Goal: Information Seeking & Learning: Learn about a topic

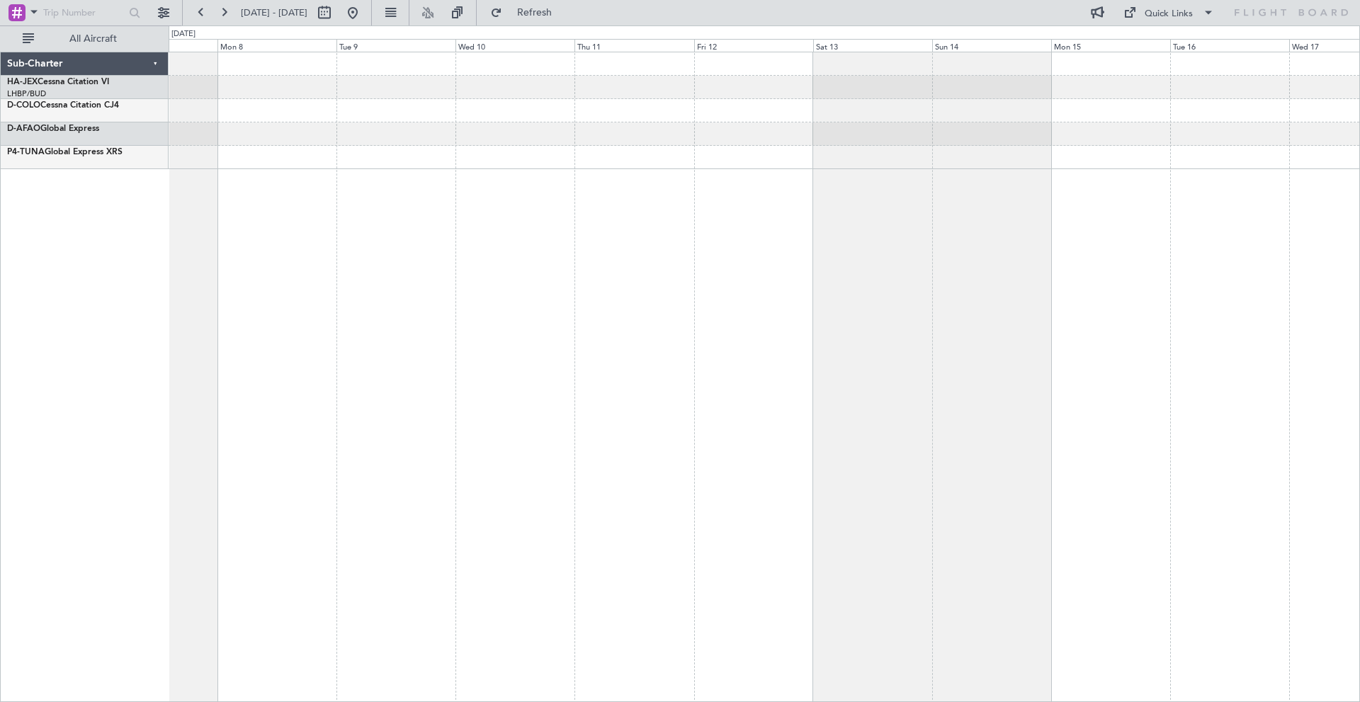
click at [171, 254] on div at bounding box center [764, 377] width 1191 height 651
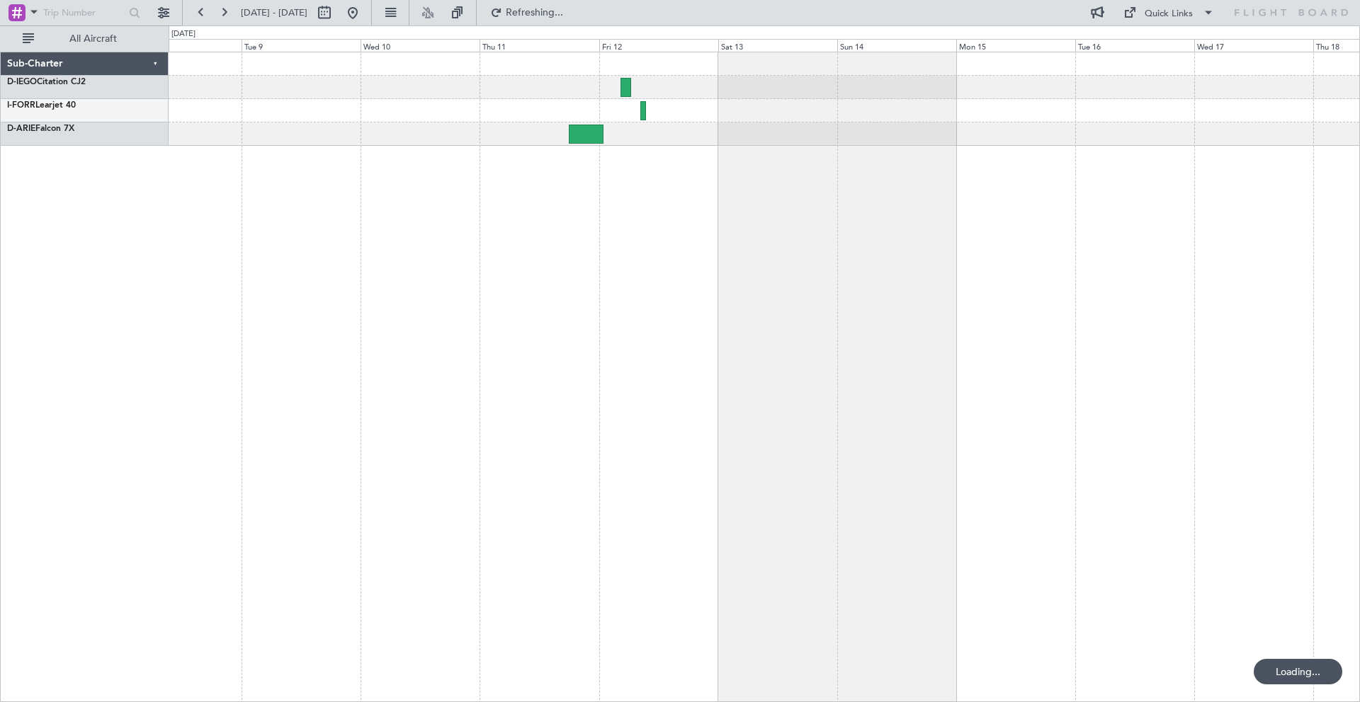
click at [792, 189] on div at bounding box center [764, 377] width 1191 height 651
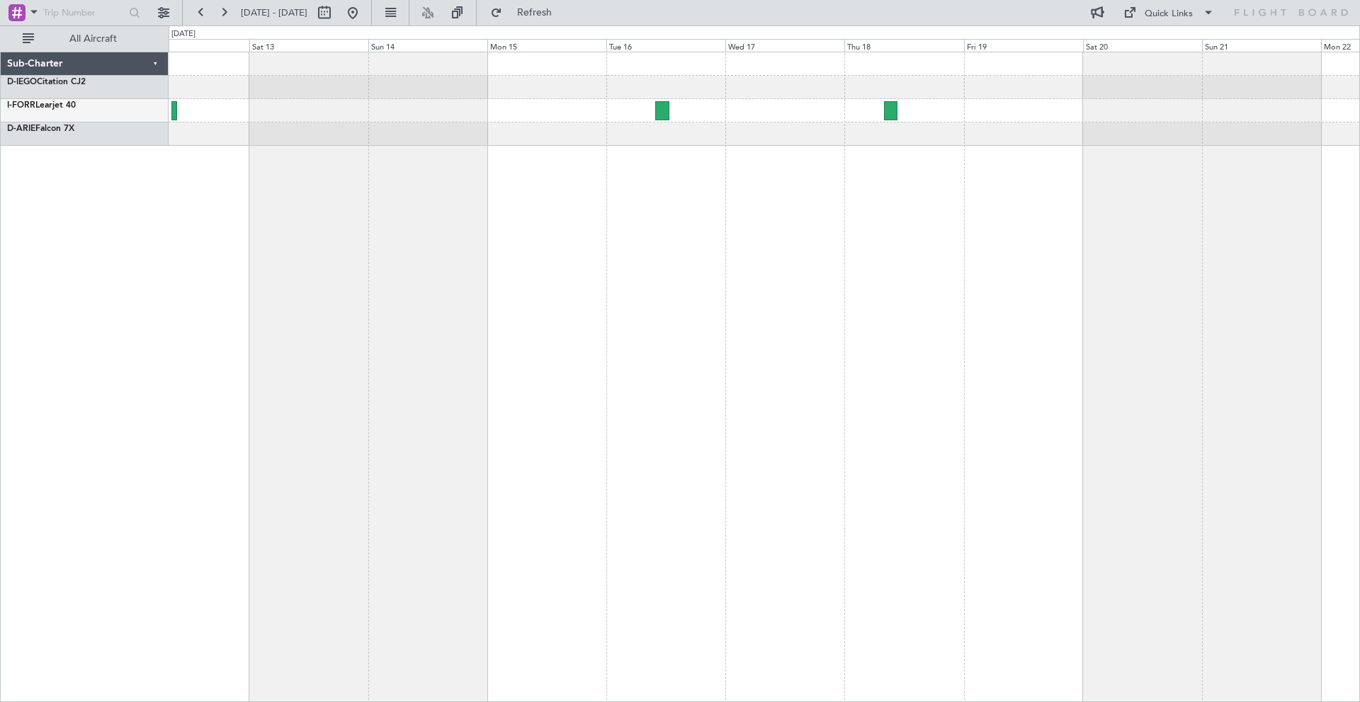
click at [358, 222] on div at bounding box center [764, 377] width 1191 height 651
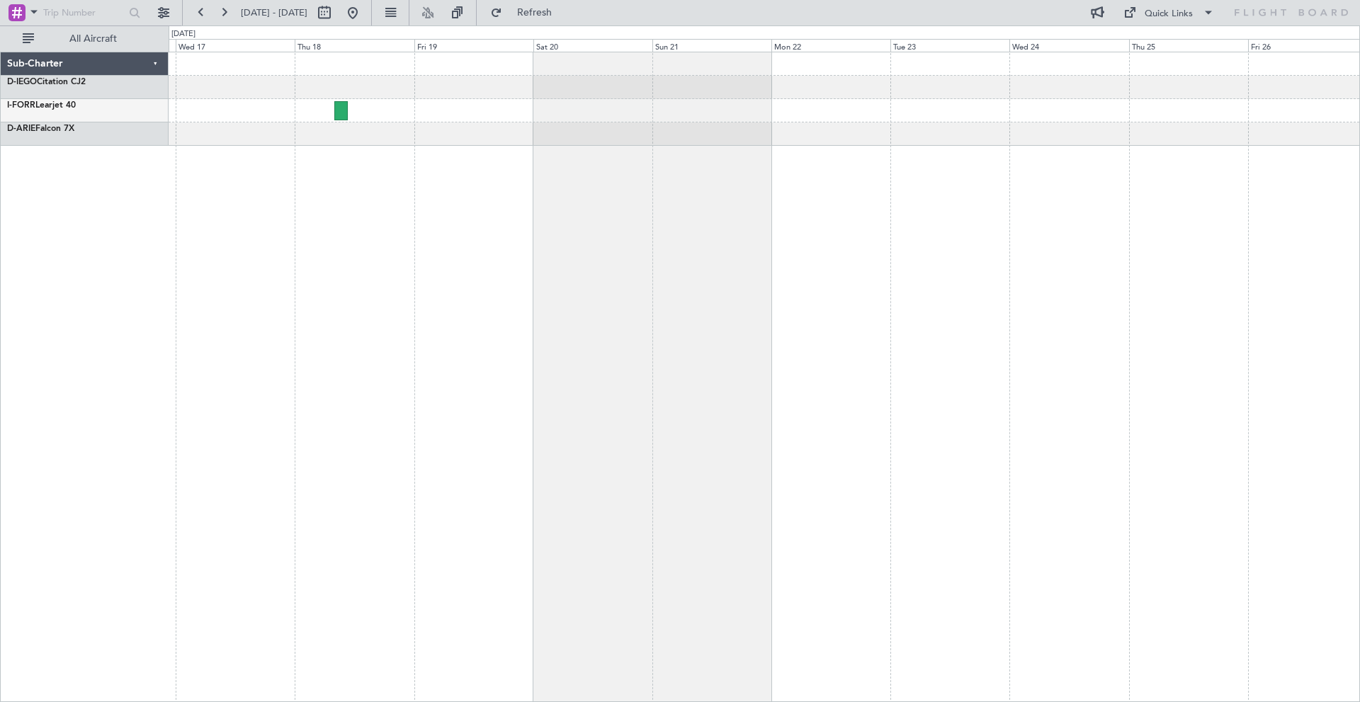
click at [586, 196] on div at bounding box center [764, 377] width 1191 height 651
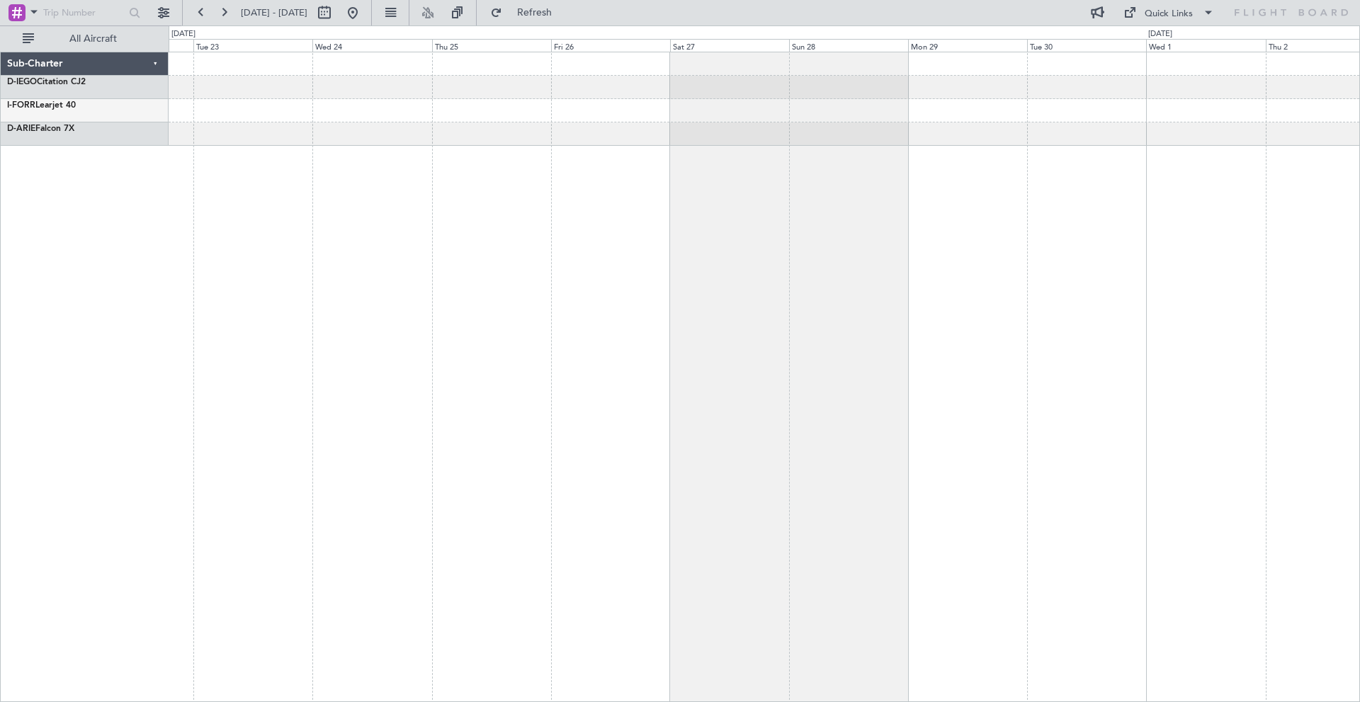
click at [258, 188] on div at bounding box center [764, 377] width 1191 height 651
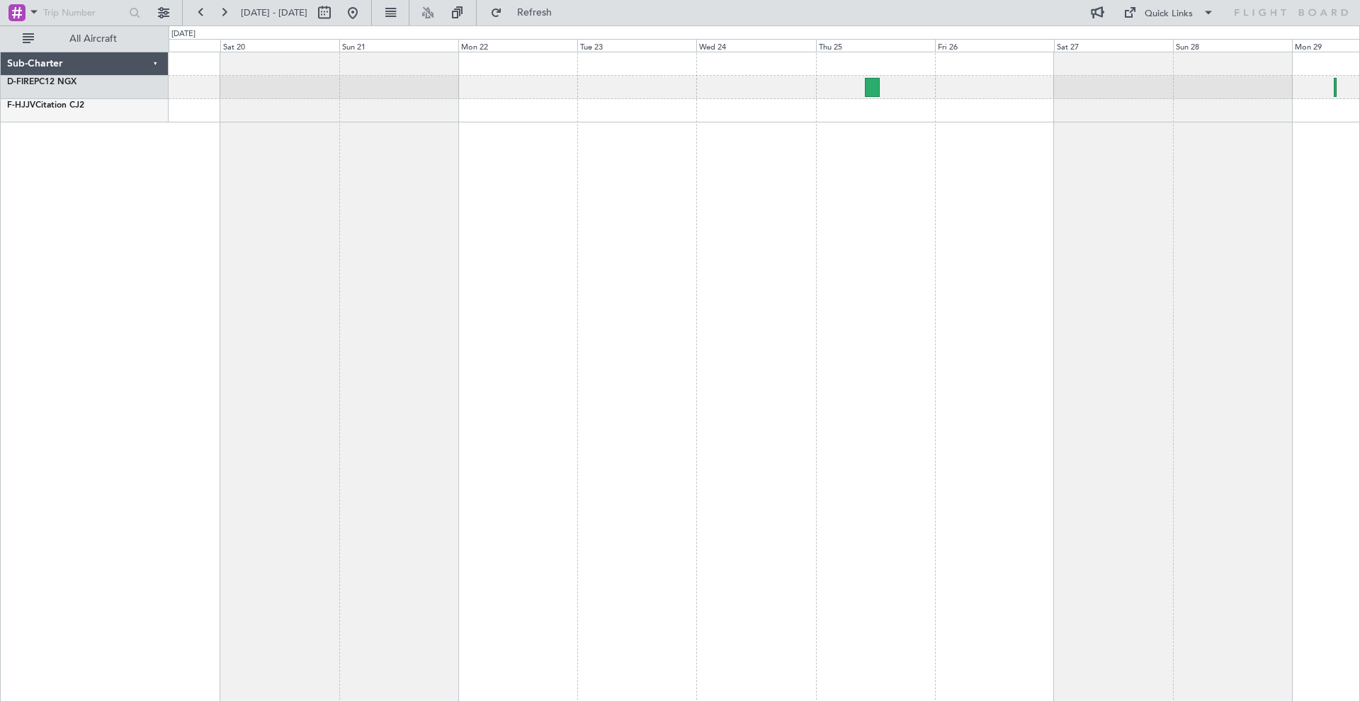
click at [892, 153] on div at bounding box center [764, 377] width 1191 height 651
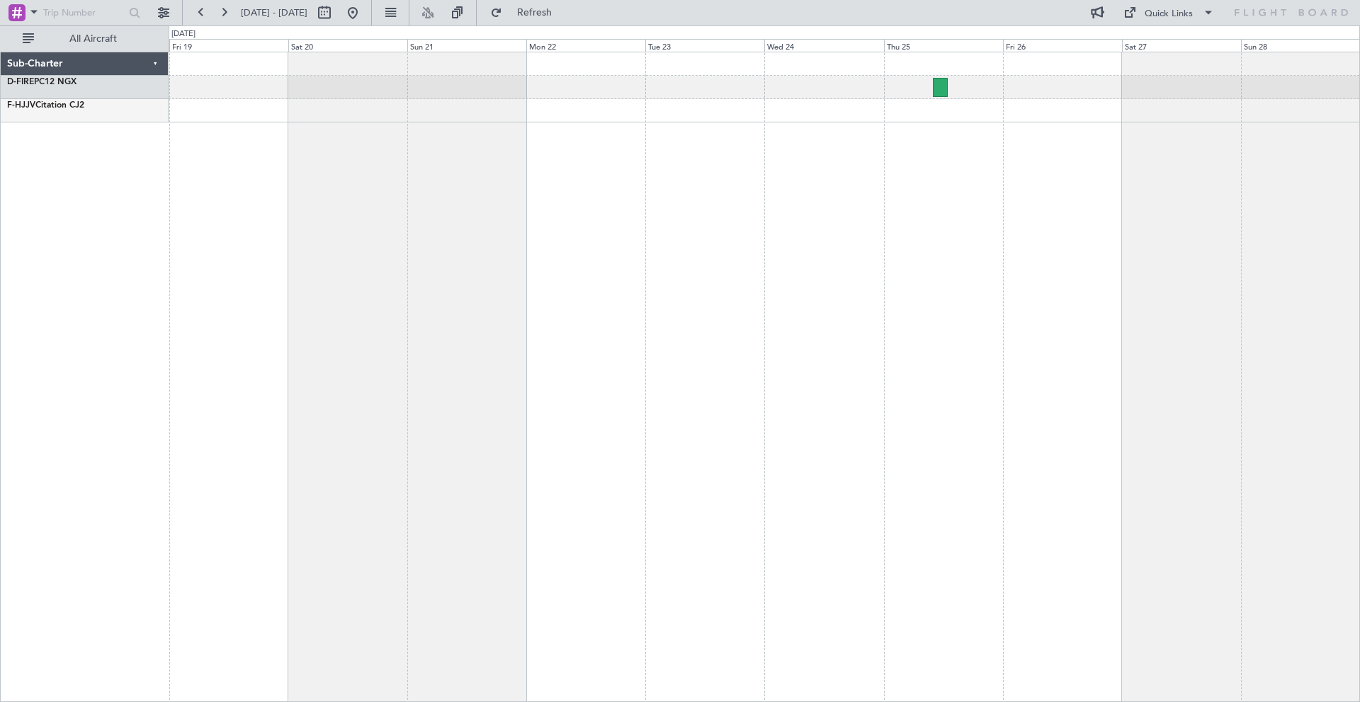
click at [834, 139] on div at bounding box center [764, 377] width 1191 height 651
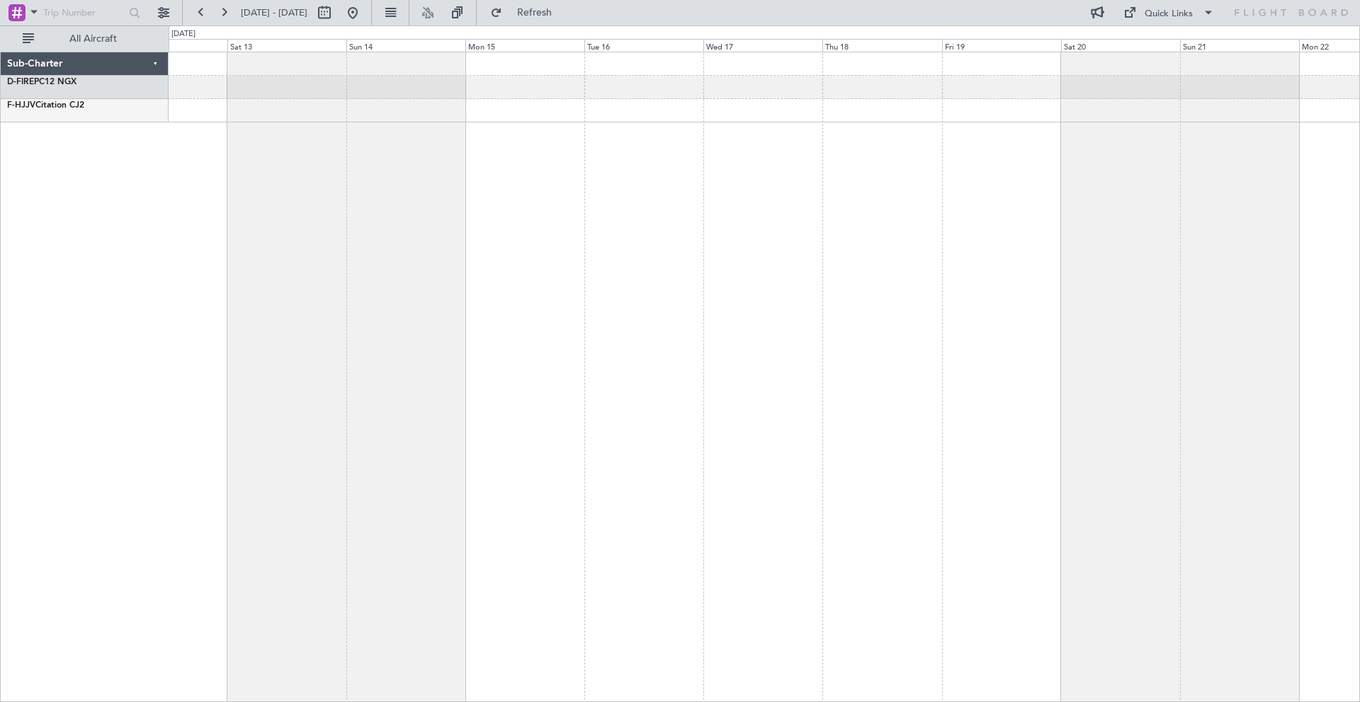
click at [734, 134] on div at bounding box center [764, 377] width 1191 height 651
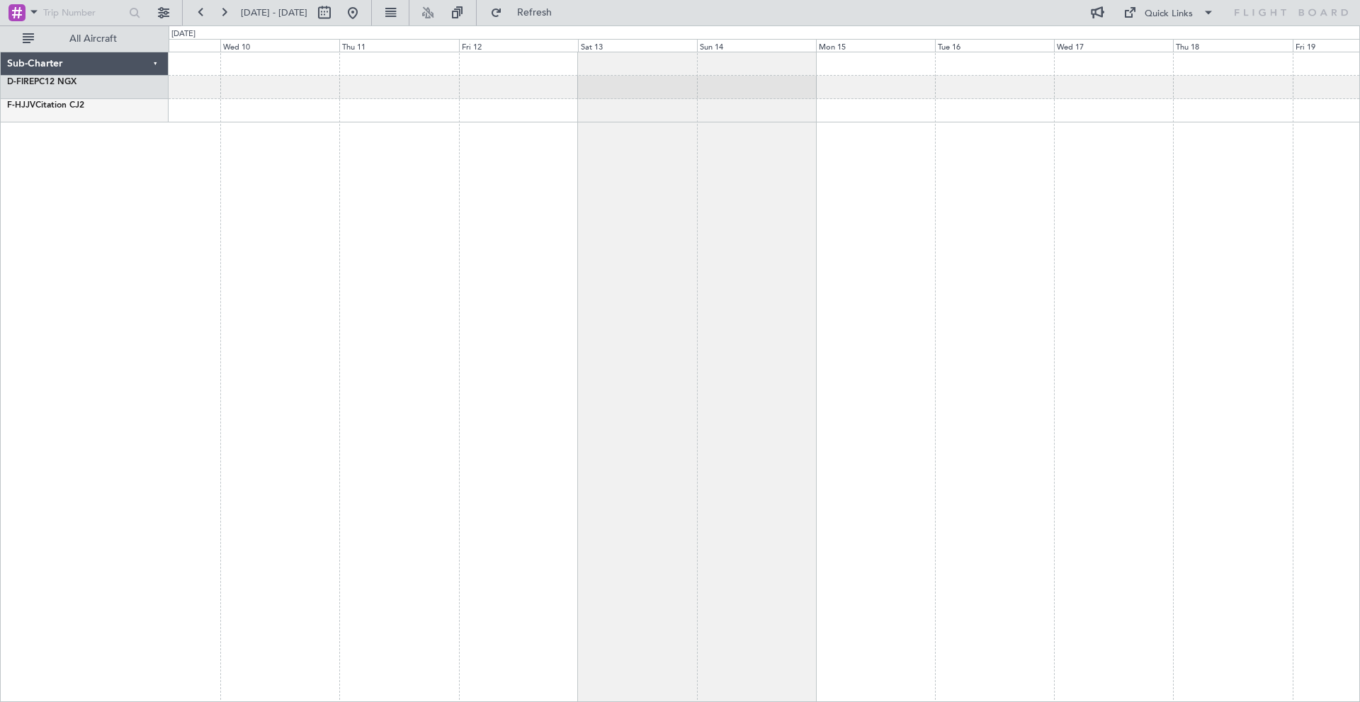
click at [574, 123] on div at bounding box center [764, 377] width 1191 height 651
click at [316, 133] on div "Sub-Charter D-FIRE PC12 NGX F-HJJV Citation CJ2 0 0 Tue 9 Wed 10 Thu 11 Fri 12 …" at bounding box center [680, 363] width 1360 height 677
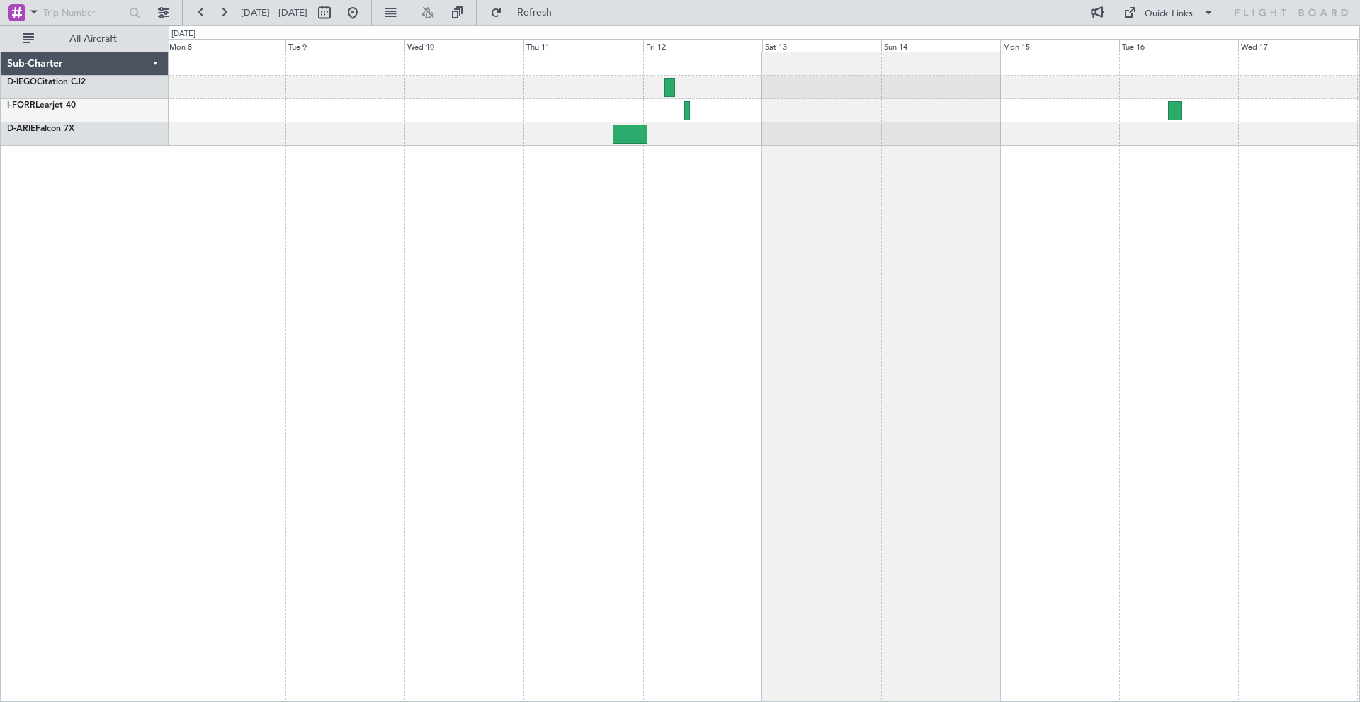
click at [640, 207] on div at bounding box center [764, 377] width 1191 height 651
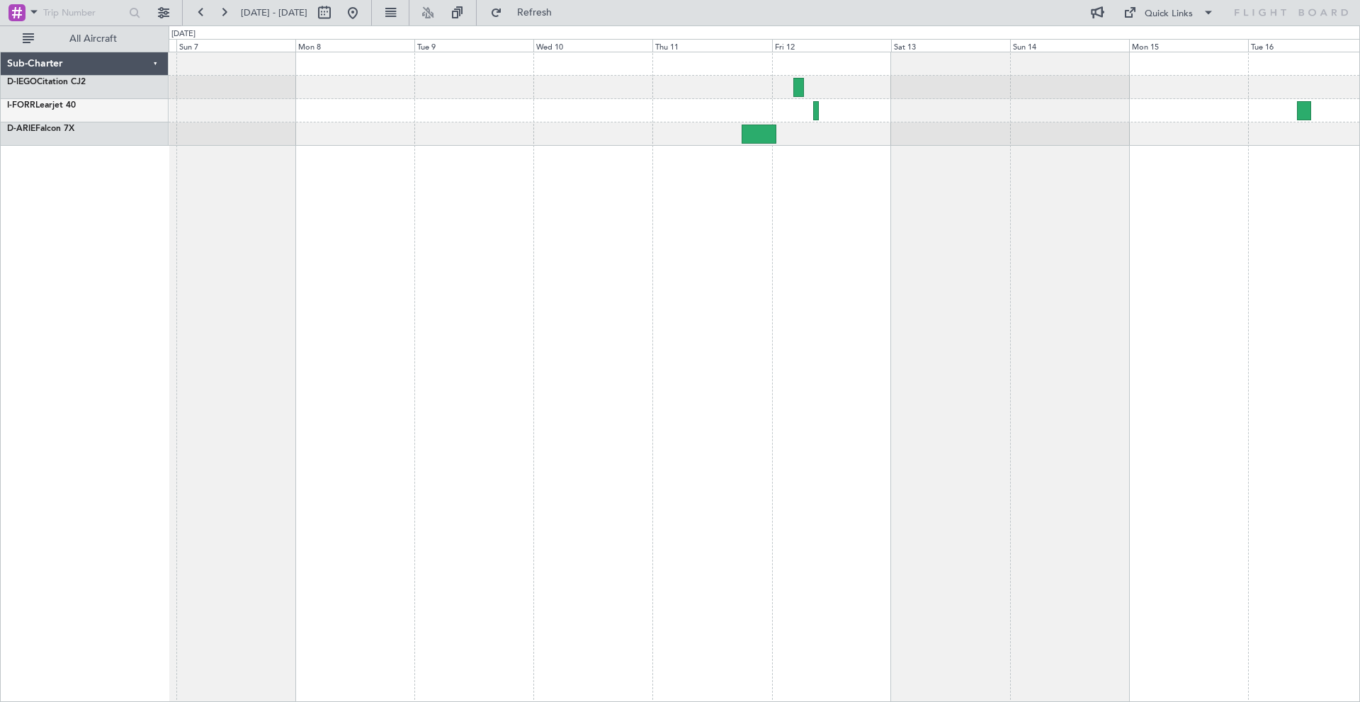
click at [516, 210] on div at bounding box center [764, 377] width 1191 height 651
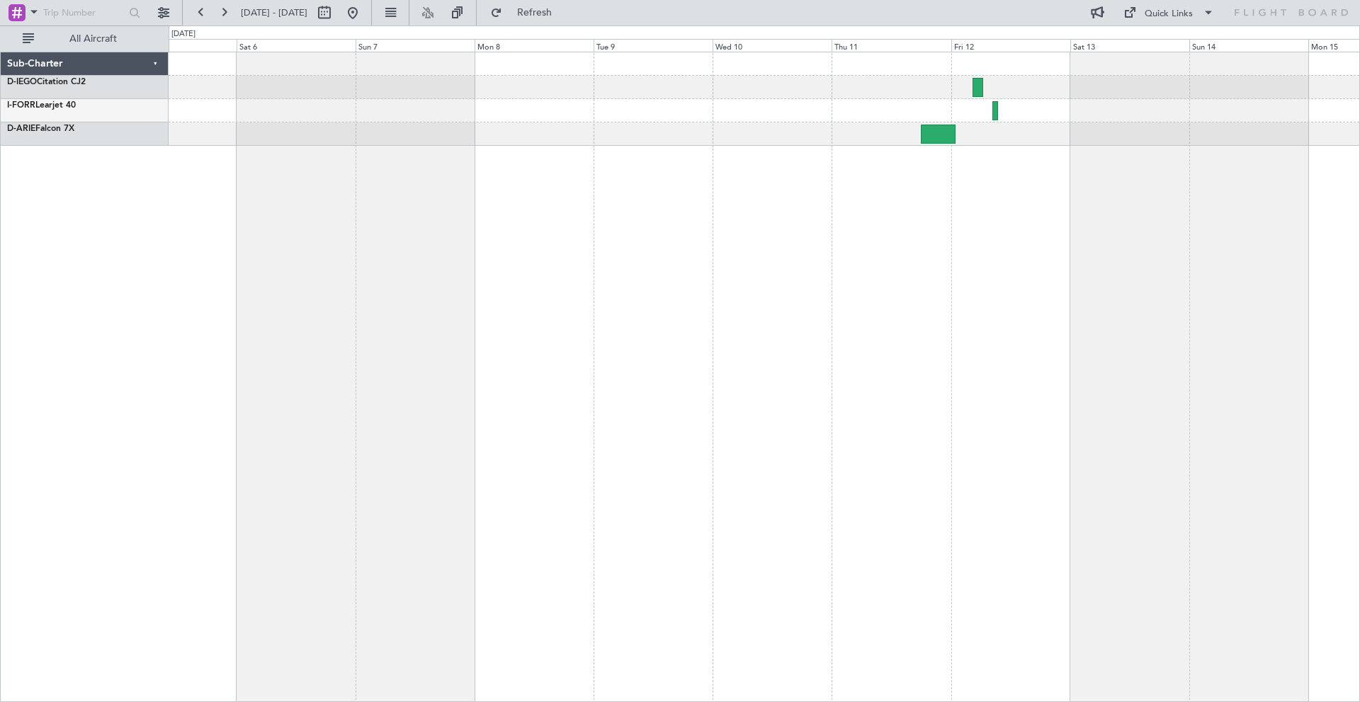
click at [516, 224] on div at bounding box center [764, 377] width 1191 height 651
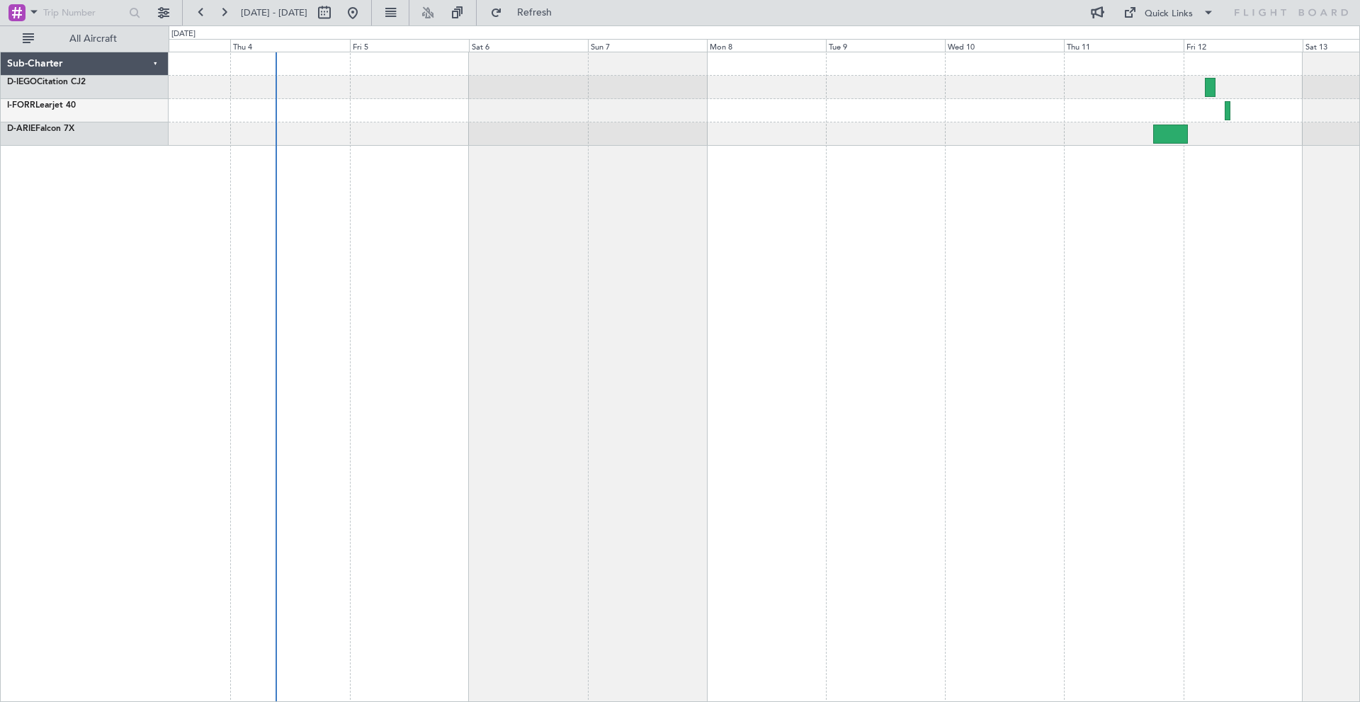
click at [521, 227] on div at bounding box center [764, 377] width 1191 height 651
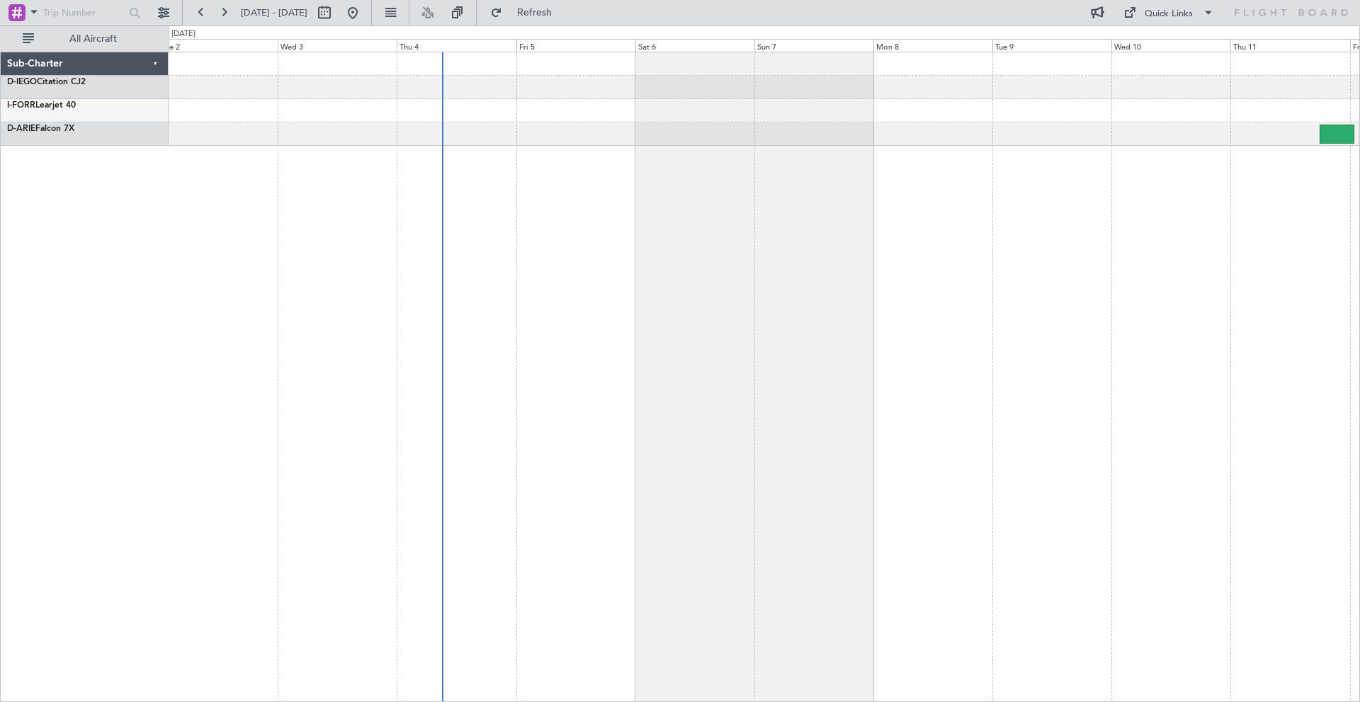
click at [404, 219] on div at bounding box center [764, 377] width 1191 height 651
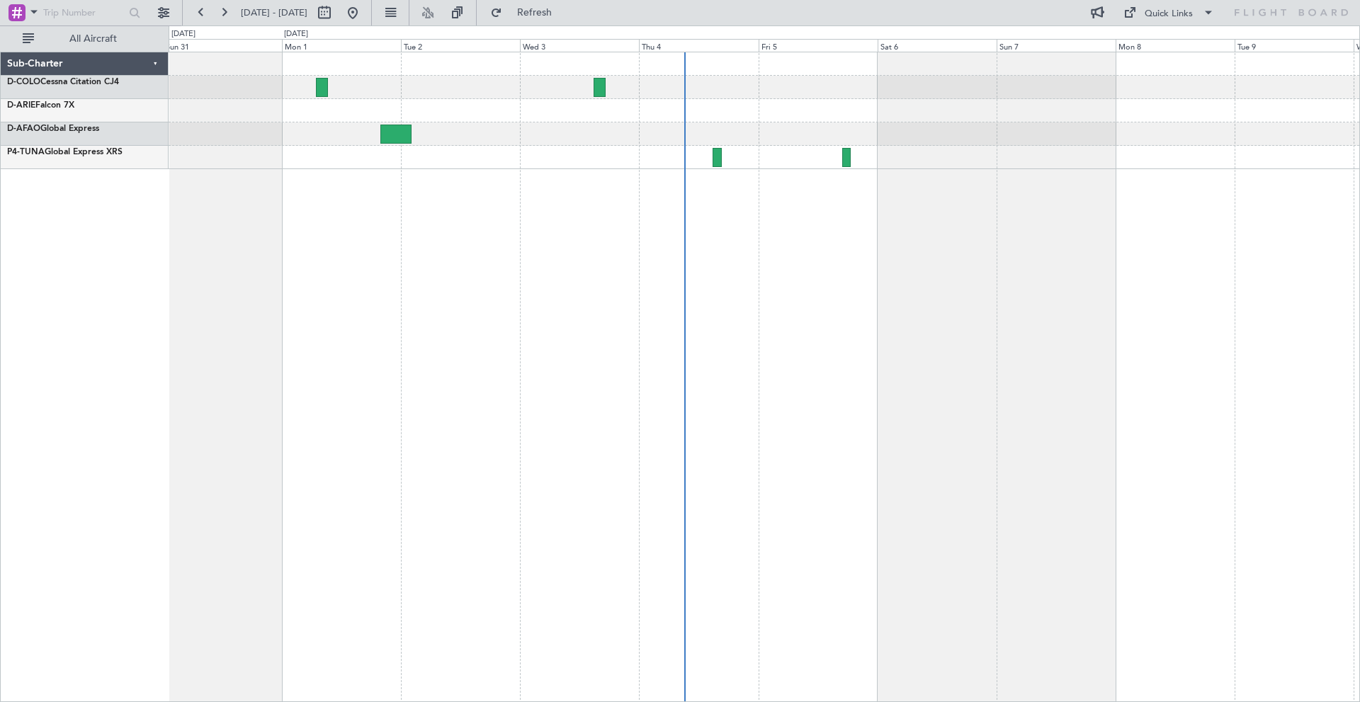
click at [581, 207] on div at bounding box center [764, 377] width 1191 height 651
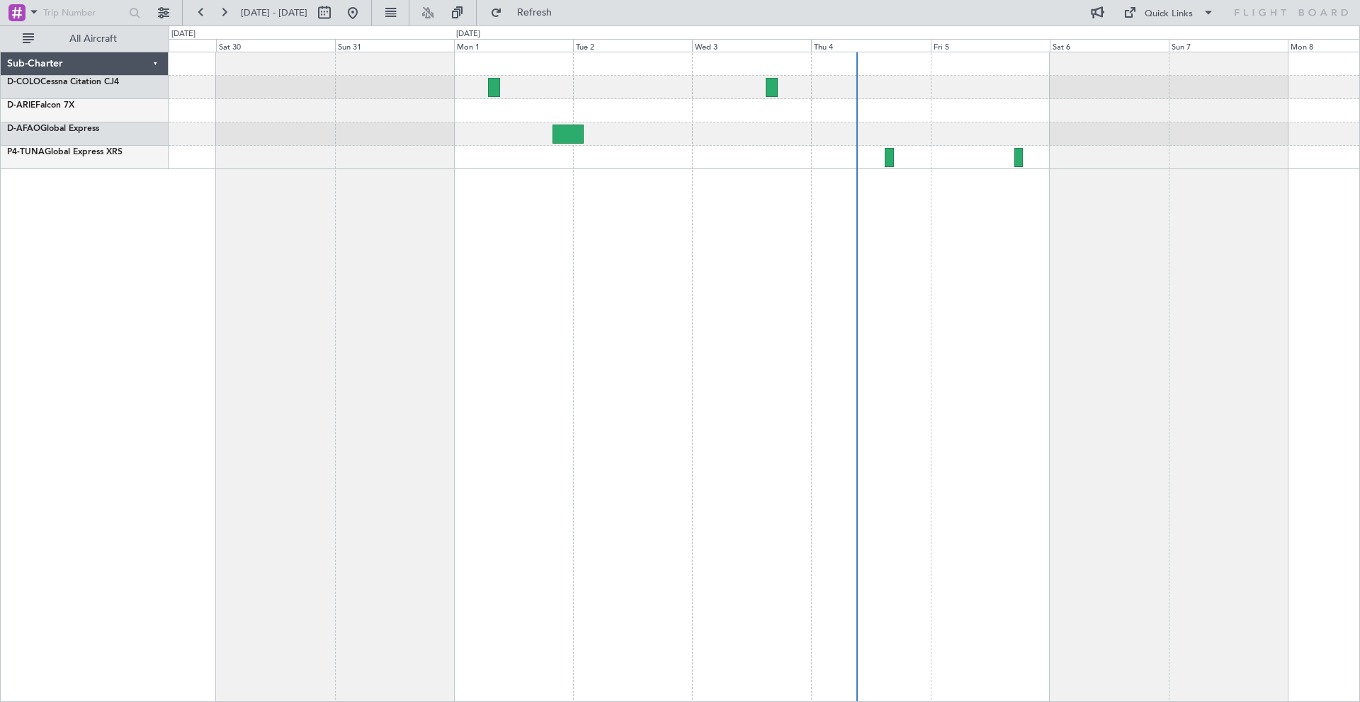
click at [521, 187] on div at bounding box center [764, 377] width 1191 height 651
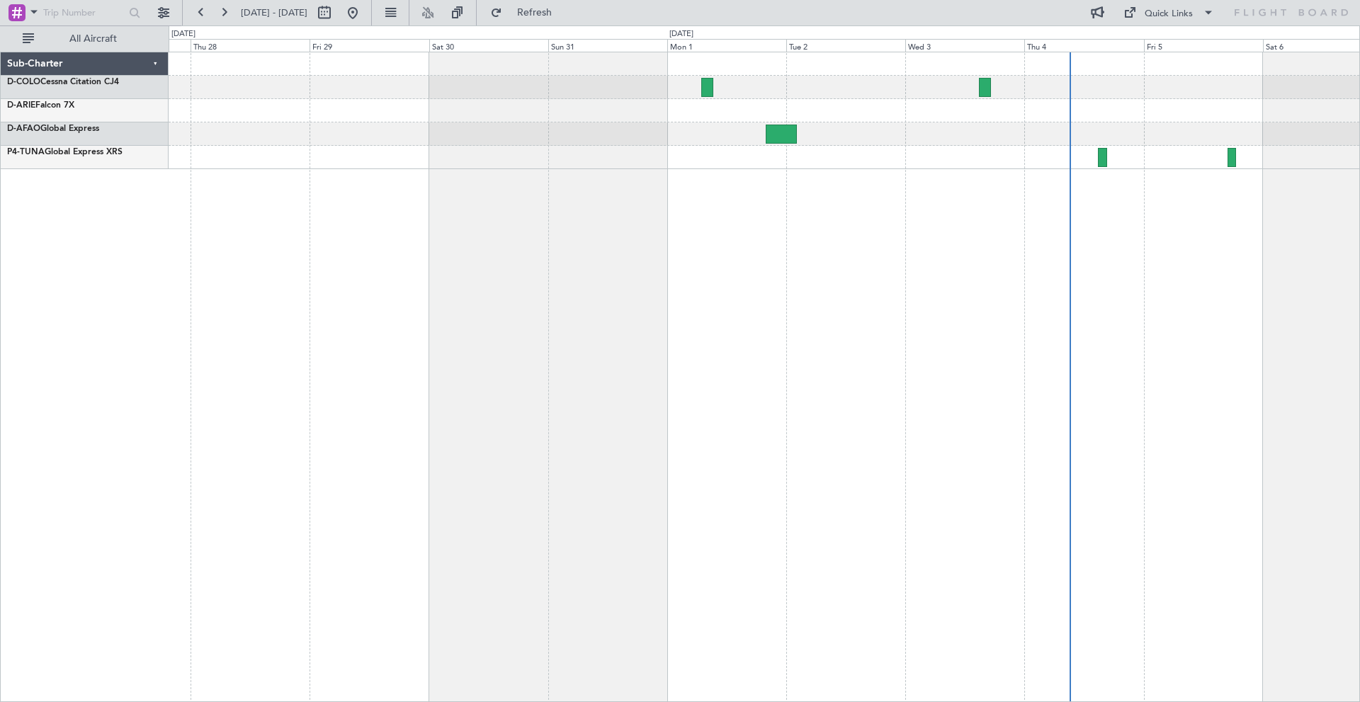
click at [449, 192] on div at bounding box center [764, 377] width 1191 height 651
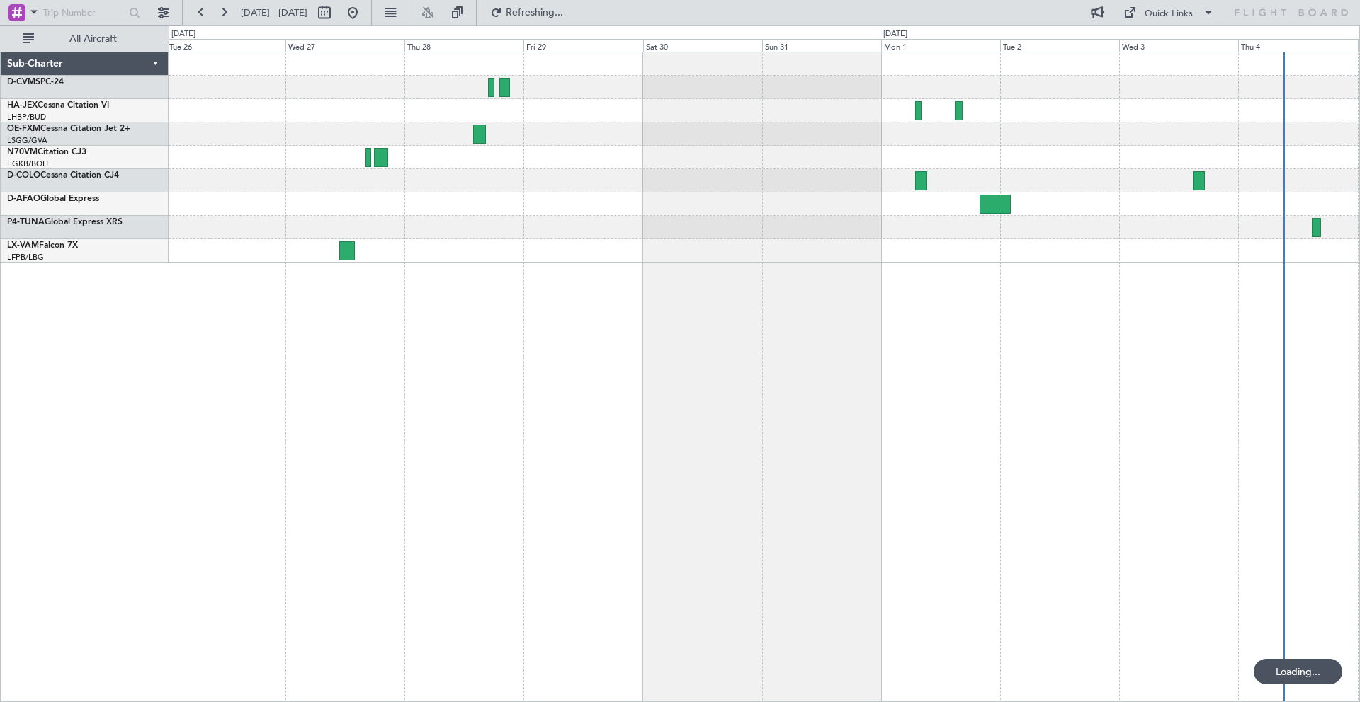
click at [410, 178] on div at bounding box center [764, 157] width 1190 height 210
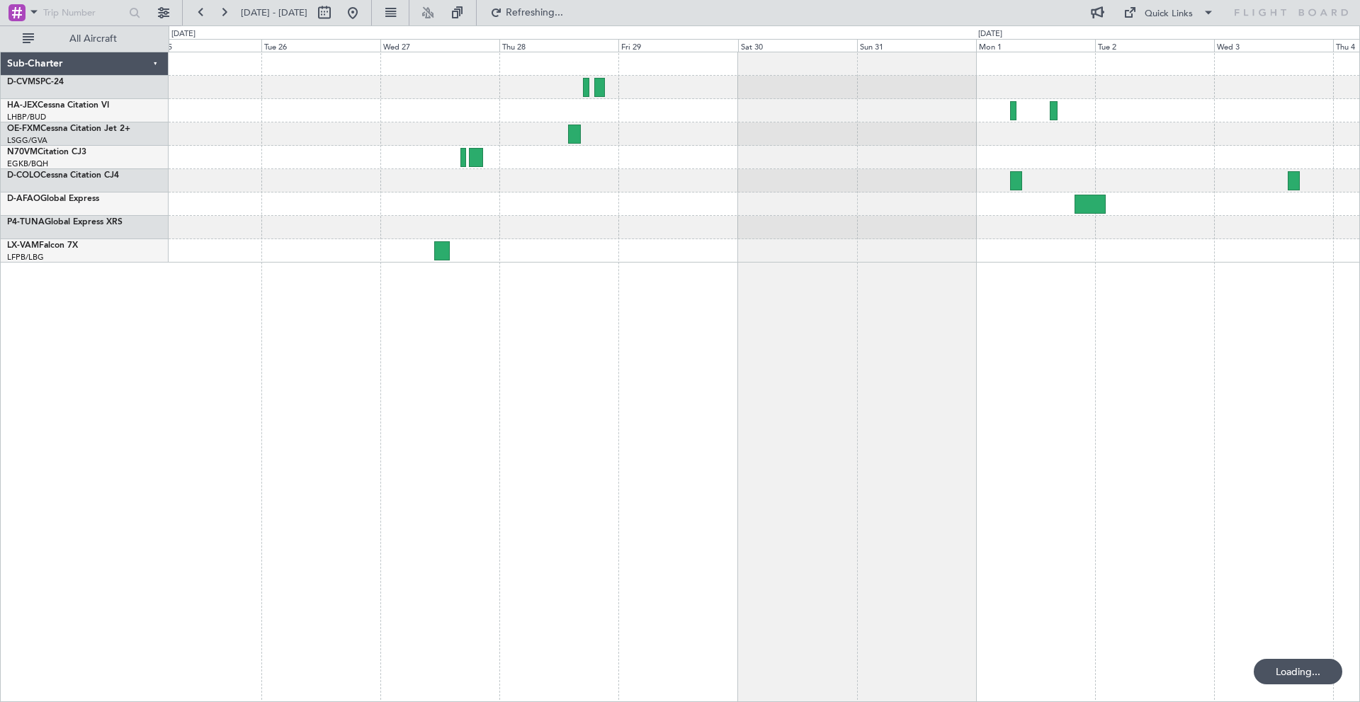
click at [409, 190] on div at bounding box center [764, 157] width 1190 height 210
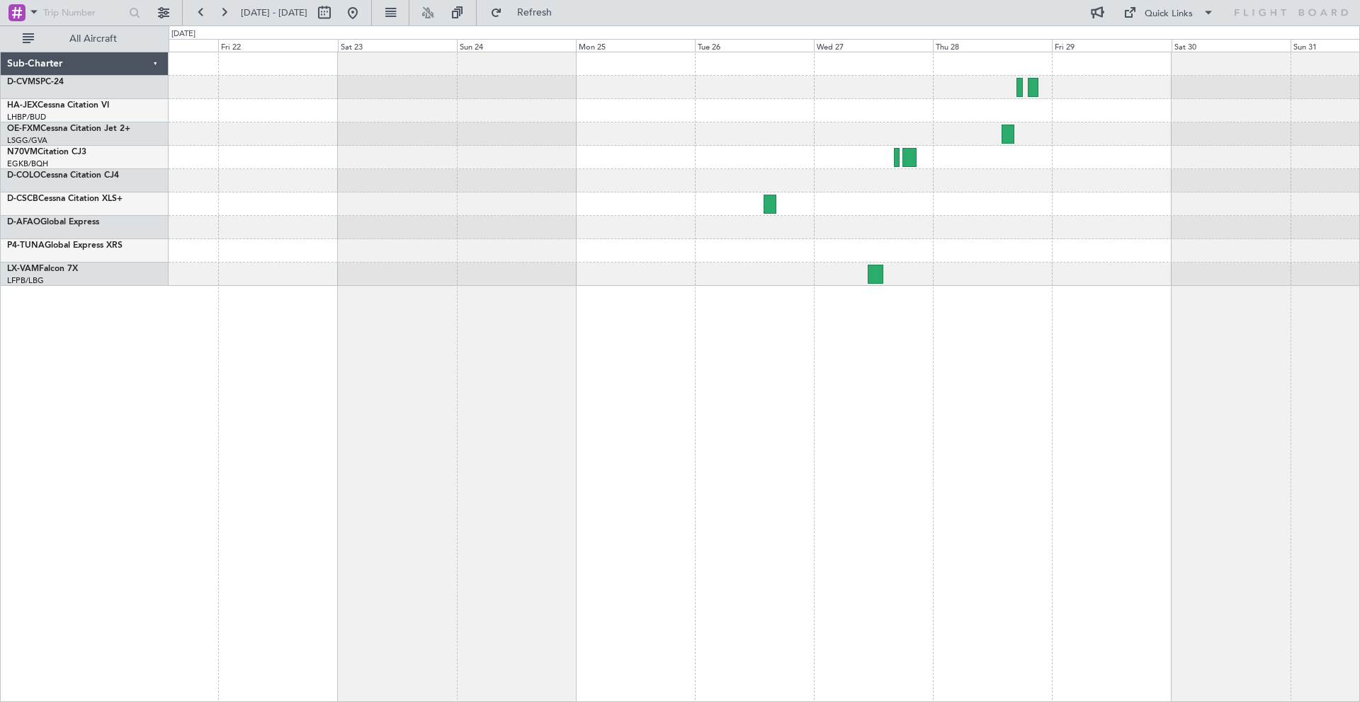
click at [509, 181] on div at bounding box center [764, 180] width 1190 height 23
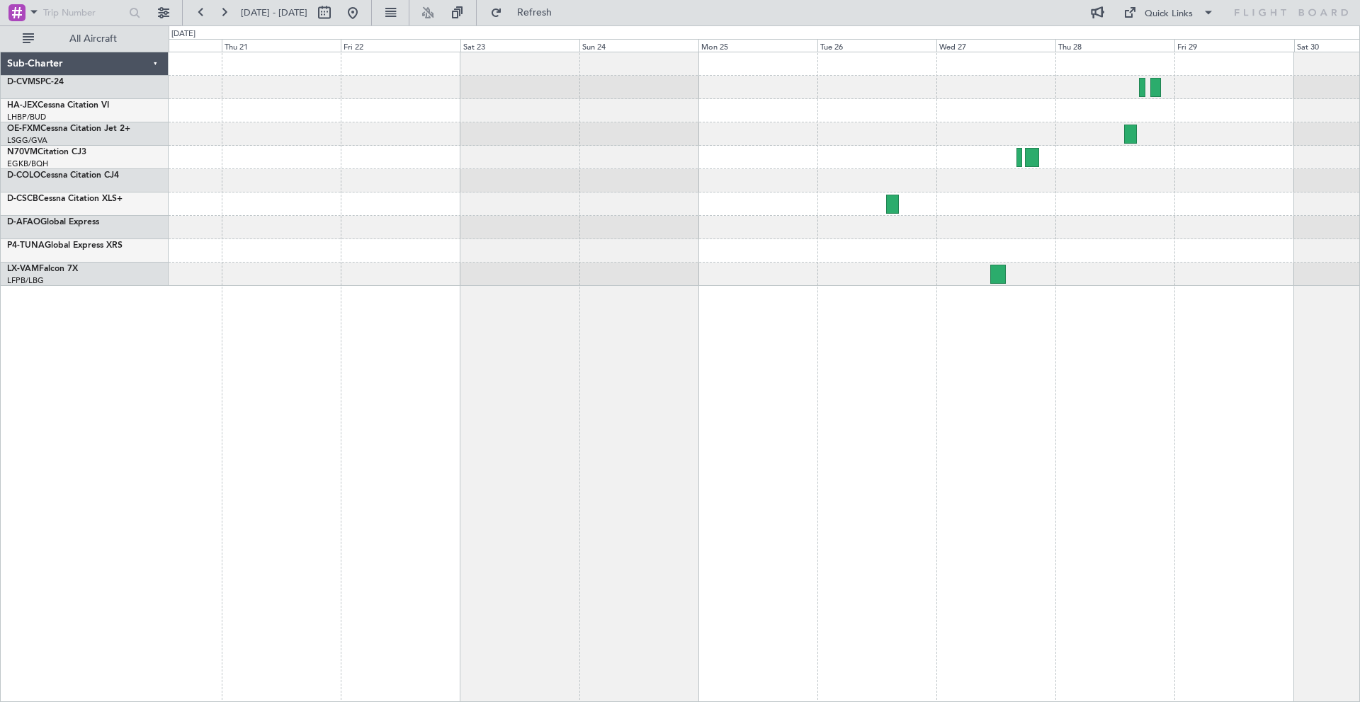
click at [497, 181] on div at bounding box center [764, 180] width 1190 height 23
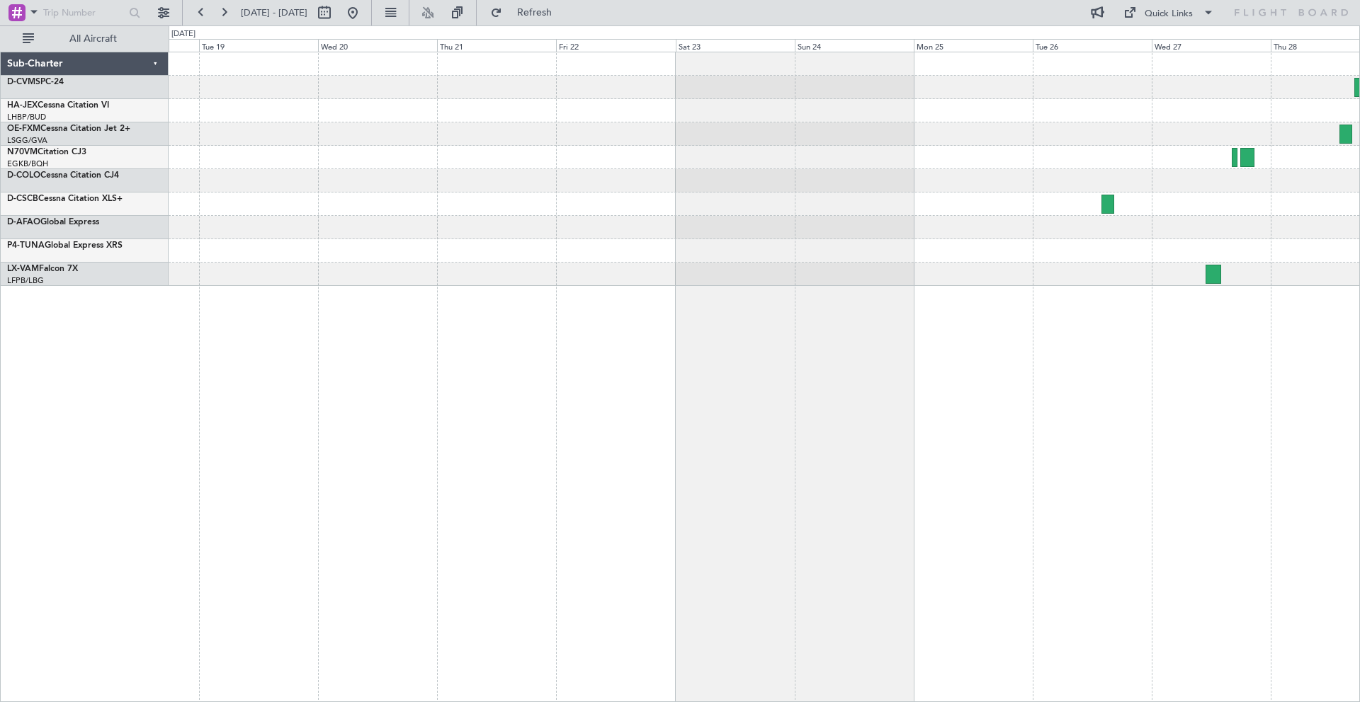
click at [434, 181] on div at bounding box center [764, 180] width 1190 height 23
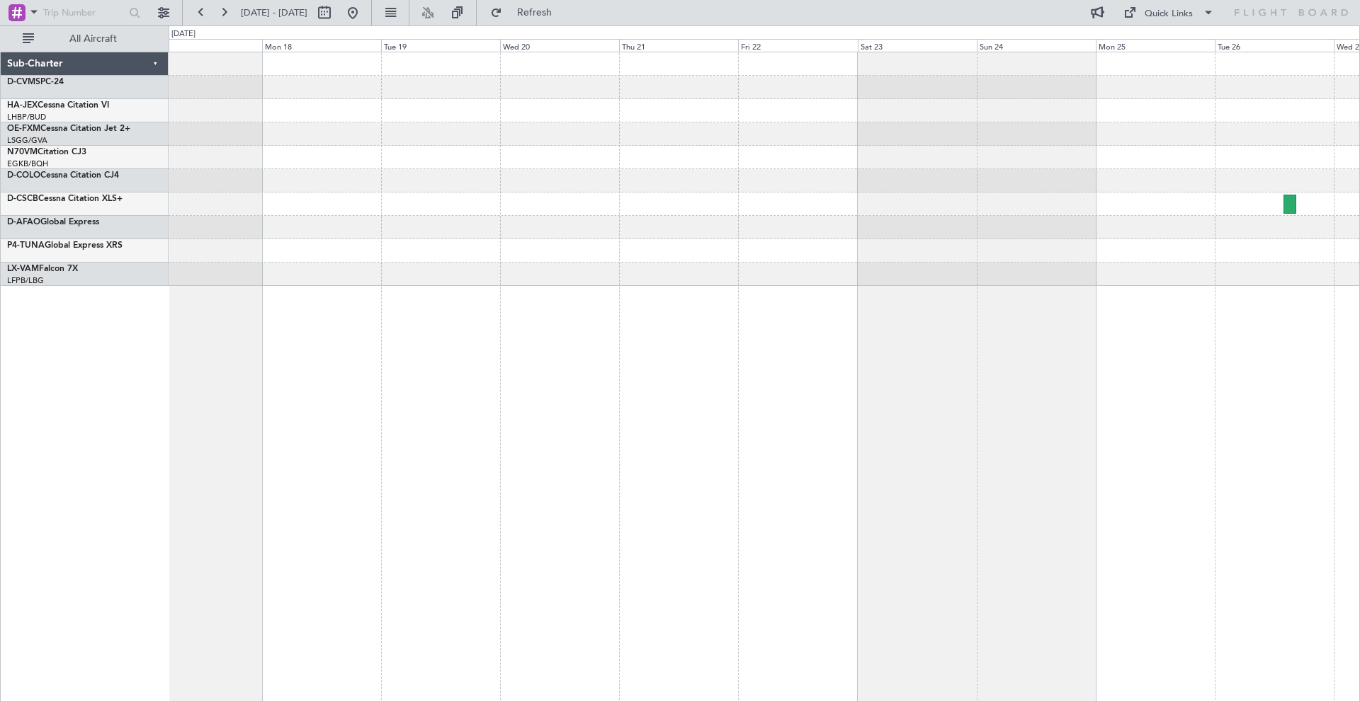
click at [411, 180] on div at bounding box center [764, 180] width 1190 height 23
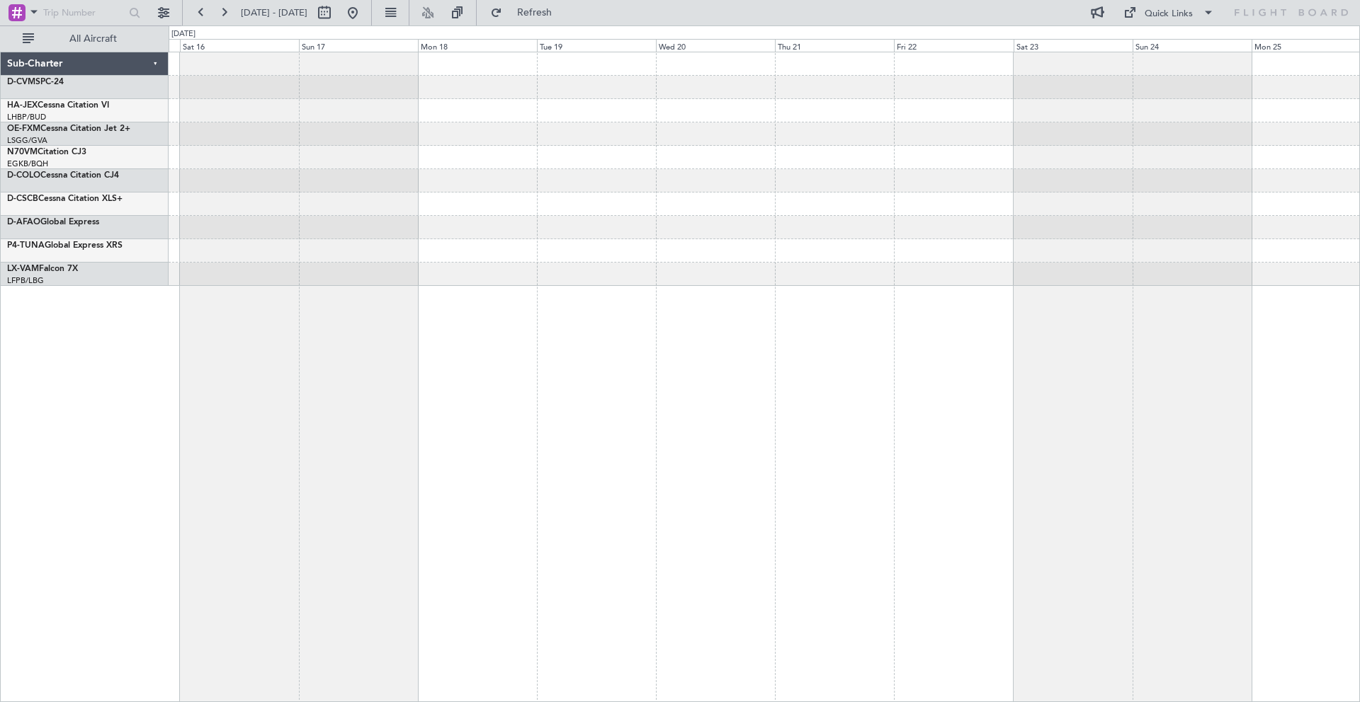
click at [430, 167] on div at bounding box center [764, 169] width 1190 height 234
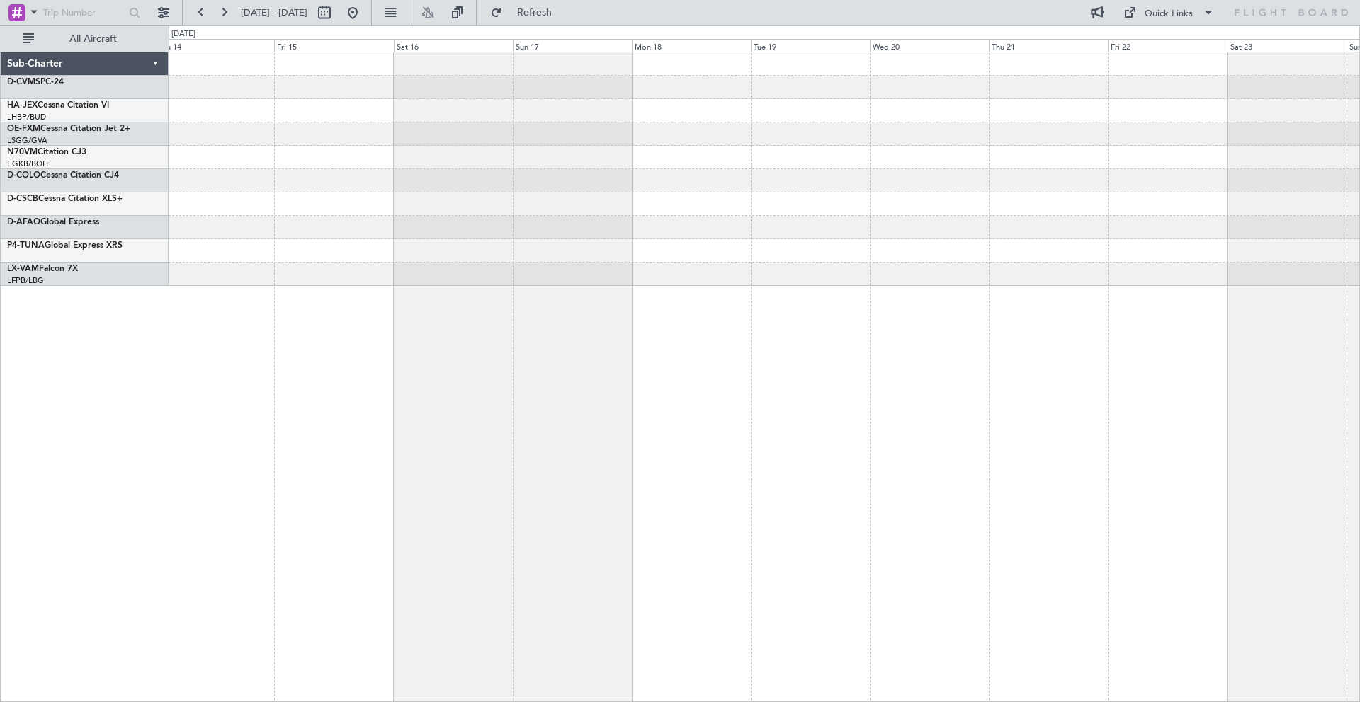
click at [378, 163] on div at bounding box center [764, 157] width 1190 height 23
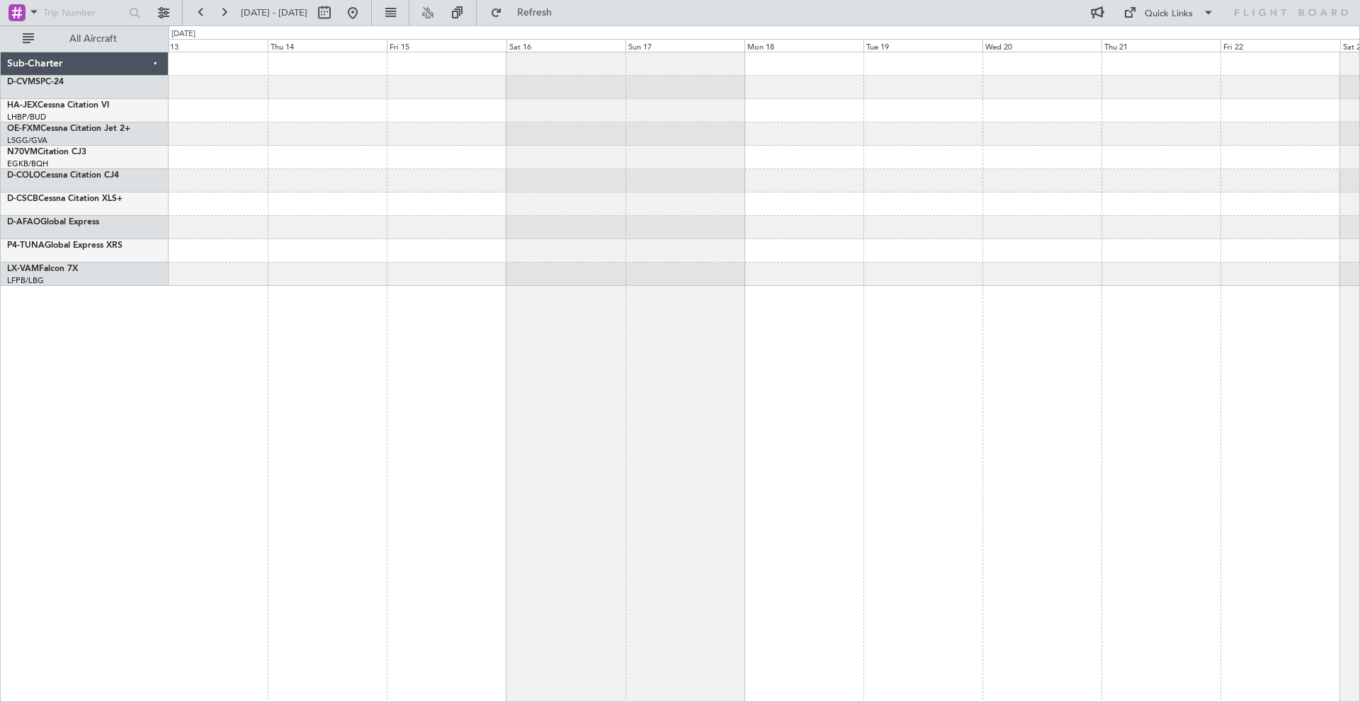
click at [411, 162] on div at bounding box center [764, 157] width 1190 height 23
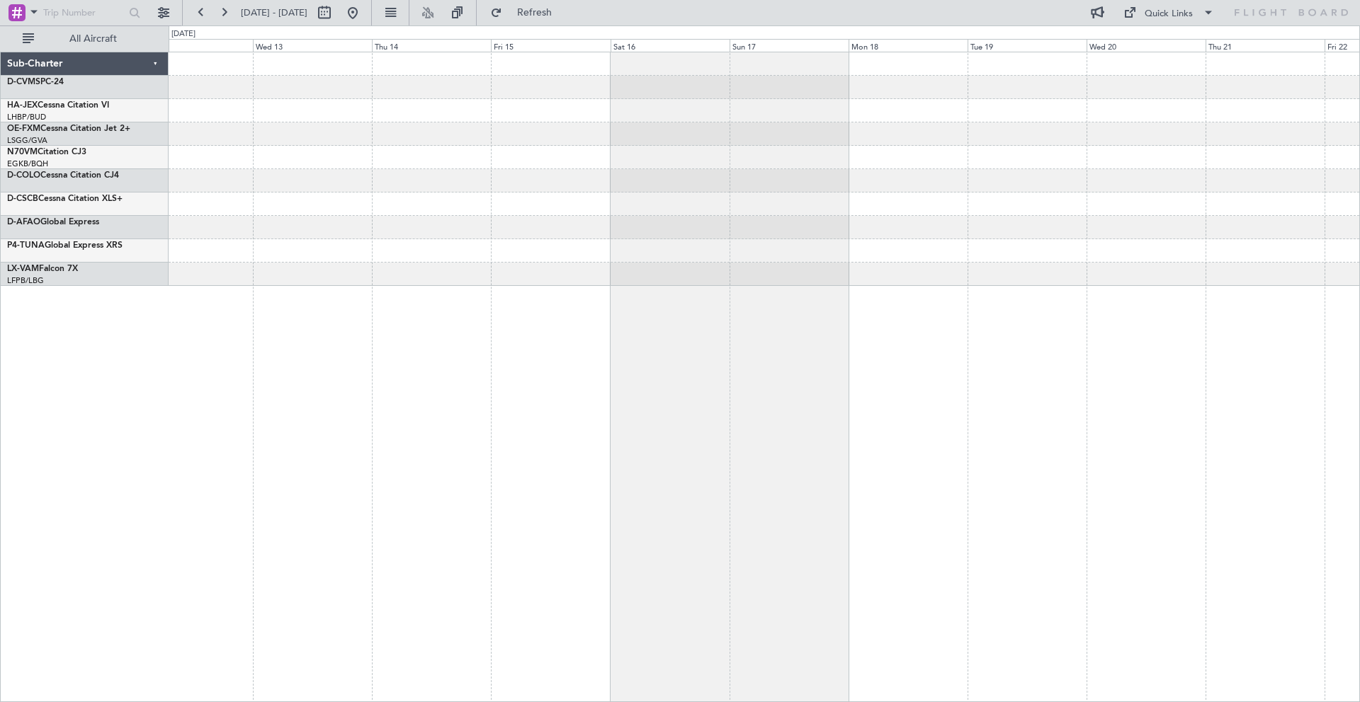
click at [410, 159] on div at bounding box center [764, 157] width 1190 height 23
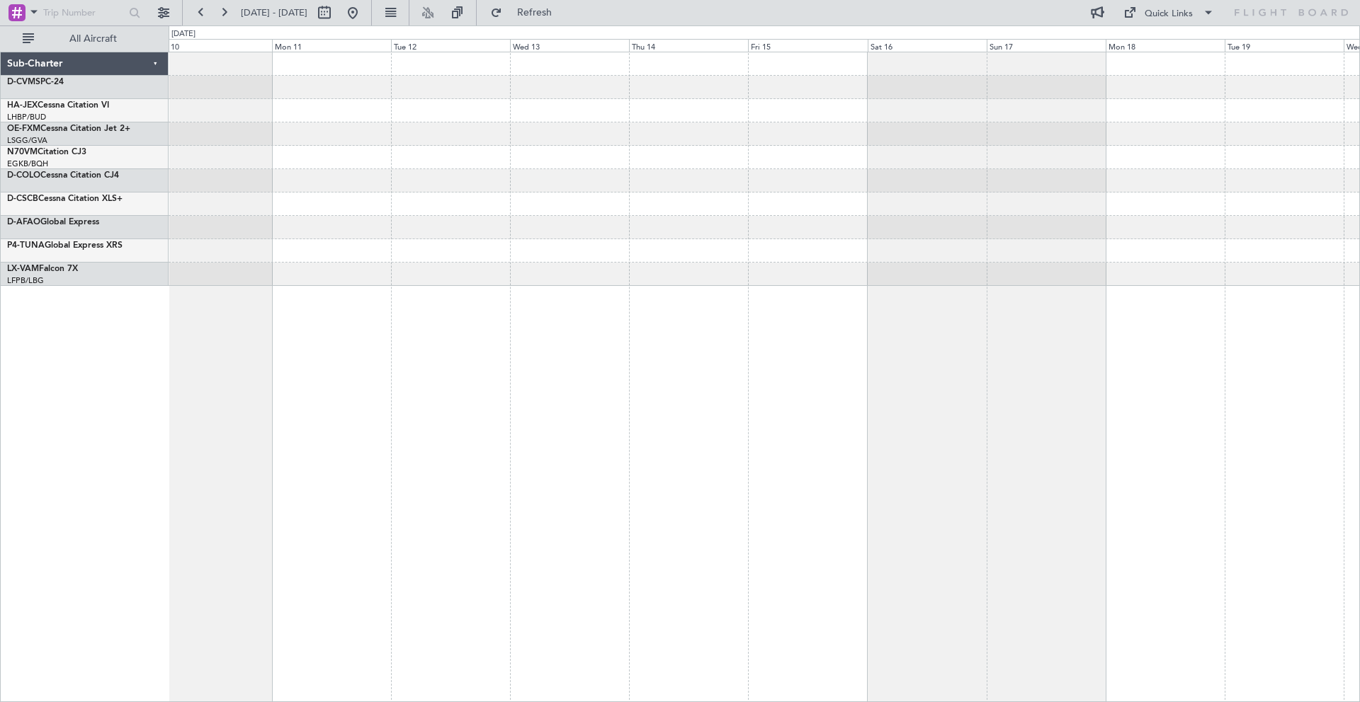
click at [363, 157] on div at bounding box center [764, 157] width 1190 height 23
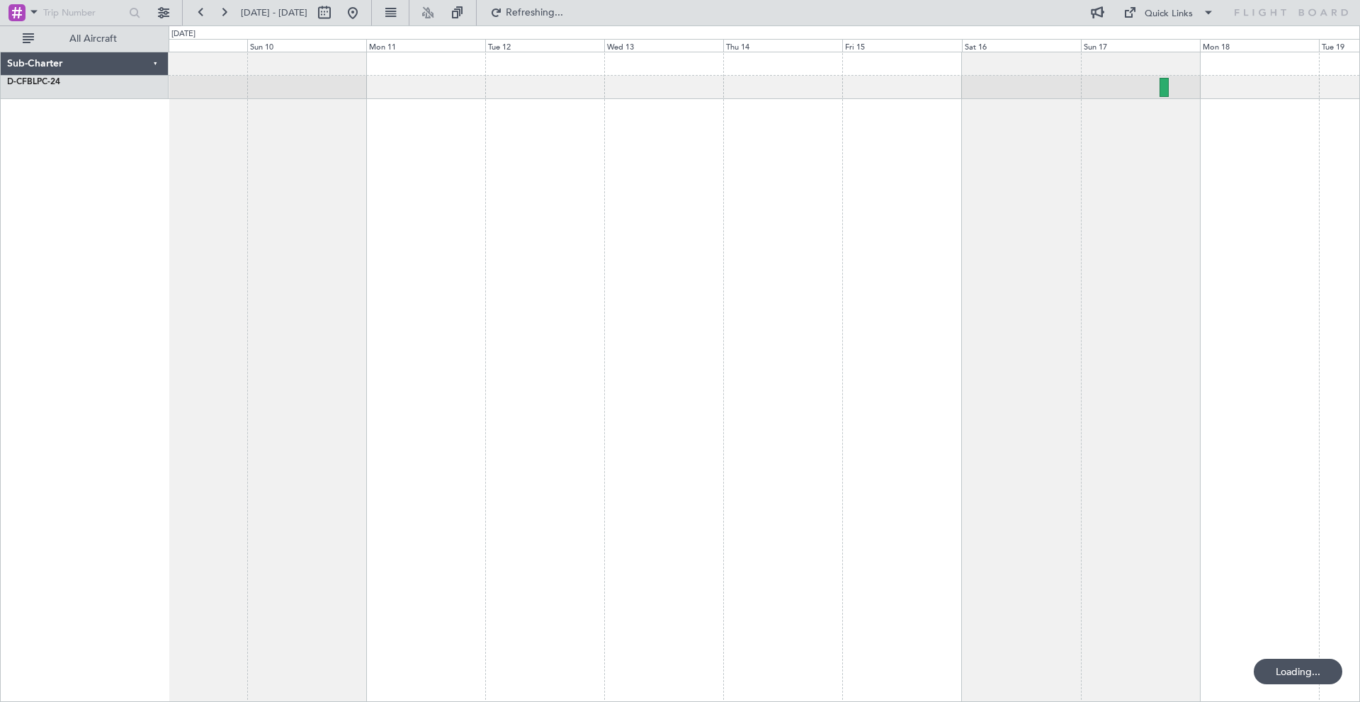
click at [414, 156] on div at bounding box center [764, 377] width 1191 height 651
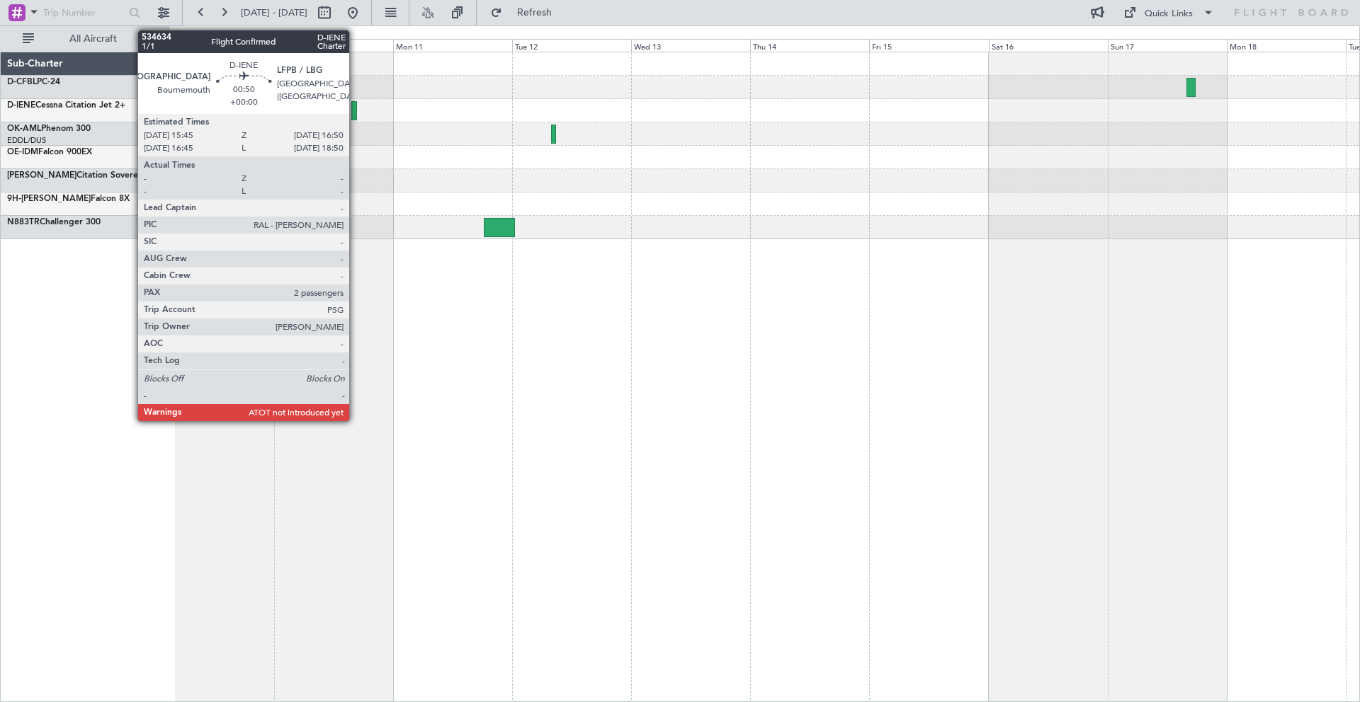
click at [355, 113] on div at bounding box center [354, 110] width 6 height 19
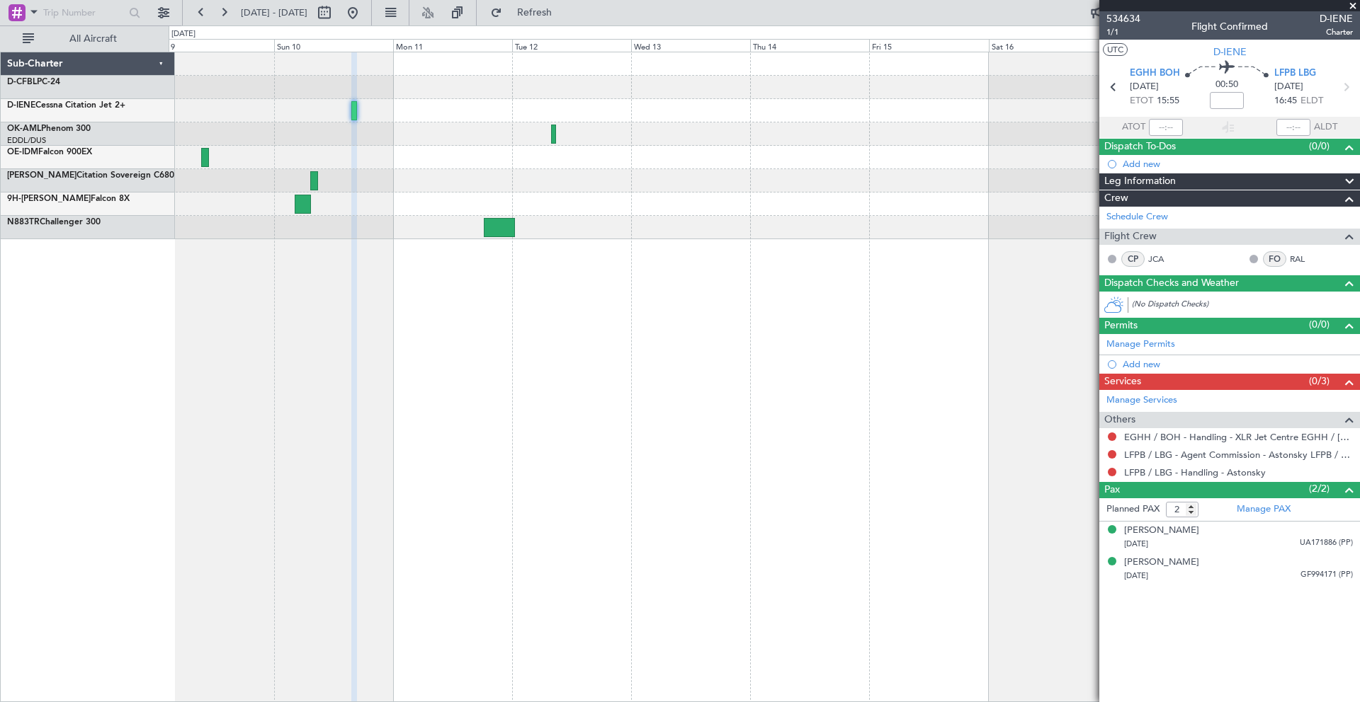
click at [1353, 6] on span at bounding box center [1353, 6] width 14 height 13
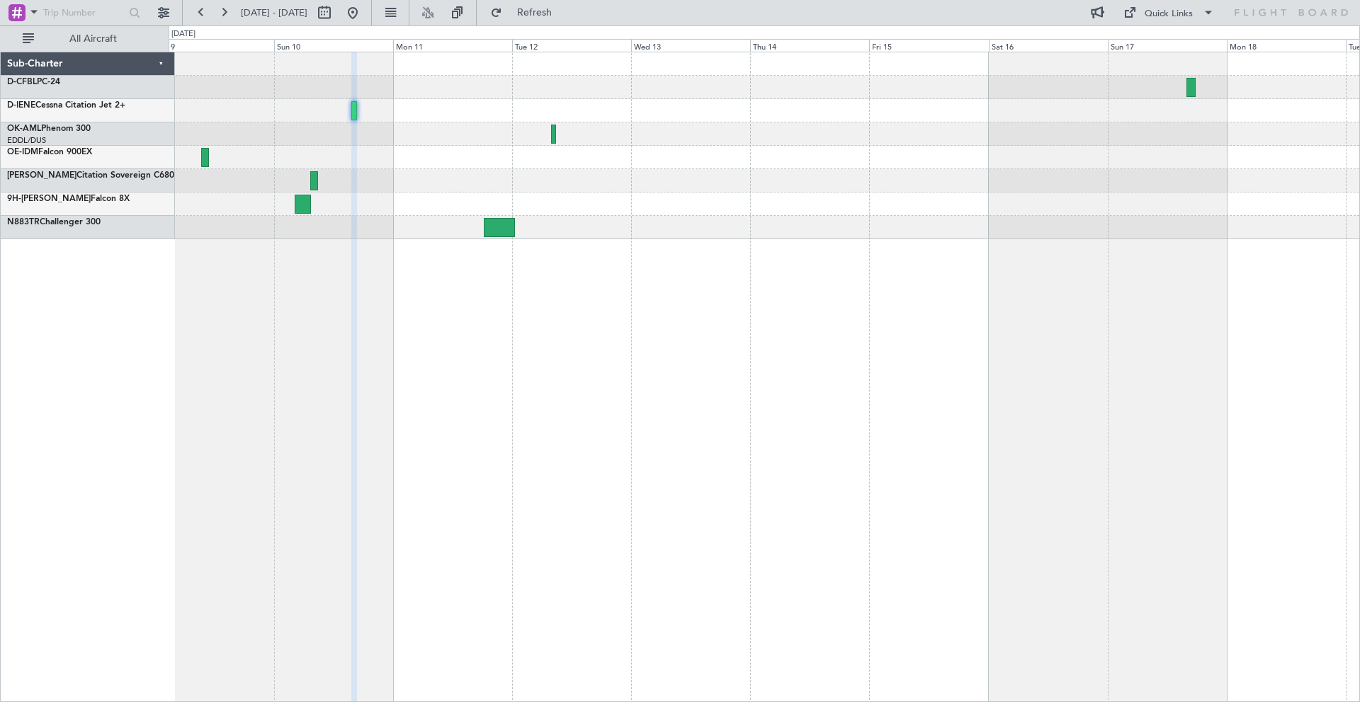
type input "0"
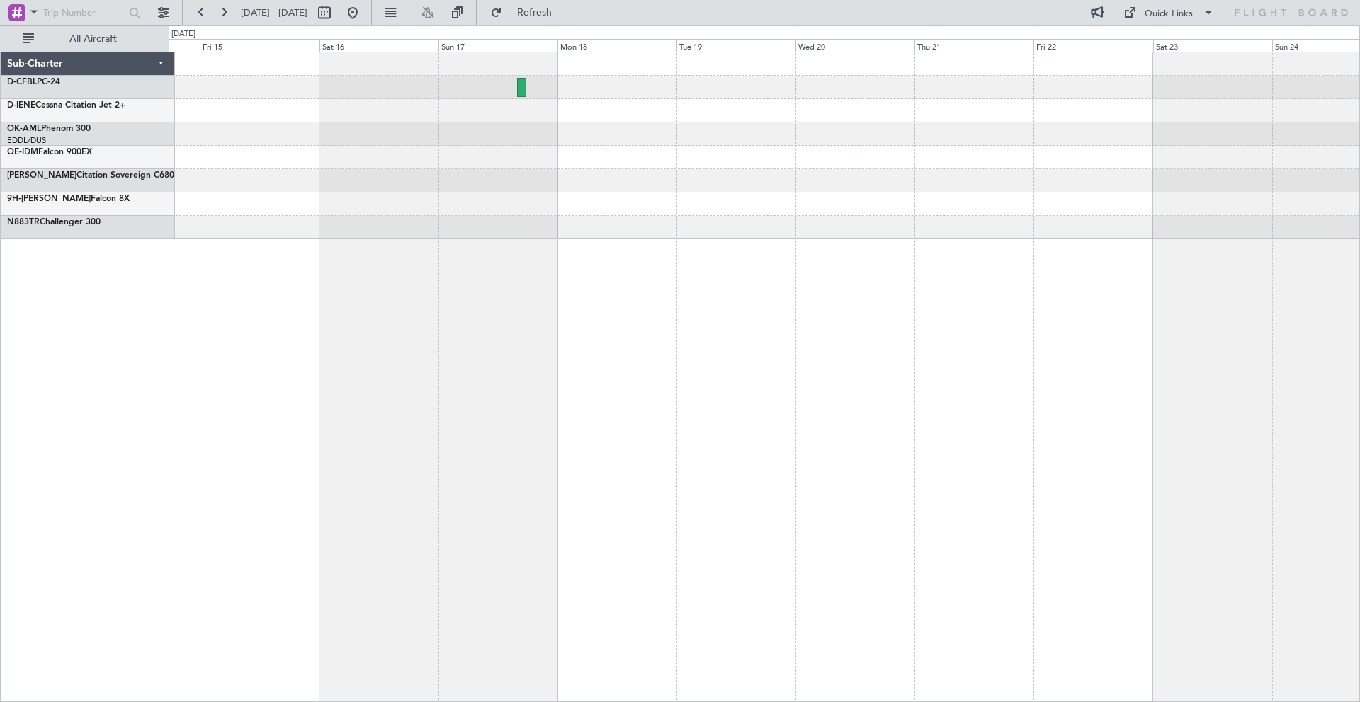
click at [499, 142] on div at bounding box center [764, 134] width 1190 height 23
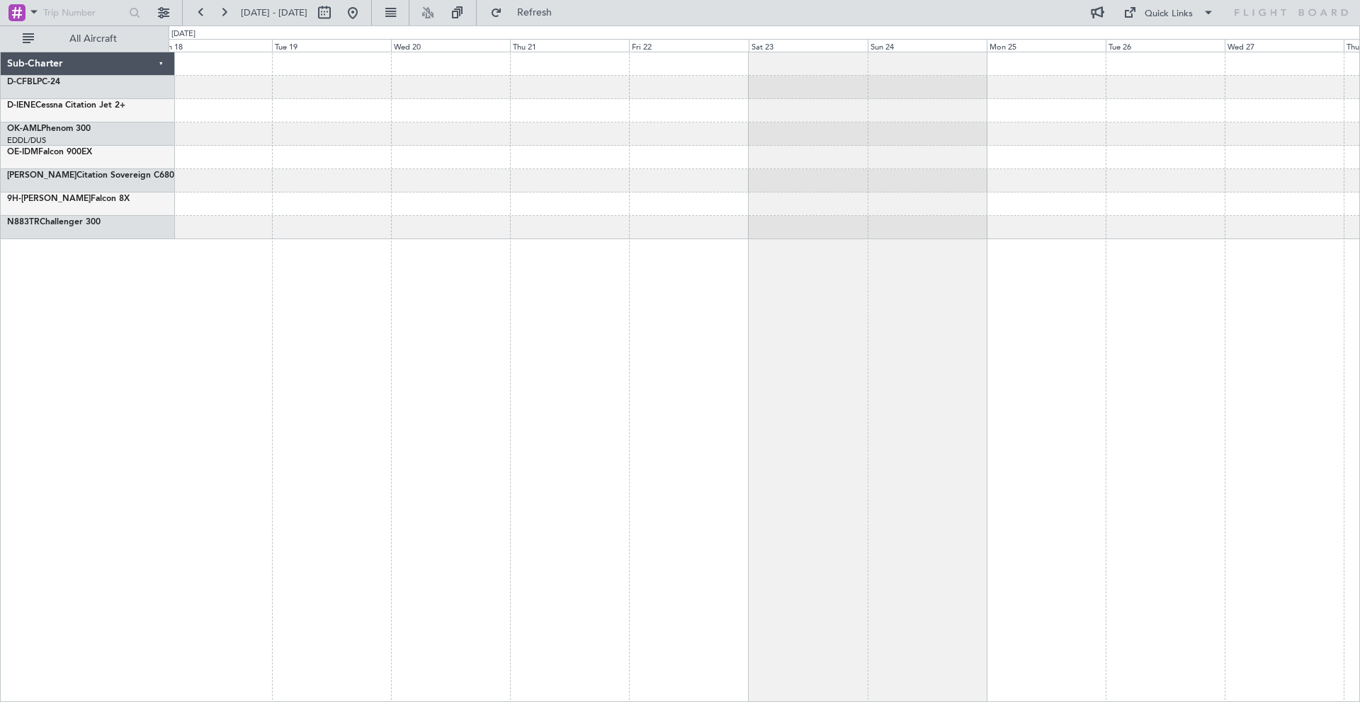
click at [504, 158] on div at bounding box center [764, 145] width 1190 height 187
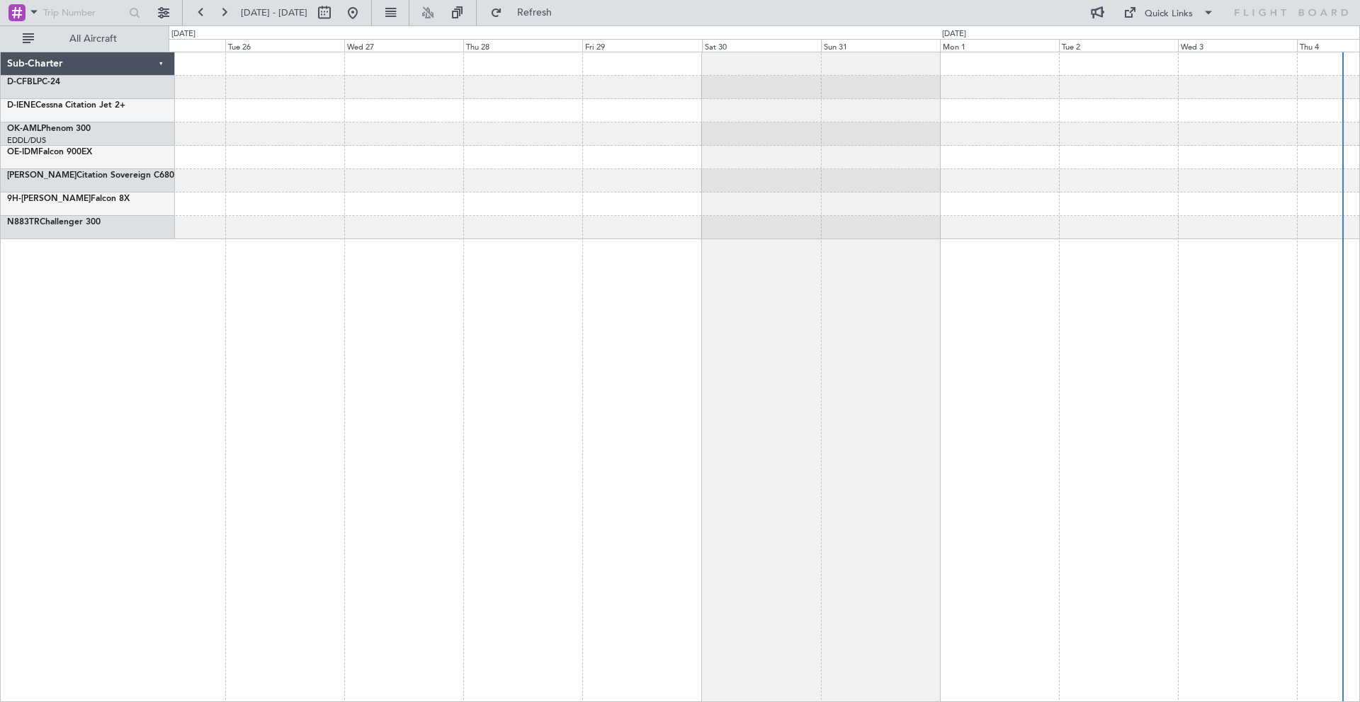
click at [470, 153] on div at bounding box center [764, 145] width 1190 height 187
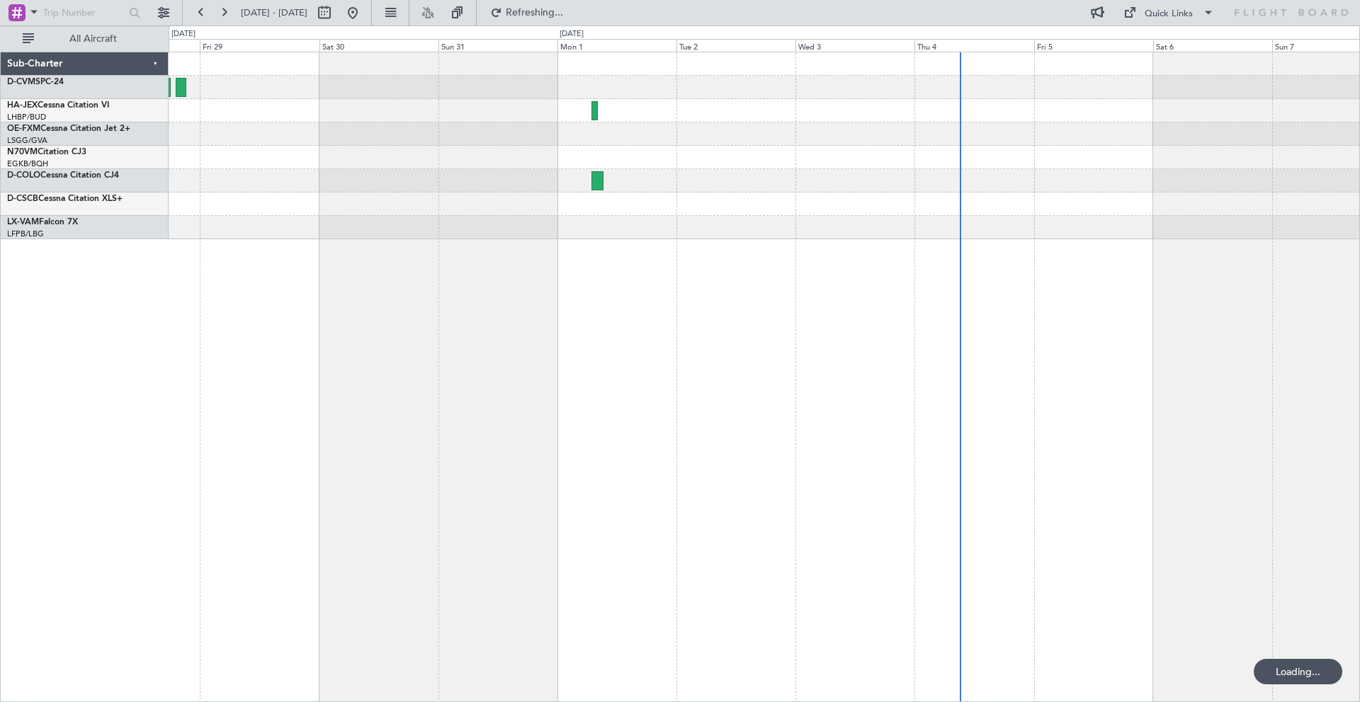
click at [402, 152] on div at bounding box center [764, 145] width 1190 height 187
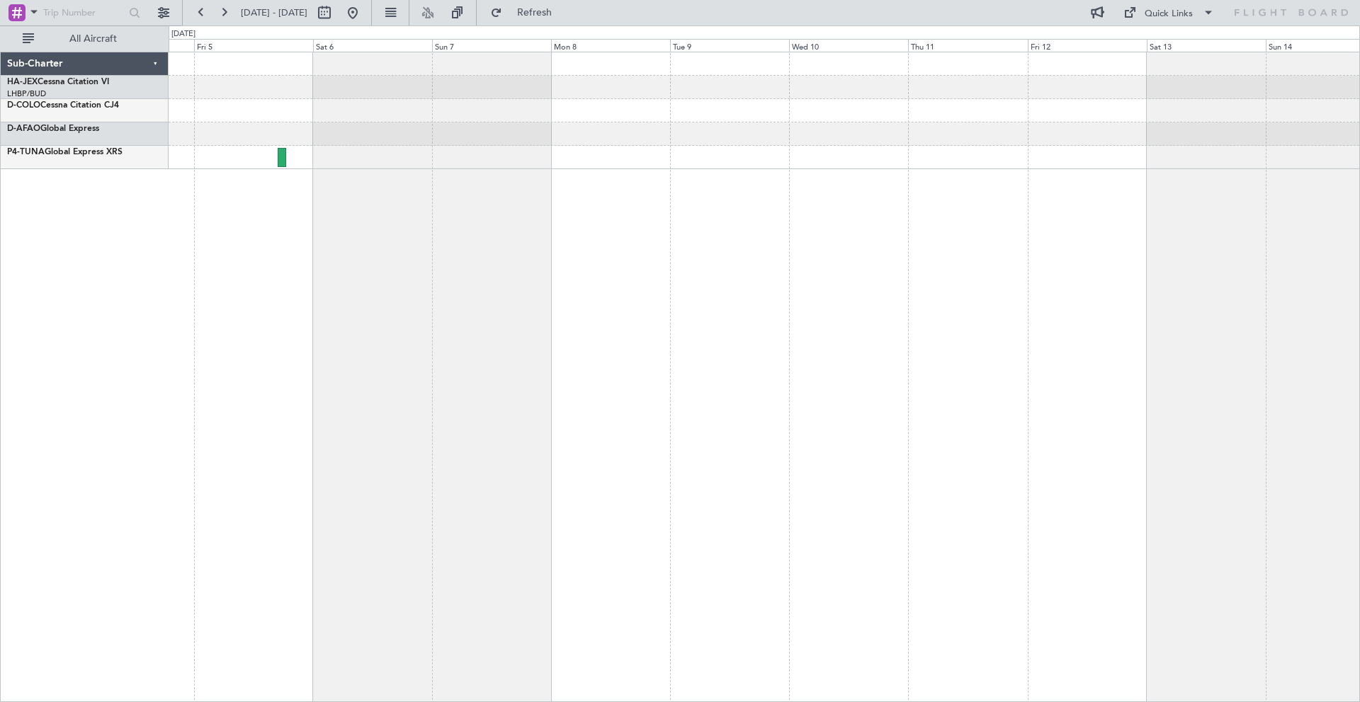
click at [371, 132] on div at bounding box center [764, 110] width 1190 height 117
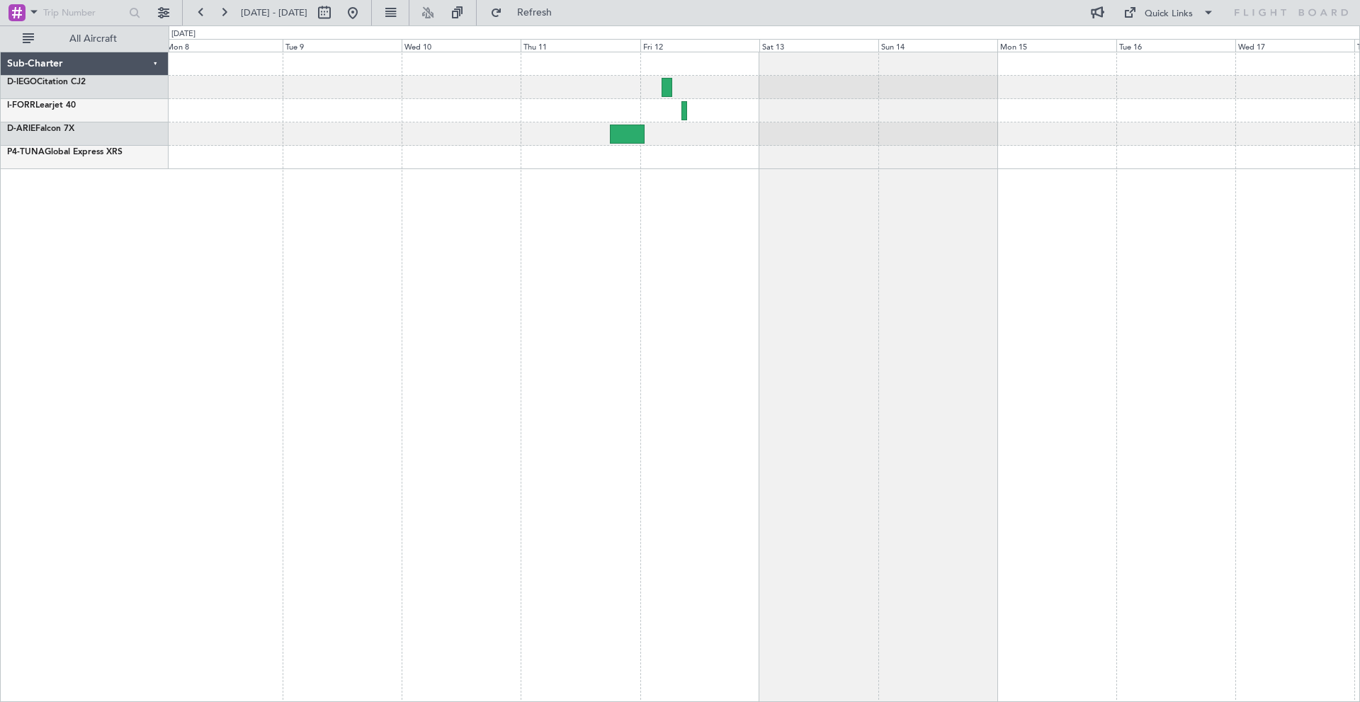
click at [556, 78] on div at bounding box center [764, 110] width 1190 height 117
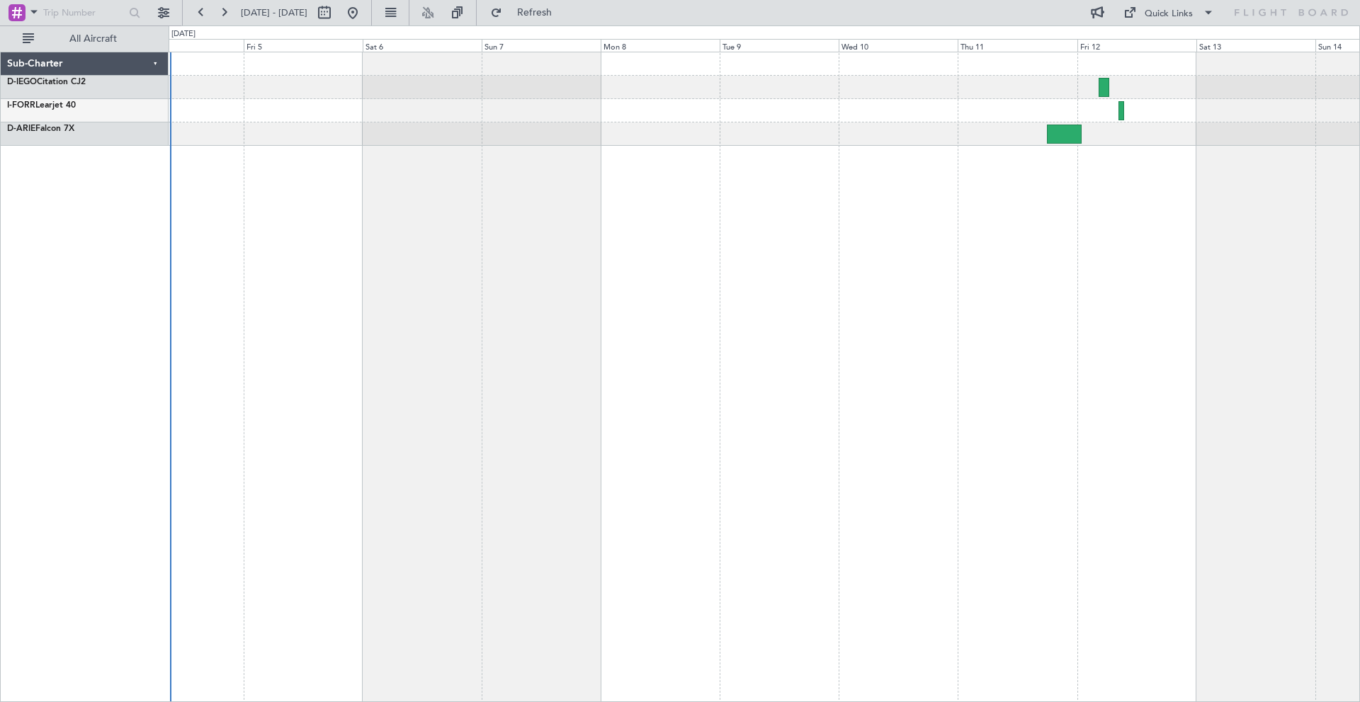
click at [1020, 187] on div at bounding box center [764, 377] width 1191 height 651
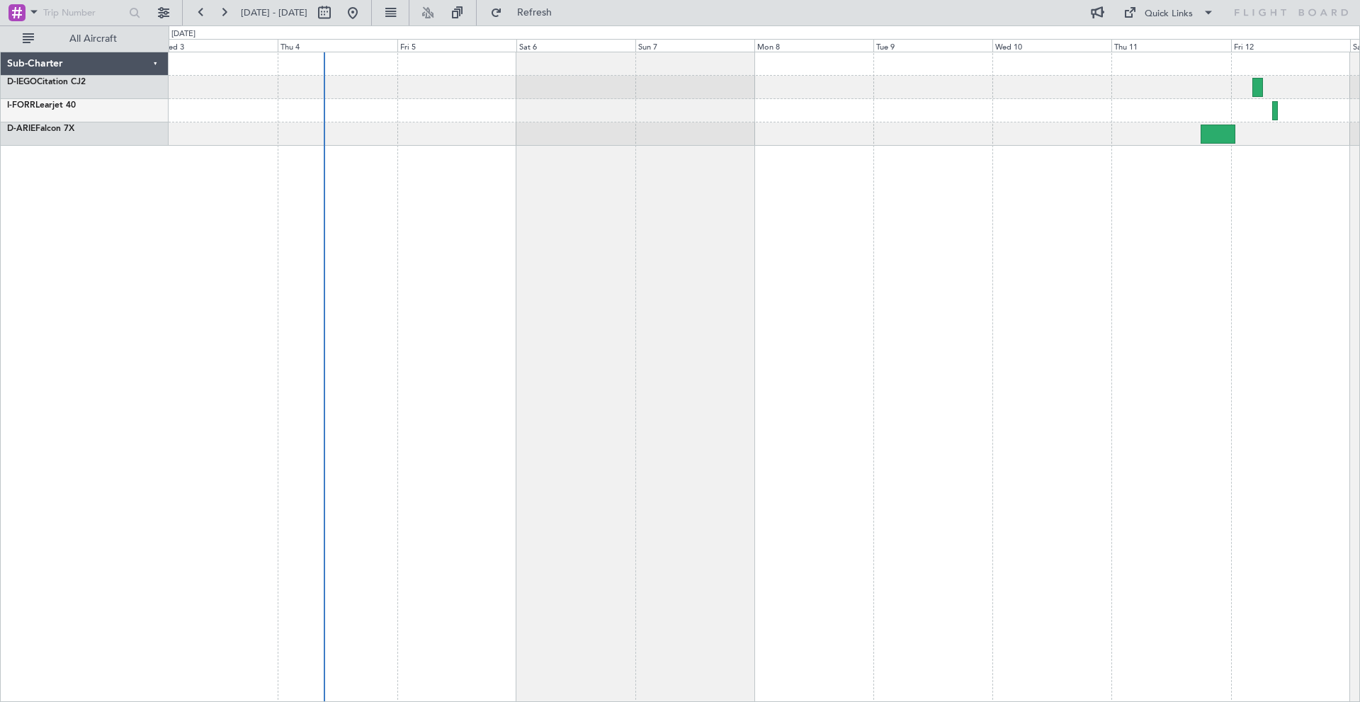
click at [1020, 200] on div at bounding box center [764, 377] width 1191 height 651
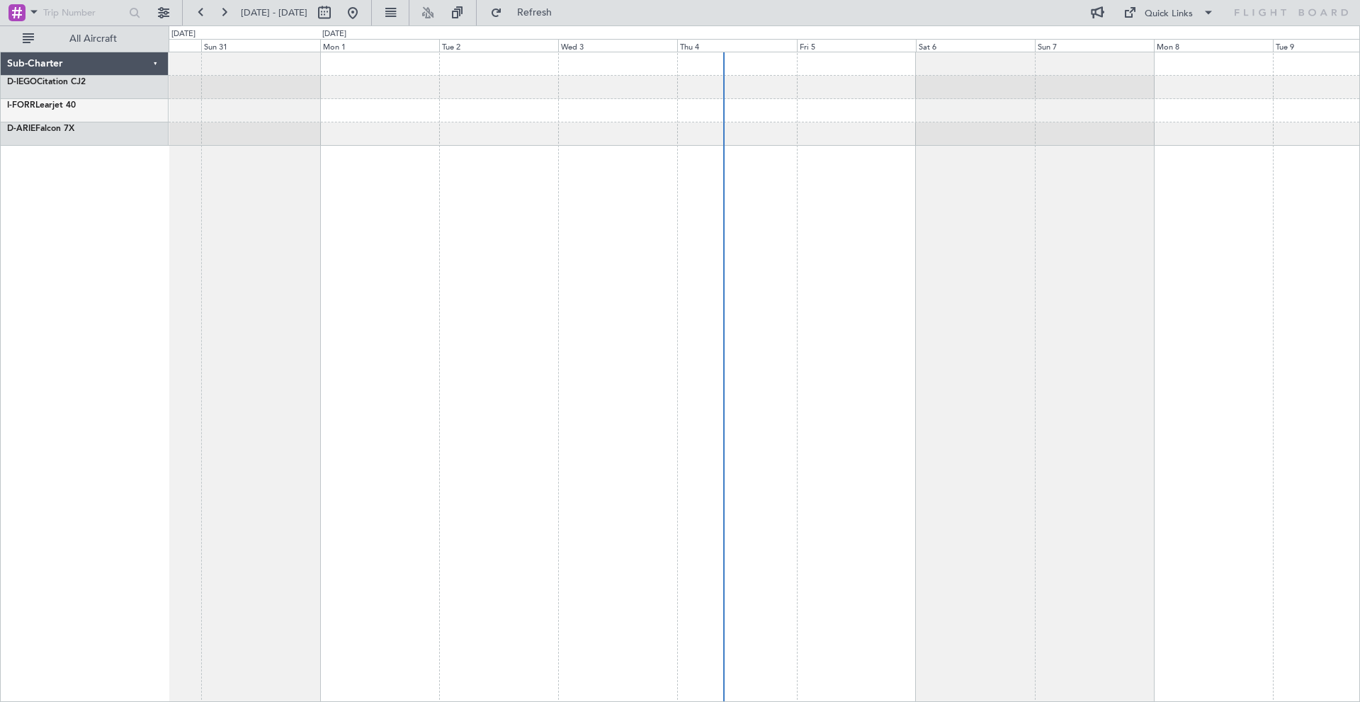
click at [872, 177] on div at bounding box center [764, 377] width 1191 height 651
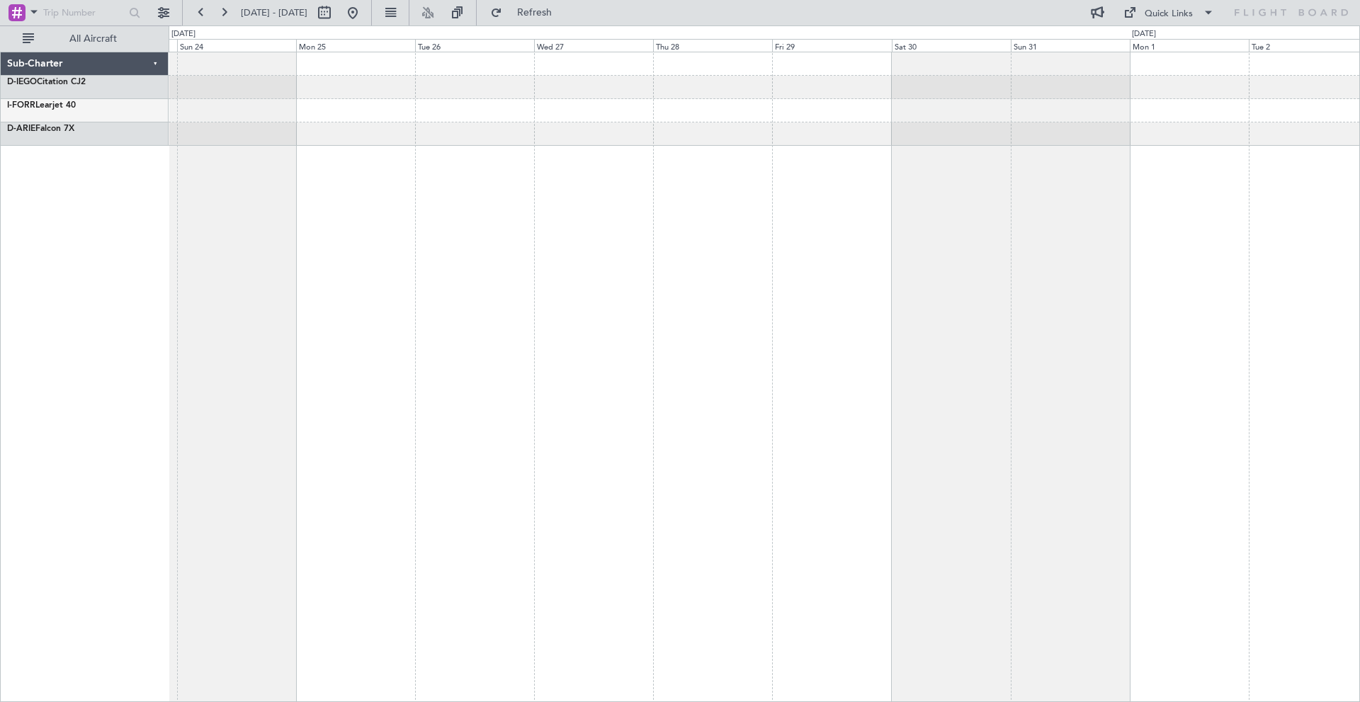
click at [936, 154] on div at bounding box center [764, 377] width 1191 height 651
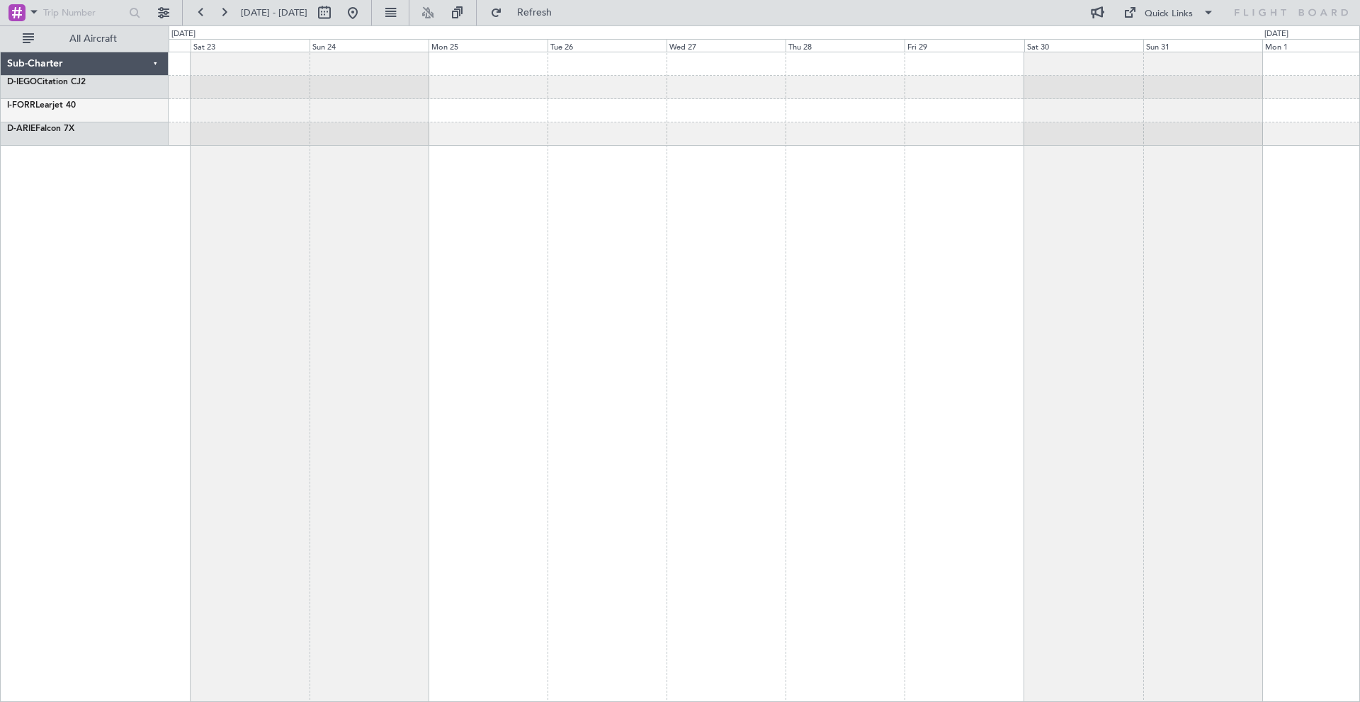
click at [852, 152] on div at bounding box center [764, 377] width 1191 height 651
click at [830, 146] on div at bounding box center [764, 377] width 1191 height 651
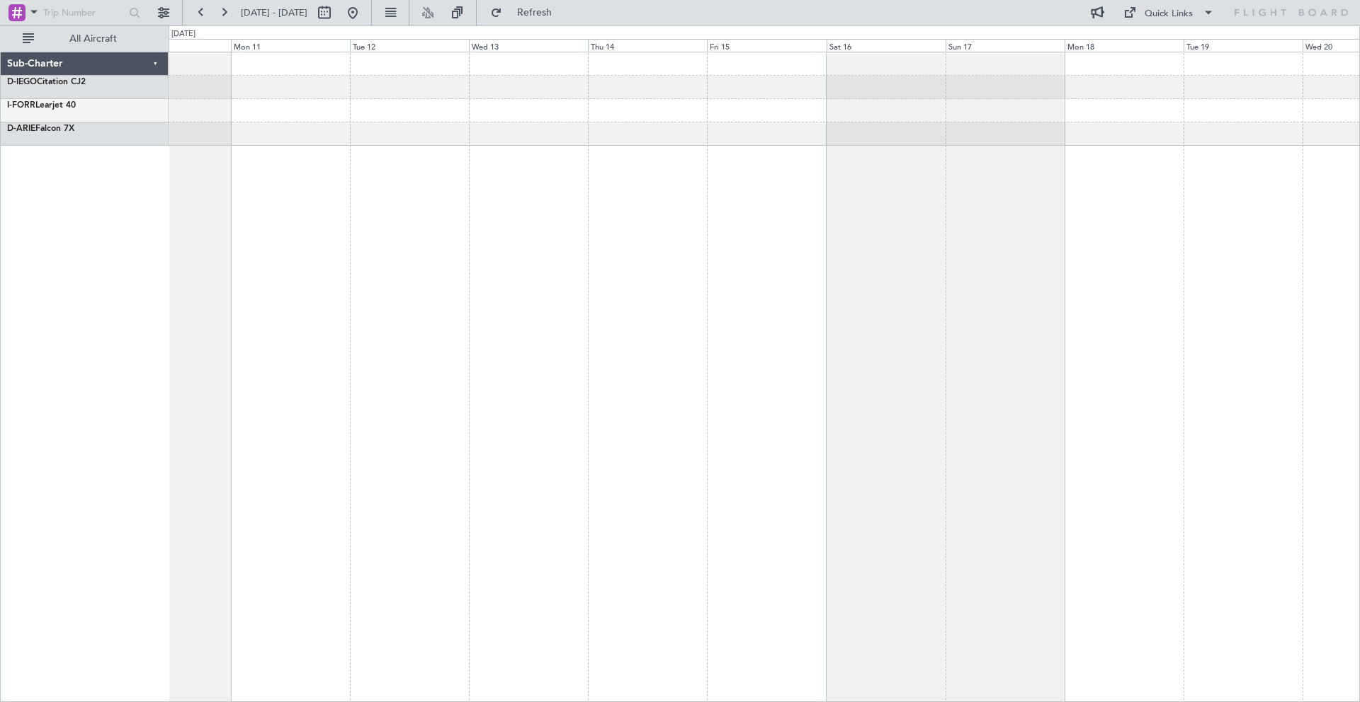
click at [763, 142] on div at bounding box center [764, 134] width 1190 height 23
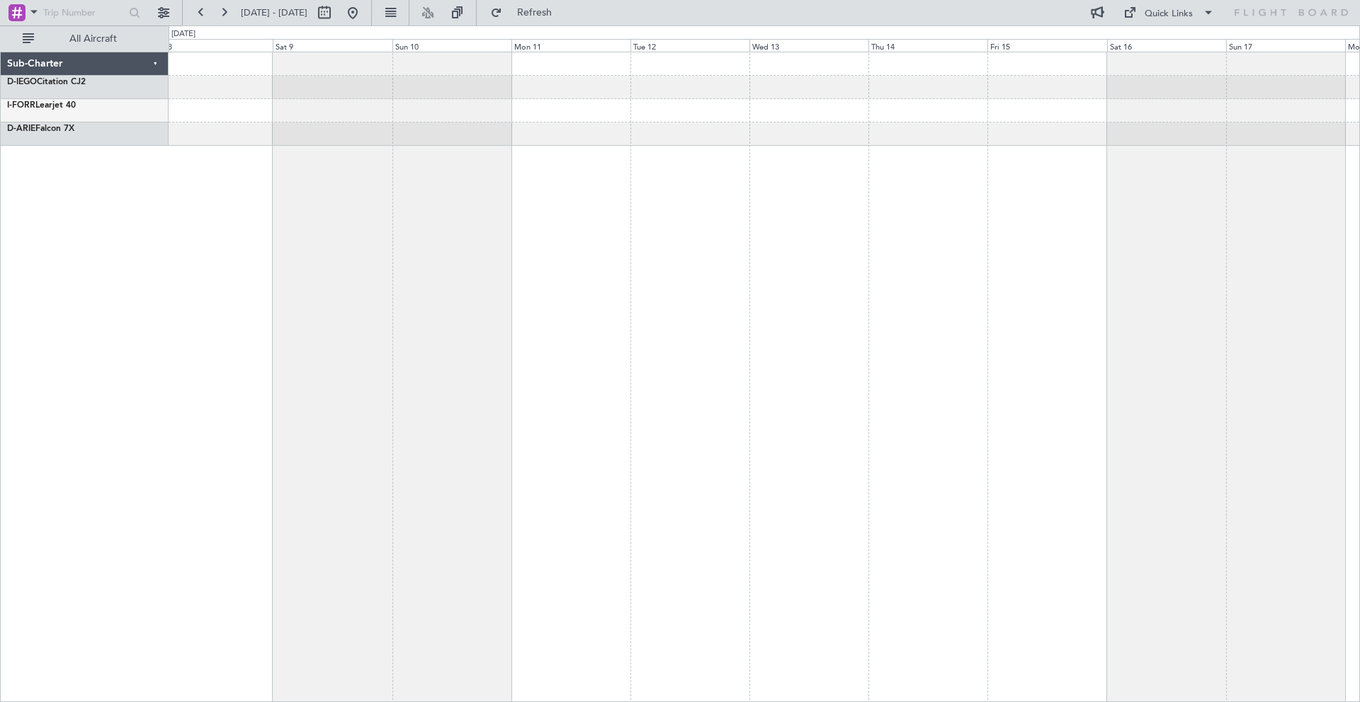
click at [681, 125] on div at bounding box center [764, 134] width 1190 height 23
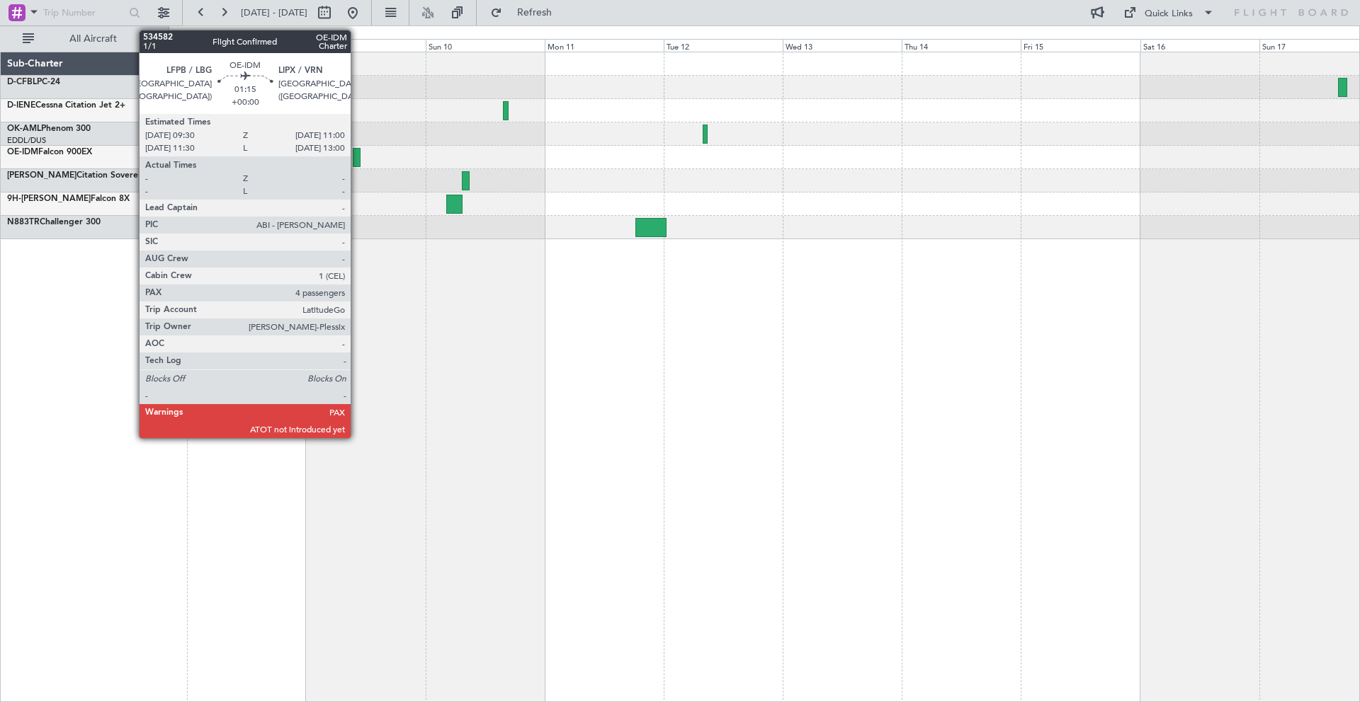
click at [357, 155] on div at bounding box center [357, 157] width 8 height 19
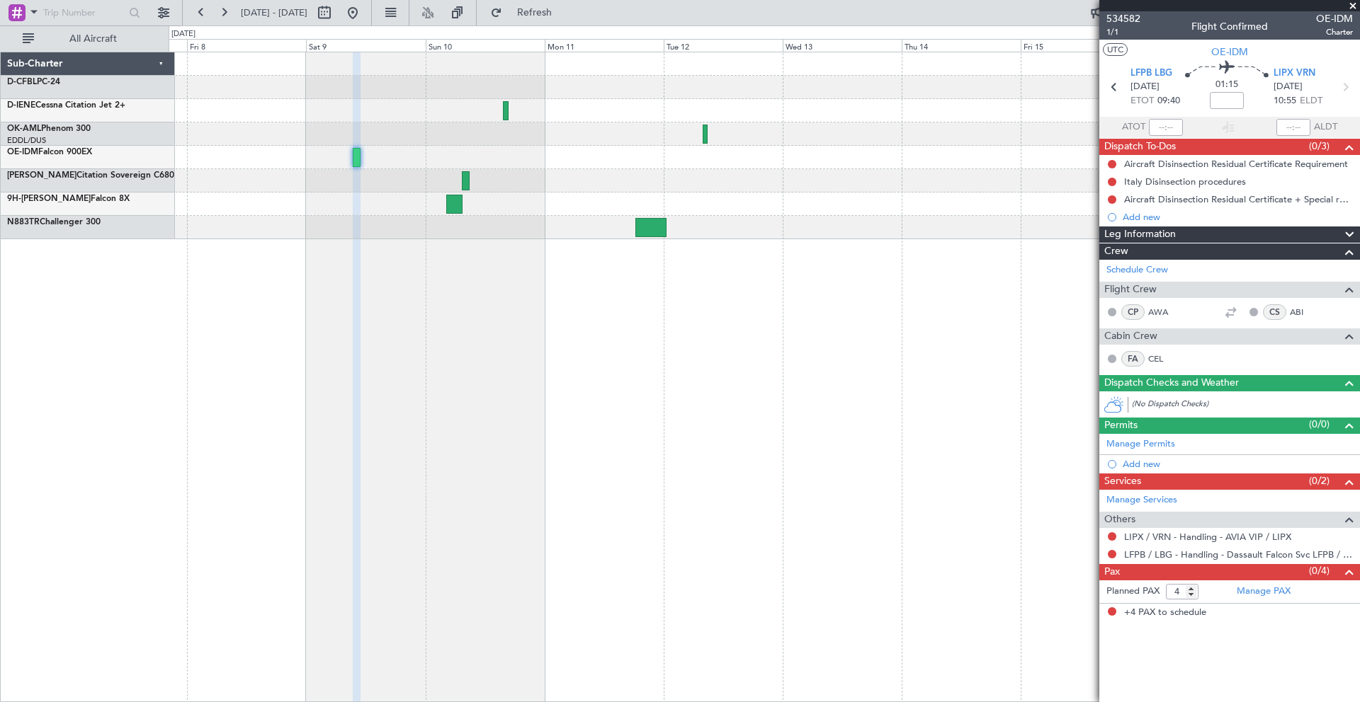
click at [1358, 6] on span at bounding box center [1353, 6] width 14 height 13
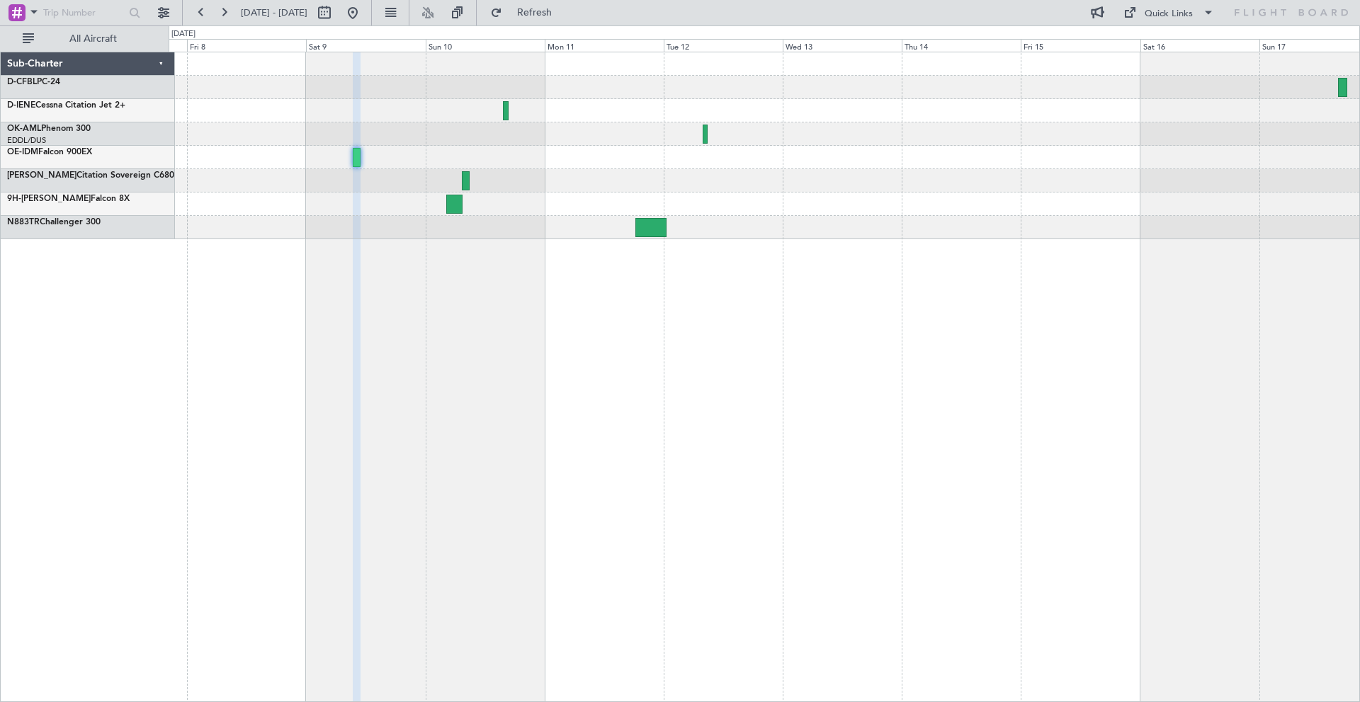
type input "0"
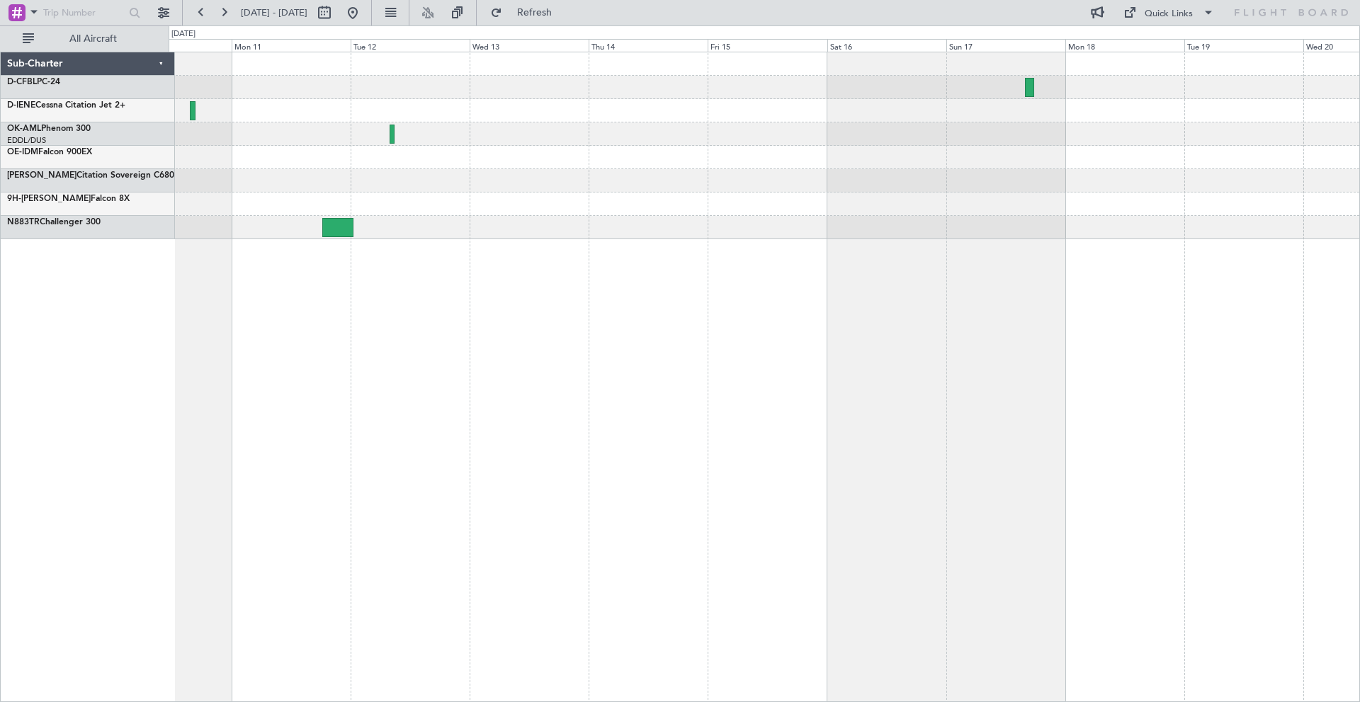
click at [375, 149] on div at bounding box center [764, 145] width 1190 height 187
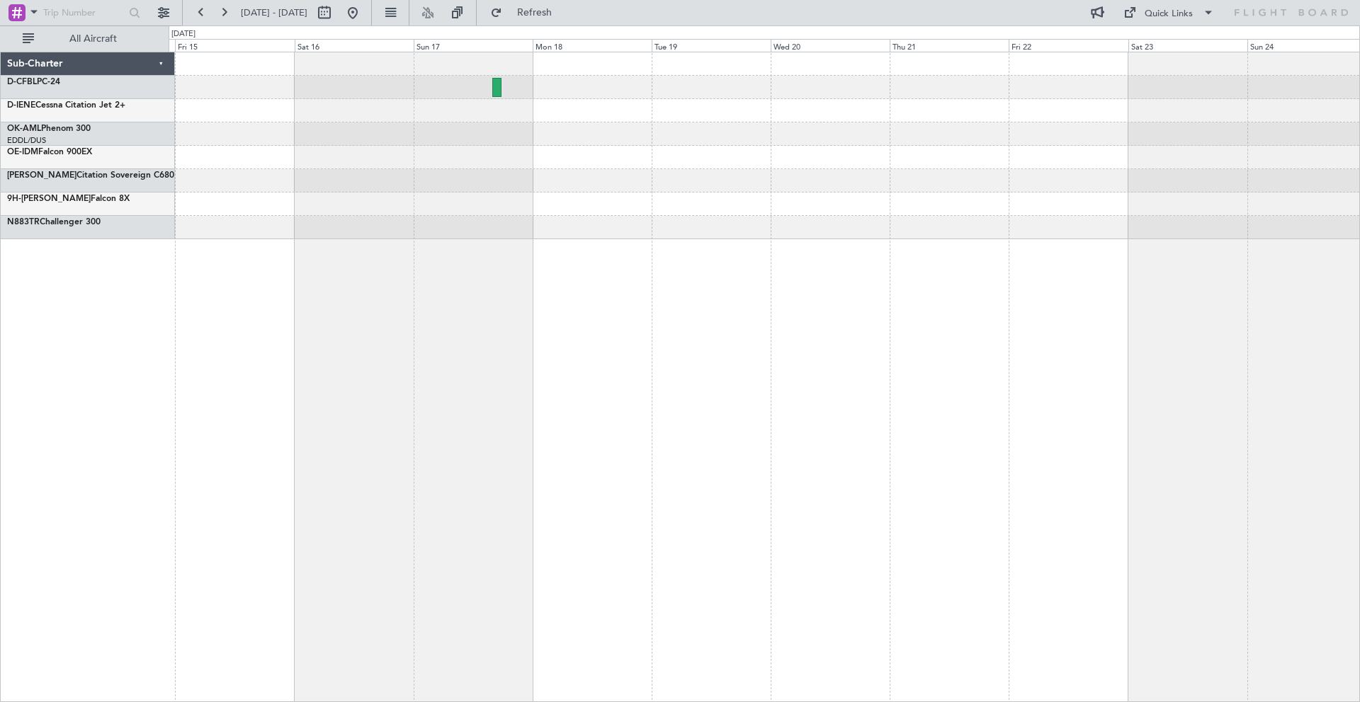
click at [389, 190] on div at bounding box center [764, 145] width 1190 height 187
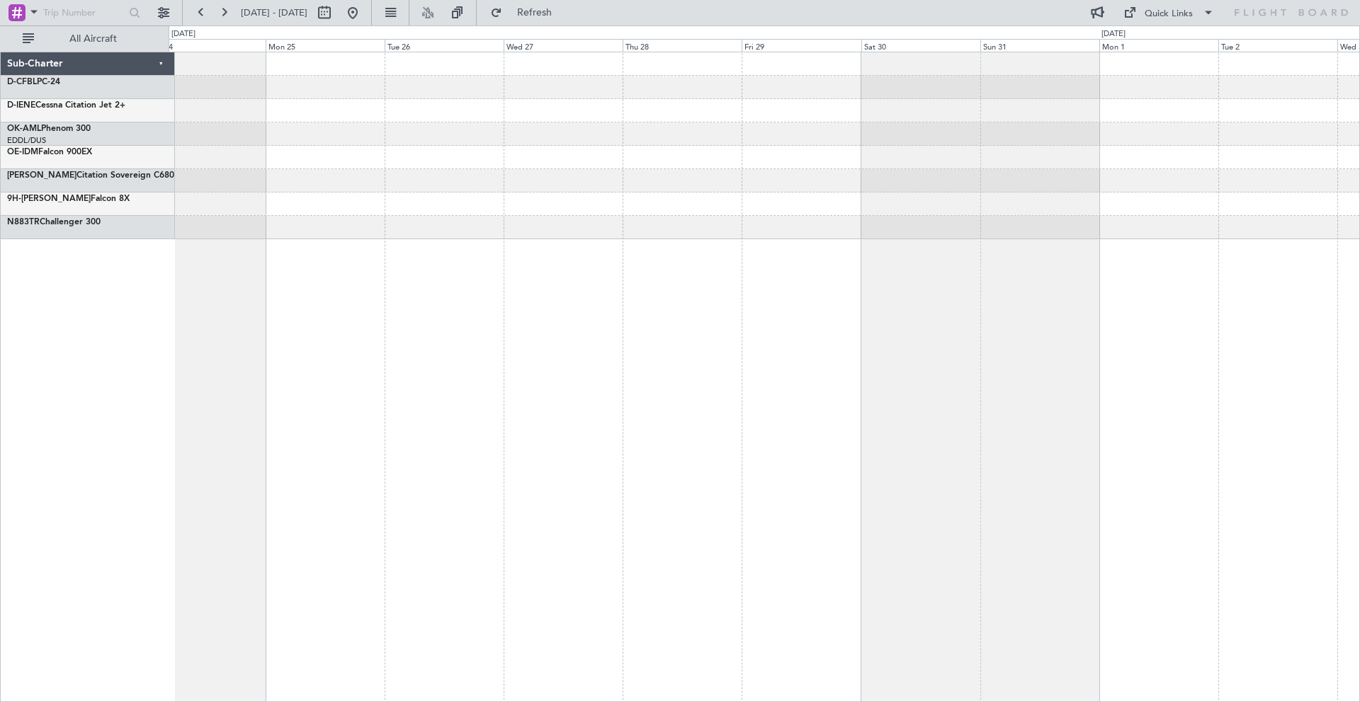
click at [316, 195] on div at bounding box center [764, 145] width 1190 height 187
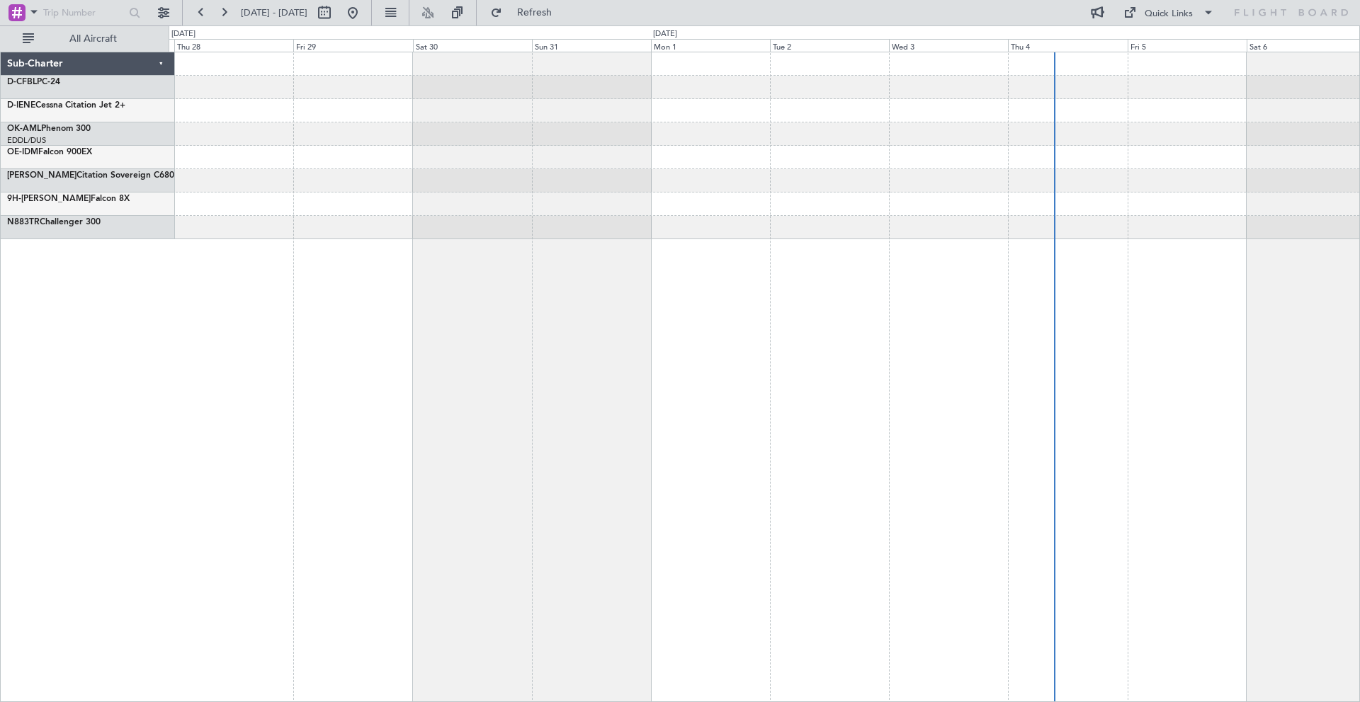
click at [393, 184] on div at bounding box center [764, 145] width 1190 height 187
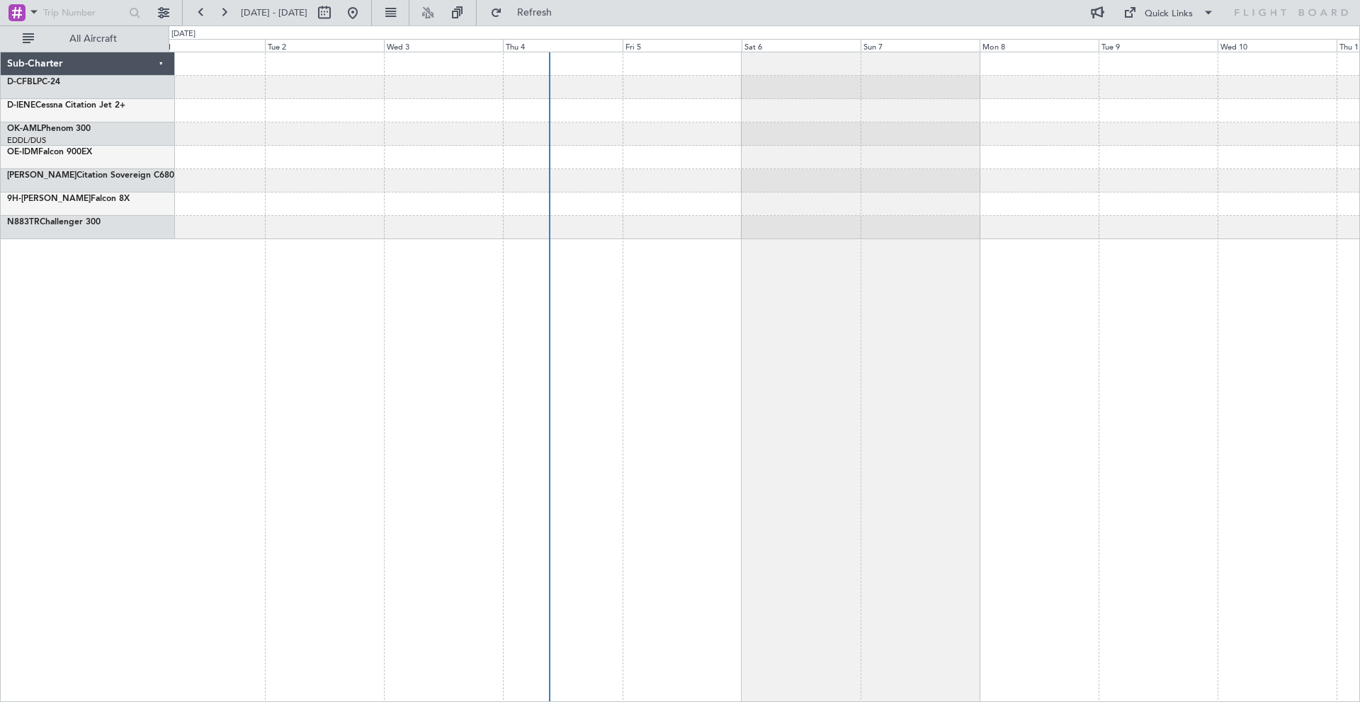
click at [547, 171] on div at bounding box center [764, 145] width 1190 height 187
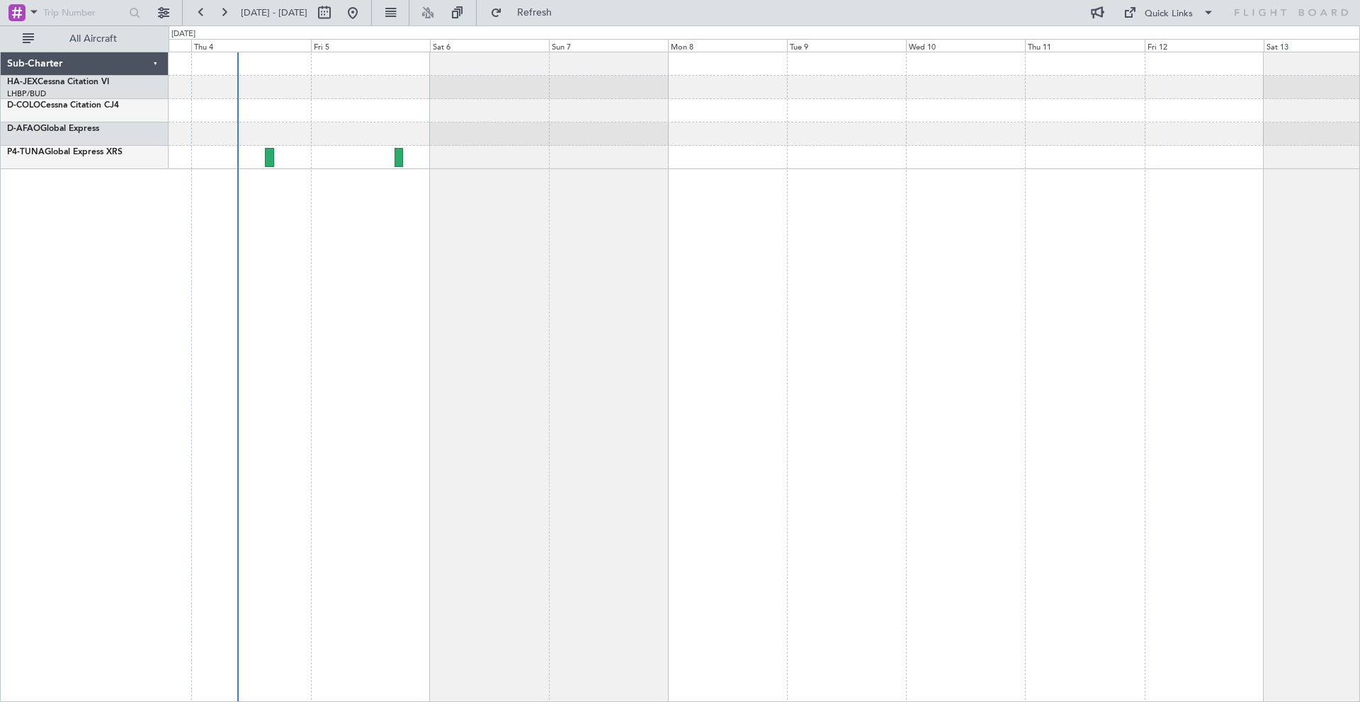
click at [336, 157] on div at bounding box center [764, 377] width 1191 height 651
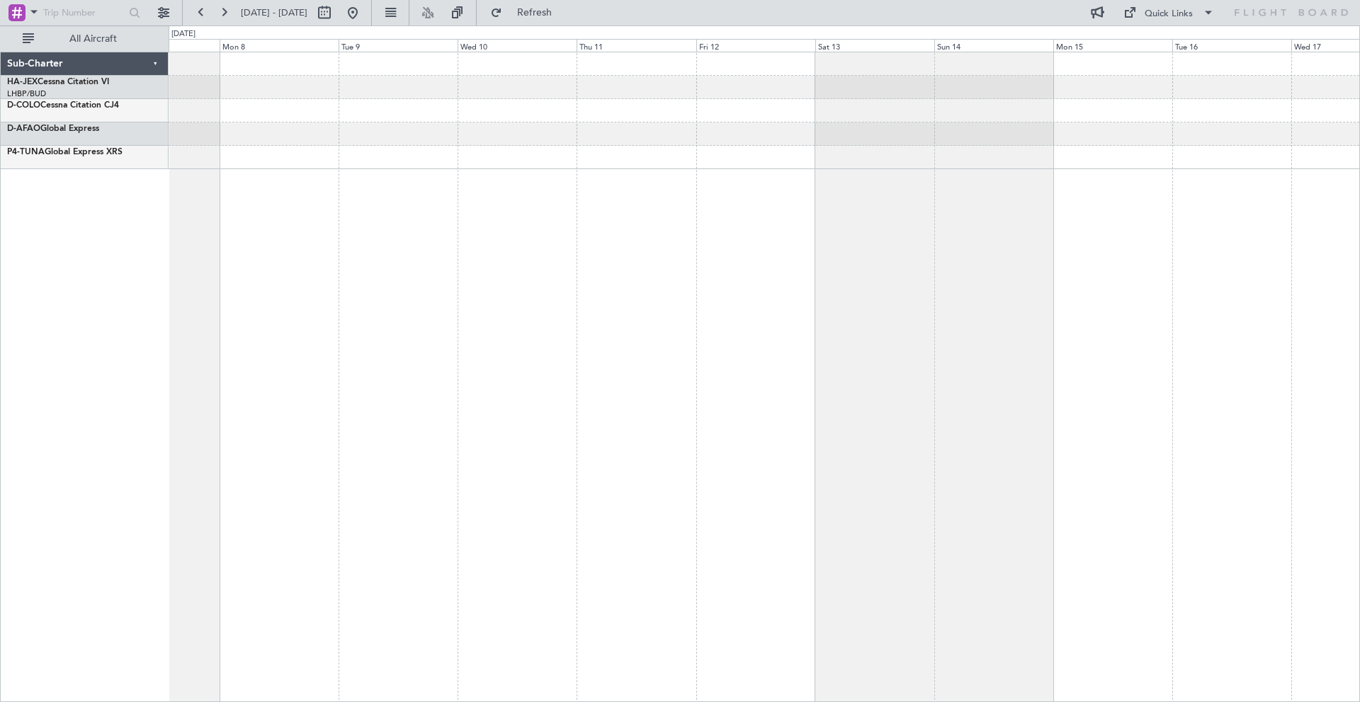
click at [217, 159] on div at bounding box center [764, 110] width 1190 height 117
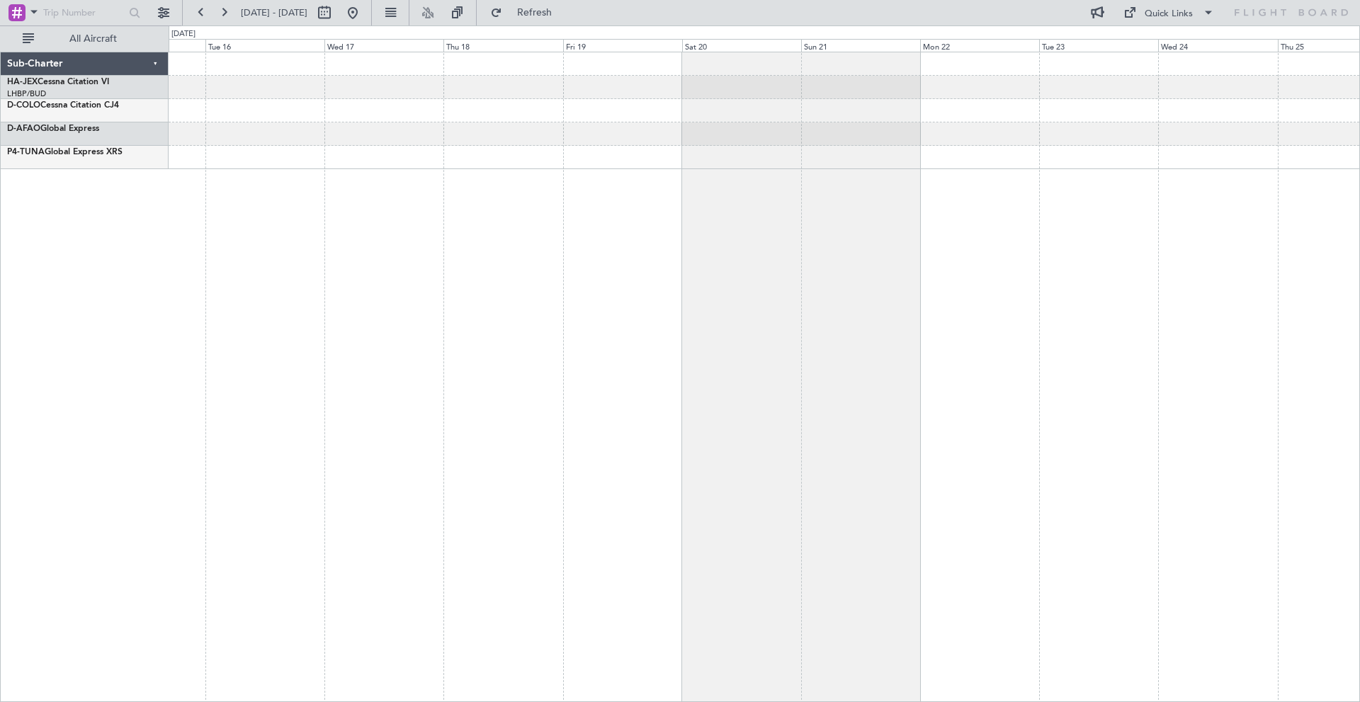
click at [58, 158] on div "Sub-Charter HA-JEX Cessna Citation VI LHBP/BUD Budapest ([PERSON_NAME] Intl) D-…" at bounding box center [680, 363] width 1360 height 677
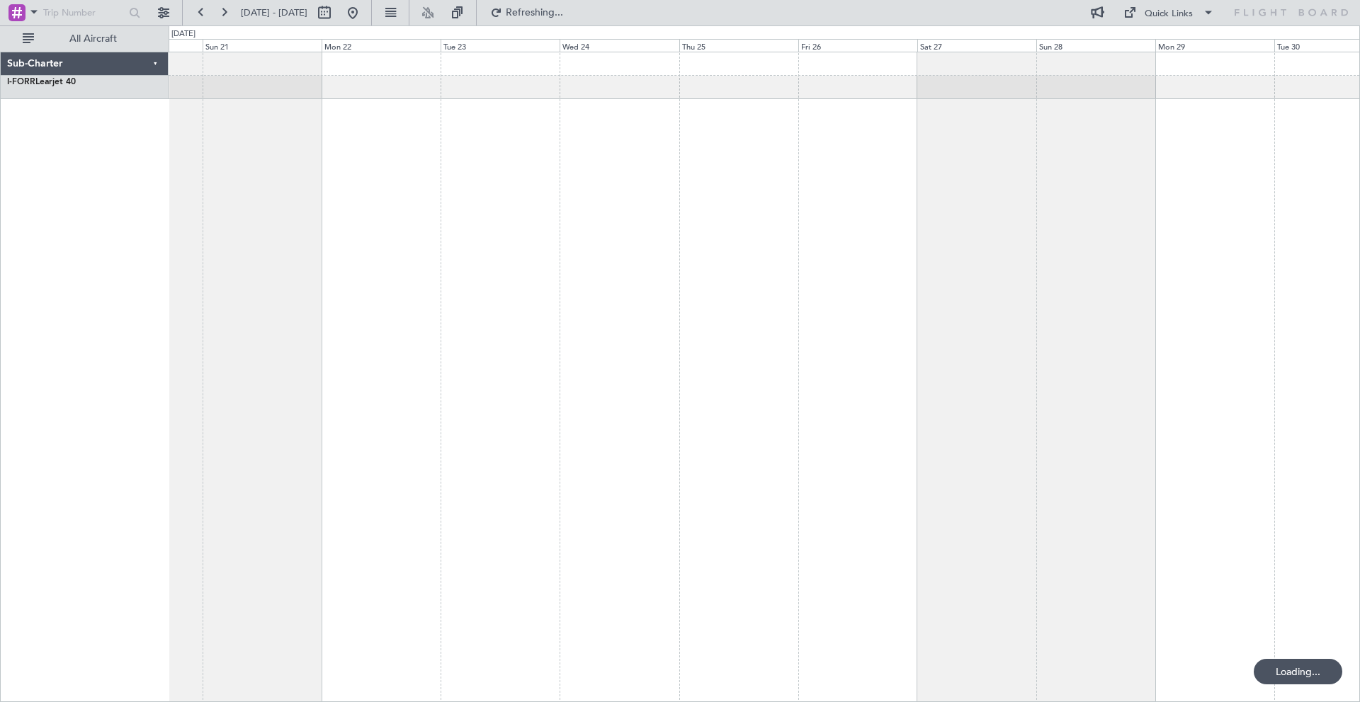
click at [0, 177] on html "[DATE] - [DATE] Refreshing... Quick Links All Aircraft Sub-Charter I-FORR Learj…" at bounding box center [680, 351] width 1360 height 702
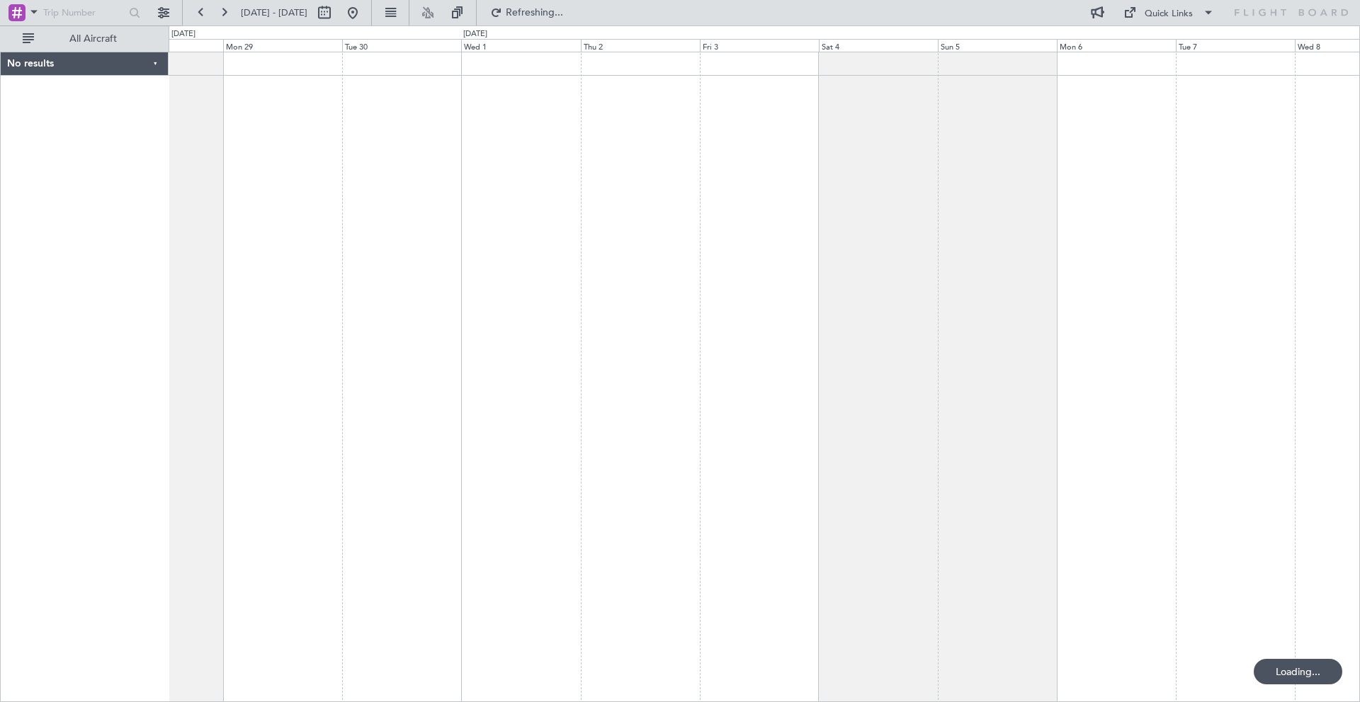
click at [0, 188] on html "[DATE] - [DATE] Refreshing... Quick Links All Aircraft No results 0 0 Sun 28 Mo…" at bounding box center [680, 351] width 1360 height 702
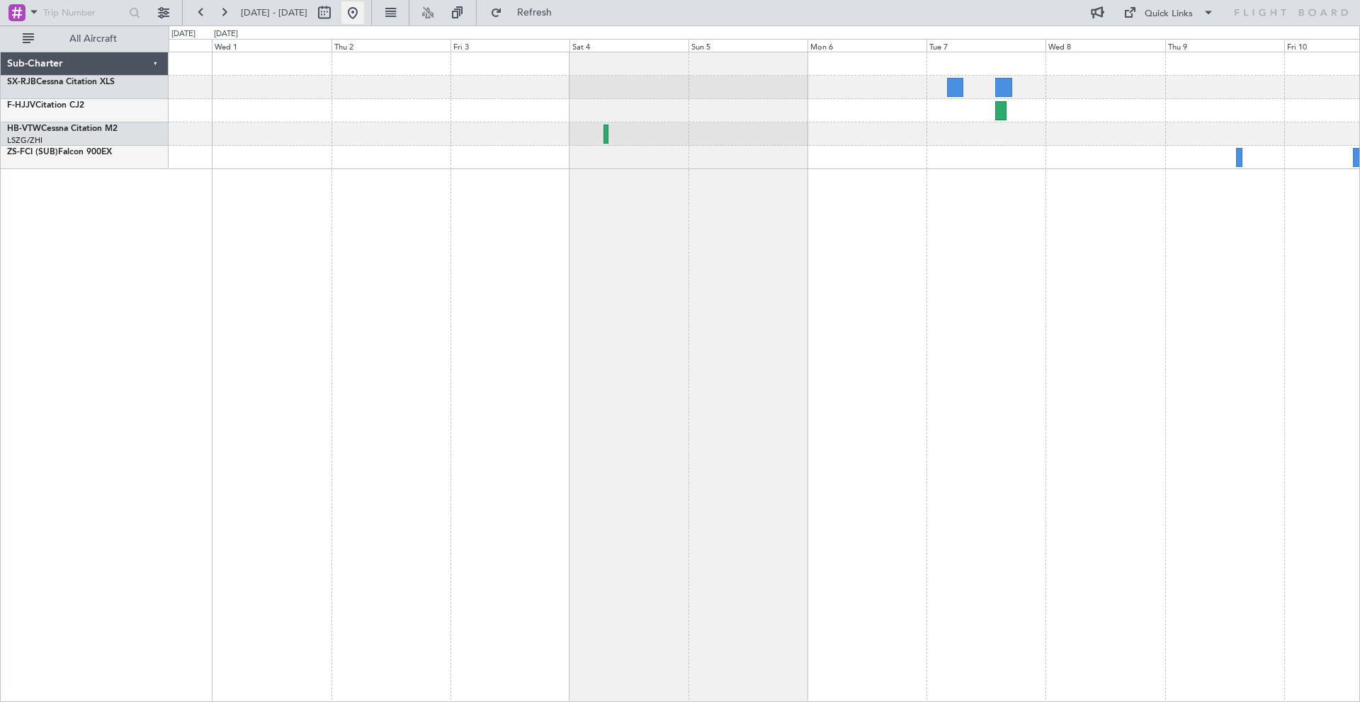
click at [364, 18] on button at bounding box center [352, 12] width 23 height 23
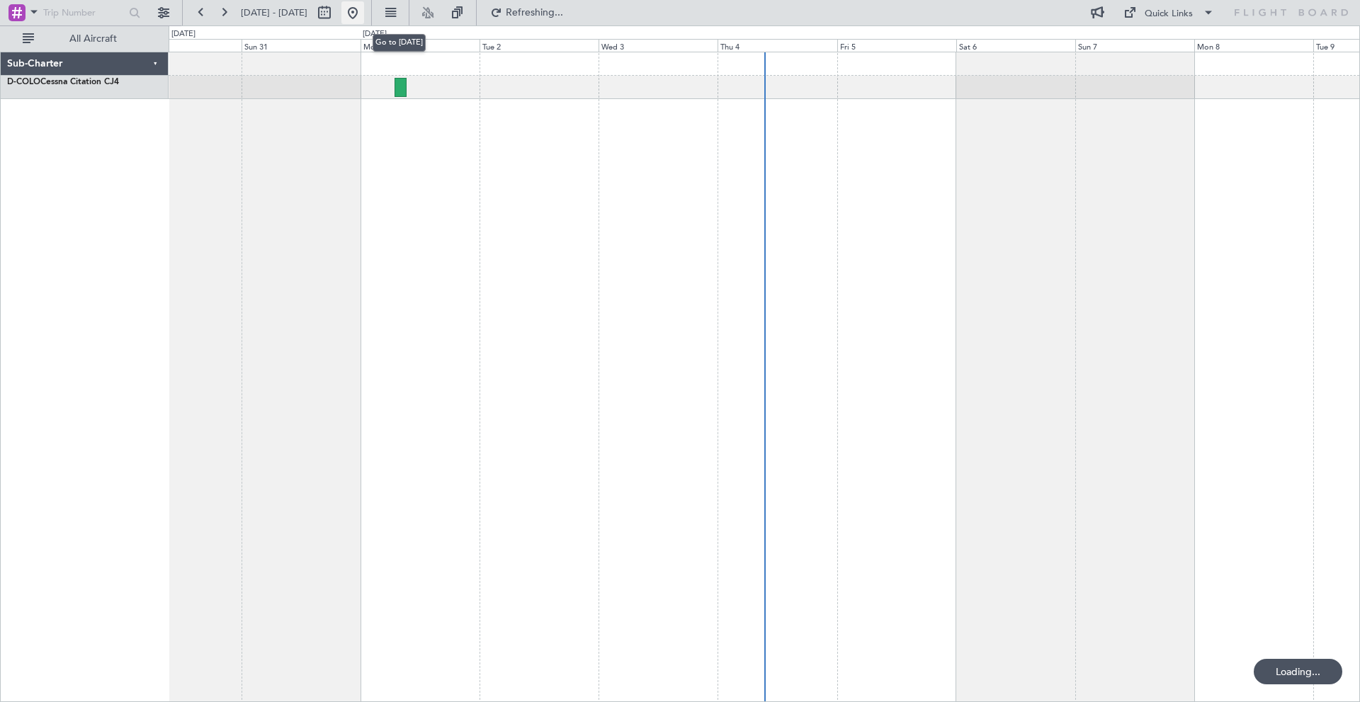
click at [364, 16] on button at bounding box center [352, 12] width 23 height 23
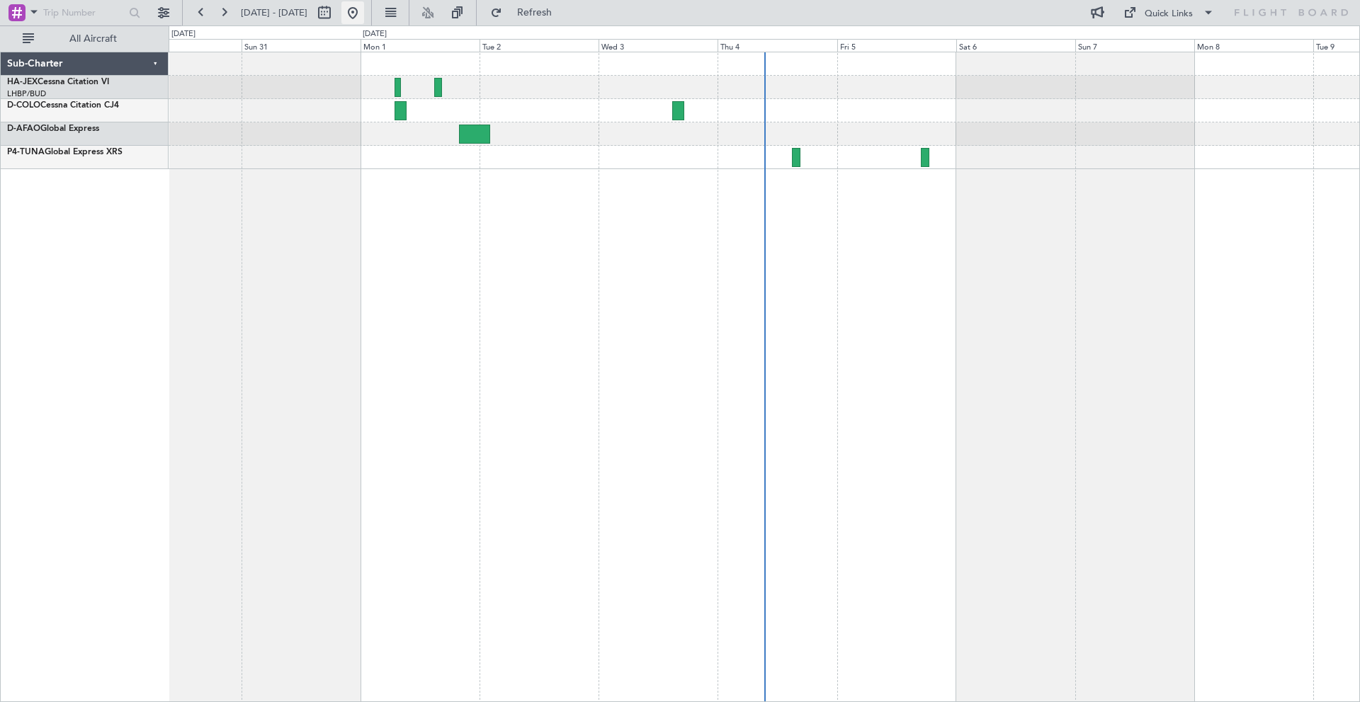
click at [364, 13] on button at bounding box center [352, 12] width 23 height 23
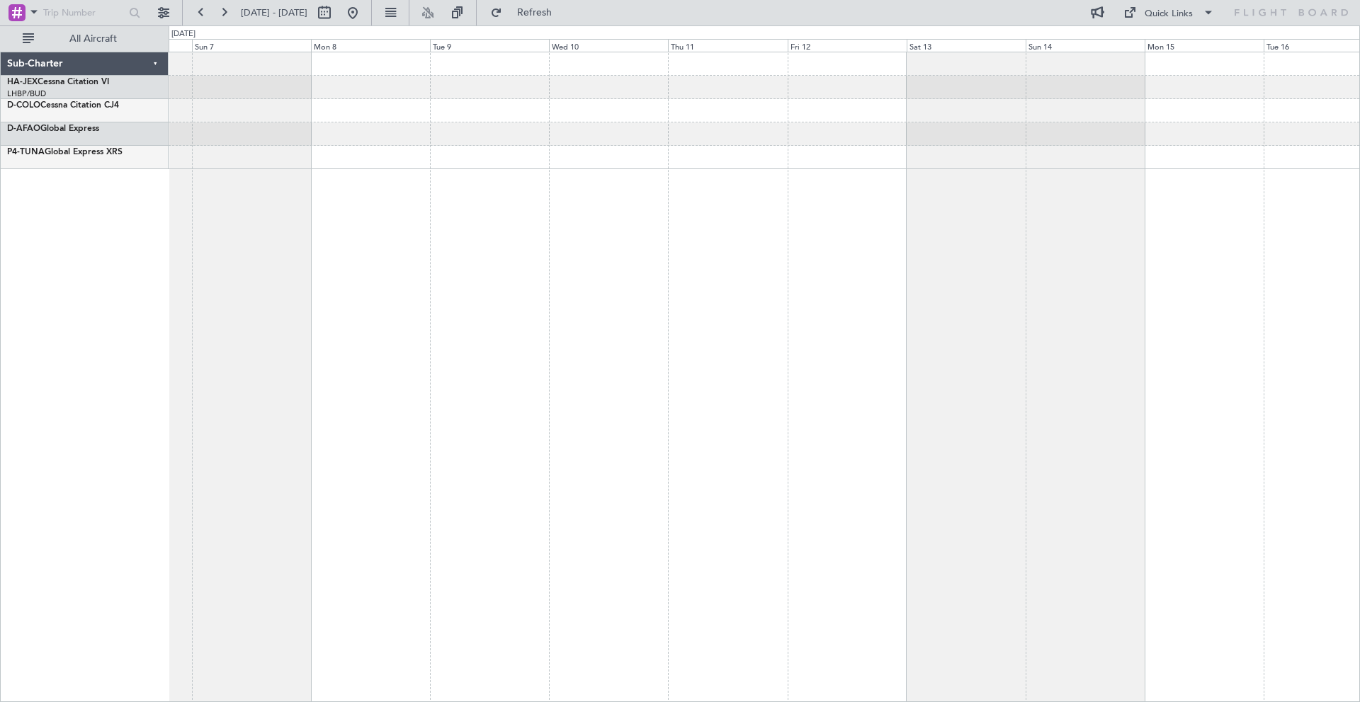
click at [66, 208] on div "Sub-Charter HA-JEX Cessna Citation VI LHBP/BUD Budapest ([PERSON_NAME] Intl) D-…" at bounding box center [680, 363] width 1360 height 677
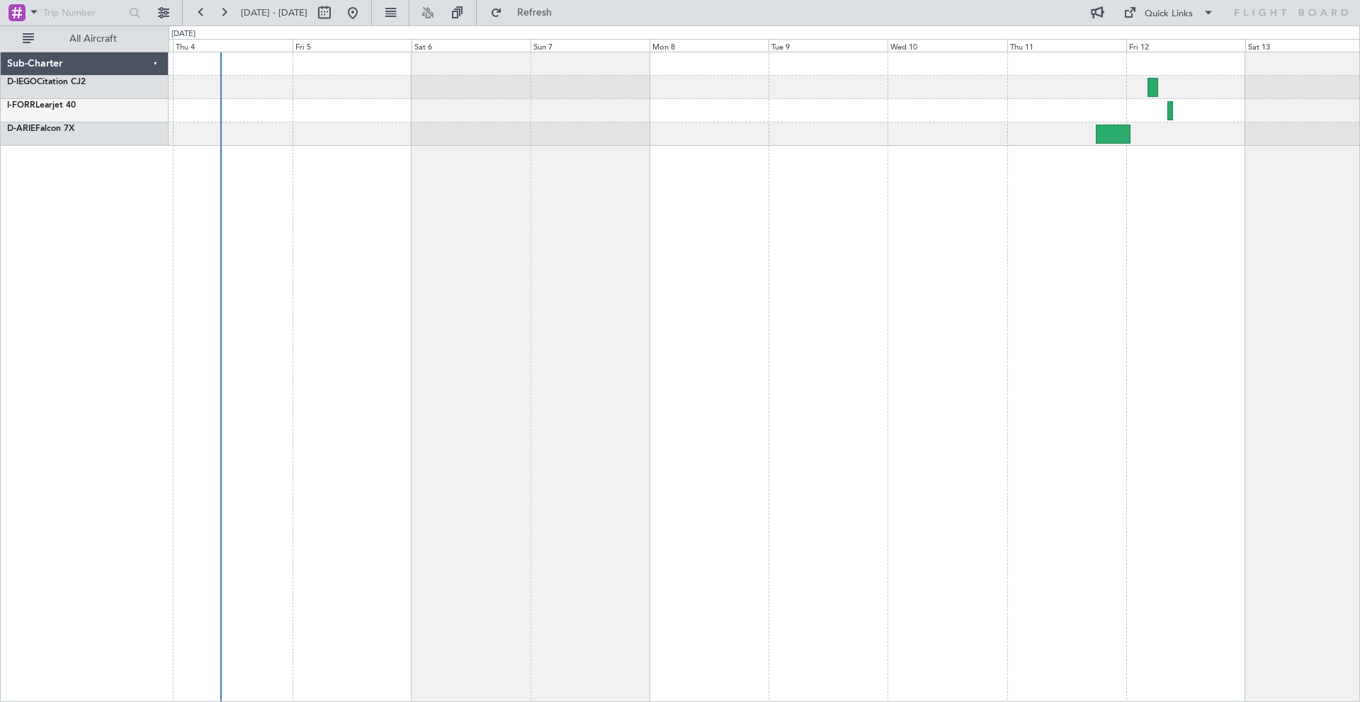
click at [749, 135] on div at bounding box center [764, 377] width 1191 height 651
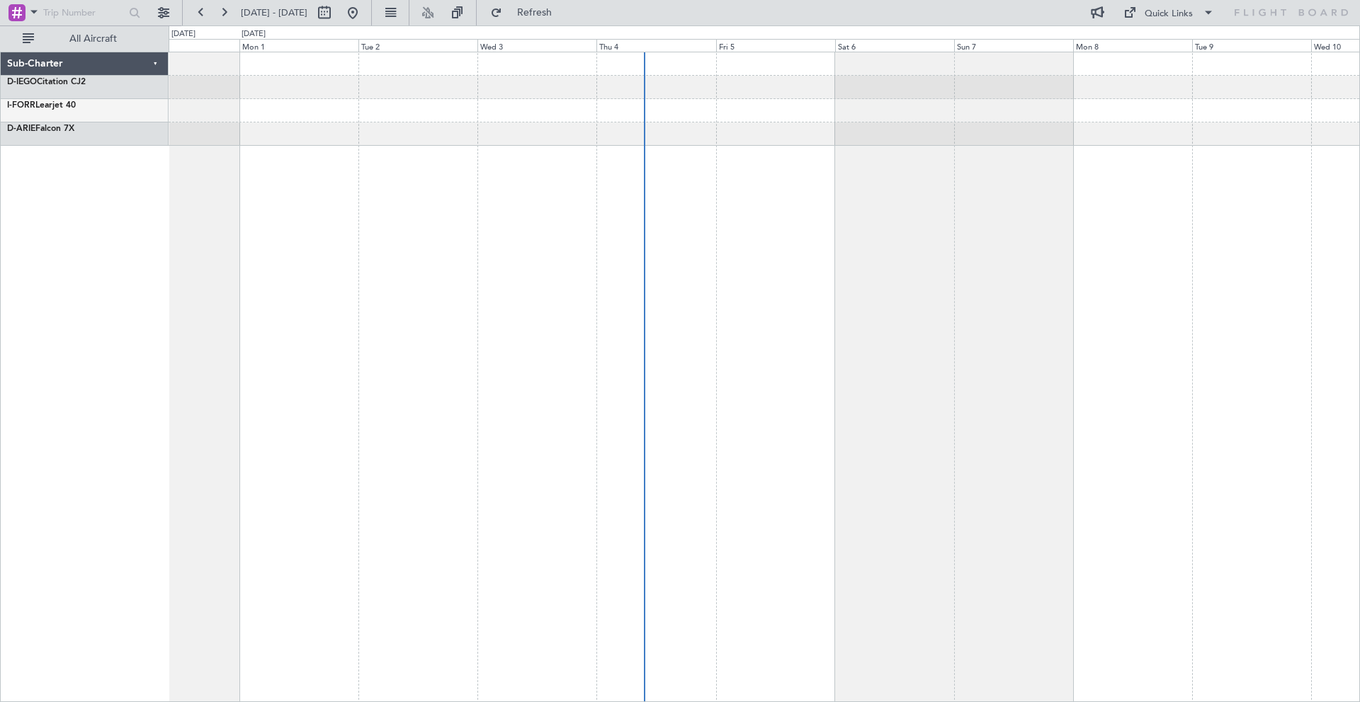
click at [693, 123] on div at bounding box center [764, 134] width 1190 height 23
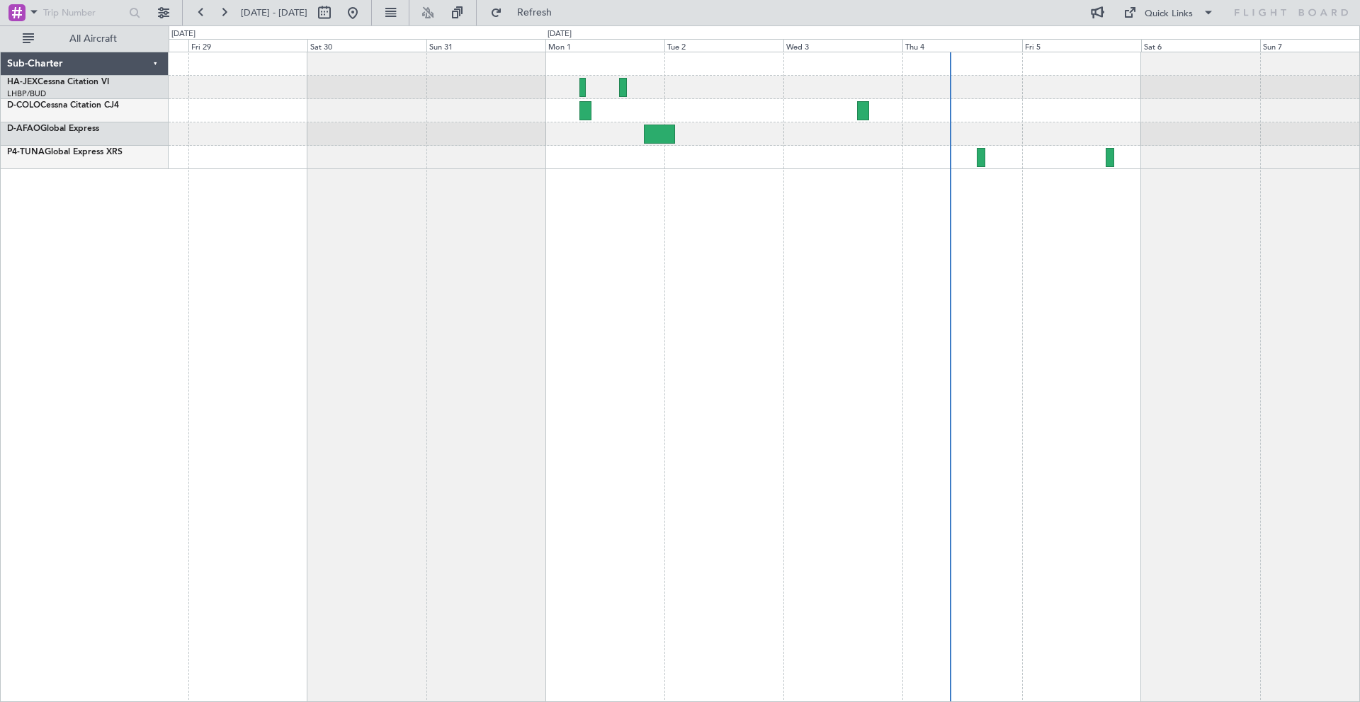
click at [759, 195] on div at bounding box center [764, 377] width 1191 height 651
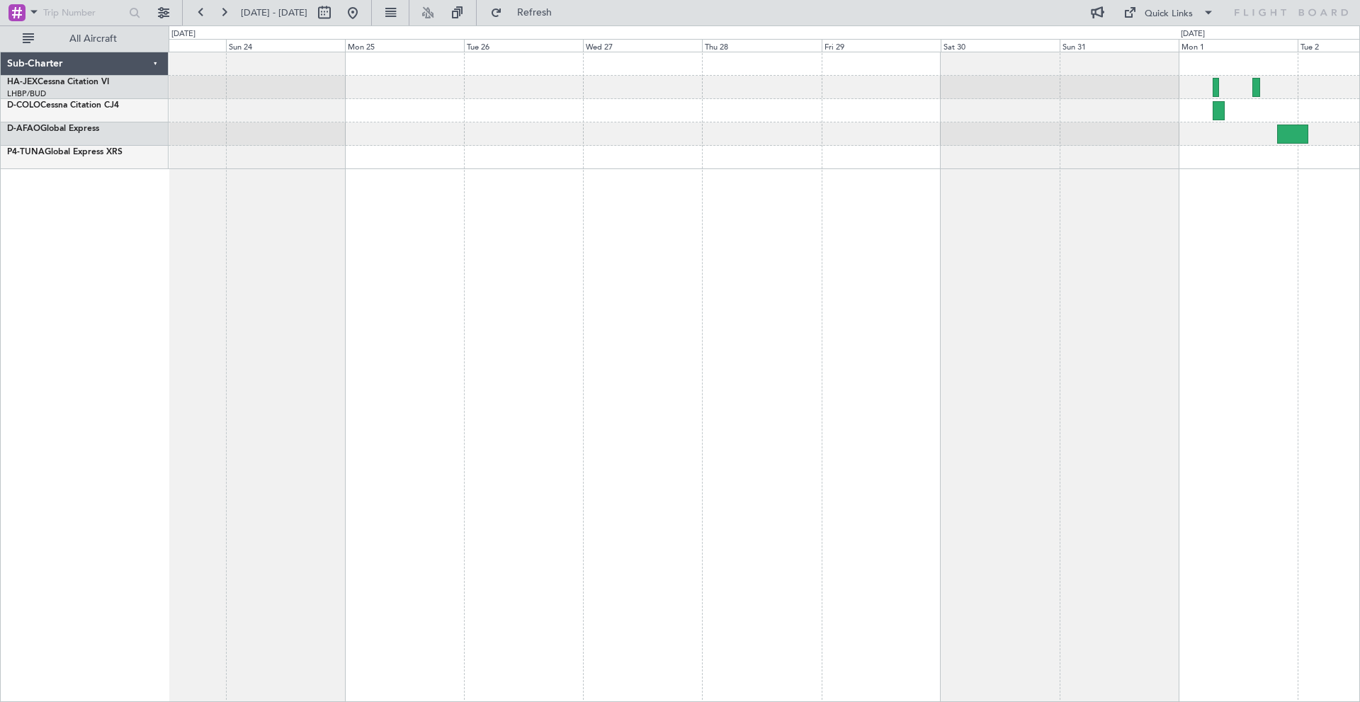
click at [877, 176] on div at bounding box center [764, 377] width 1191 height 651
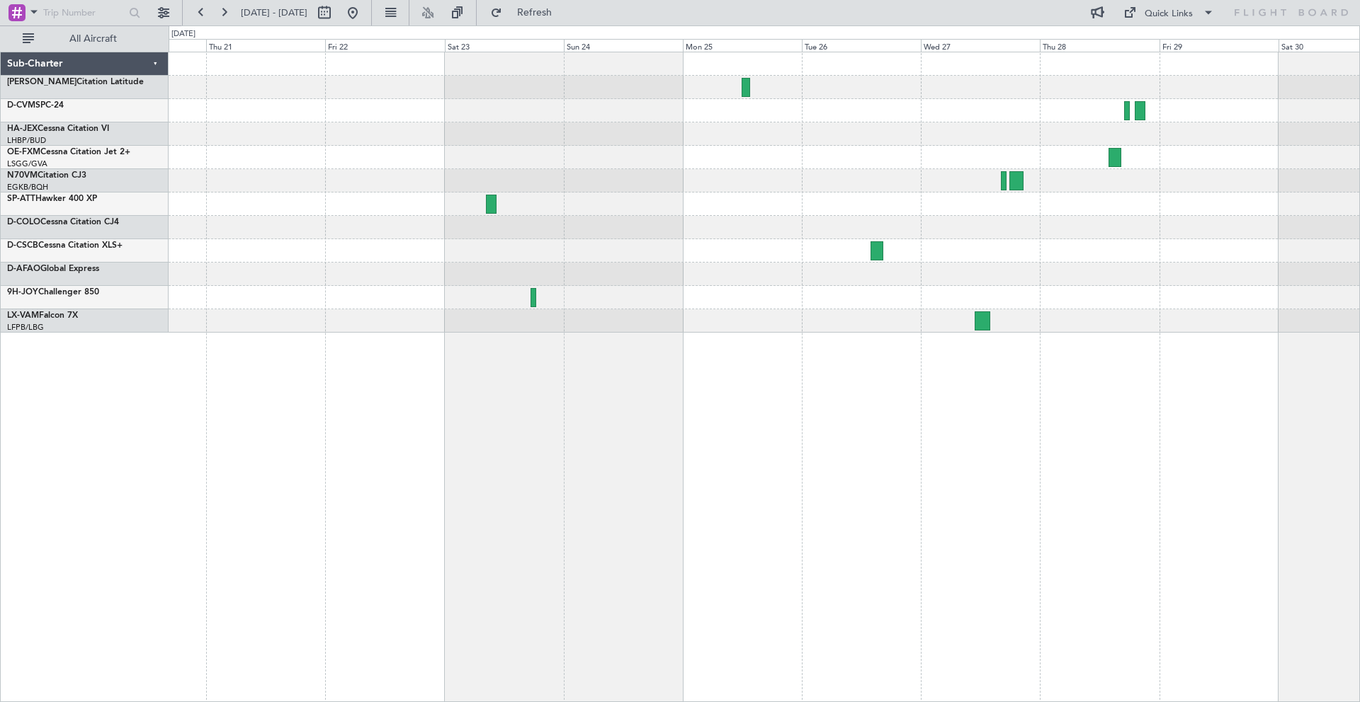
click at [763, 289] on div at bounding box center [764, 297] width 1190 height 23
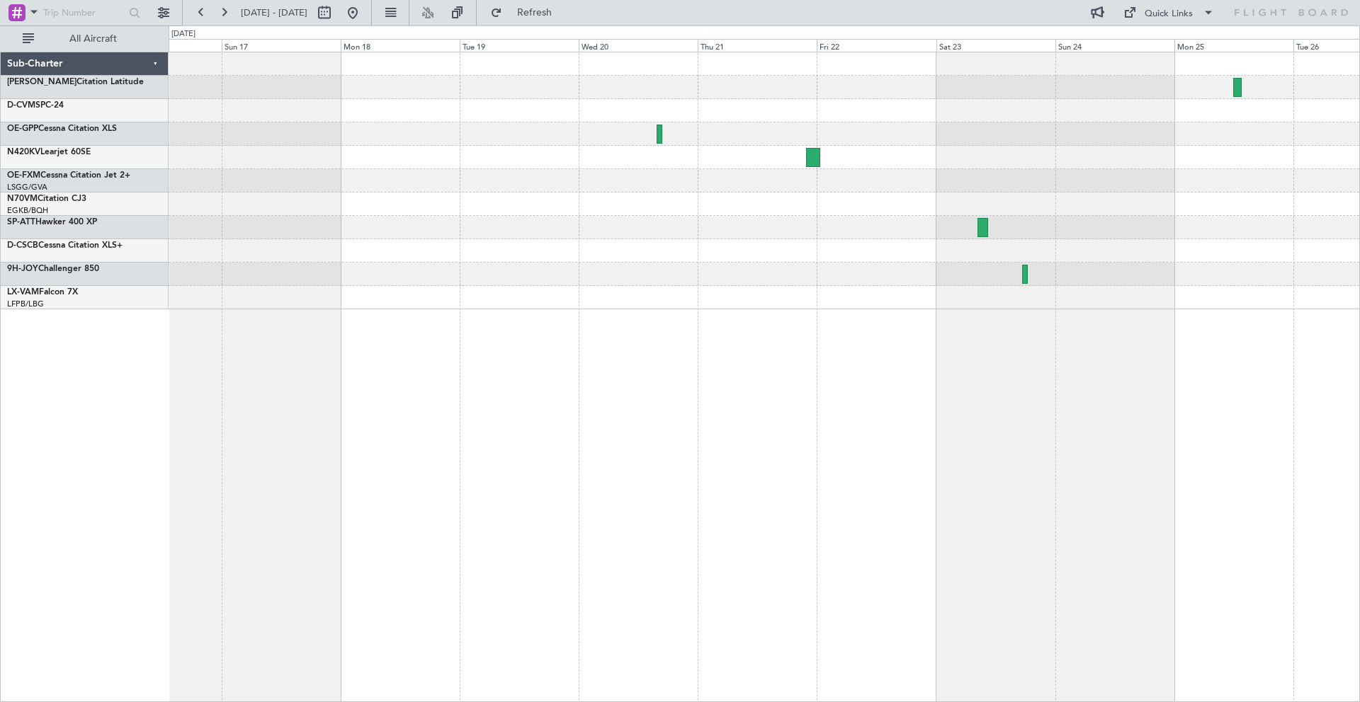
click at [654, 249] on div at bounding box center [764, 250] width 1190 height 23
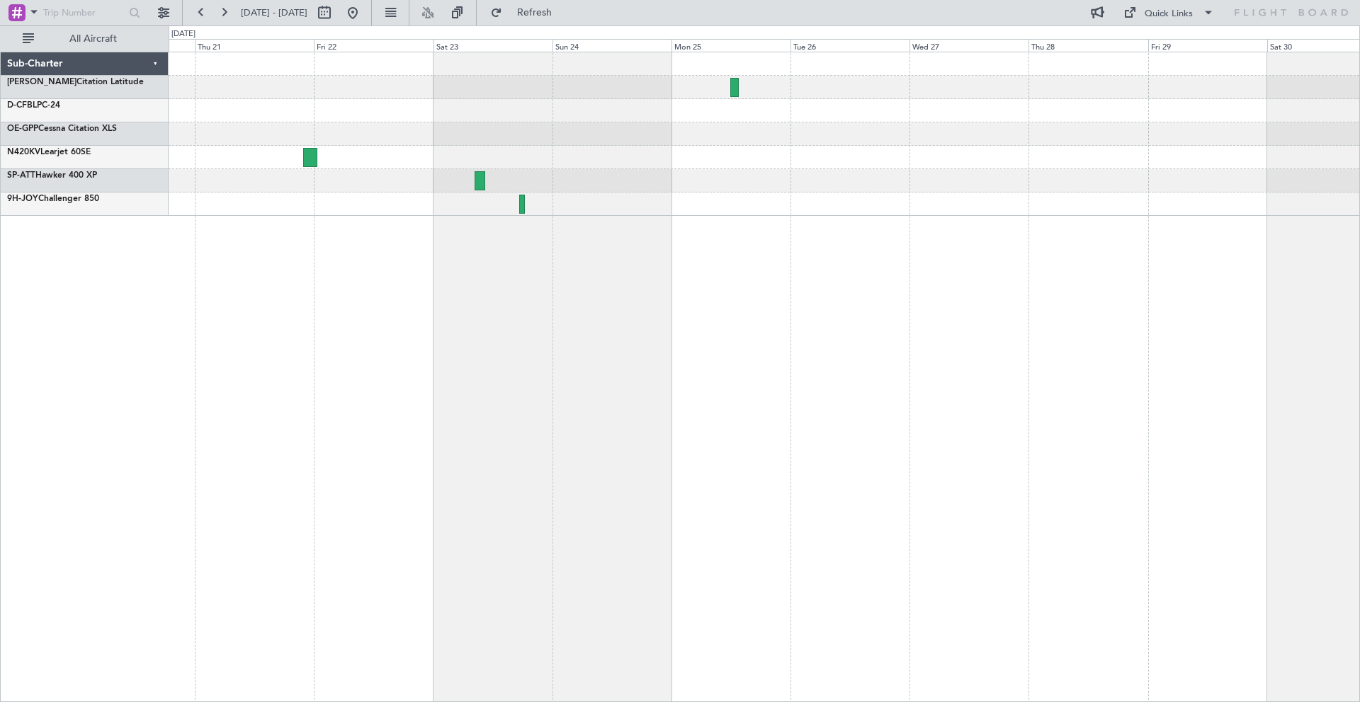
click at [47, 285] on div "Sub-Charter [PERSON_NAME] Citation Latitude D-CFBL PC-24 OE-GPP Cessna Citation…" at bounding box center [680, 363] width 1360 height 677
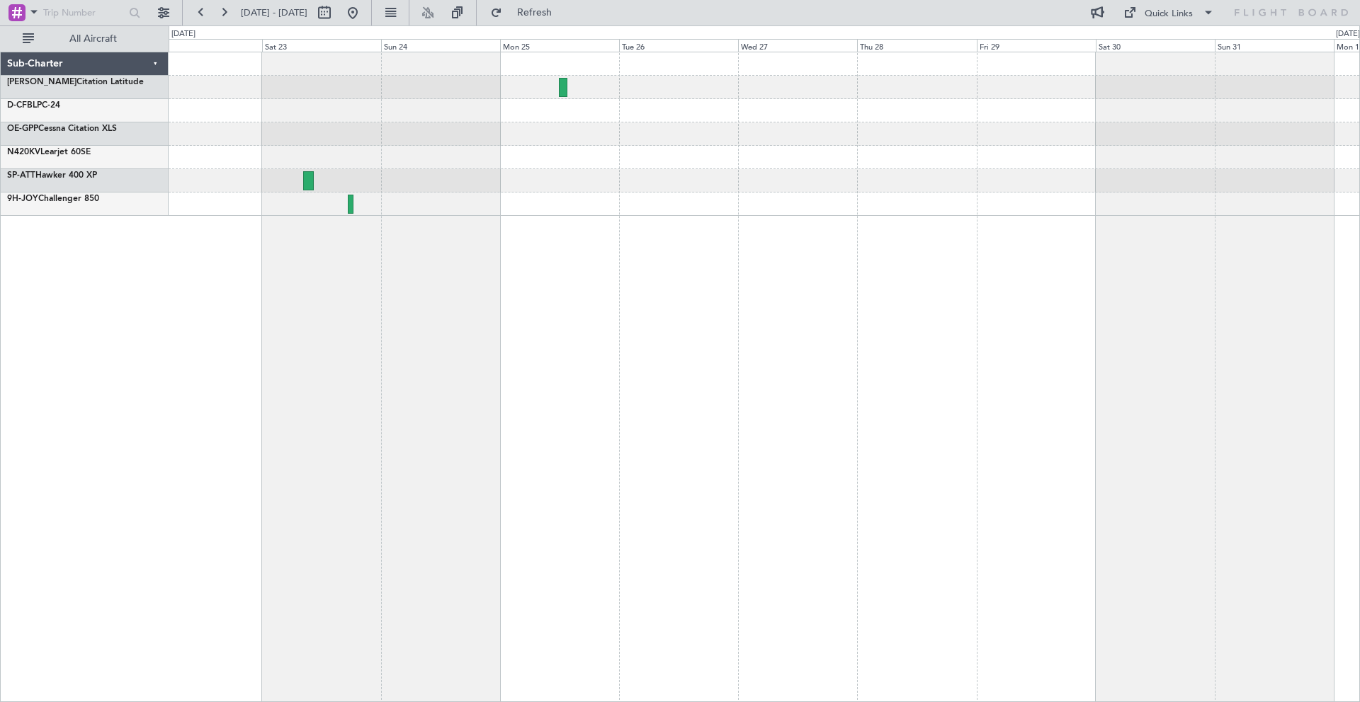
click at [152, 261] on div "Sub-Charter [PERSON_NAME] Citation Latitude D-CFBL PC-24 OE-GPP Cessna Citation…" at bounding box center [680, 363] width 1360 height 677
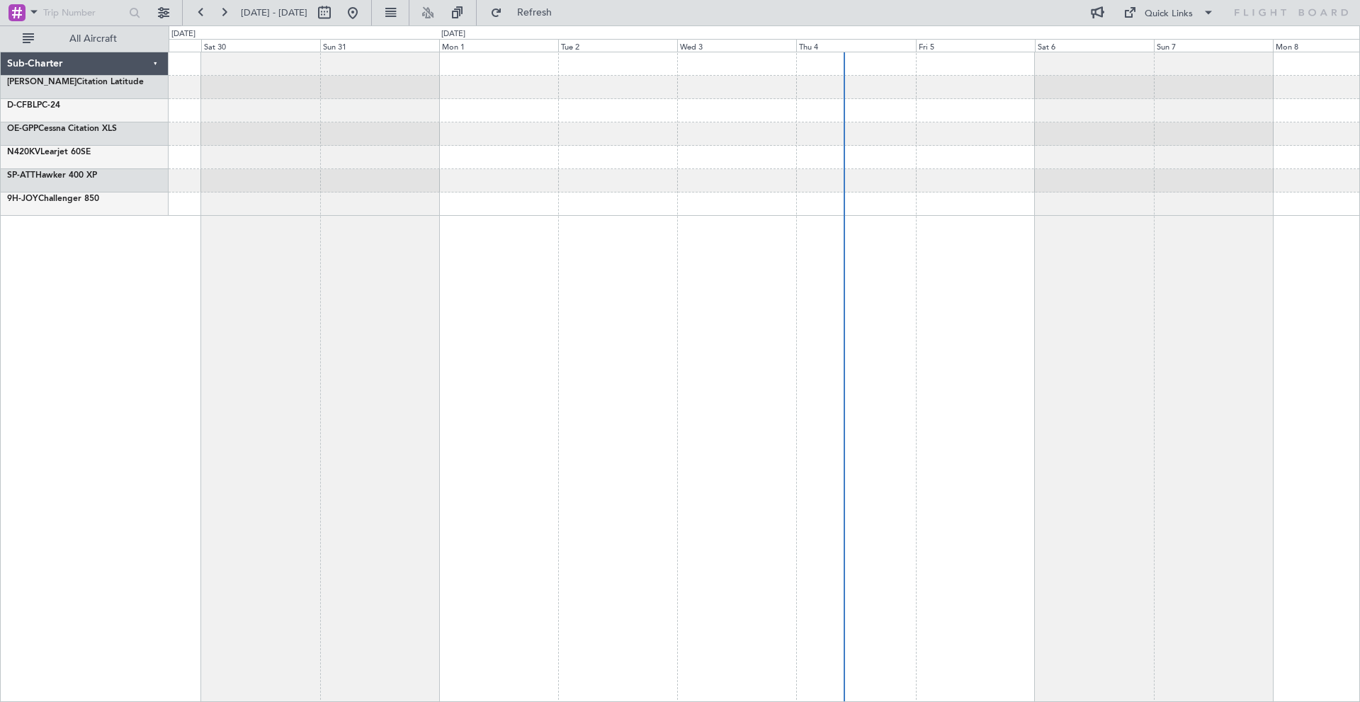
click at [149, 229] on div "Sub-Charter [PERSON_NAME] Citation Latitude D-CFBL PC-24 OE-GPP Cessna Citation…" at bounding box center [680, 363] width 1360 height 677
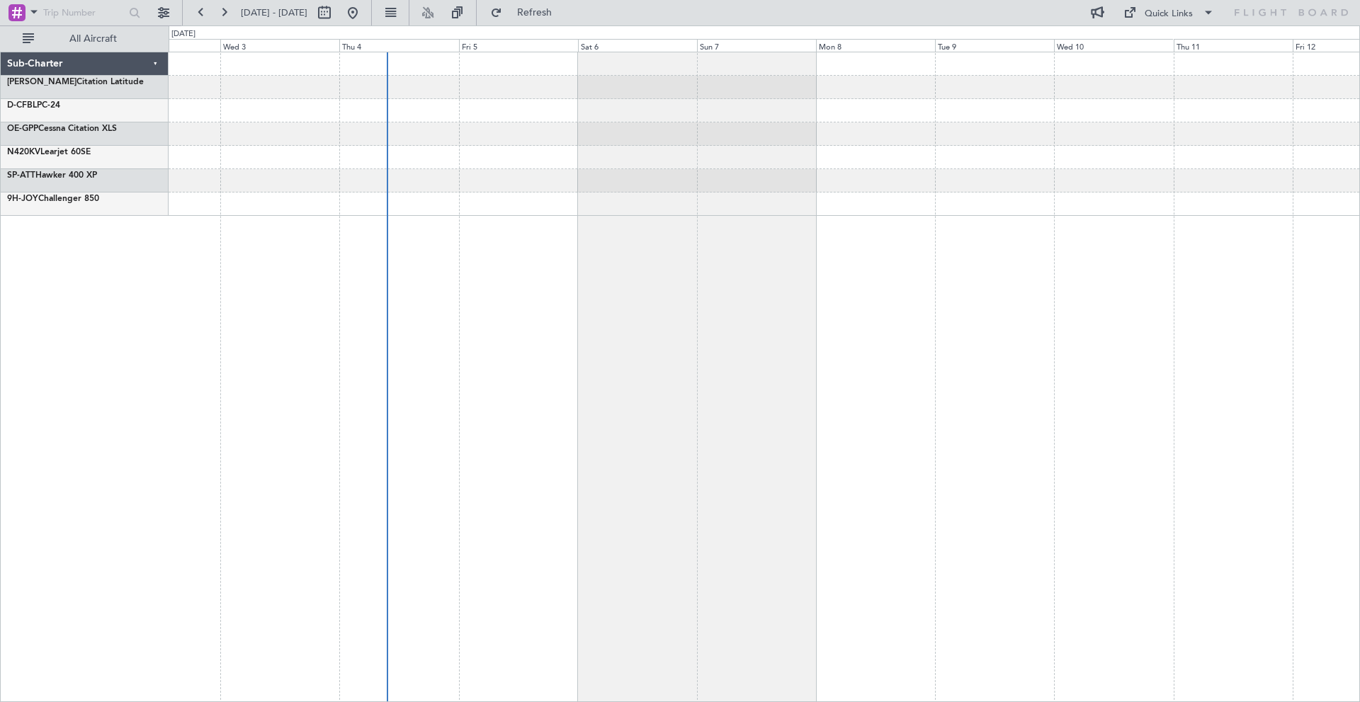
click at [312, 198] on div at bounding box center [764, 134] width 1190 height 164
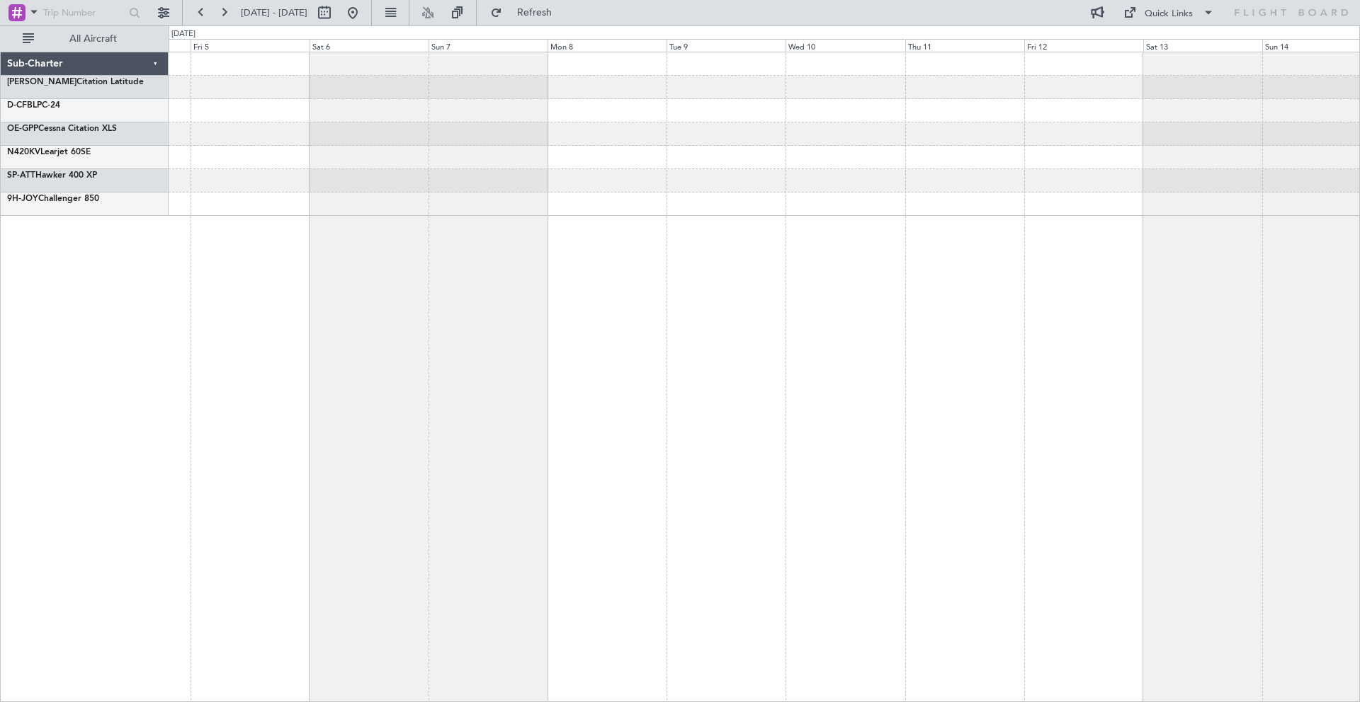
click at [329, 184] on div at bounding box center [764, 134] width 1190 height 164
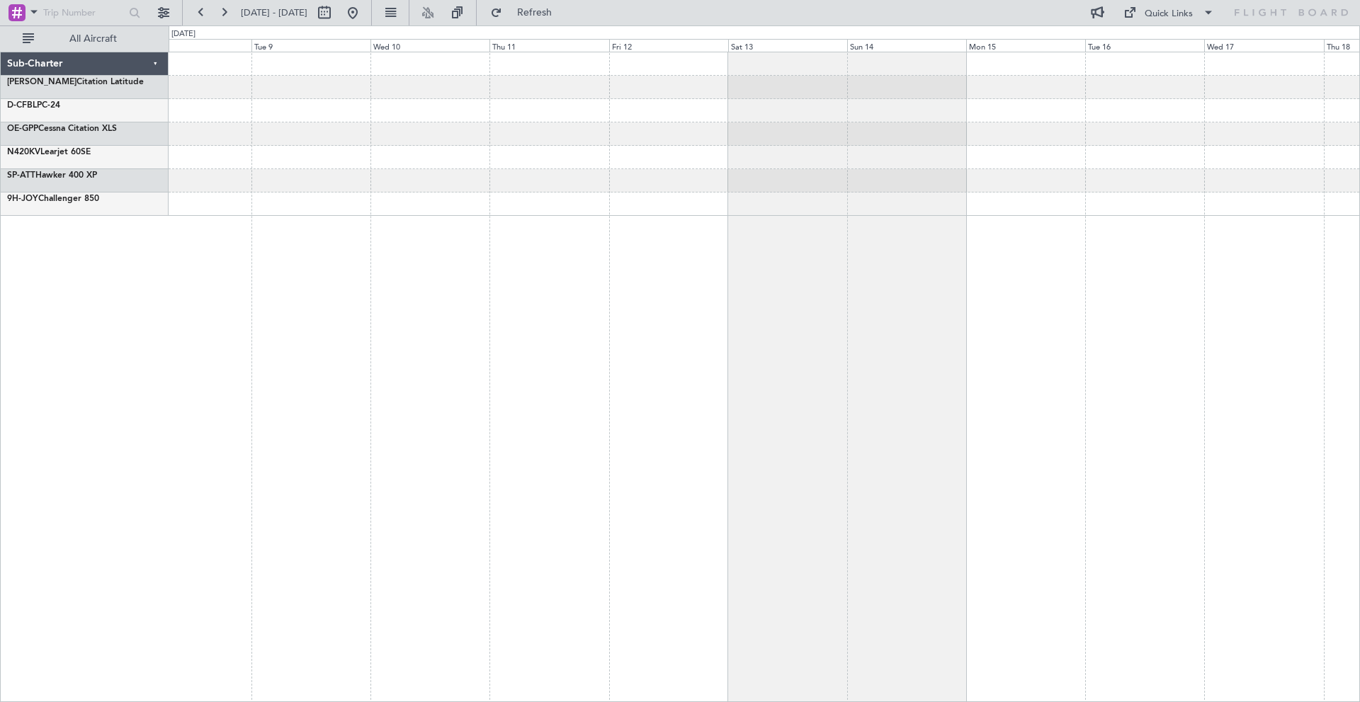
click at [261, 175] on div at bounding box center [764, 134] width 1190 height 164
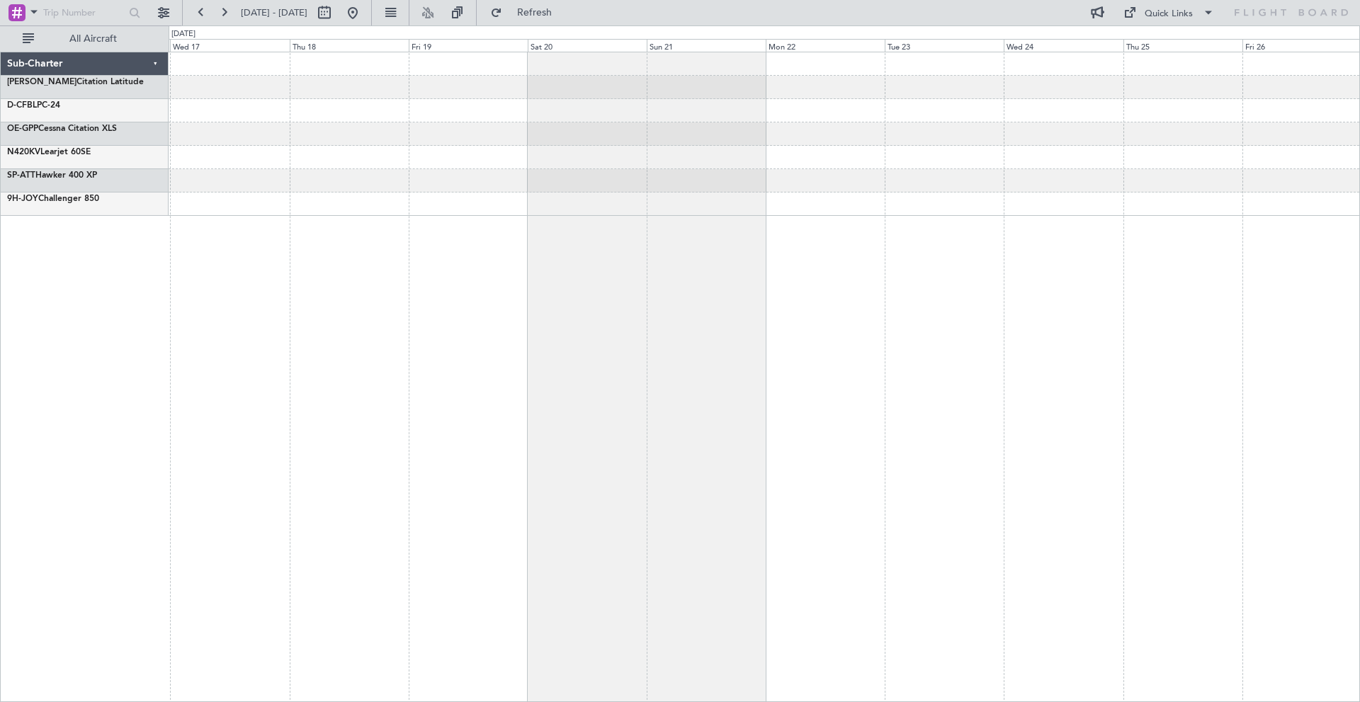
click at [416, 180] on div at bounding box center [764, 134] width 1190 height 164
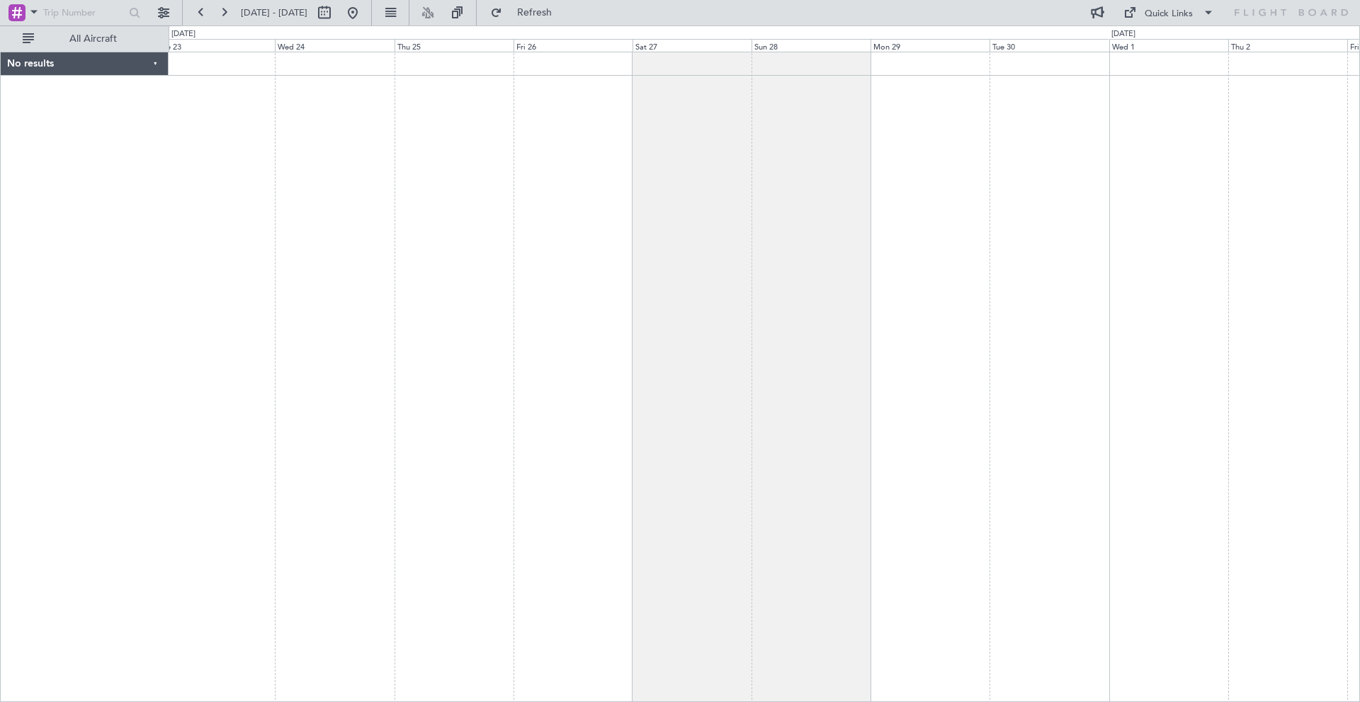
click at [199, 158] on div at bounding box center [764, 377] width 1191 height 651
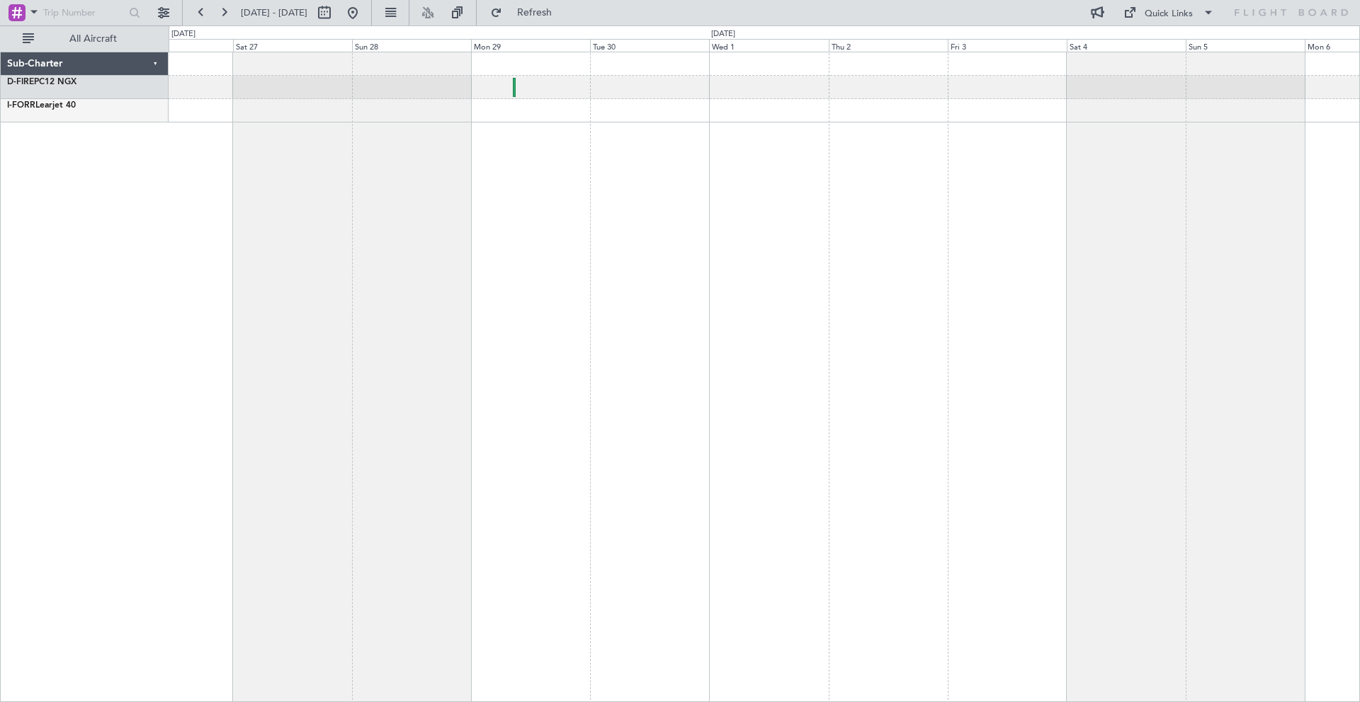
click at [0, 192] on html "[DATE] - [DATE] Refresh Quick Links All Aircraft Sub-Charter D-FIRE PC12 NGX I-…" at bounding box center [680, 351] width 1360 height 702
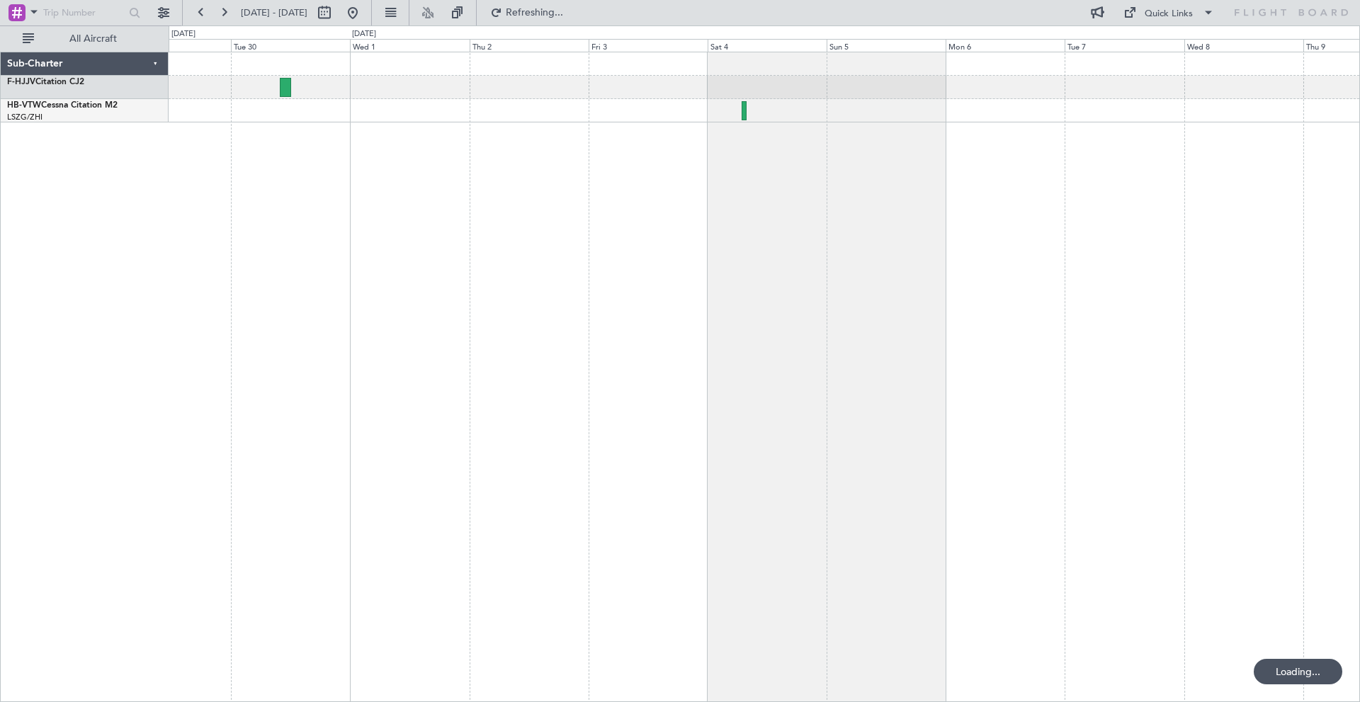
click at [555, 262] on div at bounding box center [764, 377] width 1191 height 651
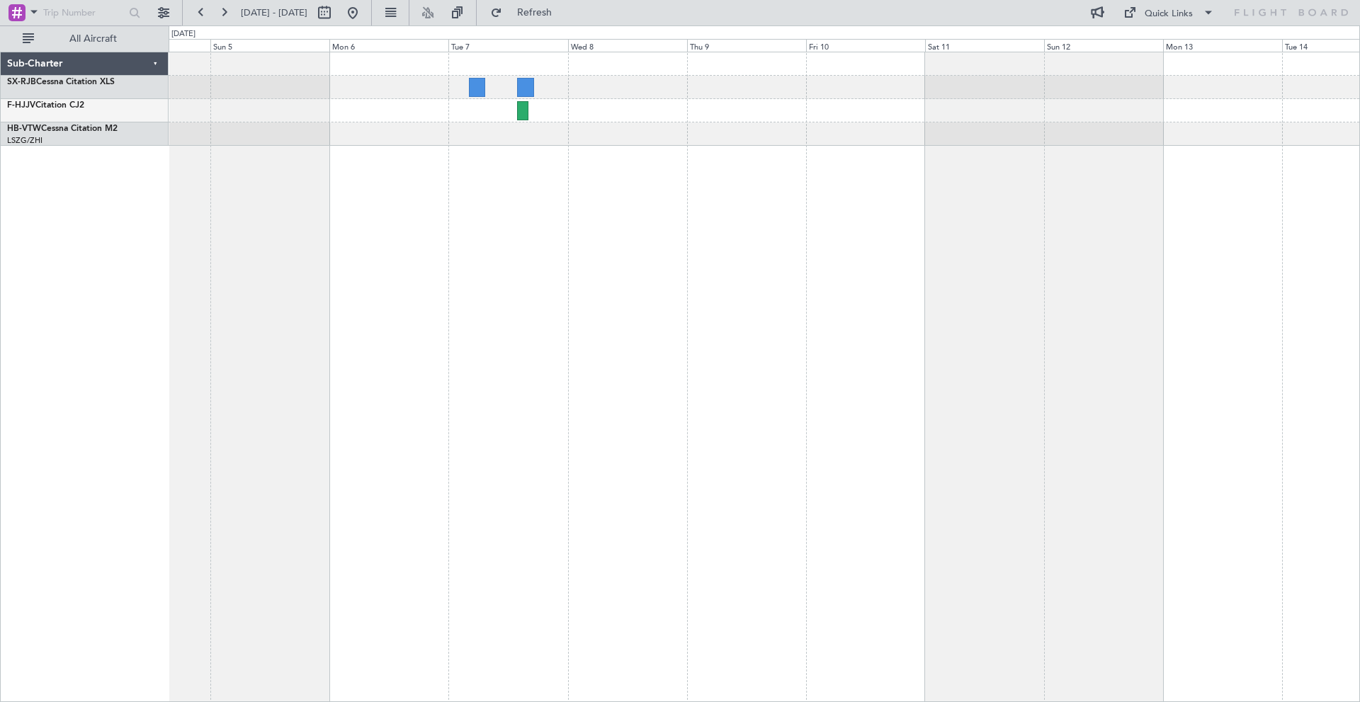
click at [334, 284] on div at bounding box center [764, 377] width 1191 height 651
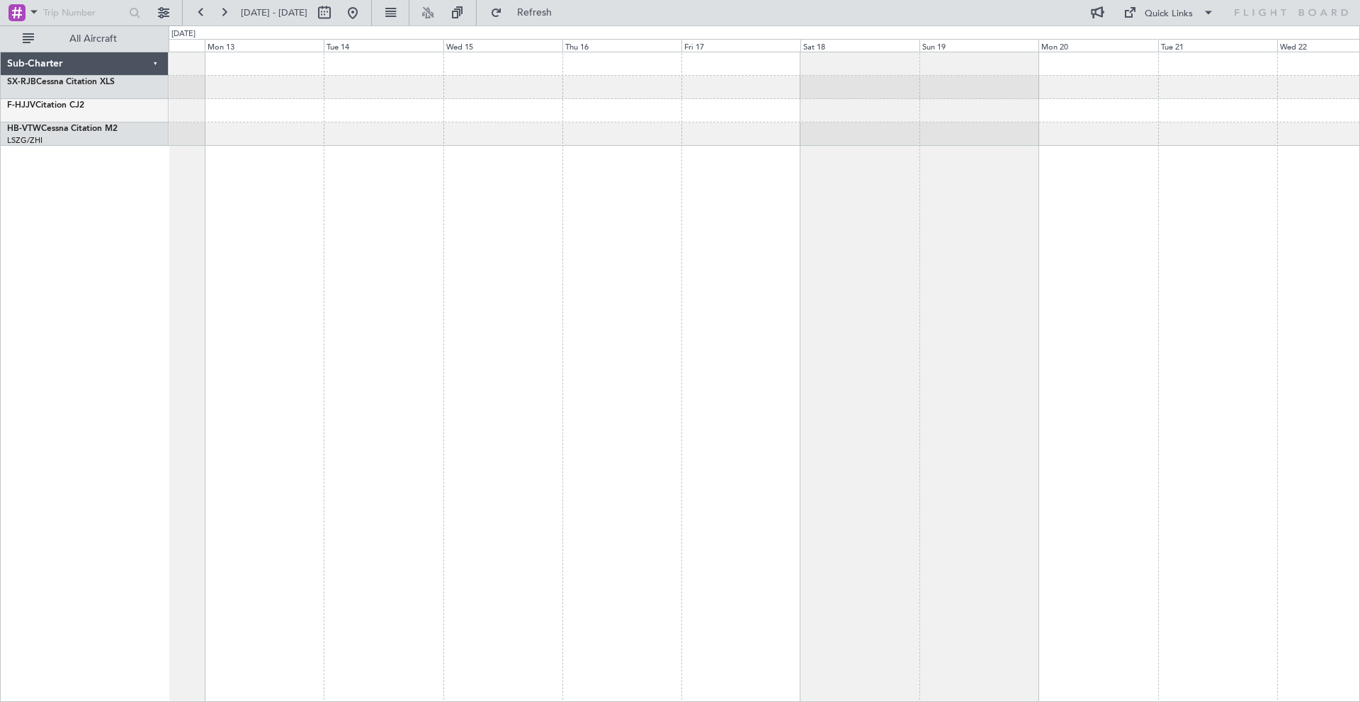
click at [273, 319] on div at bounding box center [764, 377] width 1191 height 651
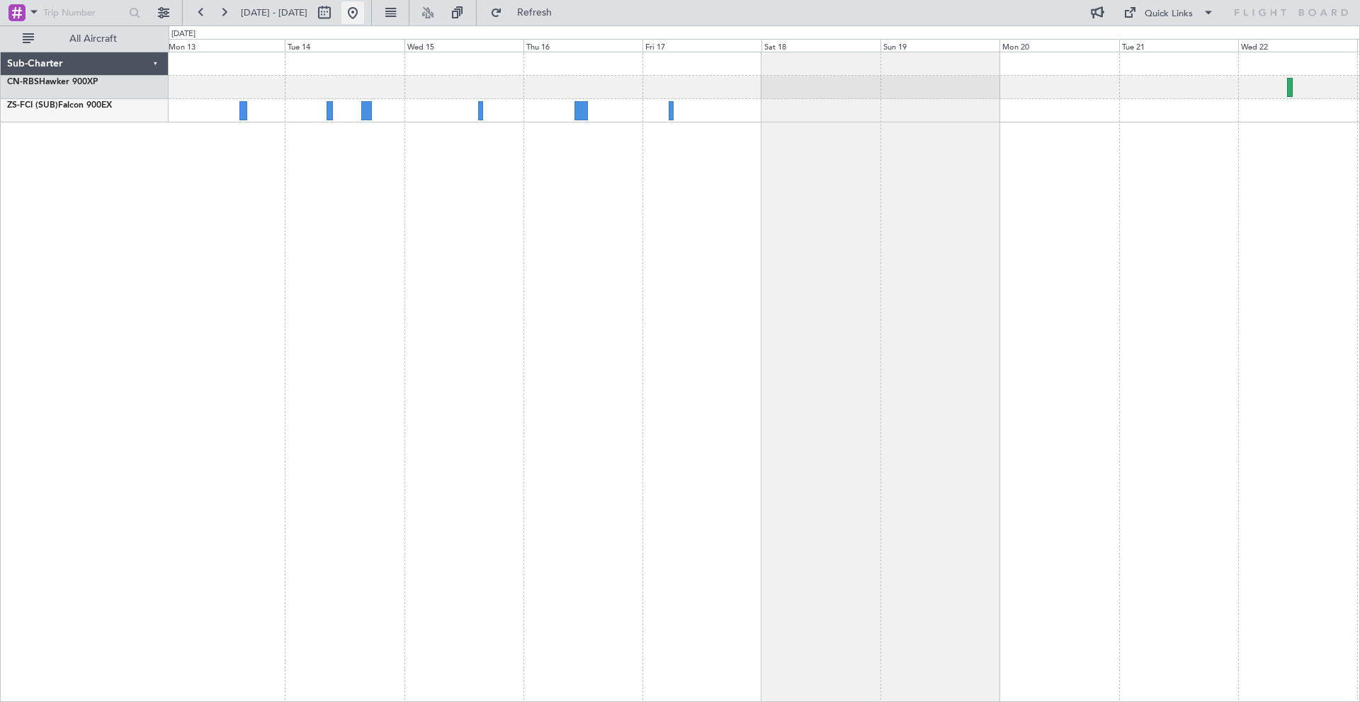
click at [364, 11] on button at bounding box center [352, 12] width 23 height 23
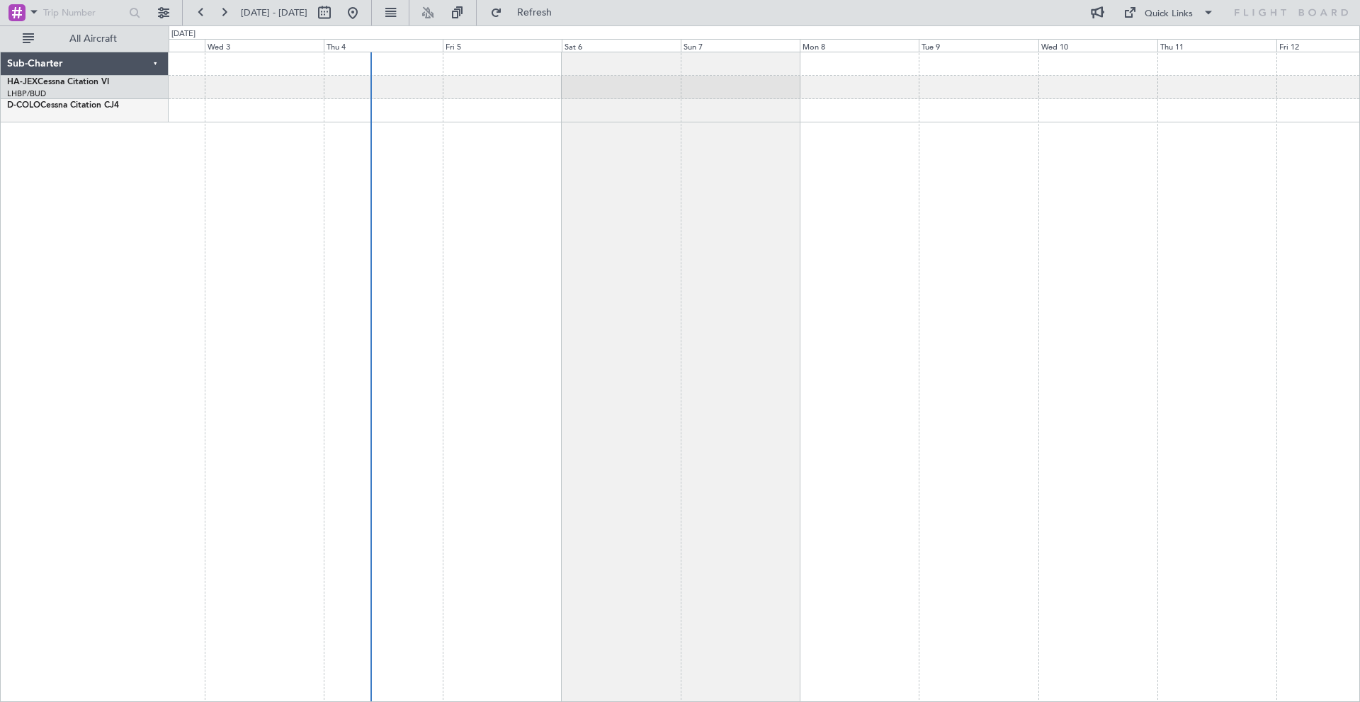
click at [218, 168] on div at bounding box center [764, 377] width 1191 height 651
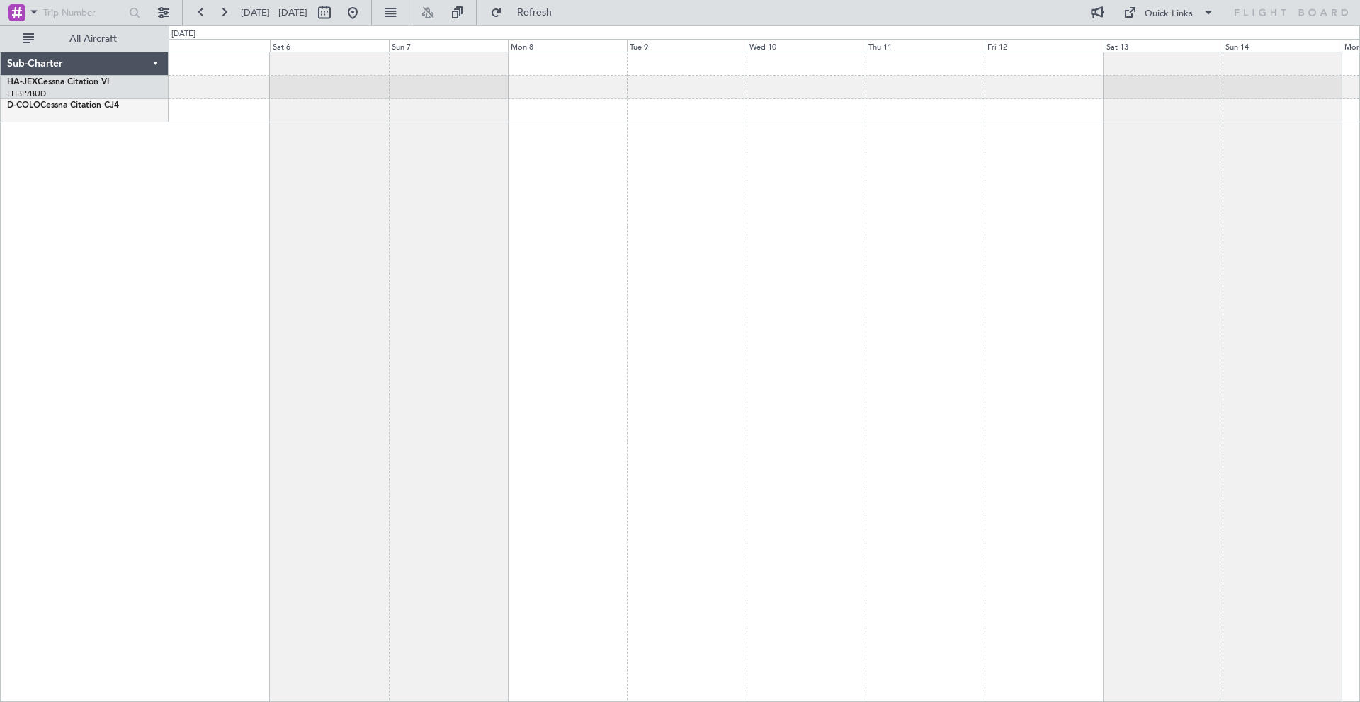
click at [319, 183] on div at bounding box center [764, 377] width 1191 height 651
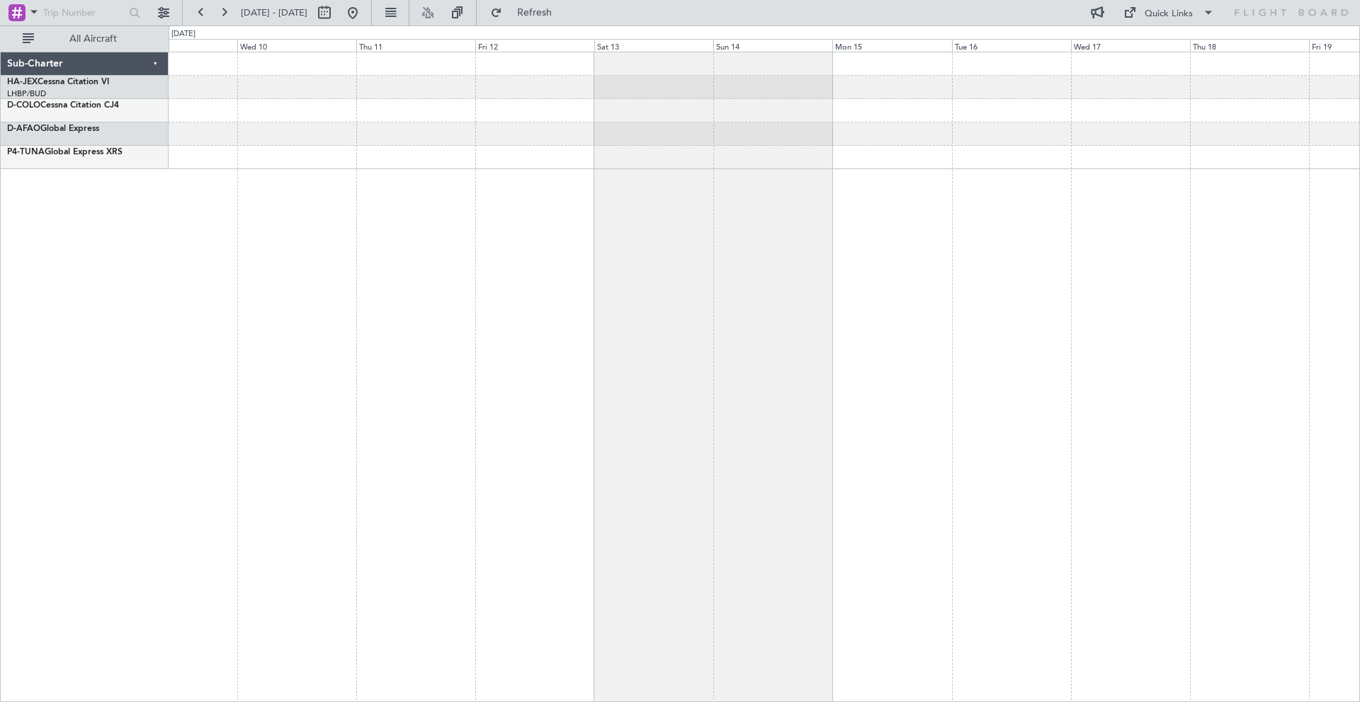
click at [326, 183] on div at bounding box center [764, 377] width 1191 height 651
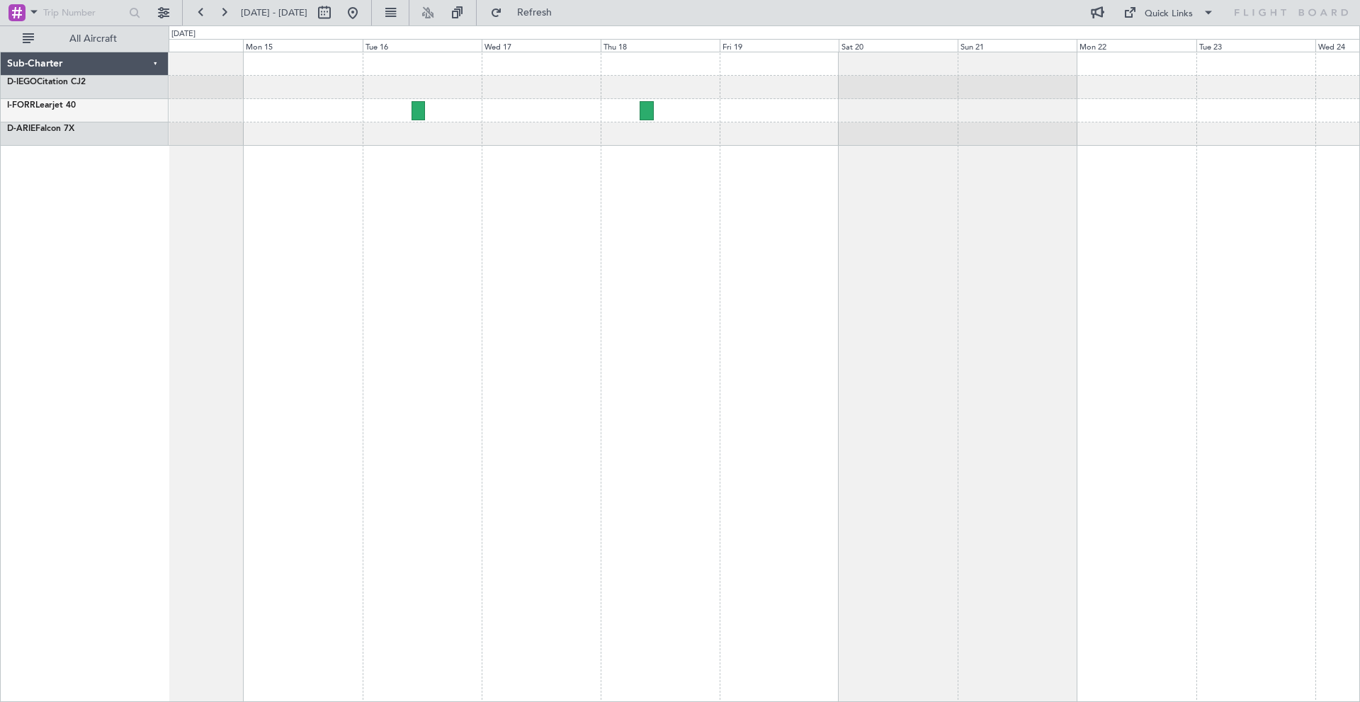
click at [299, 239] on div at bounding box center [764, 377] width 1191 height 651
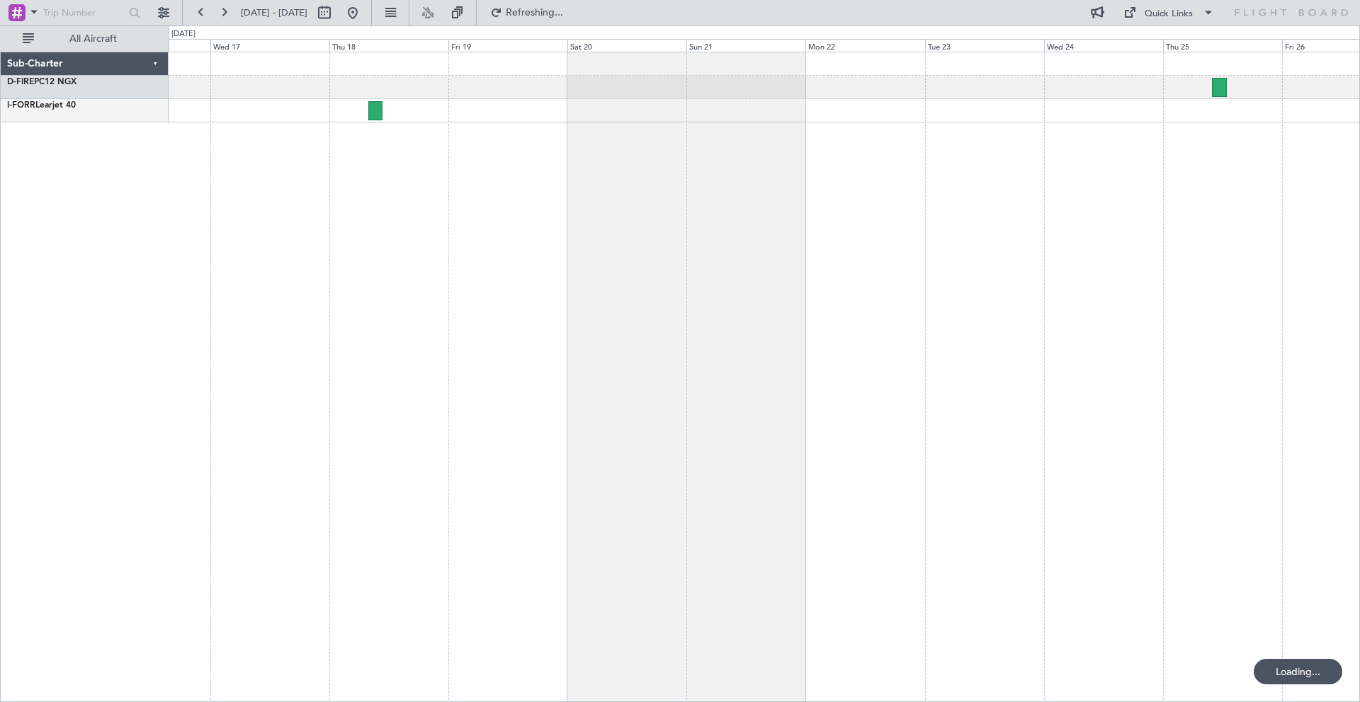
click at [271, 205] on div at bounding box center [764, 377] width 1191 height 651
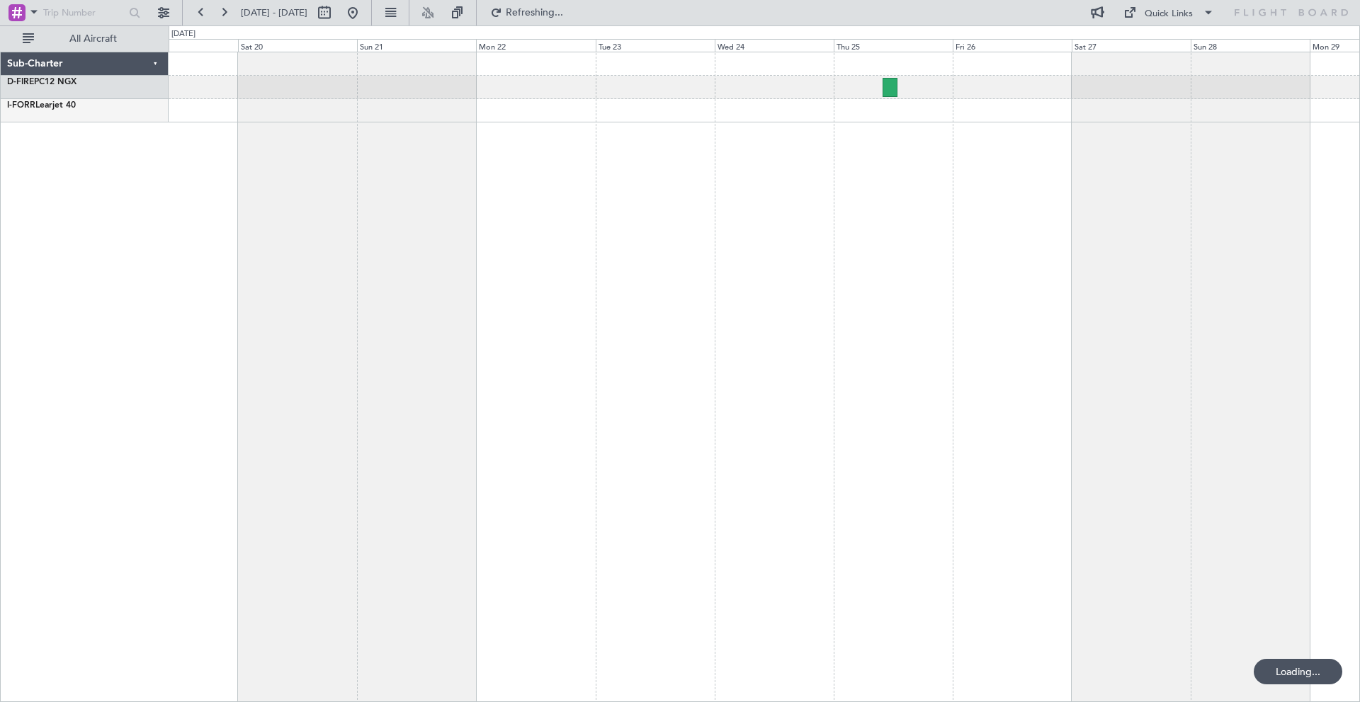
click at [454, 189] on div at bounding box center [764, 377] width 1191 height 651
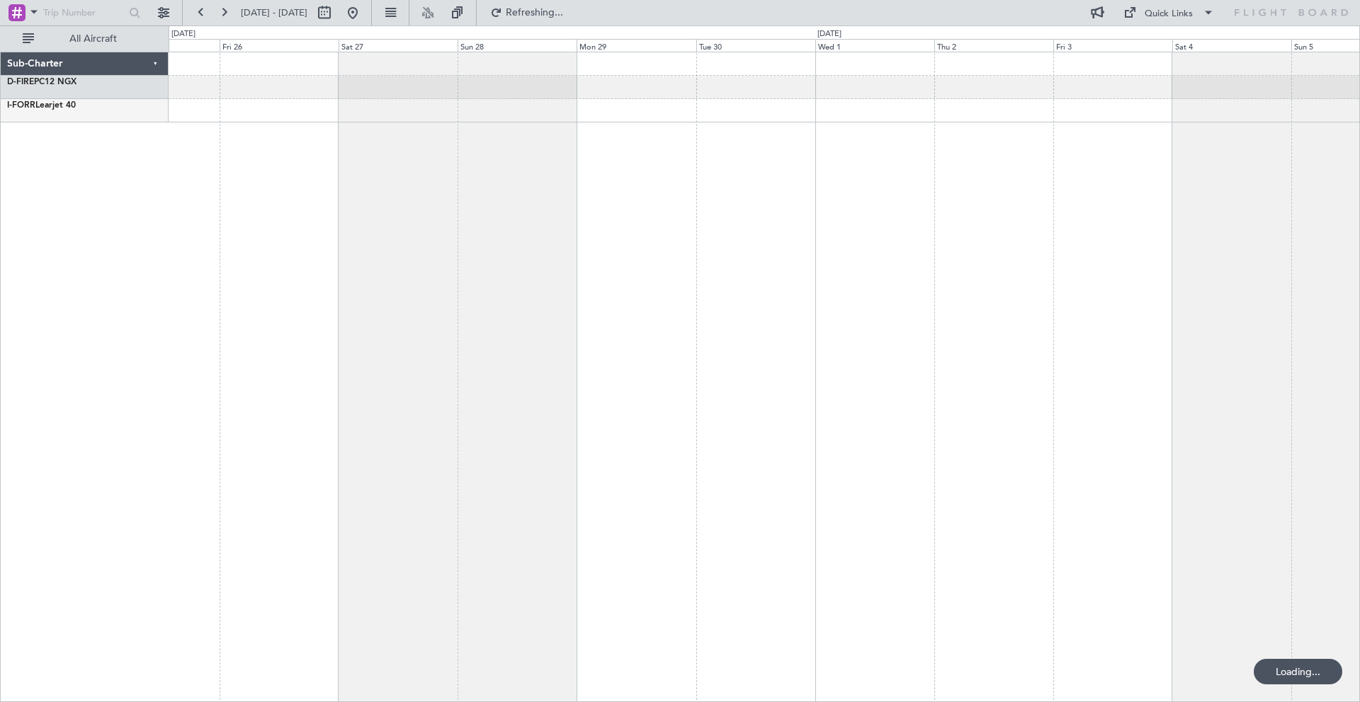
click at [625, 190] on div at bounding box center [764, 377] width 1191 height 651
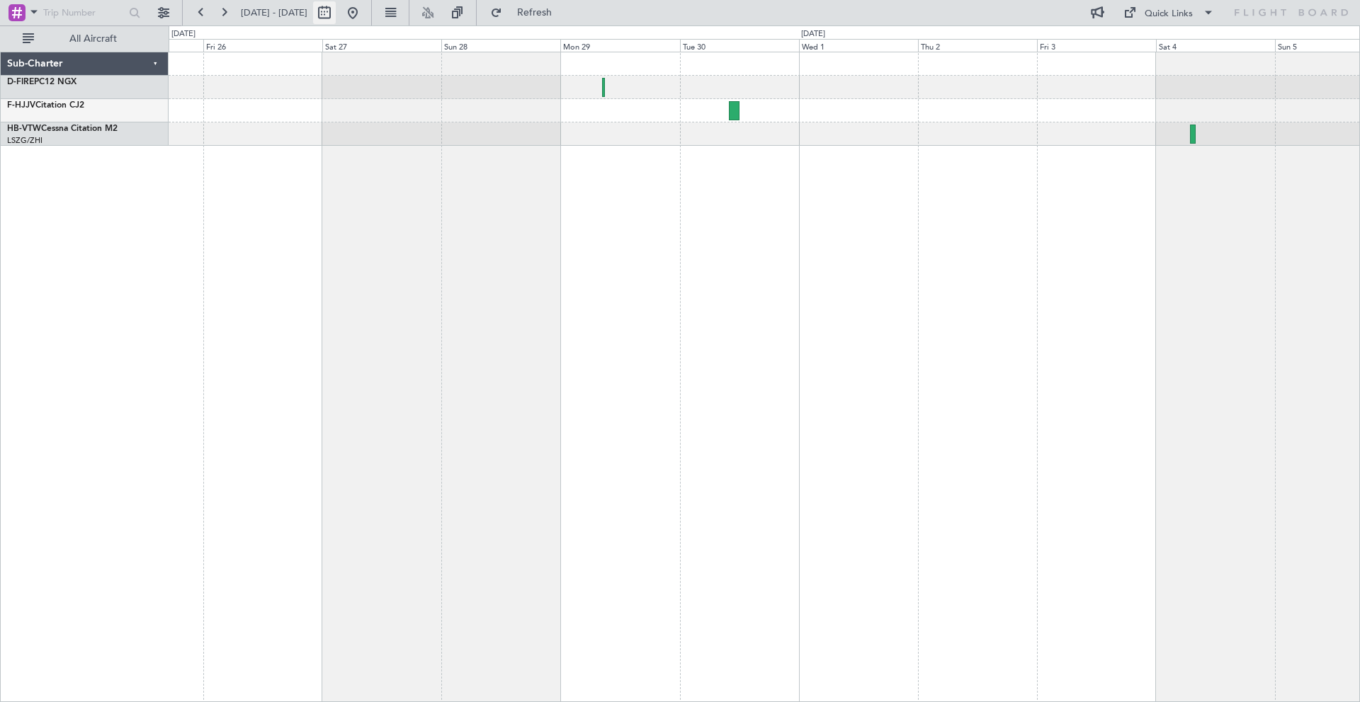
click at [336, 15] on button at bounding box center [324, 12] width 23 height 23
select select "9"
select select "2025"
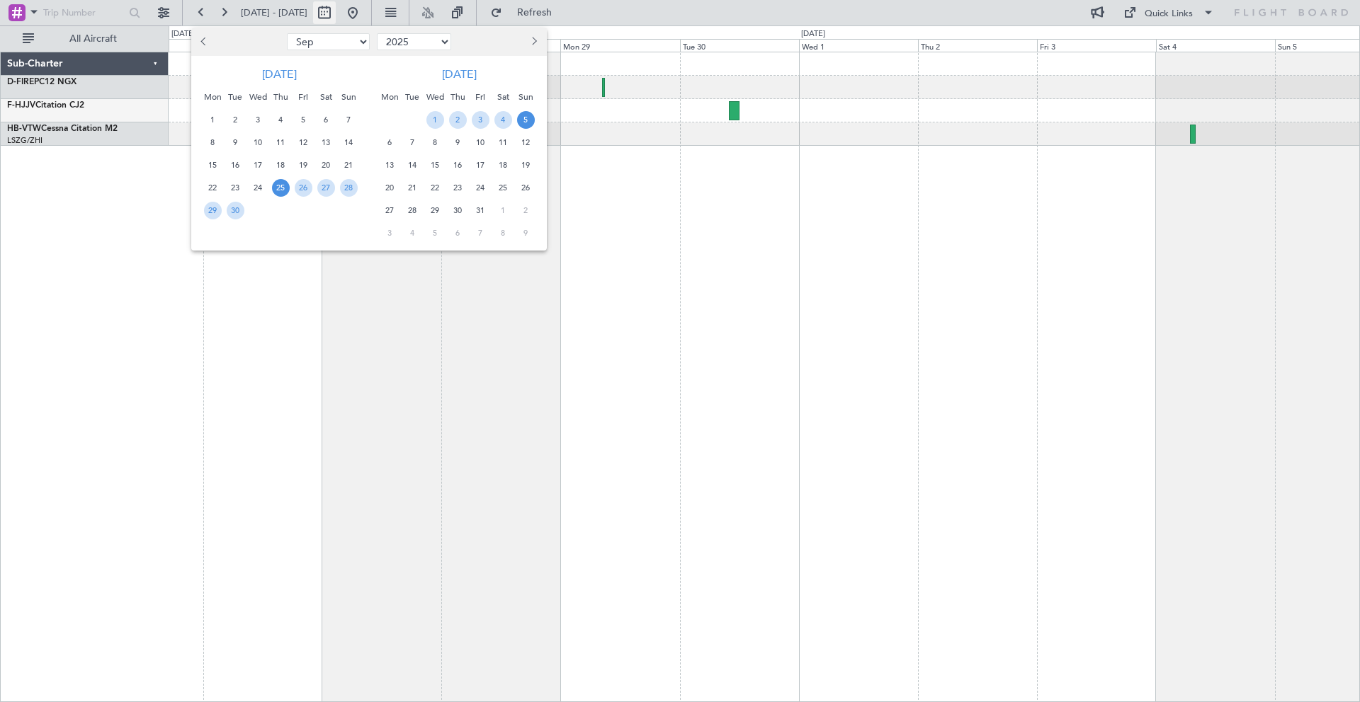
click at [370, 15] on div at bounding box center [680, 351] width 1360 height 702
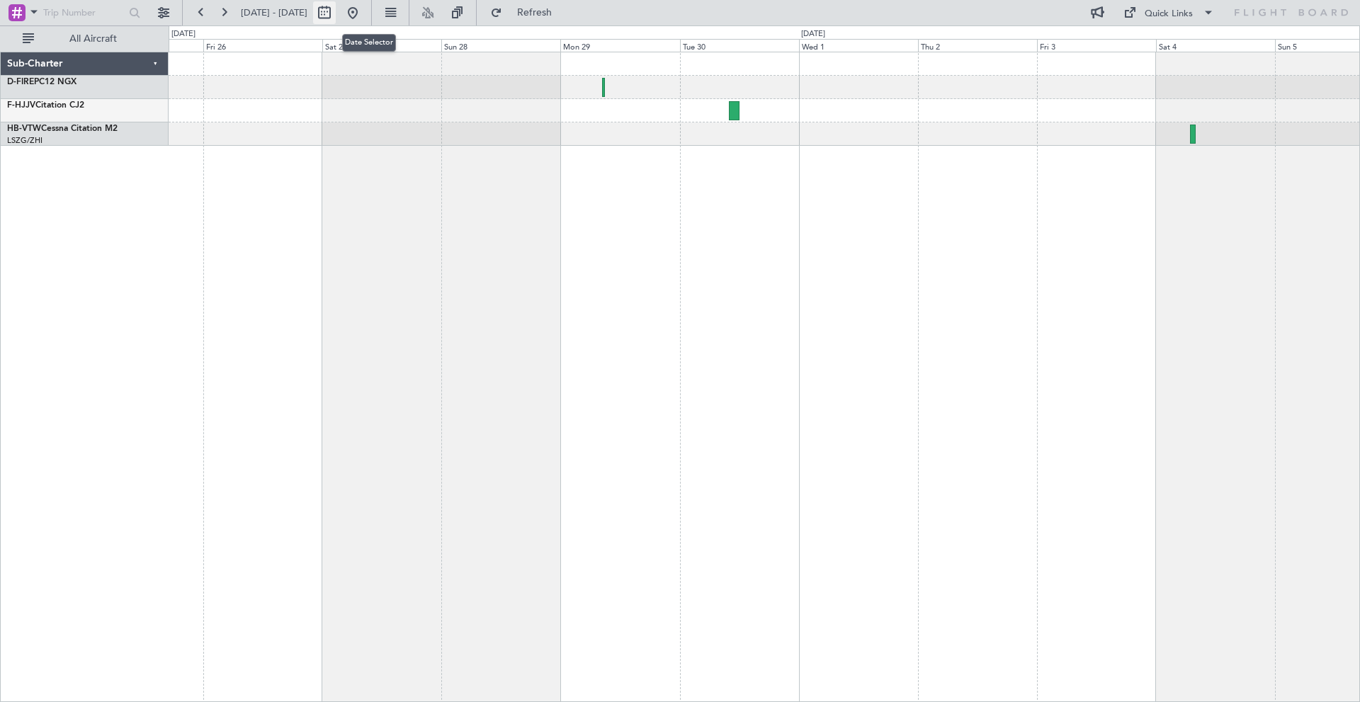
click at [336, 18] on button at bounding box center [324, 12] width 23 height 23
select select "9"
select select "2025"
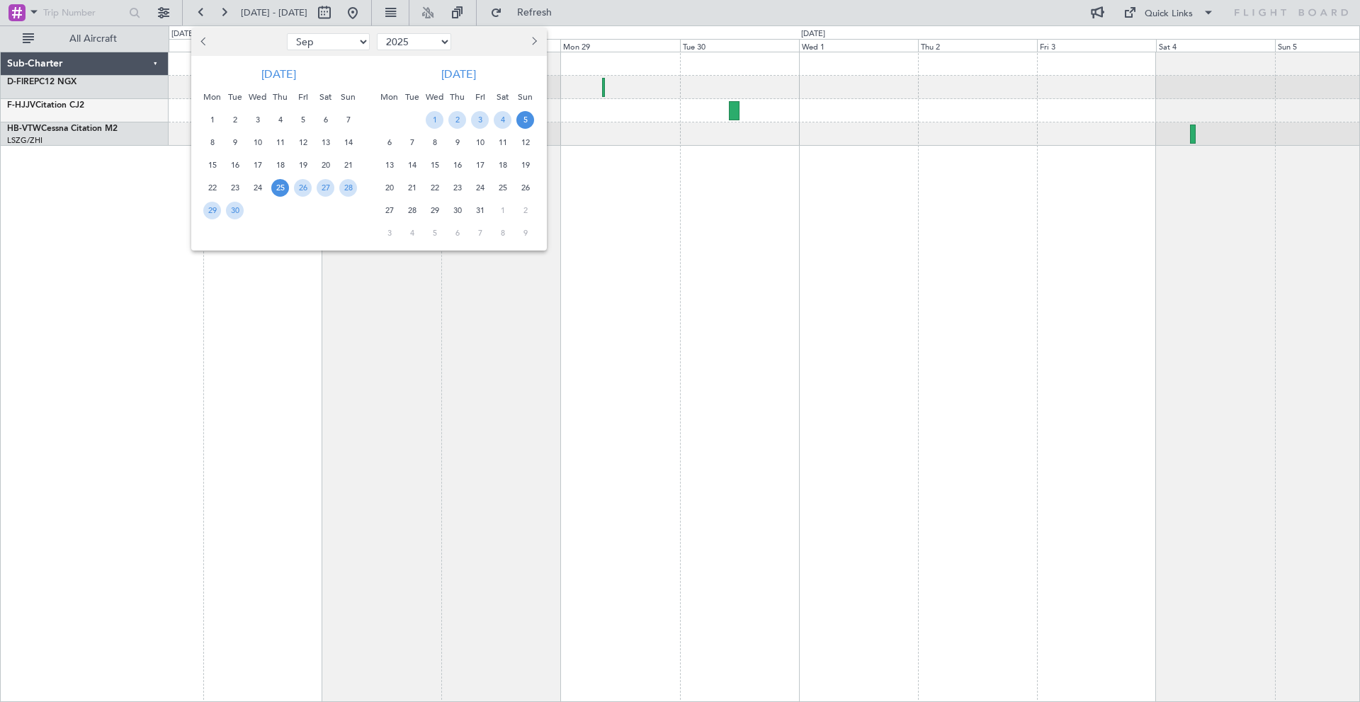
click at [200, 39] on button "Previous month" at bounding box center [205, 41] width 16 height 23
select select "8"
click at [343, 167] on span "17" at bounding box center [348, 166] width 18 height 18
click at [615, 200] on div at bounding box center [680, 351] width 1360 height 702
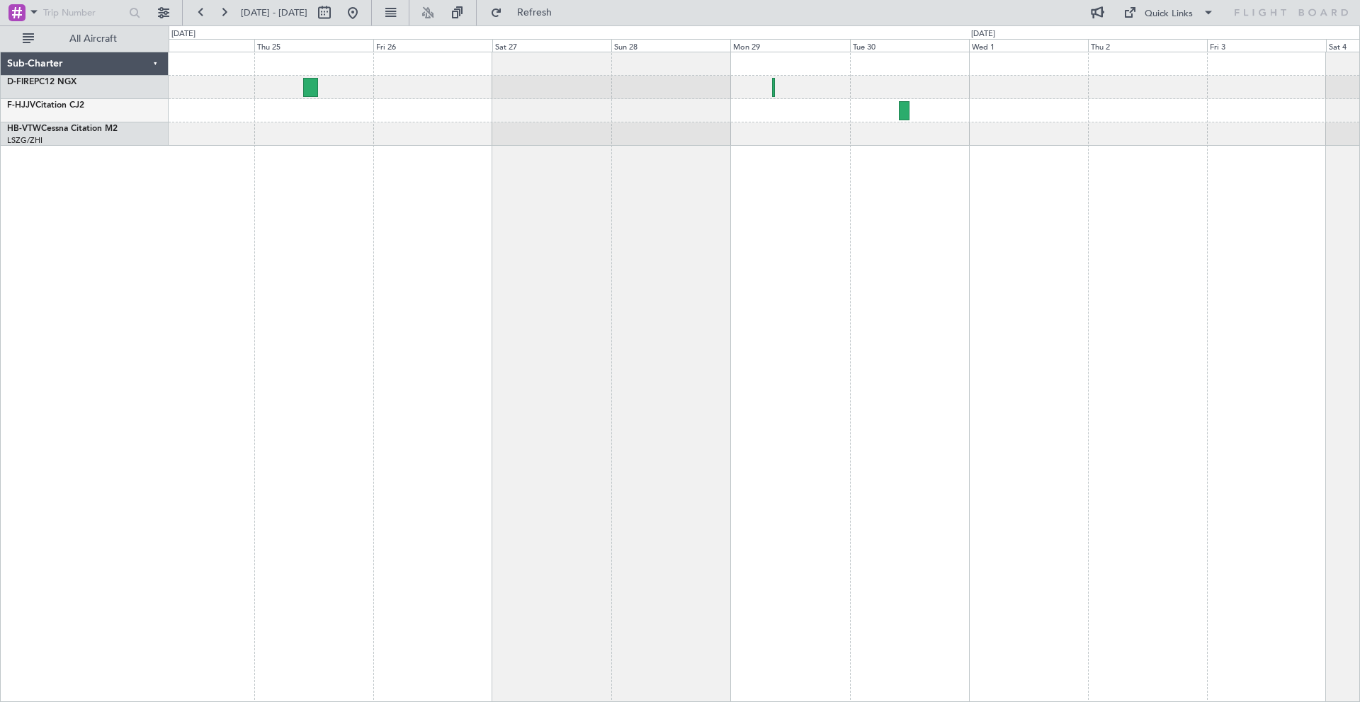
click at [816, 138] on div at bounding box center [764, 377] width 1191 height 651
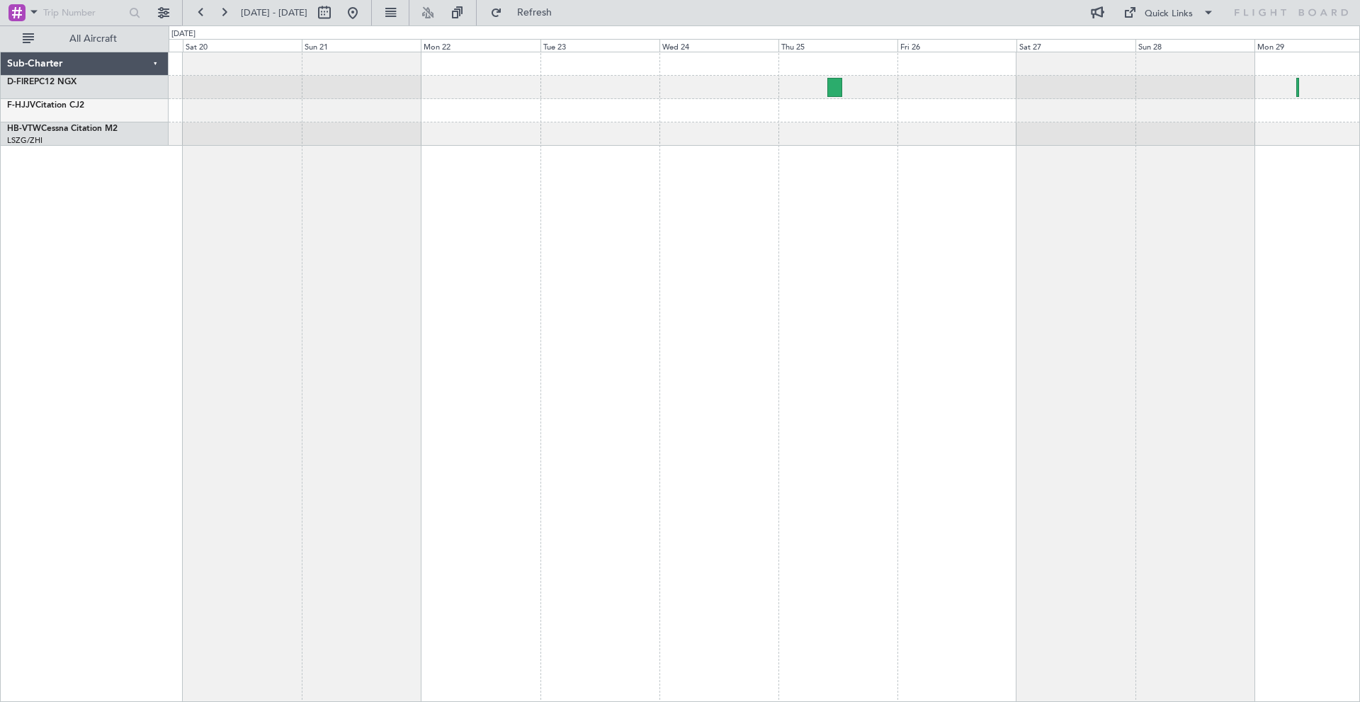
click at [942, 119] on div at bounding box center [764, 377] width 1191 height 651
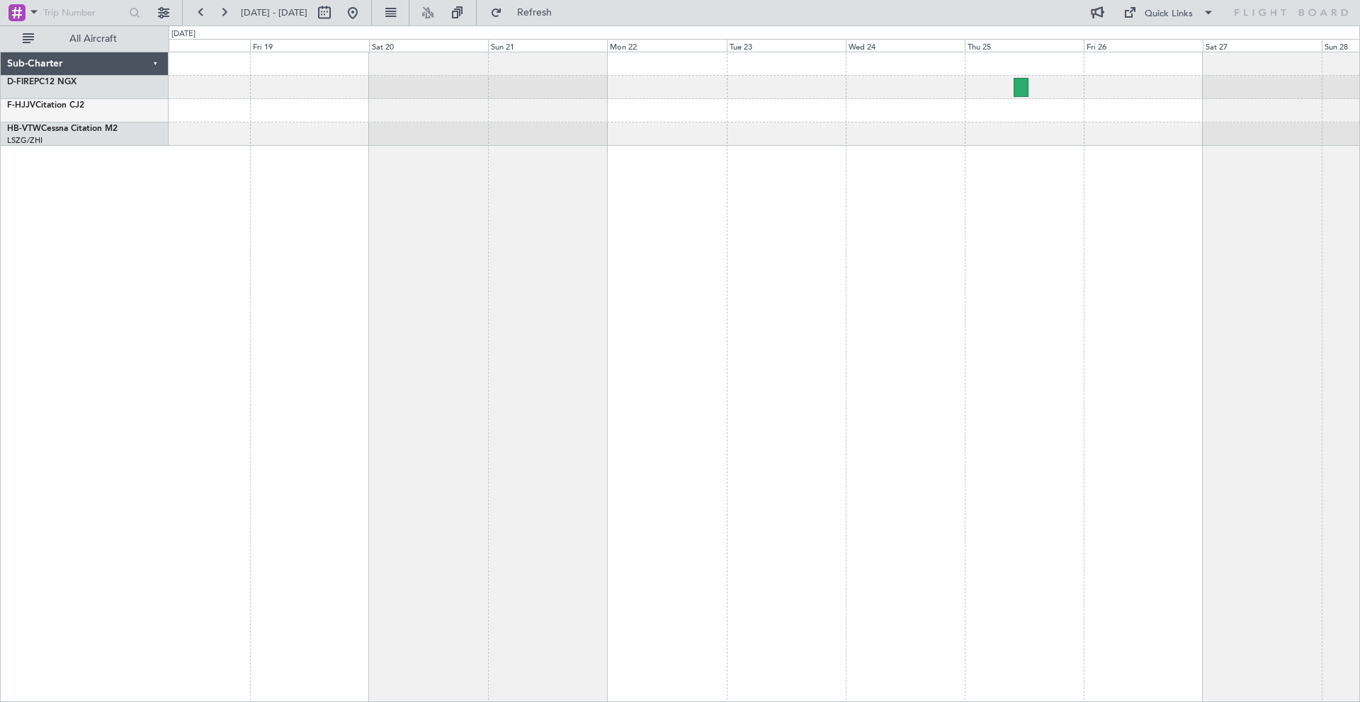
click at [776, 149] on div at bounding box center [764, 377] width 1191 height 651
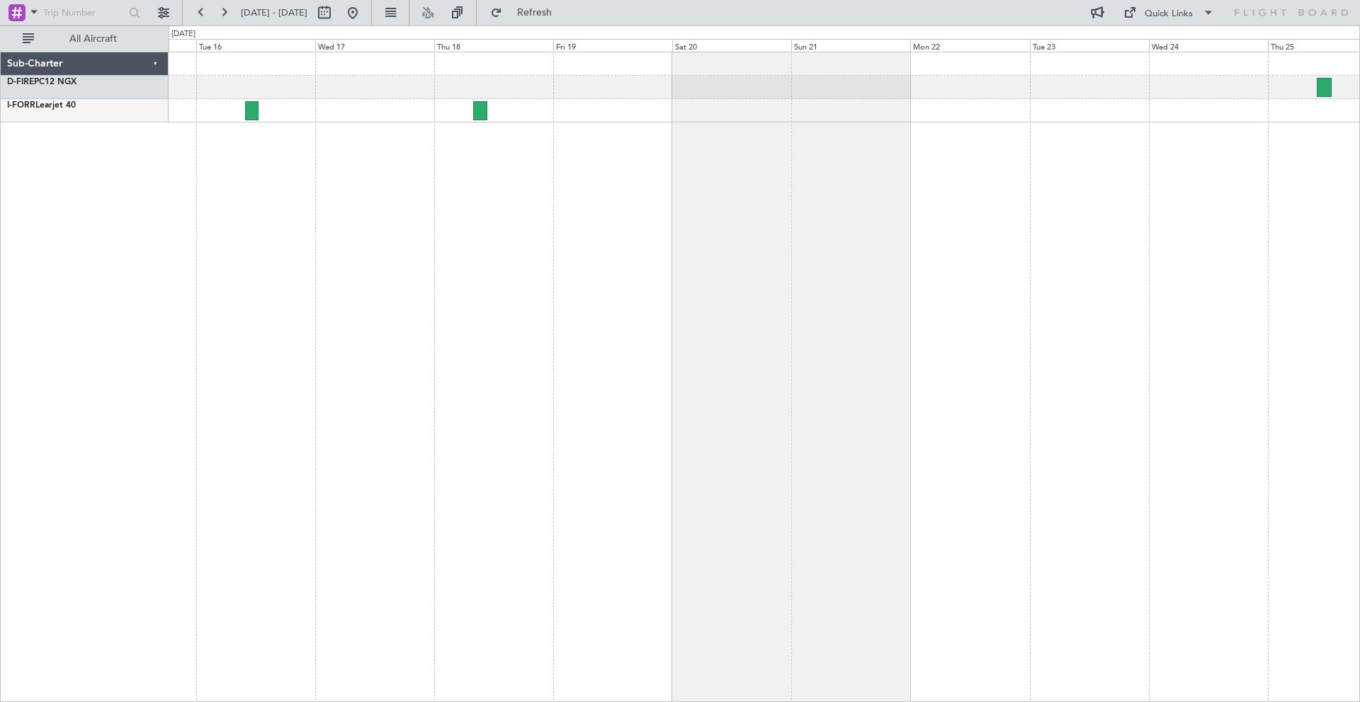
click at [772, 132] on div at bounding box center [764, 377] width 1191 height 651
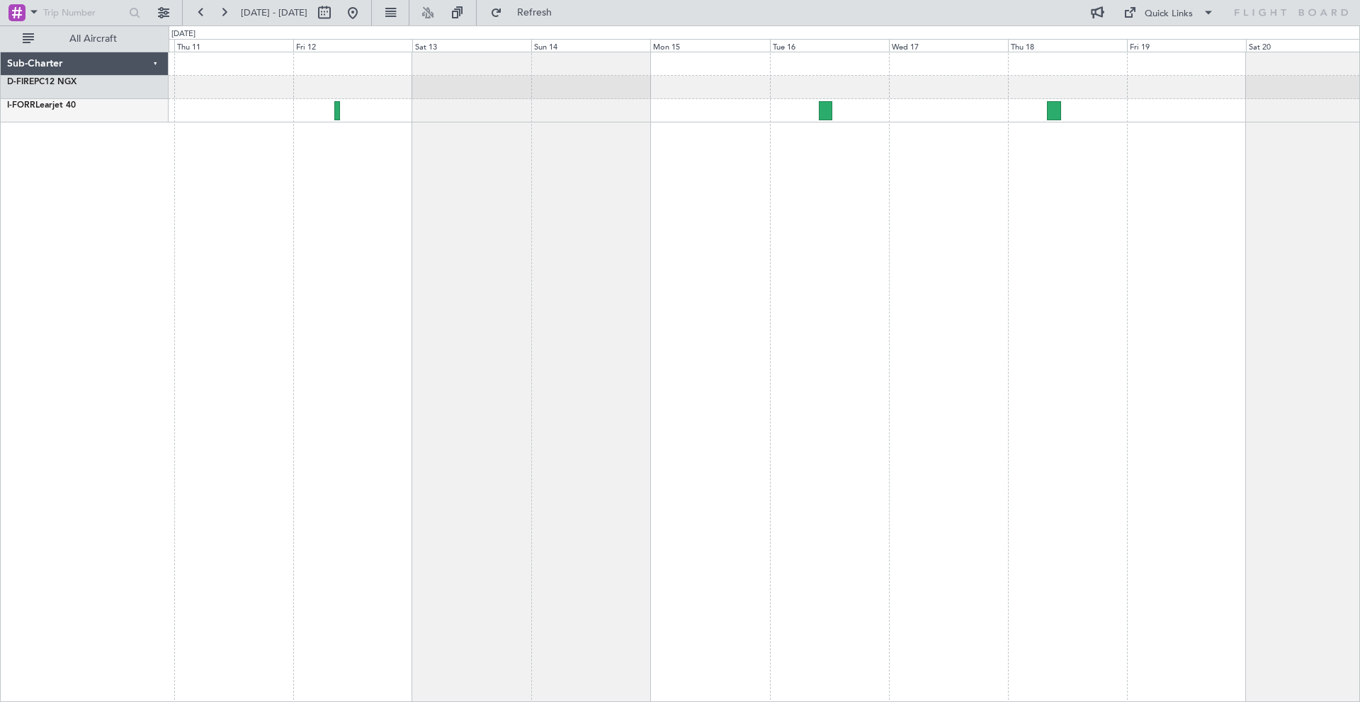
click at [1062, 90] on div at bounding box center [764, 377] width 1191 height 651
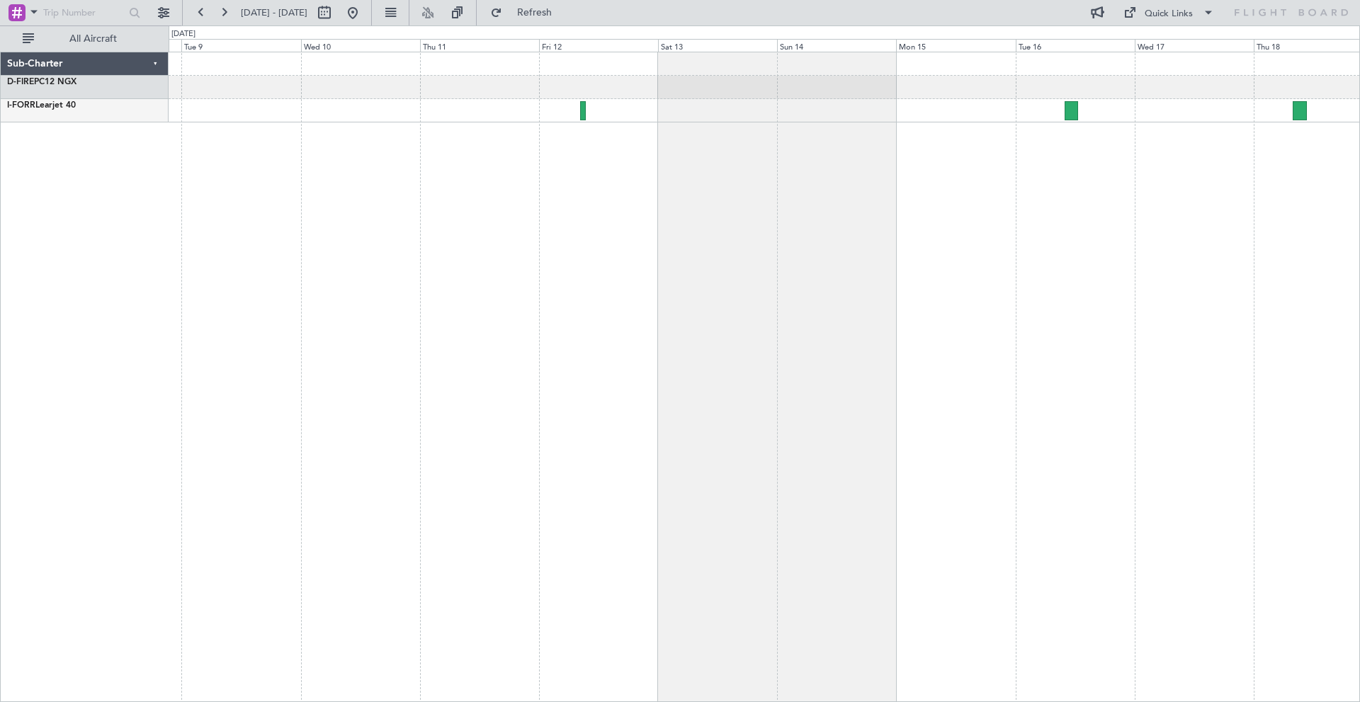
click at [828, 169] on div at bounding box center [764, 377] width 1191 height 651
click at [1359, 93] on div "Sub-Charter D-FIRE PC12 NGX I-FORR Learjet 40 0 0 Mon 8 Tue 9 Wed 10 Thu 11 Fri…" at bounding box center [680, 363] width 1360 height 677
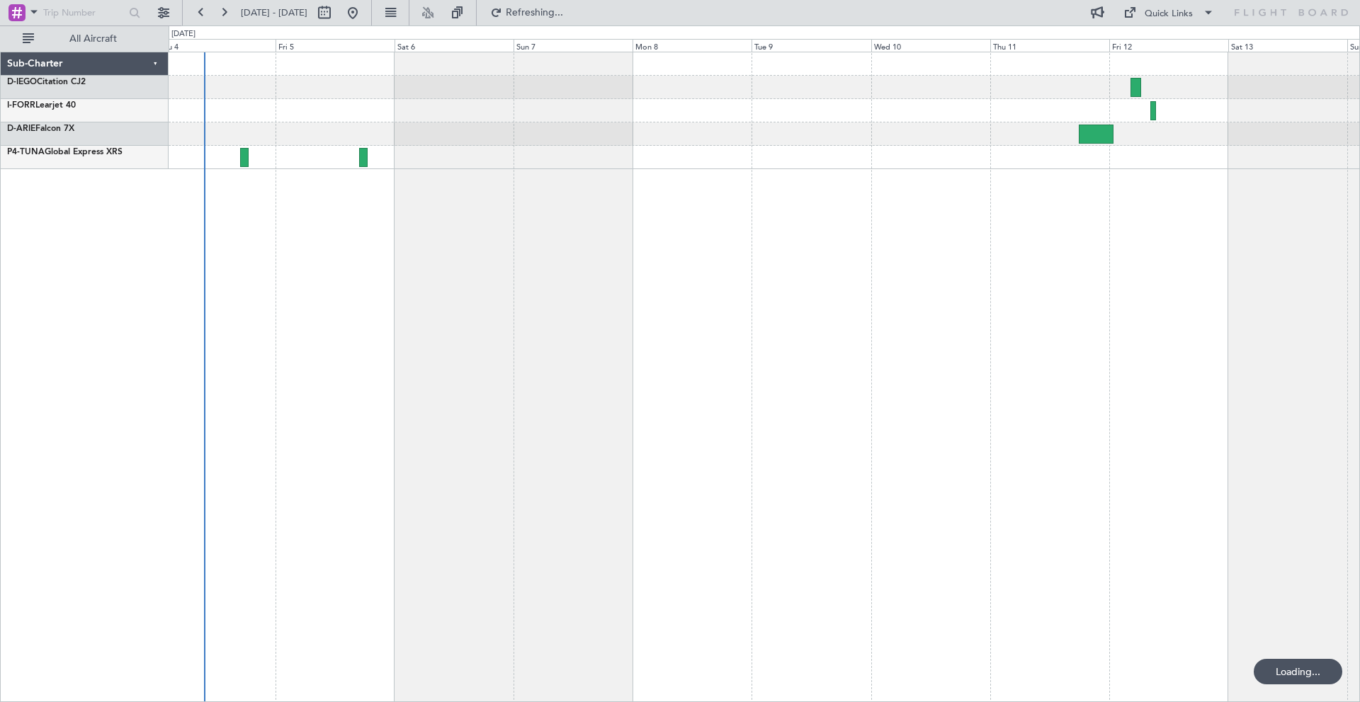
click at [1125, 246] on div at bounding box center [764, 377] width 1191 height 651
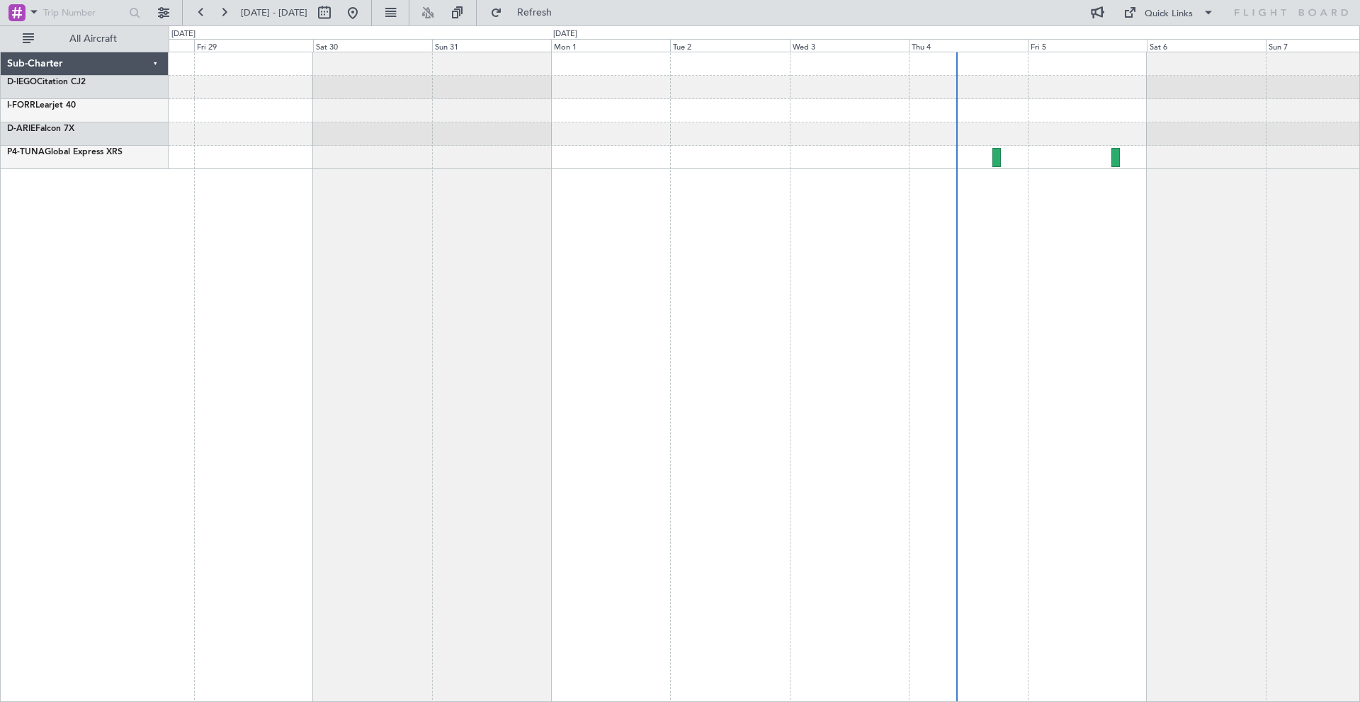
click at [840, 159] on div at bounding box center [764, 377] width 1191 height 651
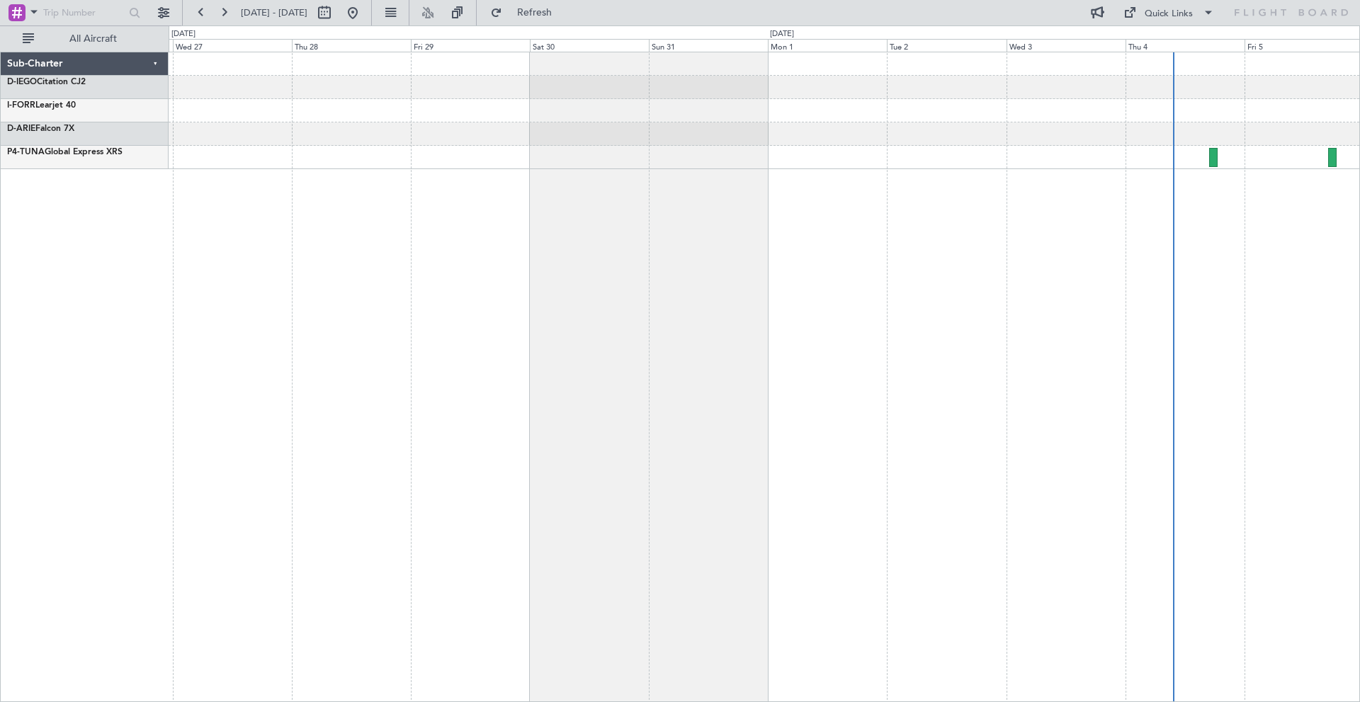
click at [746, 141] on div at bounding box center [764, 377] width 1191 height 651
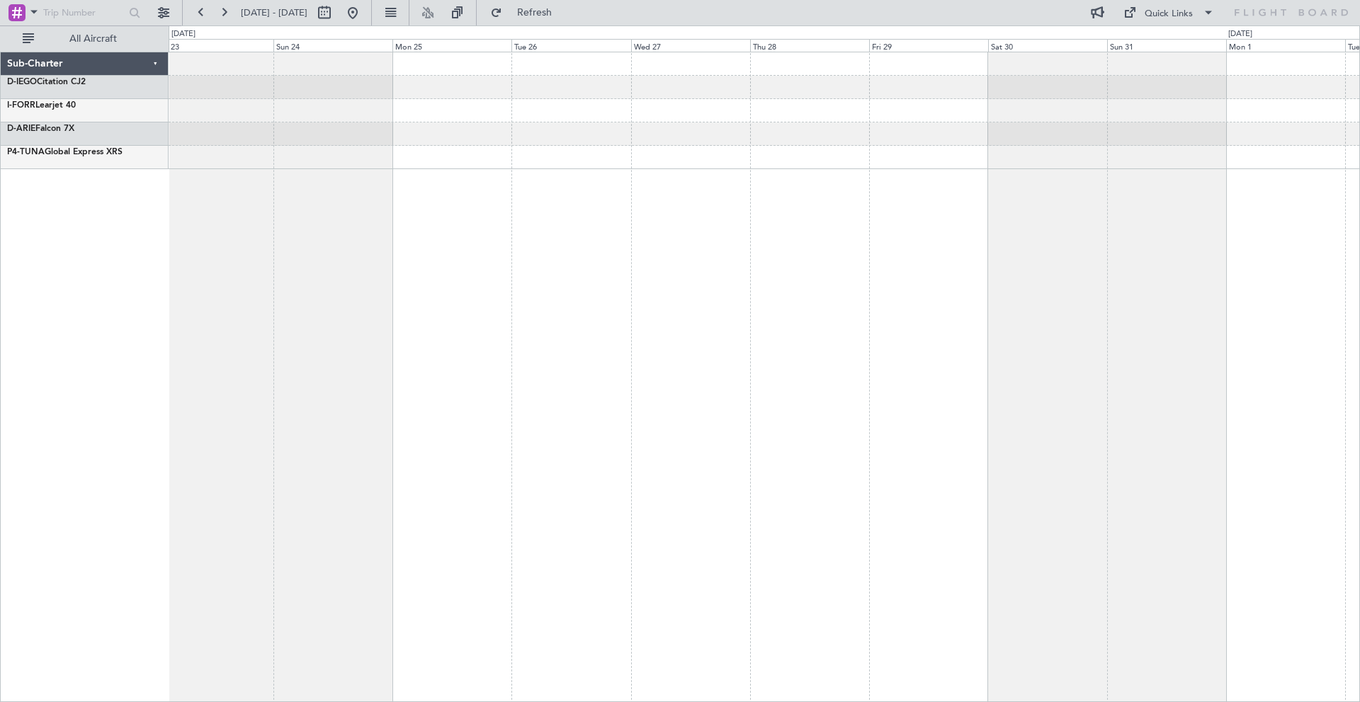
click at [751, 152] on div at bounding box center [764, 157] width 1190 height 23
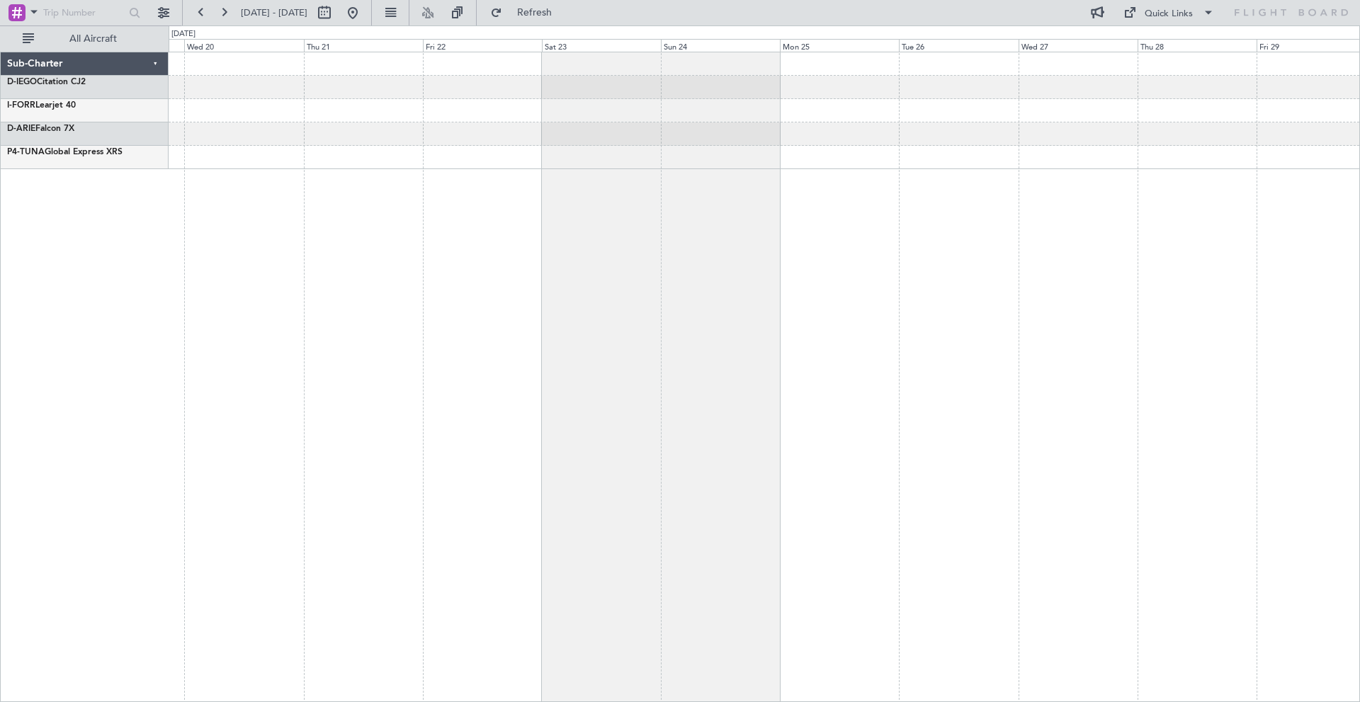
click at [758, 140] on div at bounding box center [764, 377] width 1191 height 651
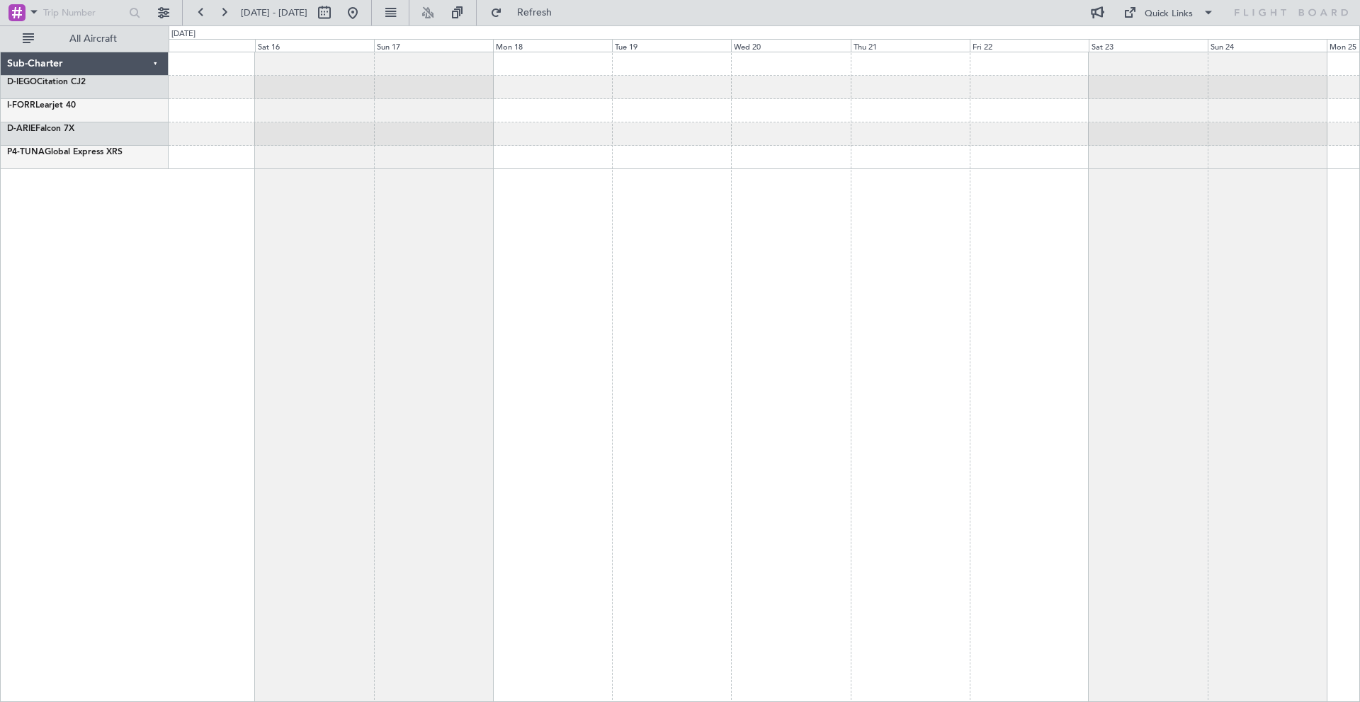
click at [654, 147] on div at bounding box center [764, 157] width 1190 height 23
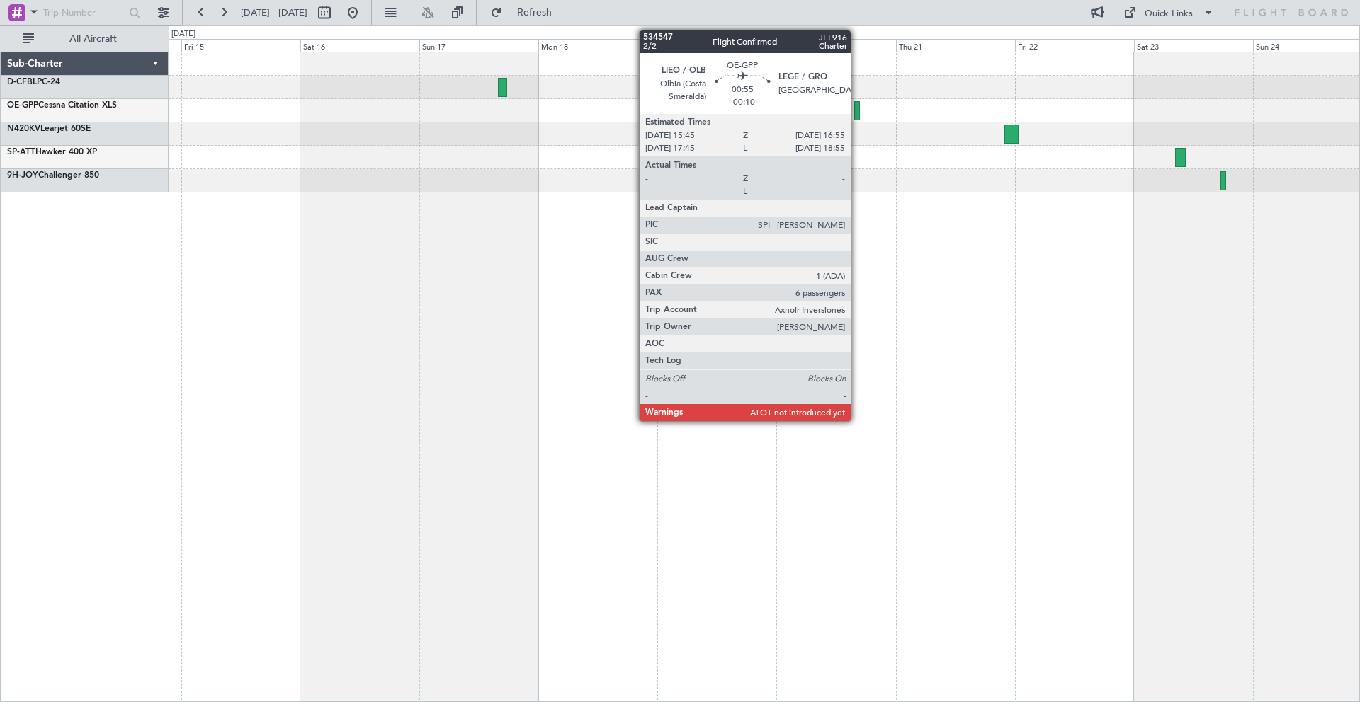
click at [857, 113] on div at bounding box center [857, 110] width 6 height 19
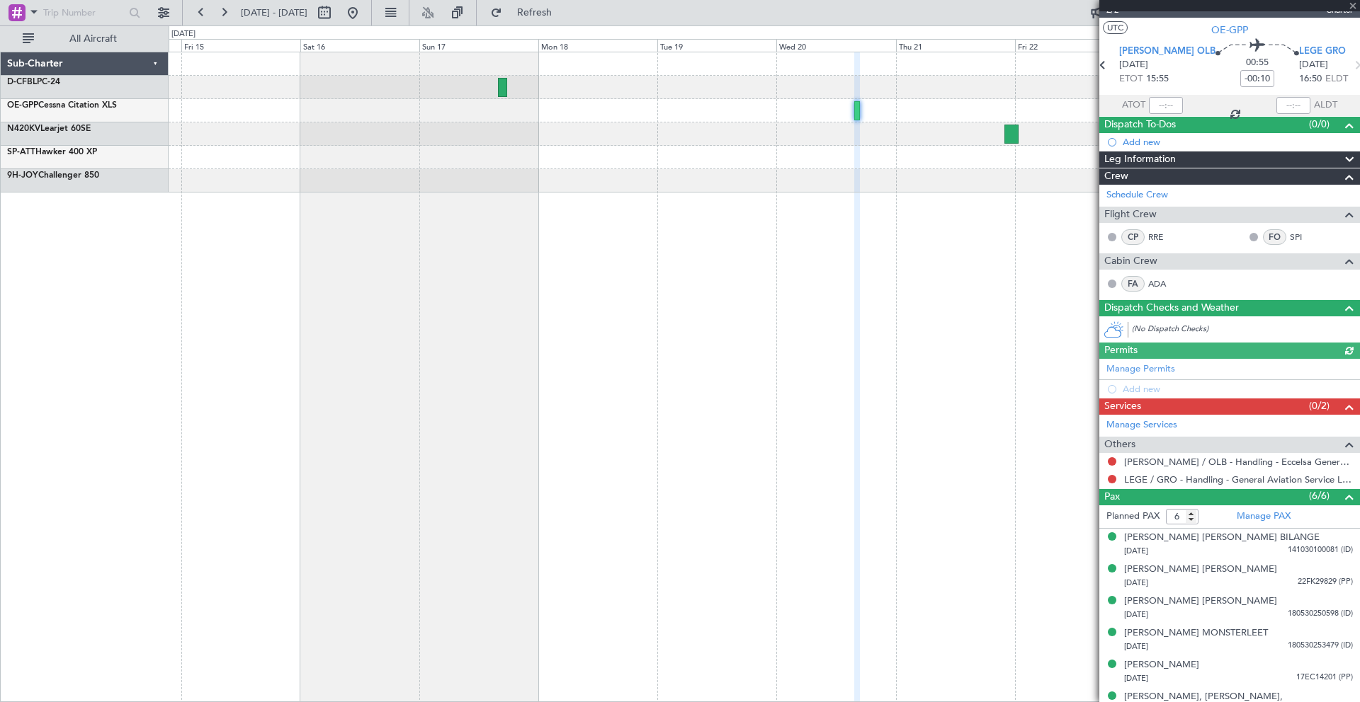
scroll to position [40, 0]
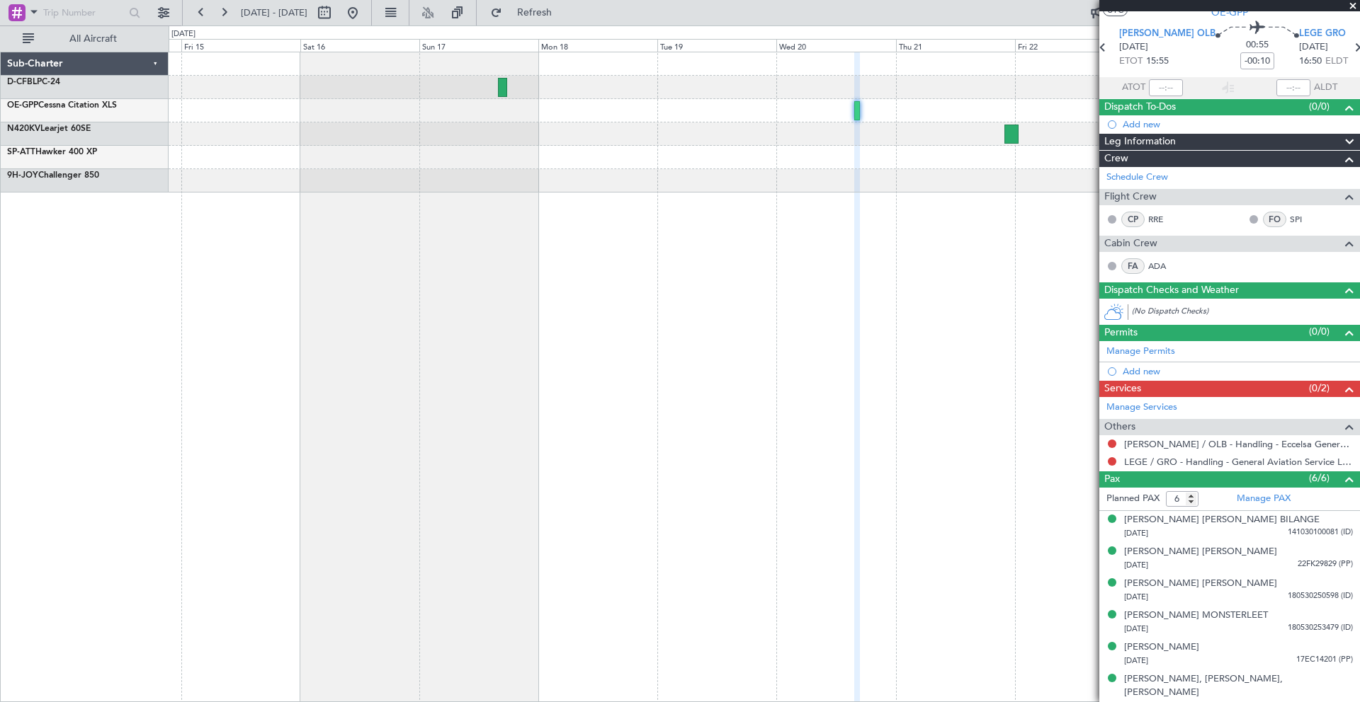
click at [1349, 7] on span at bounding box center [1353, 6] width 14 height 13
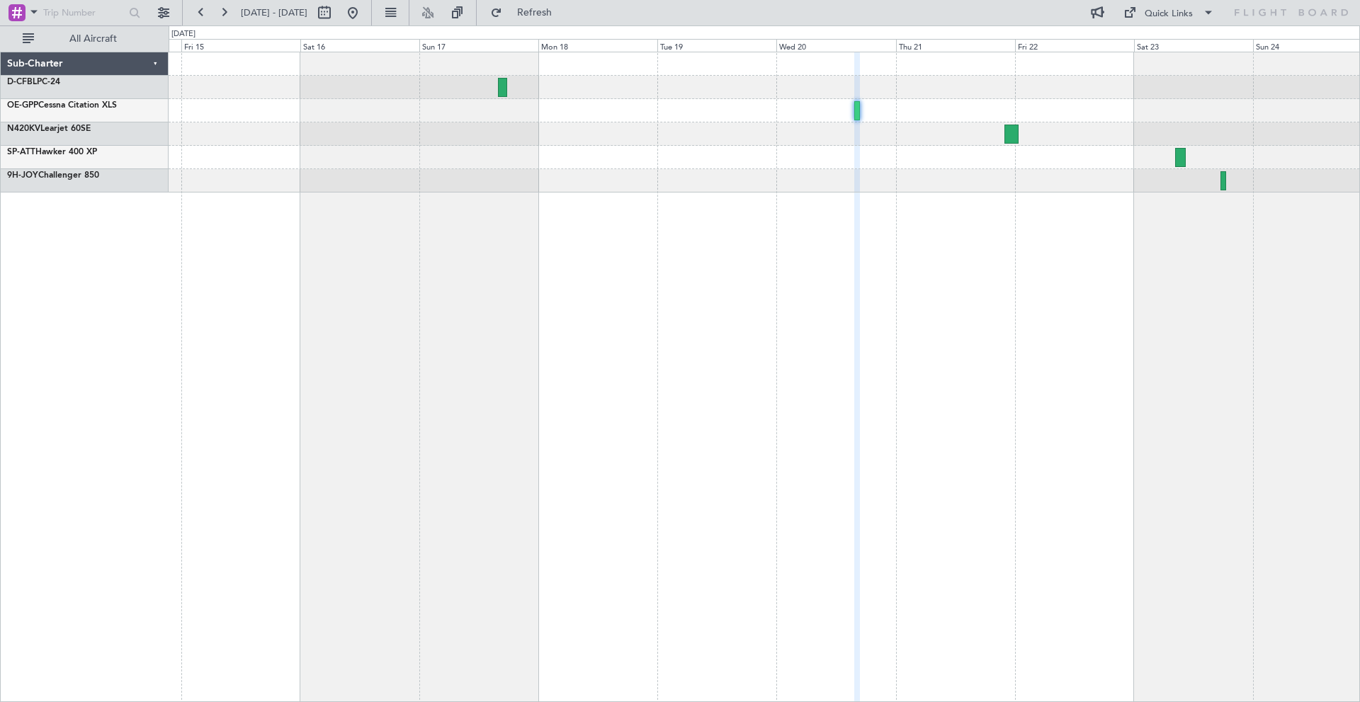
type input "0"
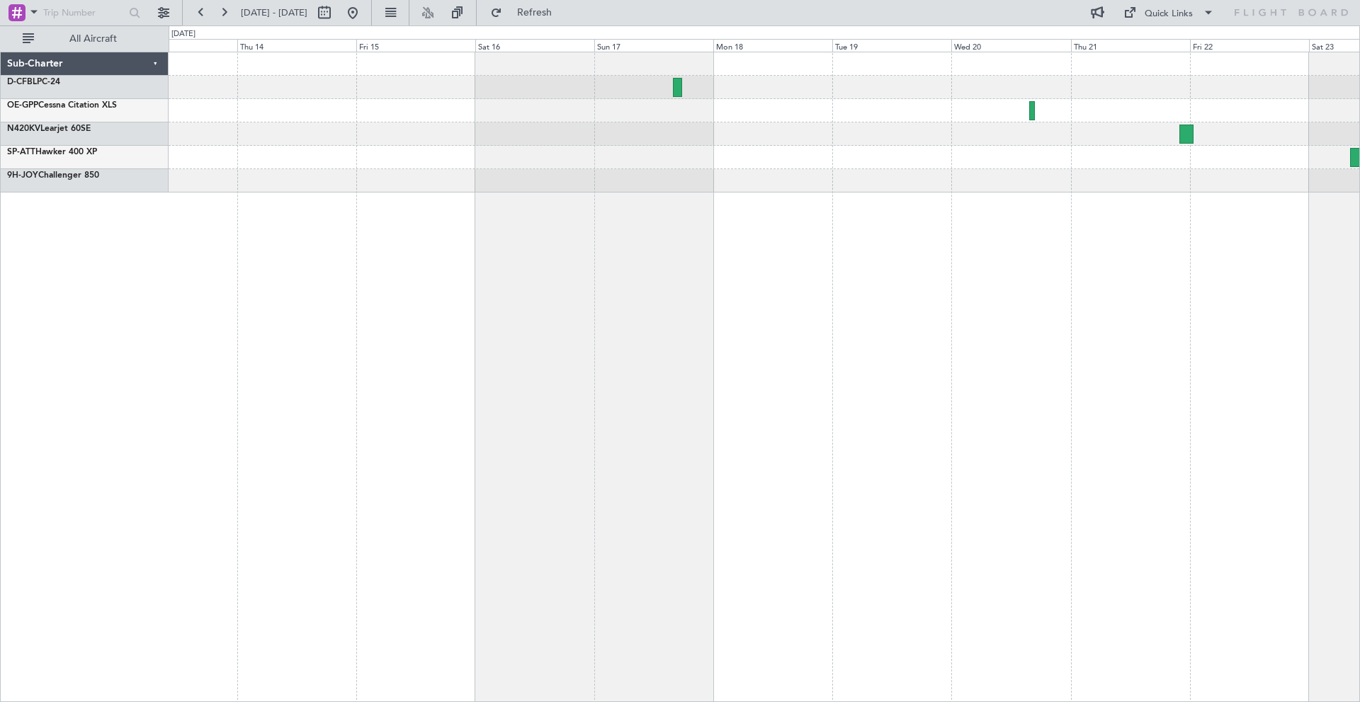
click at [832, 198] on div at bounding box center [764, 377] width 1191 height 651
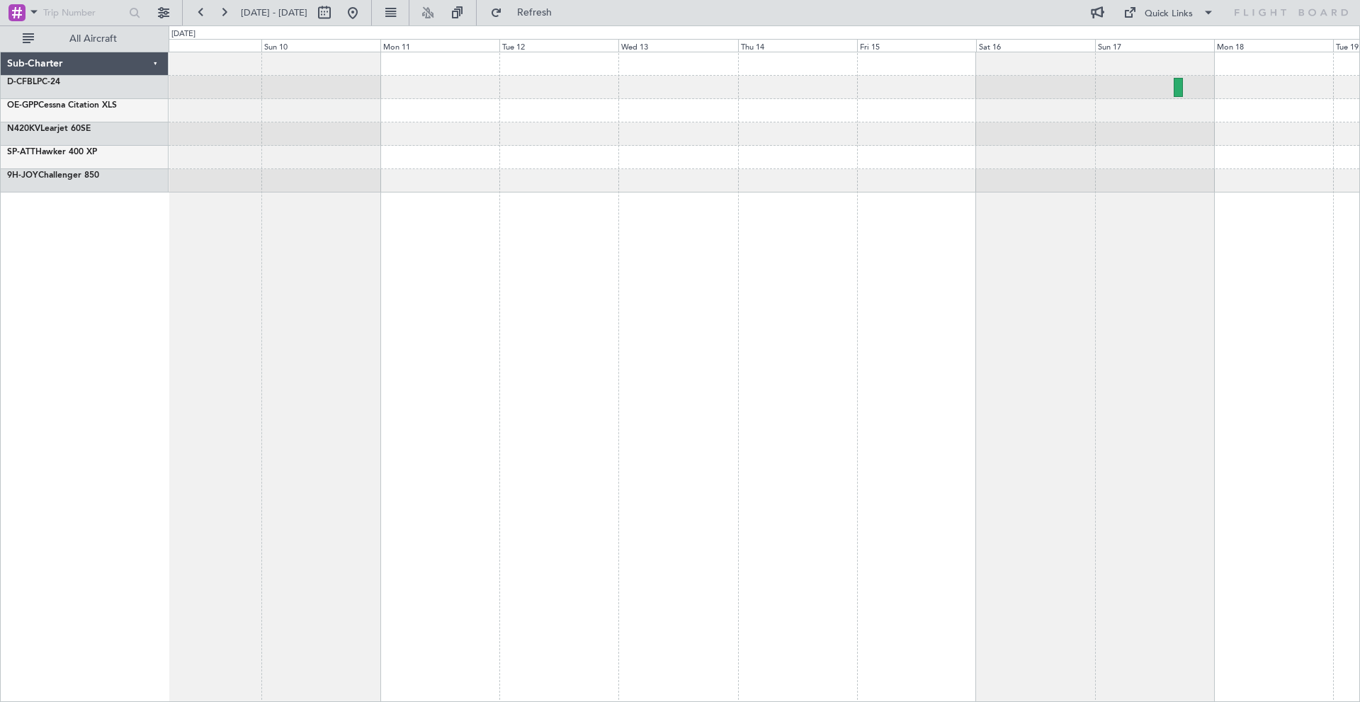
click at [798, 187] on div at bounding box center [764, 377] width 1191 height 651
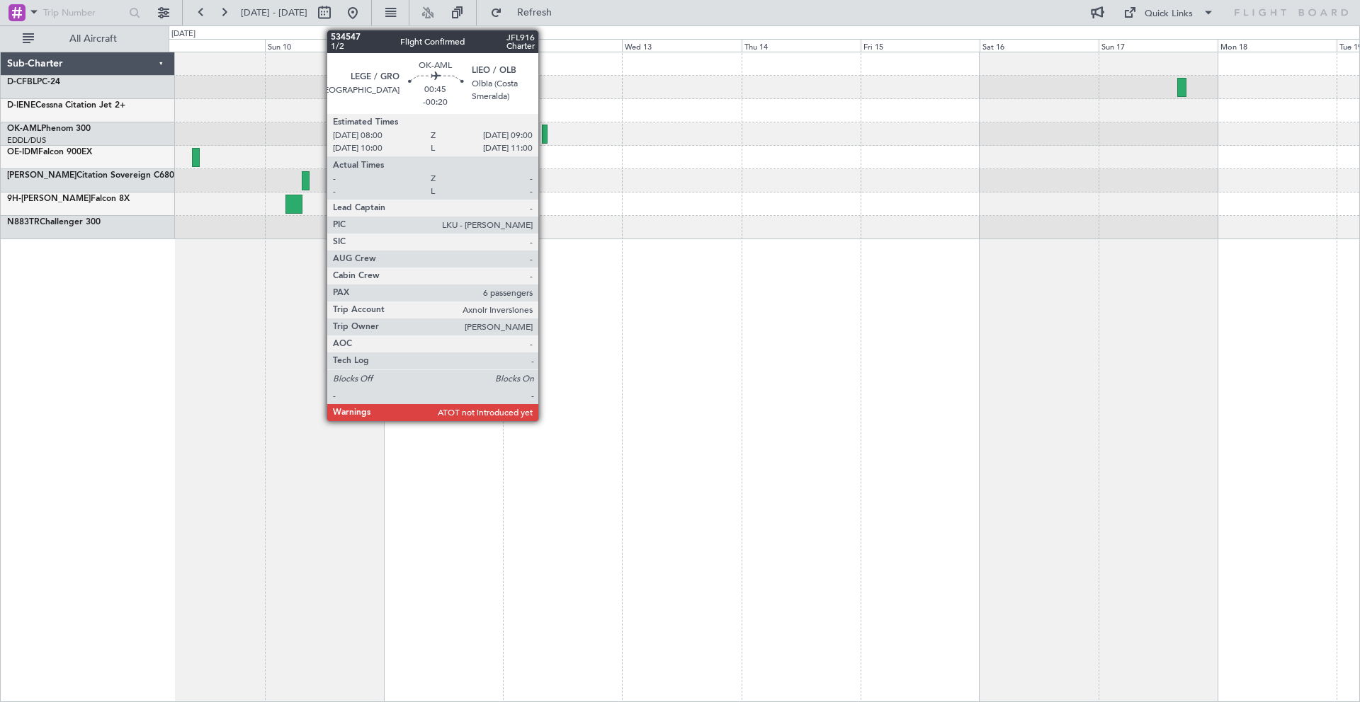
click at [545, 129] on div at bounding box center [545, 134] width 6 height 19
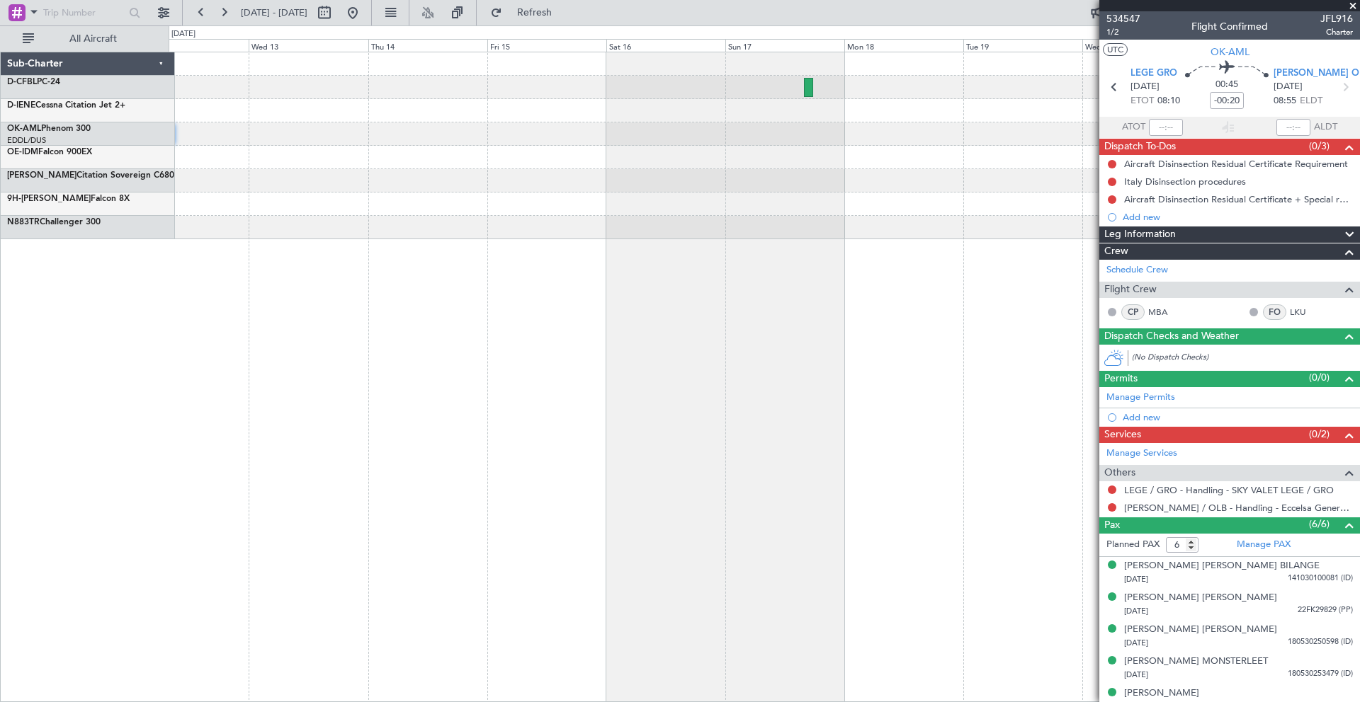
click at [510, 121] on div at bounding box center [764, 110] width 1190 height 23
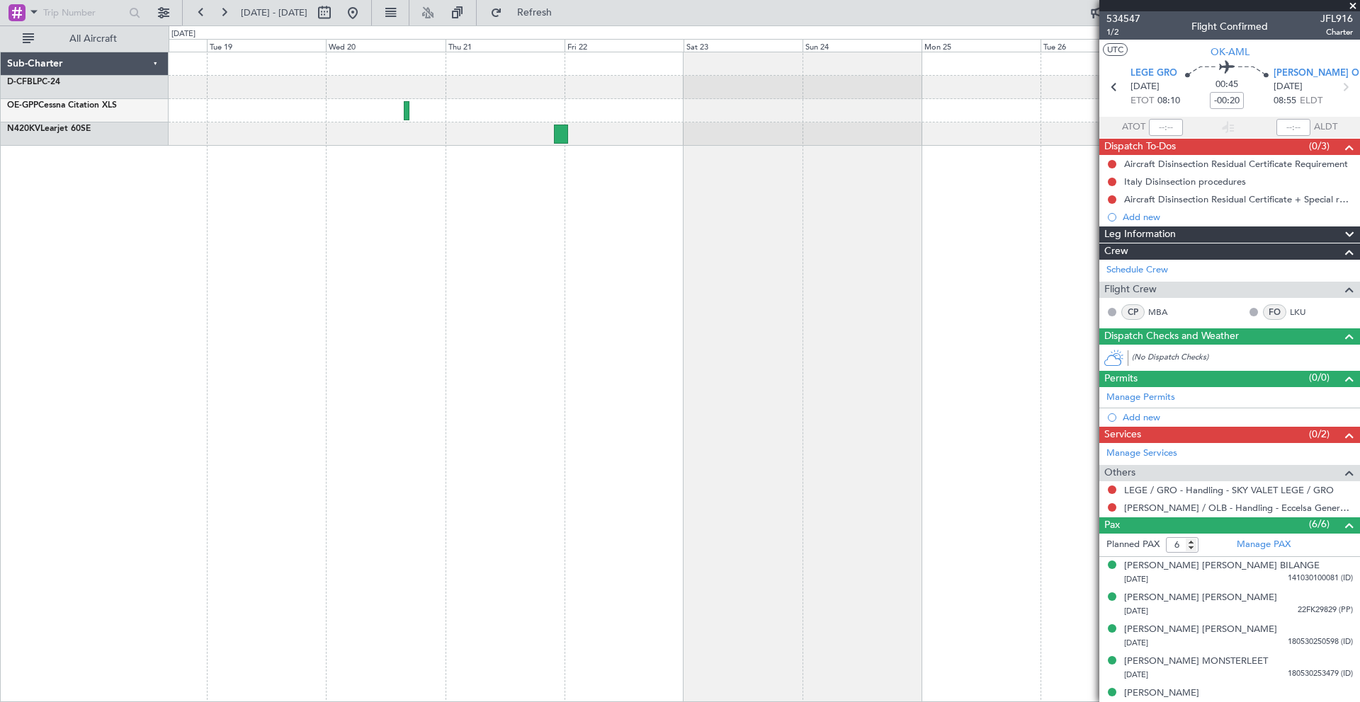
click at [462, 126] on div at bounding box center [764, 98] width 1190 height 93
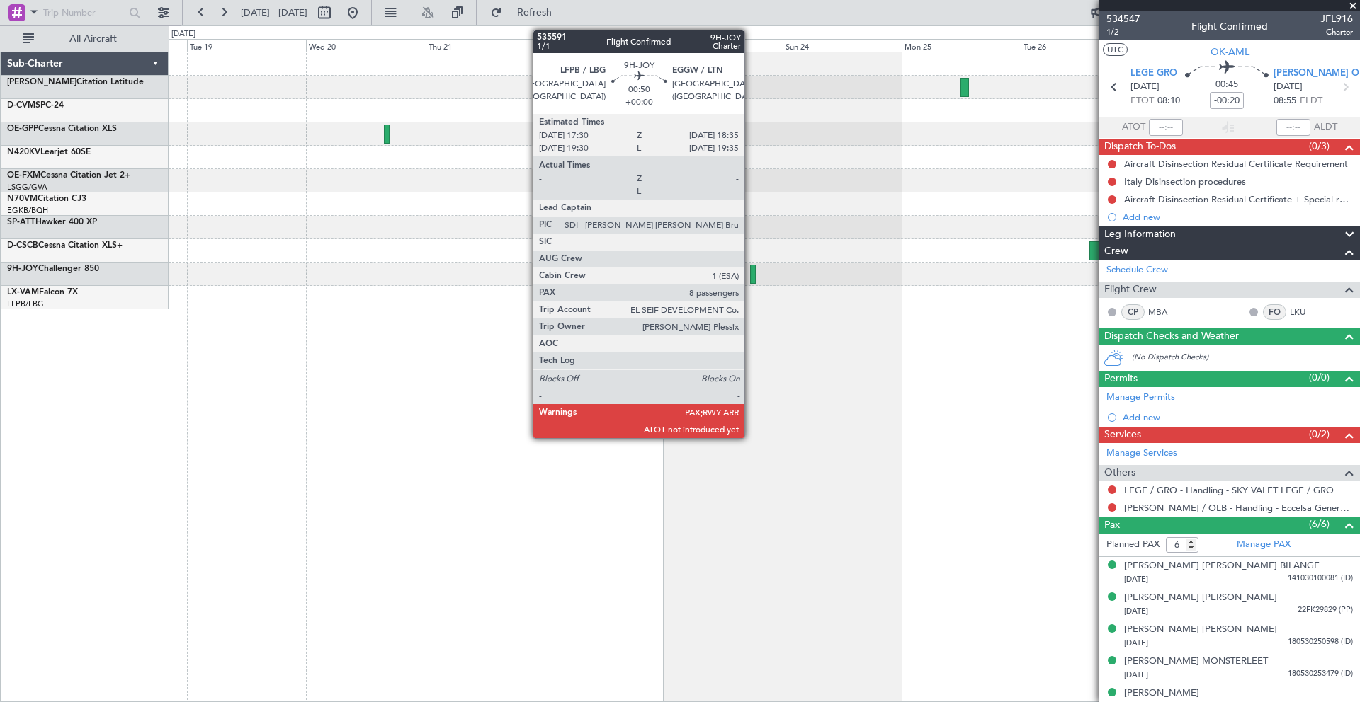
click at [751, 275] on div at bounding box center [753, 274] width 6 height 19
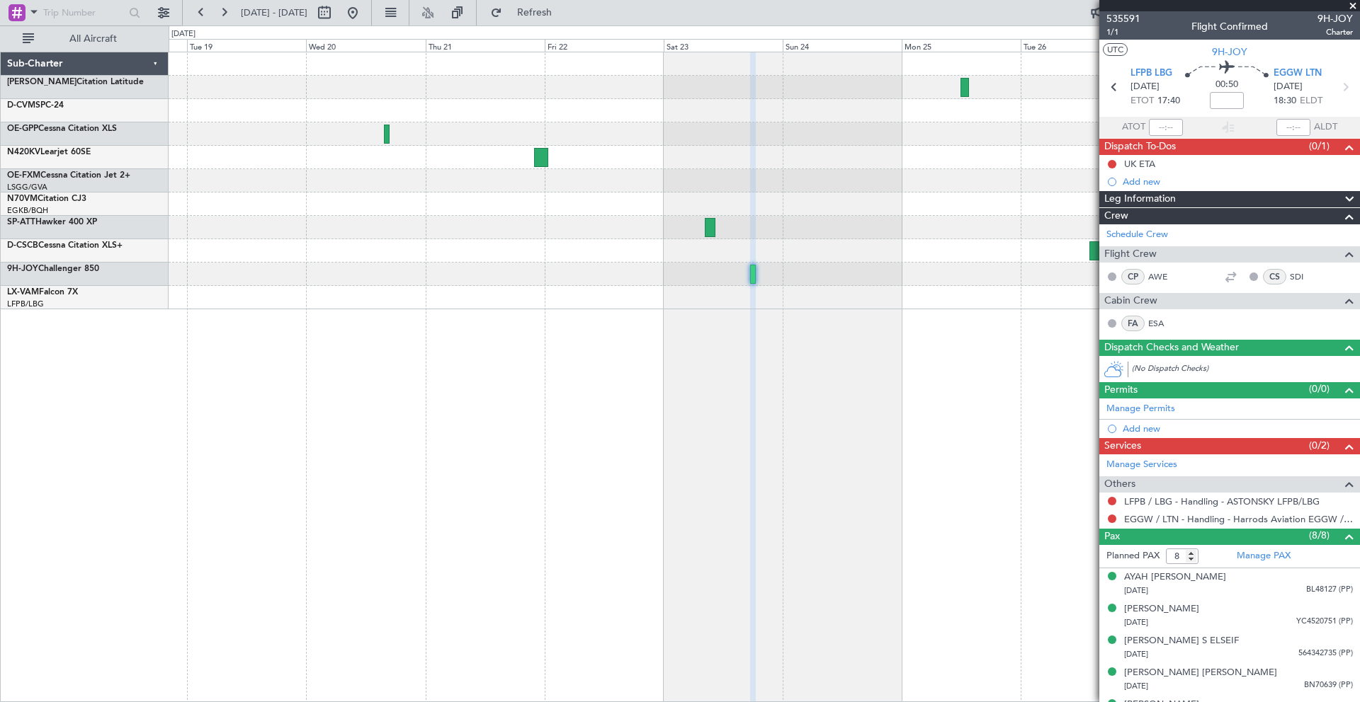
click at [1352, 5] on span at bounding box center [1353, 6] width 14 height 13
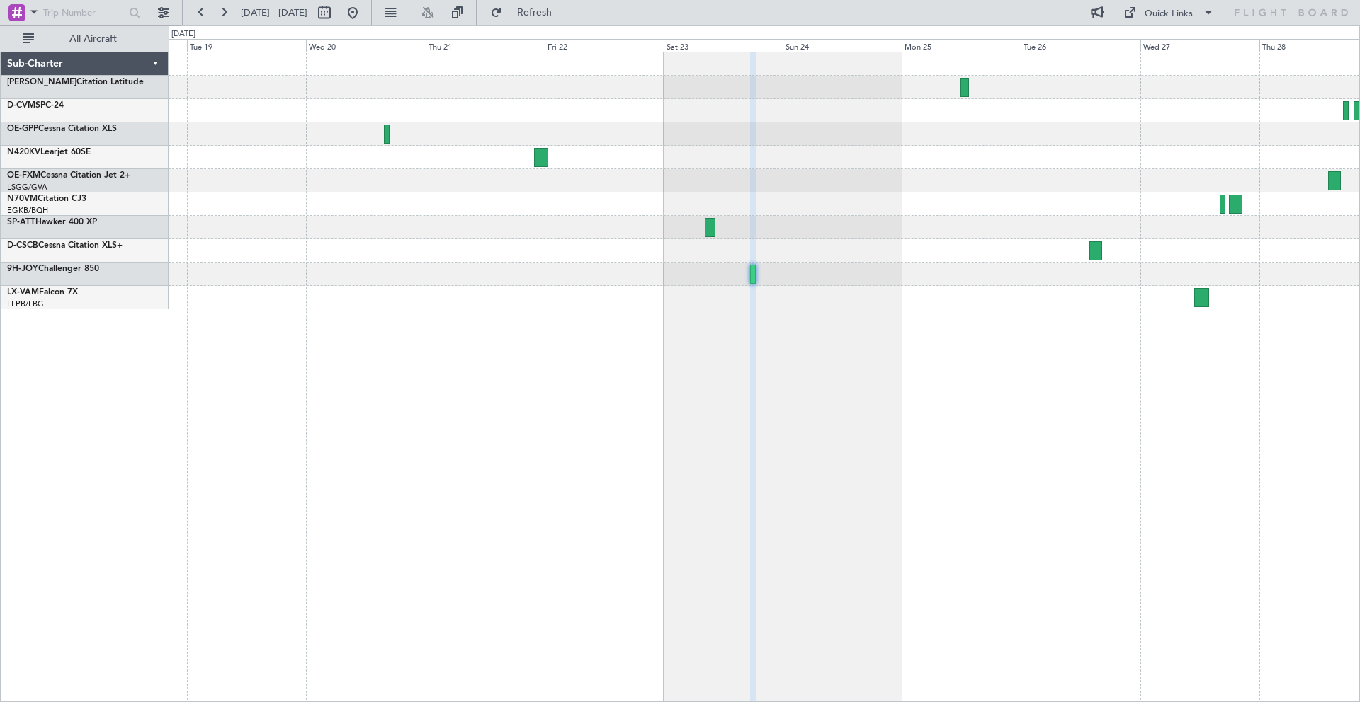
type input "0"
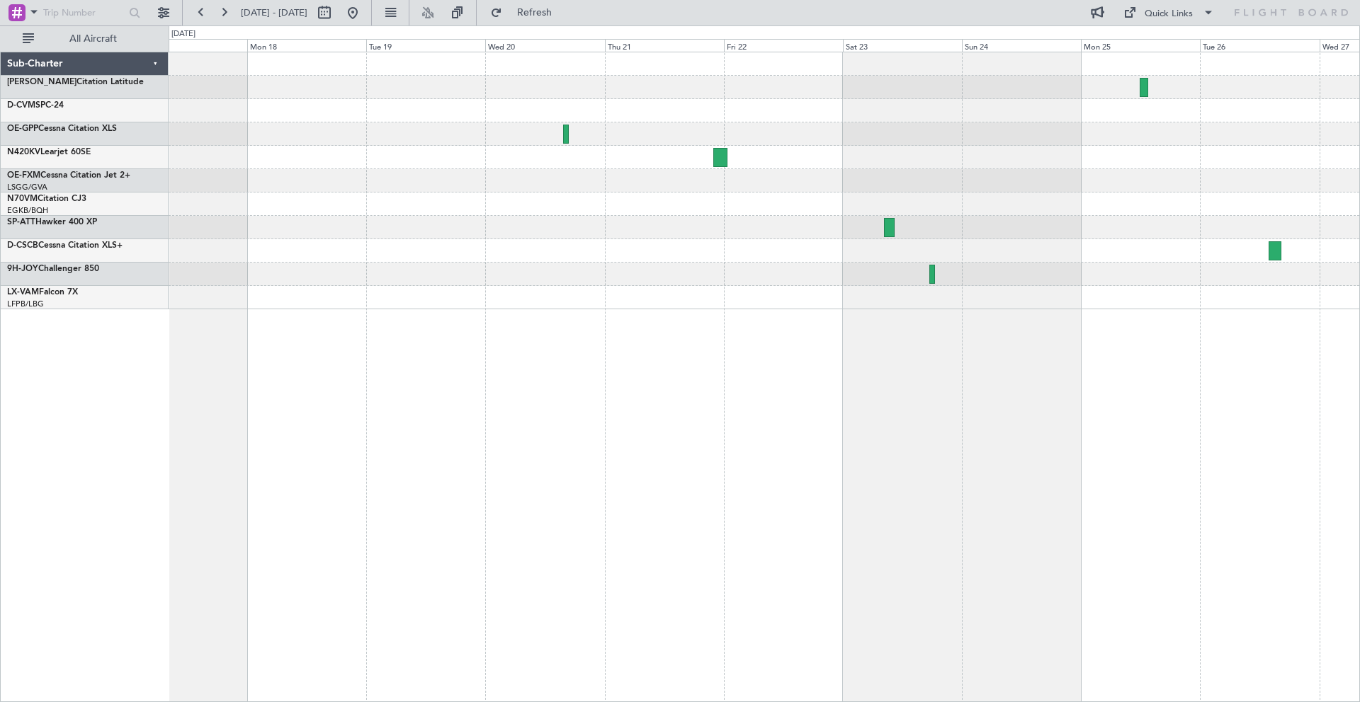
click at [594, 229] on div at bounding box center [764, 227] width 1190 height 23
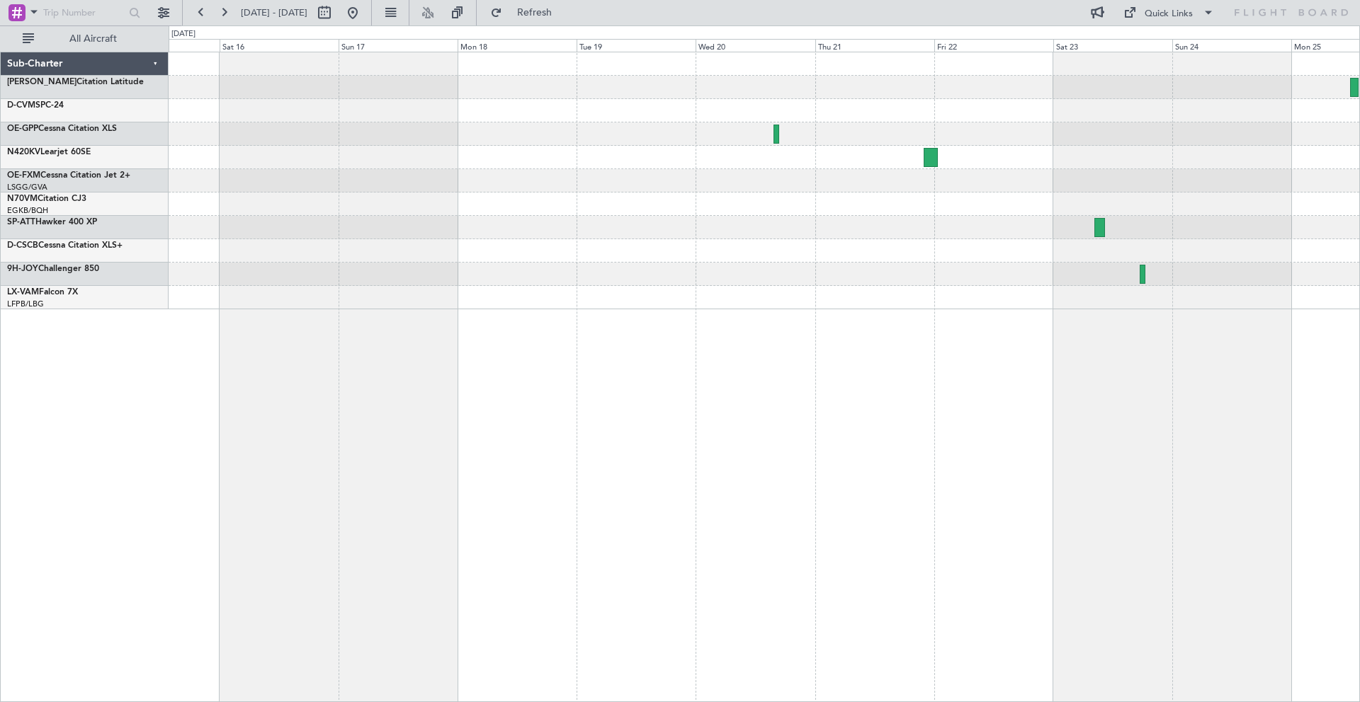
click at [518, 220] on div at bounding box center [764, 227] width 1190 height 23
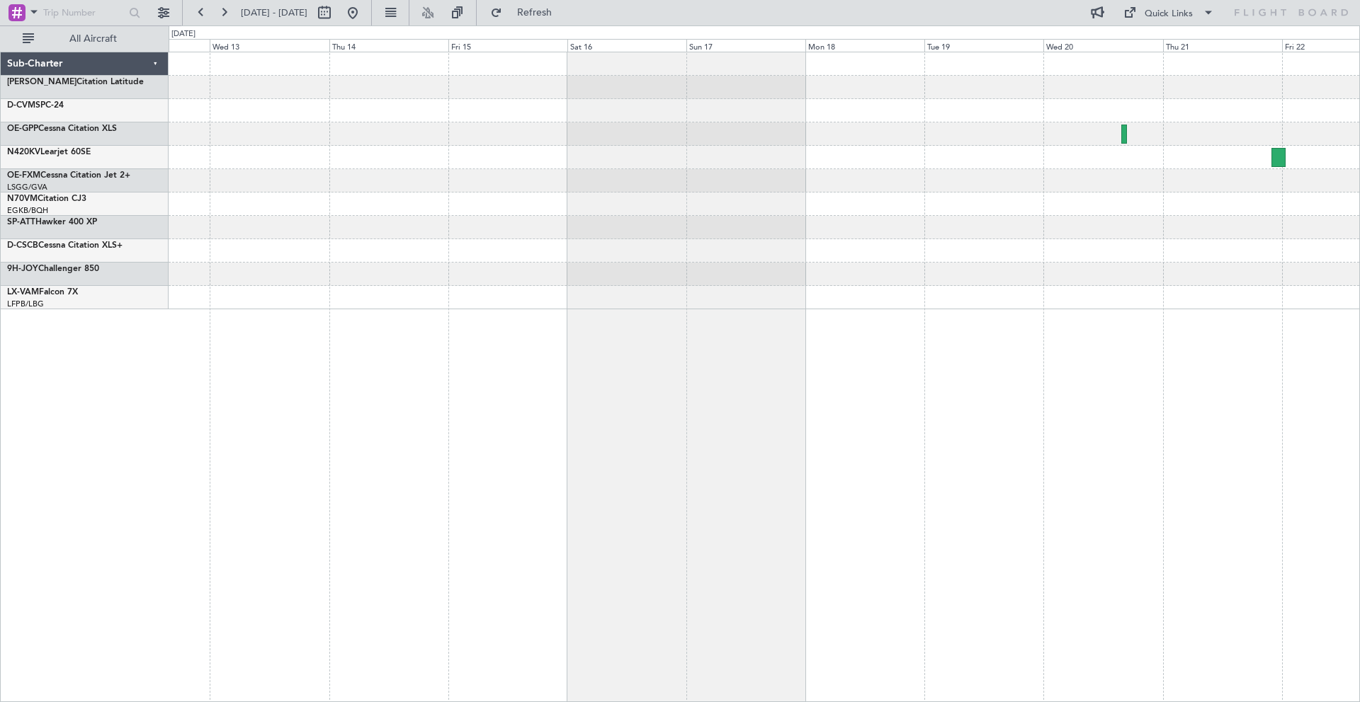
click at [530, 224] on div at bounding box center [764, 227] width 1190 height 23
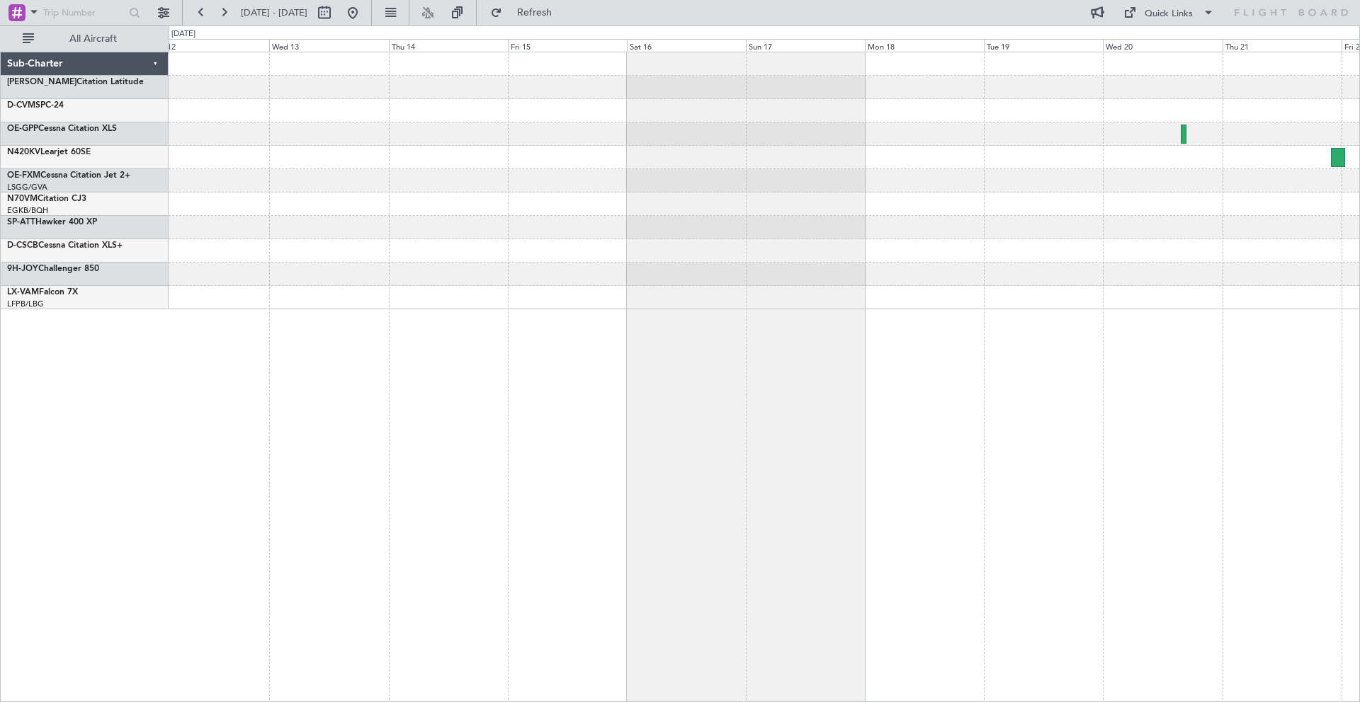
click at [469, 223] on div at bounding box center [764, 227] width 1190 height 23
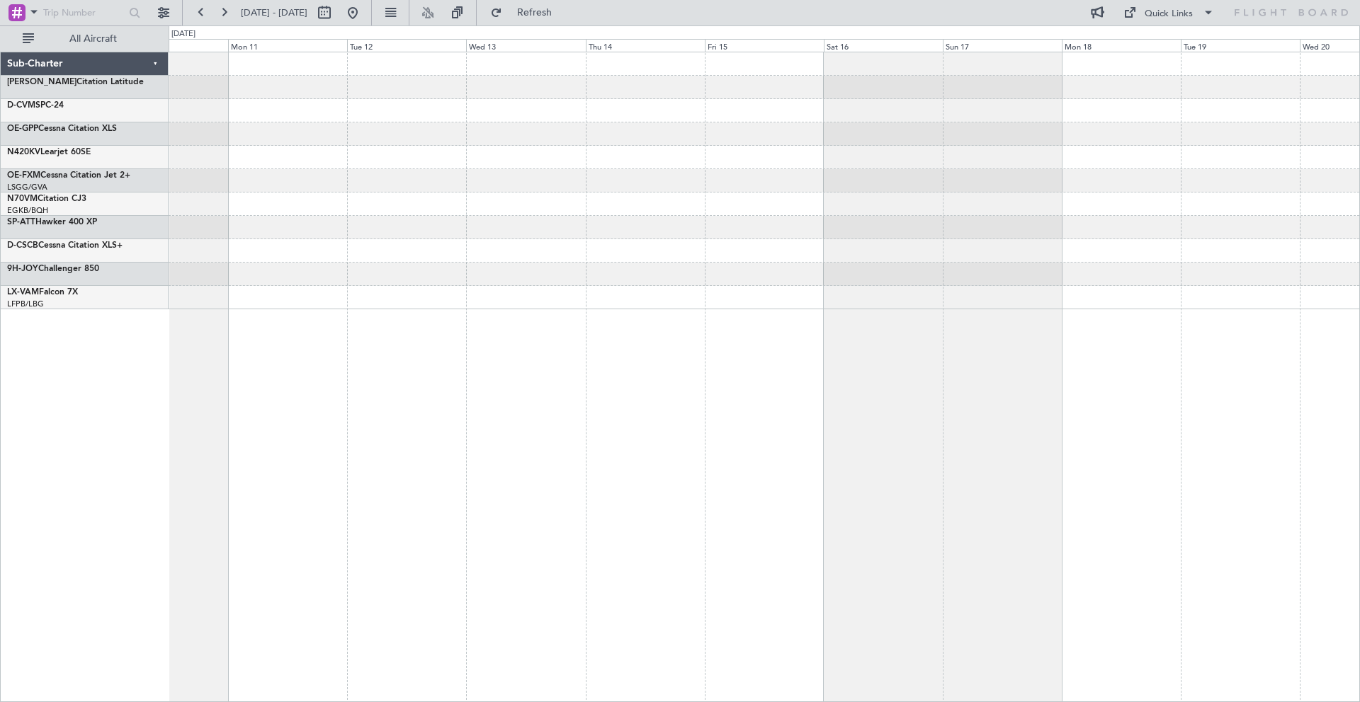
click at [437, 216] on div at bounding box center [764, 227] width 1190 height 23
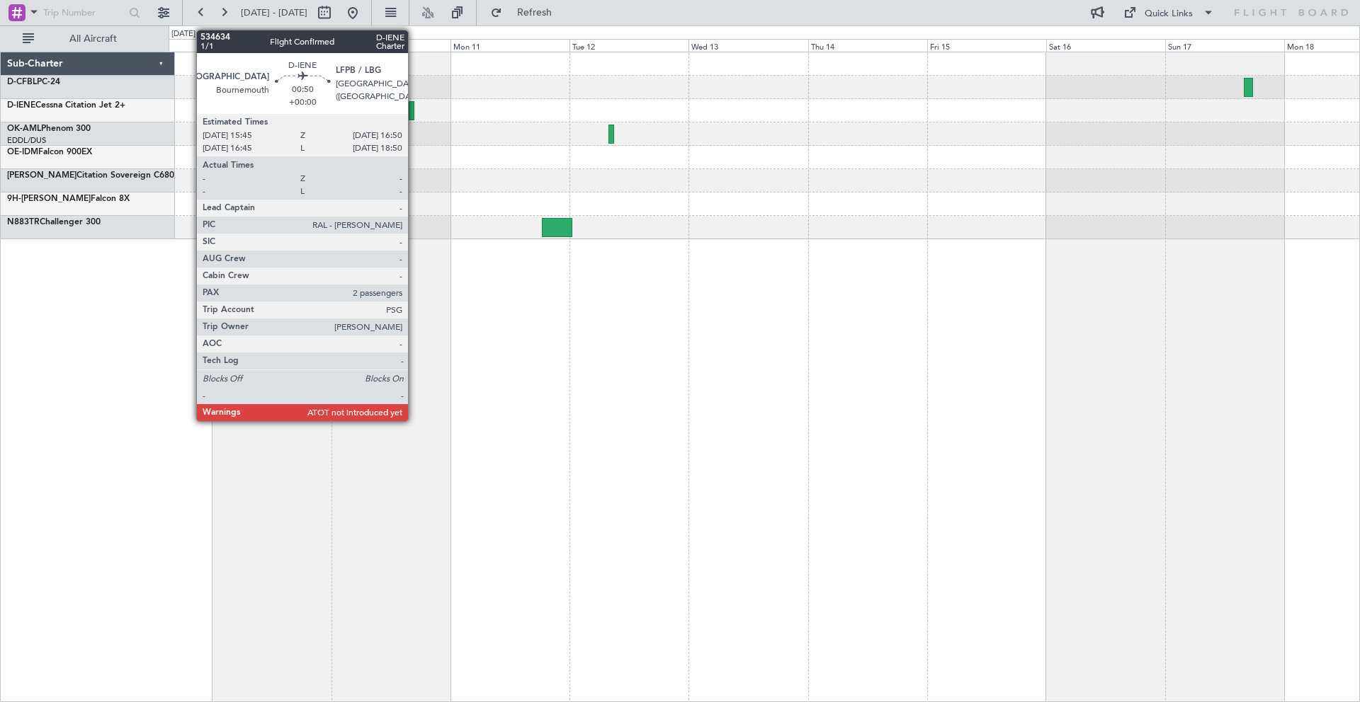
click at [414, 115] on div at bounding box center [412, 110] width 6 height 19
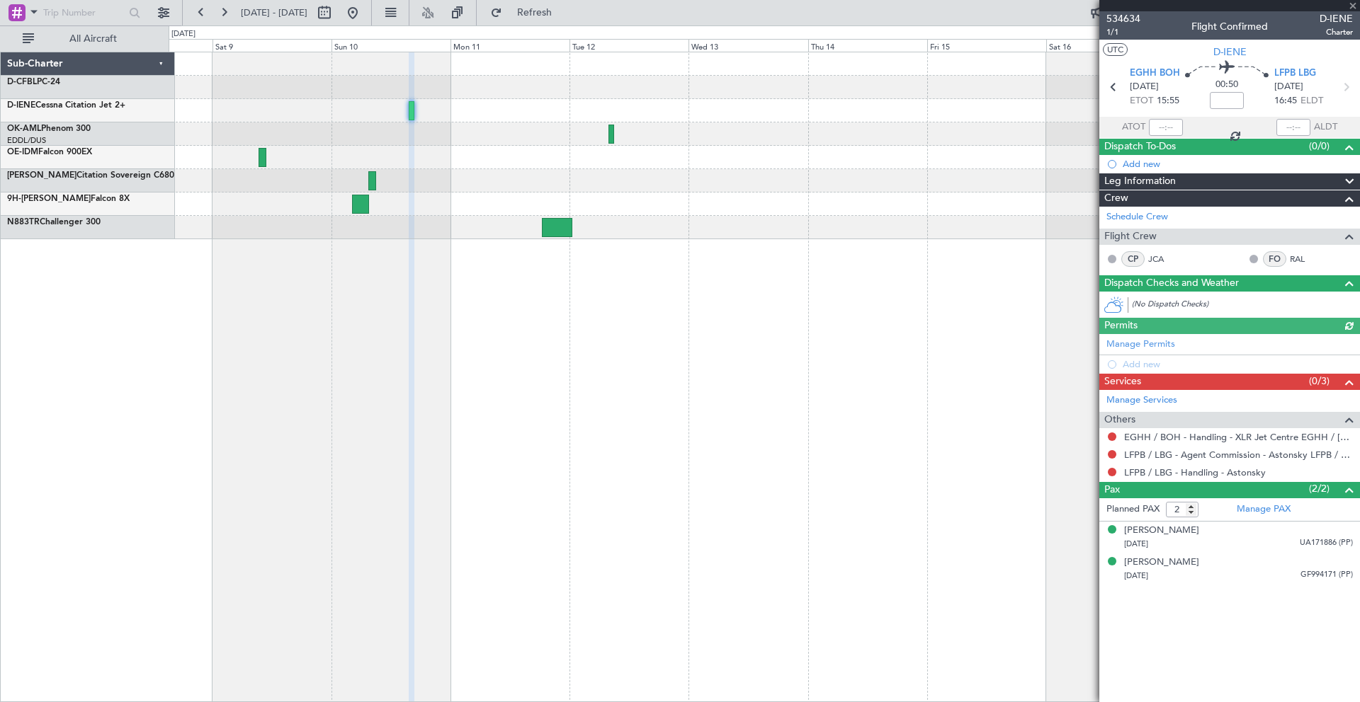
click at [1354, 7] on div at bounding box center [1229, 5] width 261 height 11
click at [1353, 7] on span at bounding box center [1353, 6] width 14 height 13
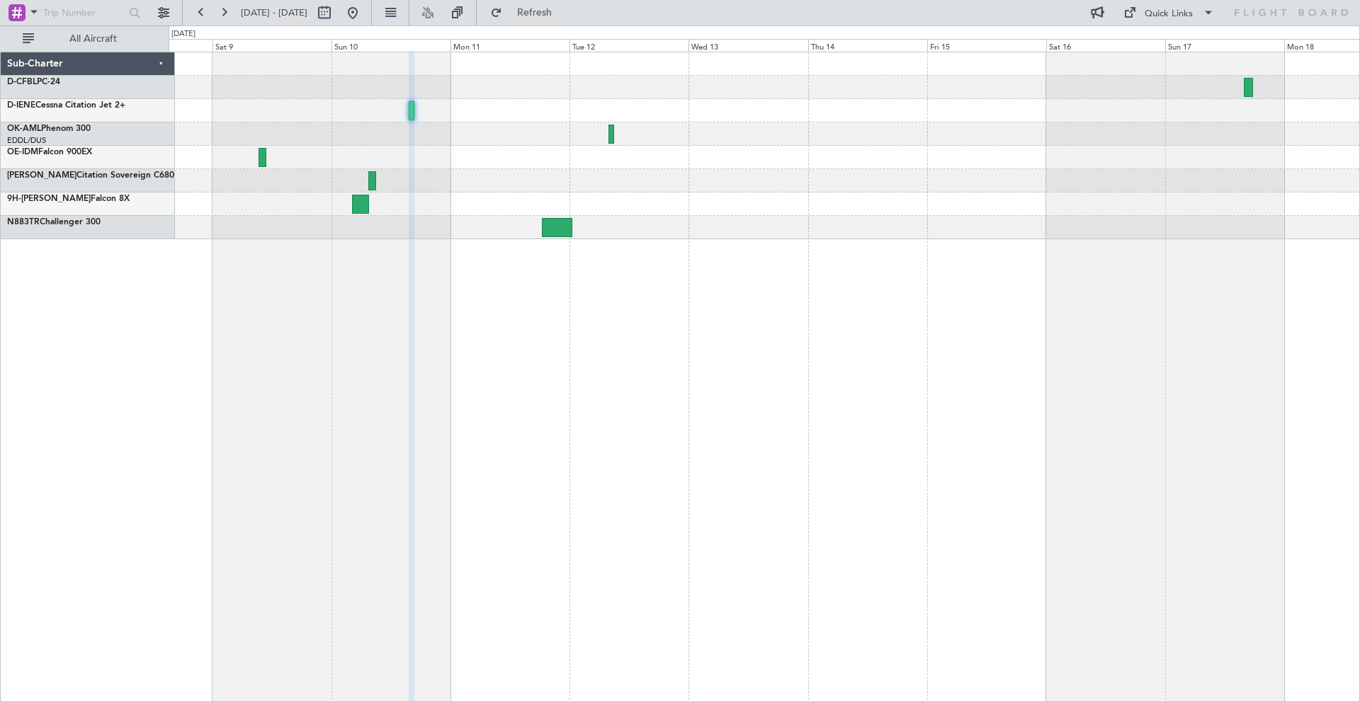
type input "0"
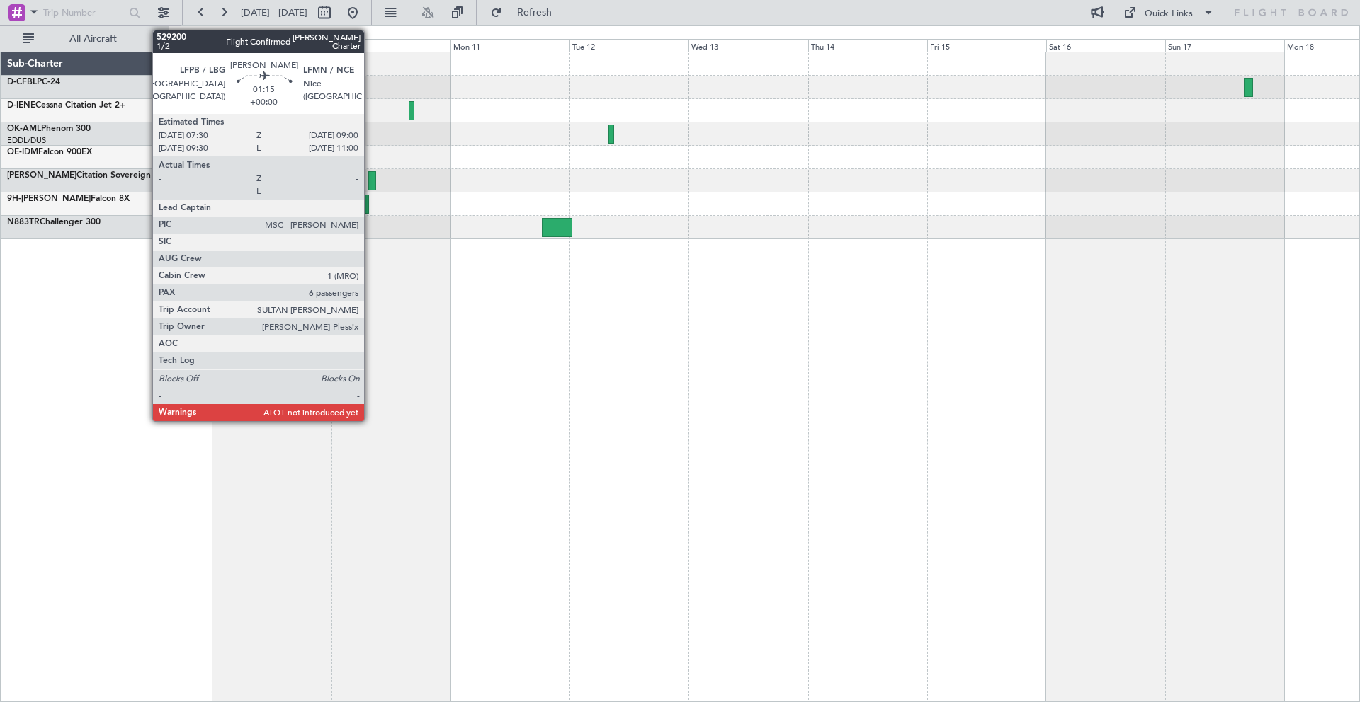
click at [370, 179] on div at bounding box center [372, 180] width 8 height 19
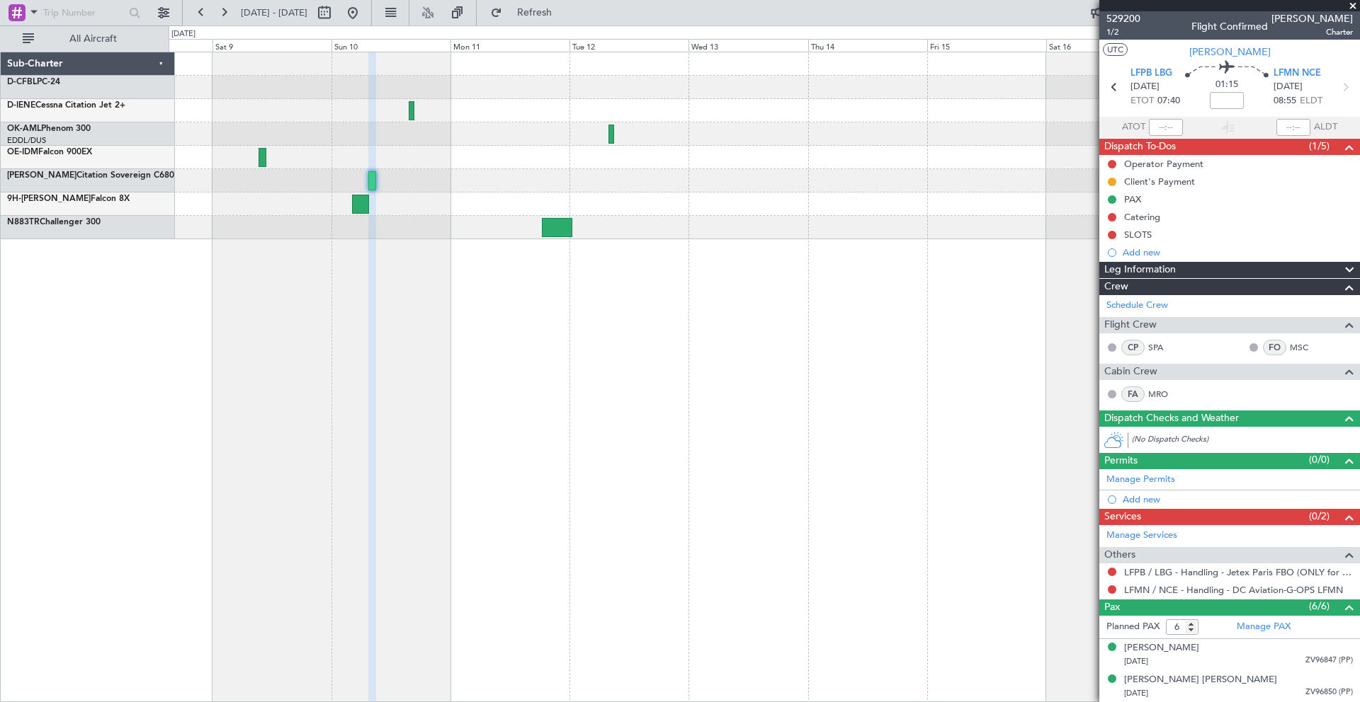
click at [1350, 4] on span at bounding box center [1353, 6] width 14 height 13
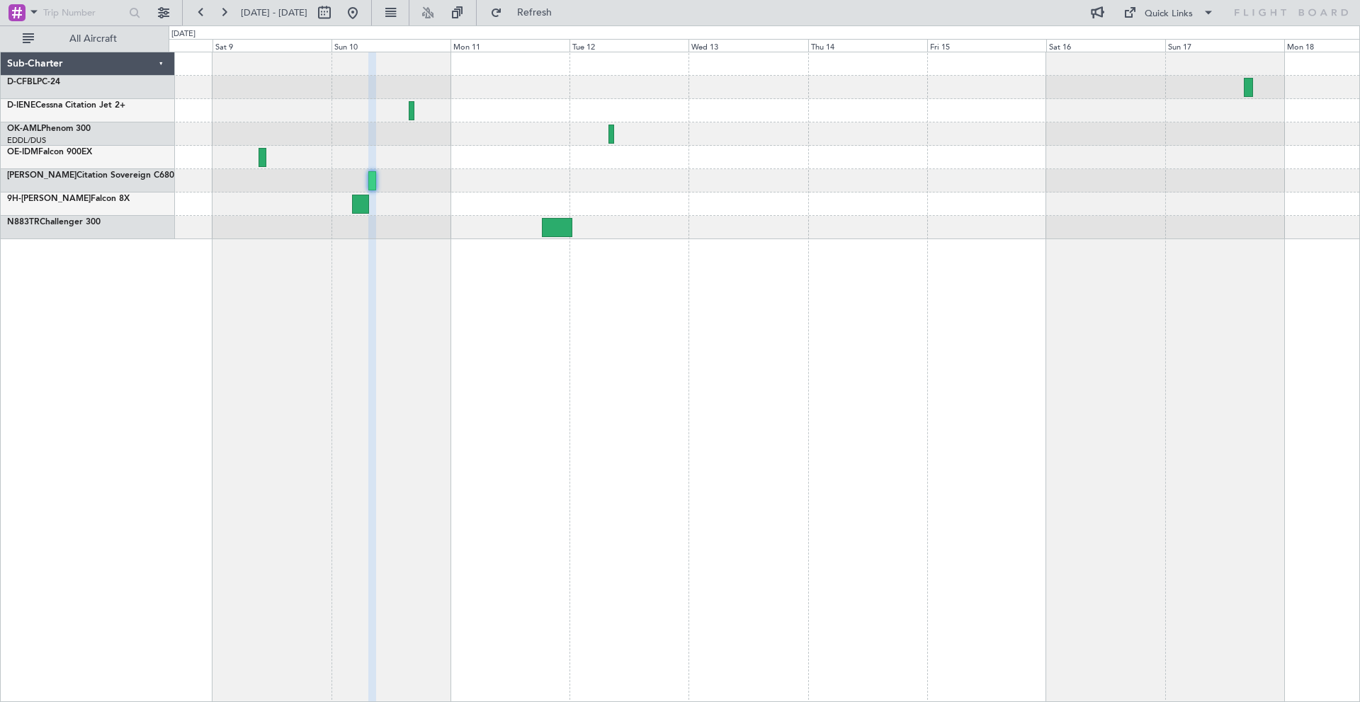
type input "0"
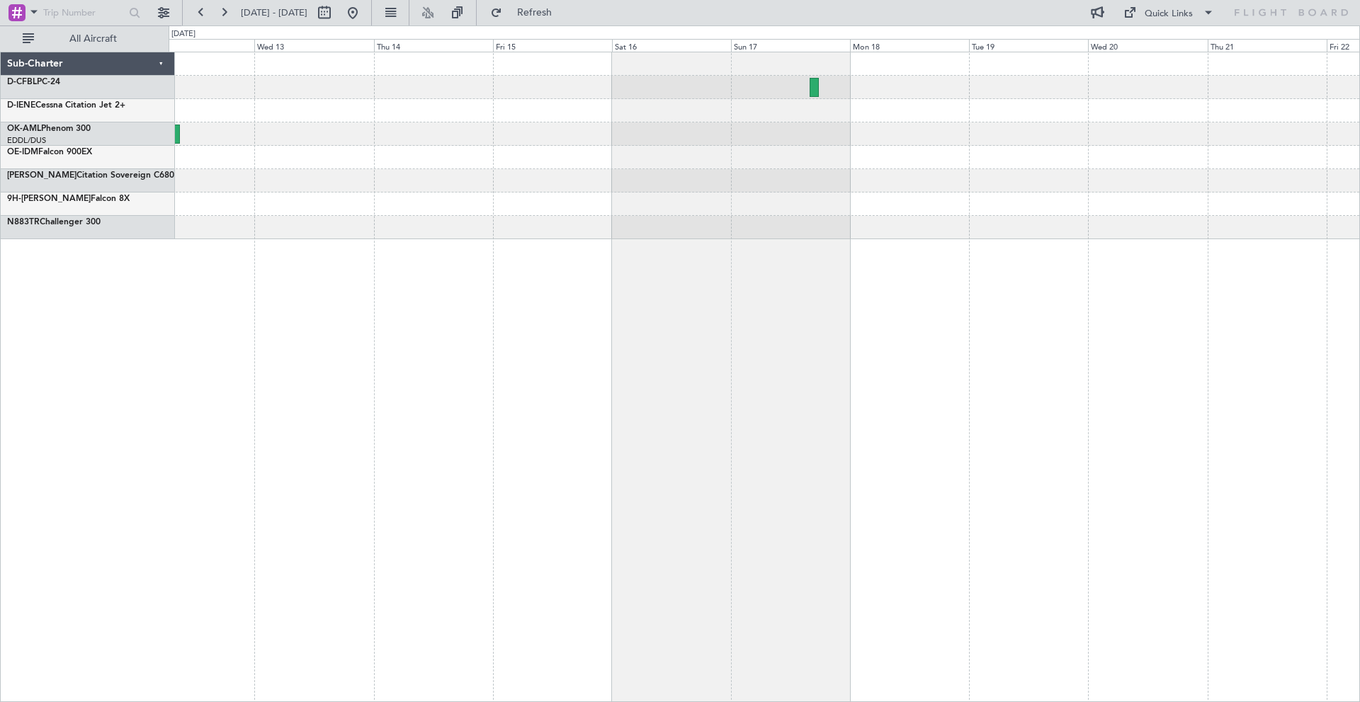
click at [665, 157] on div at bounding box center [764, 145] width 1190 height 187
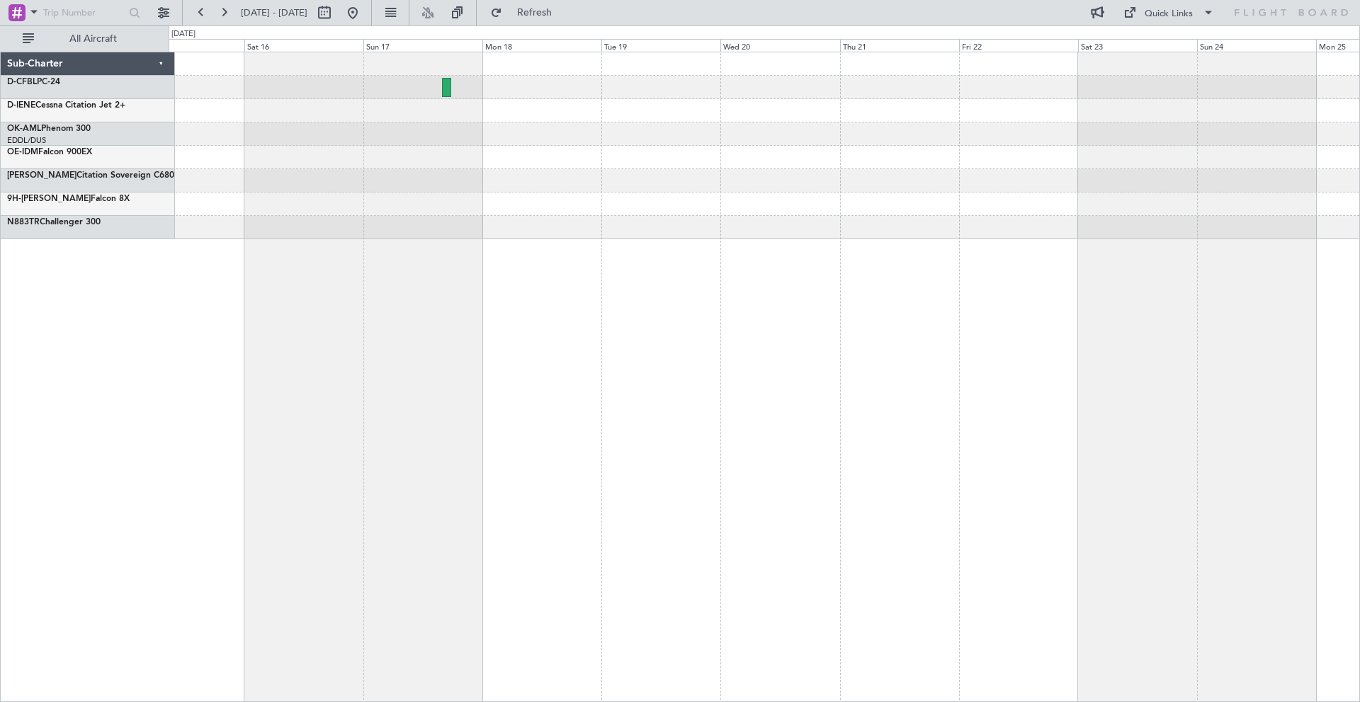
click at [571, 162] on div at bounding box center [764, 157] width 1190 height 23
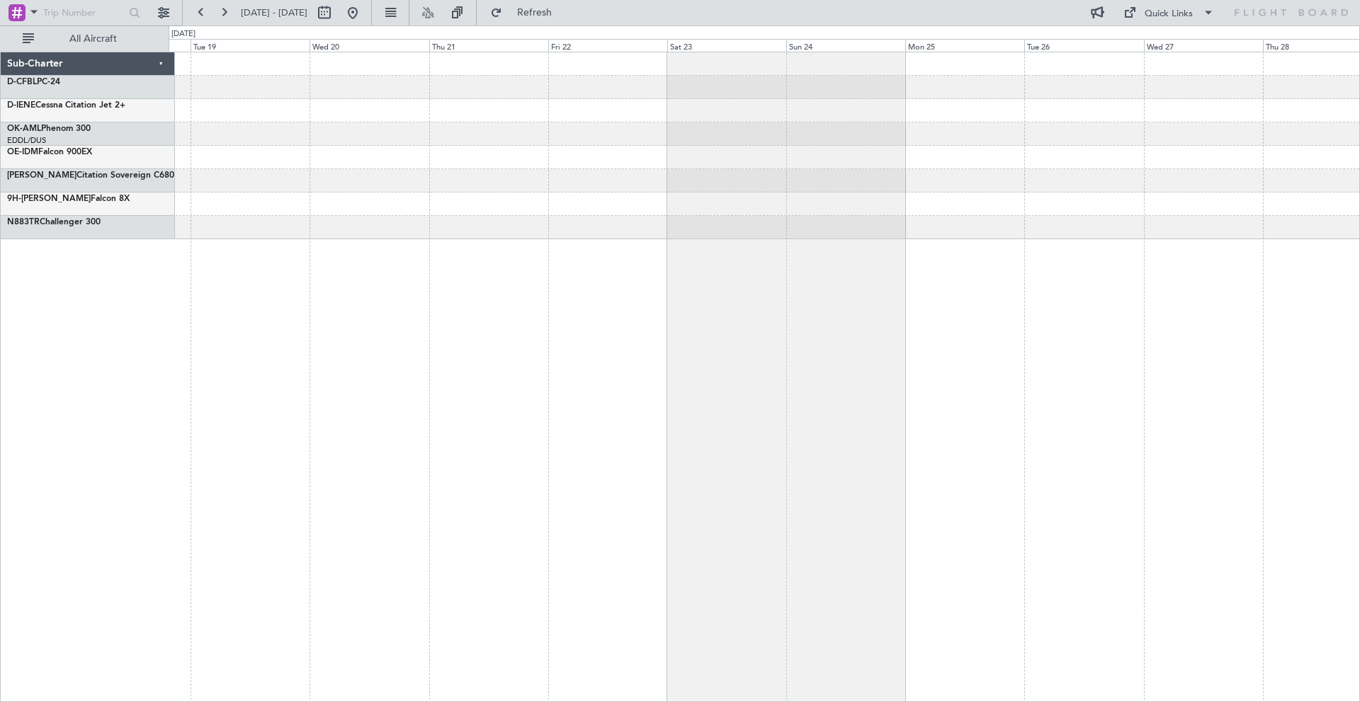
click at [613, 158] on div at bounding box center [764, 157] width 1190 height 23
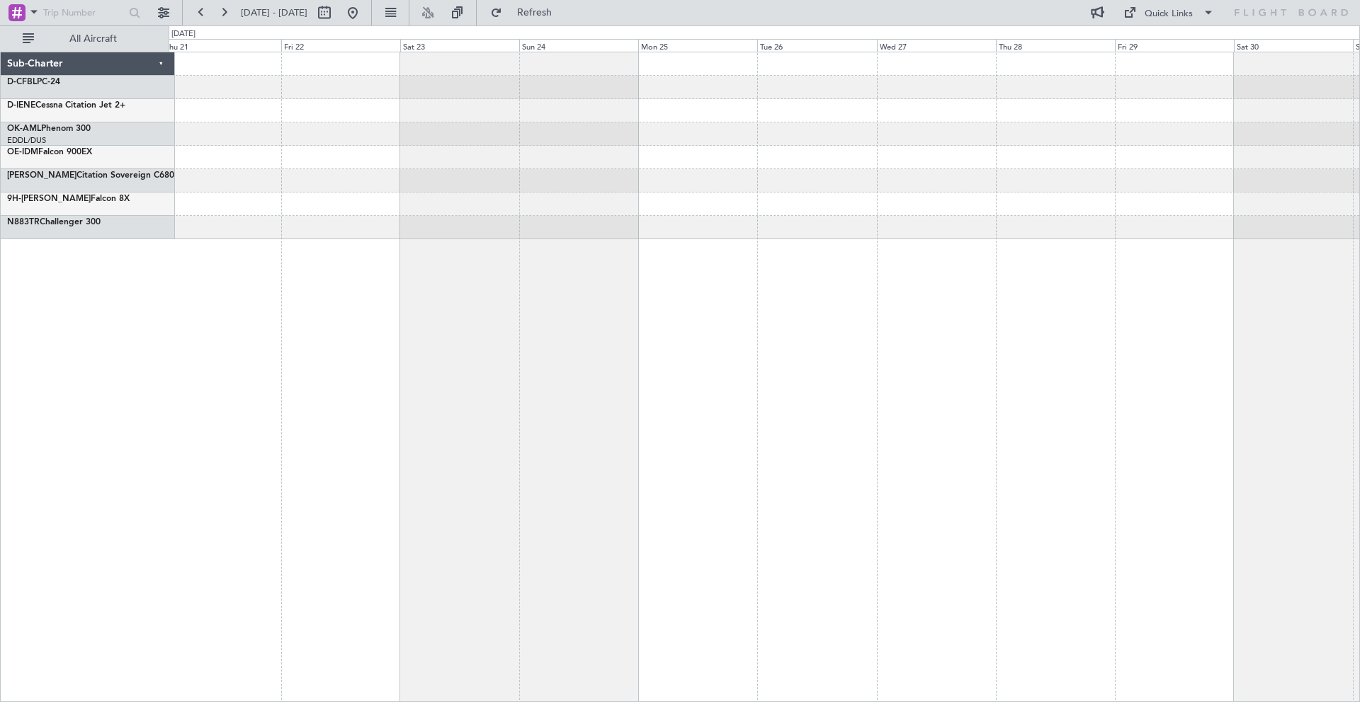
click at [639, 158] on div at bounding box center [764, 157] width 1190 height 23
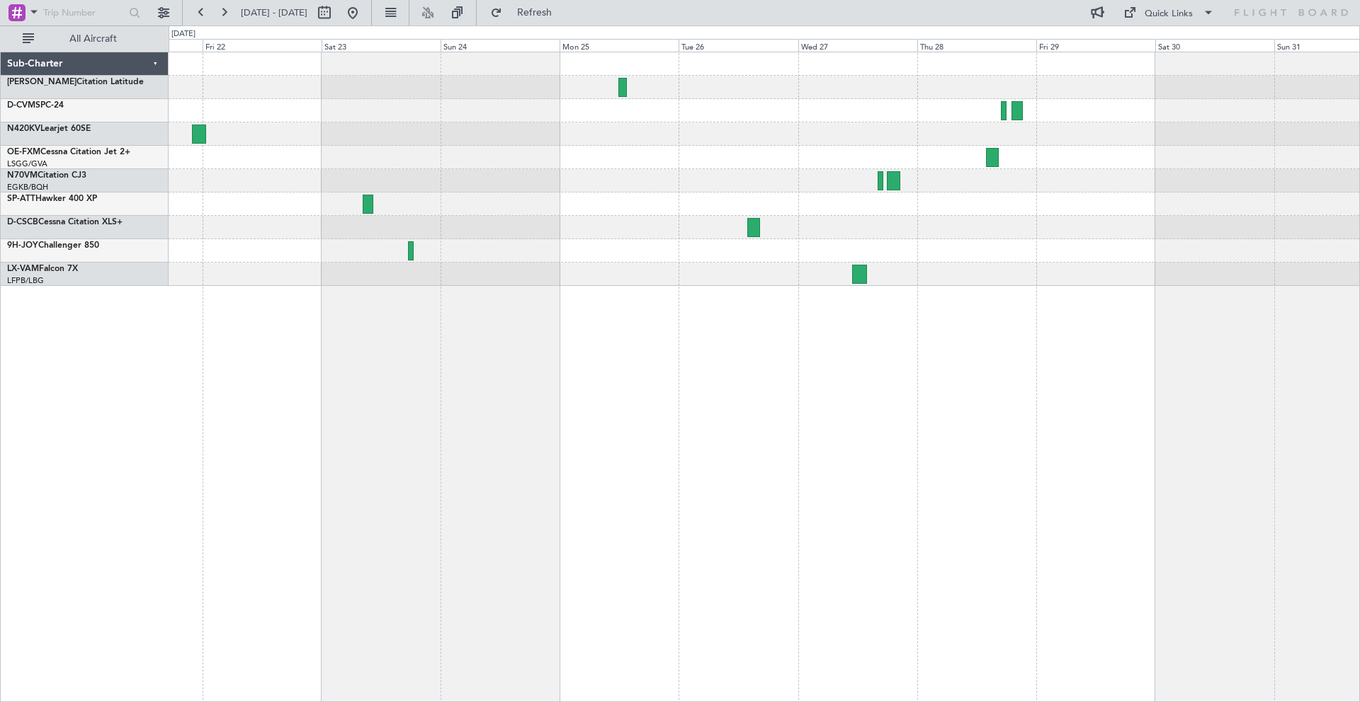
click at [724, 161] on div at bounding box center [764, 157] width 1190 height 23
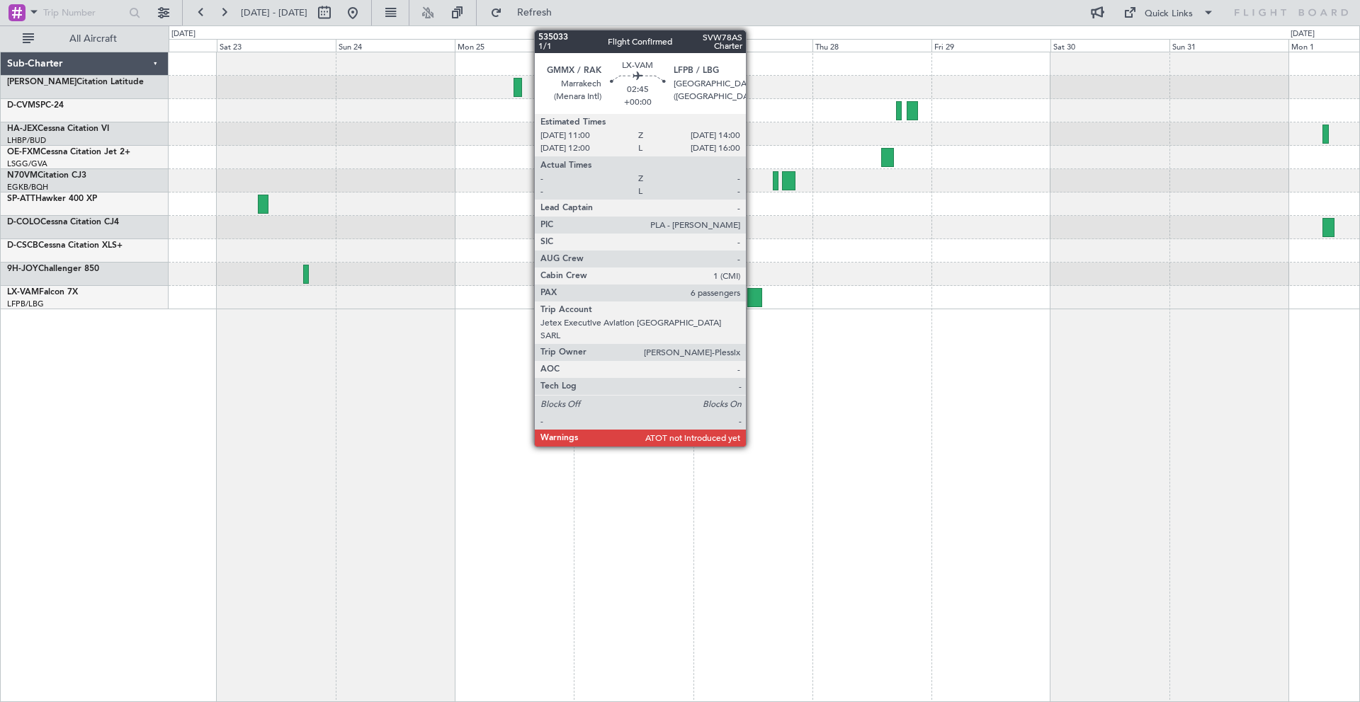
click at [752, 298] on div at bounding box center [755, 297] width 16 height 19
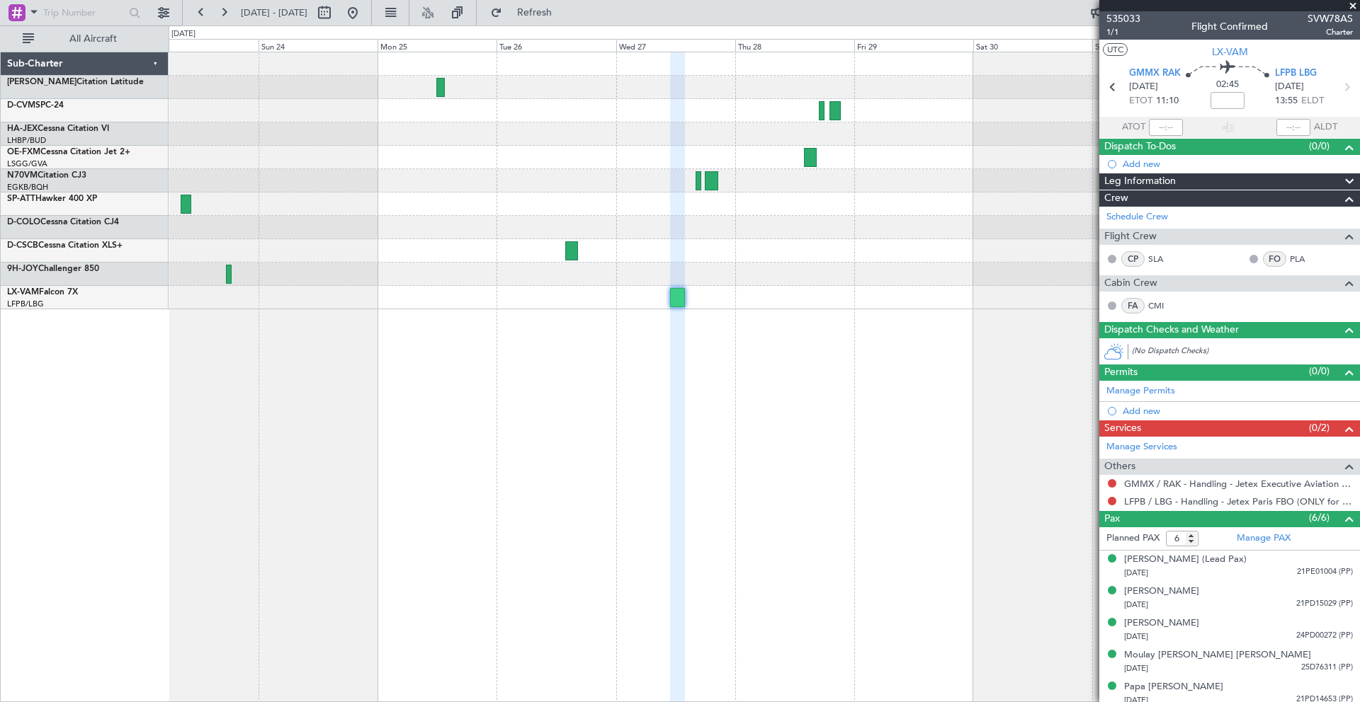
click at [855, 188] on div at bounding box center [764, 180] width 1190 height 23
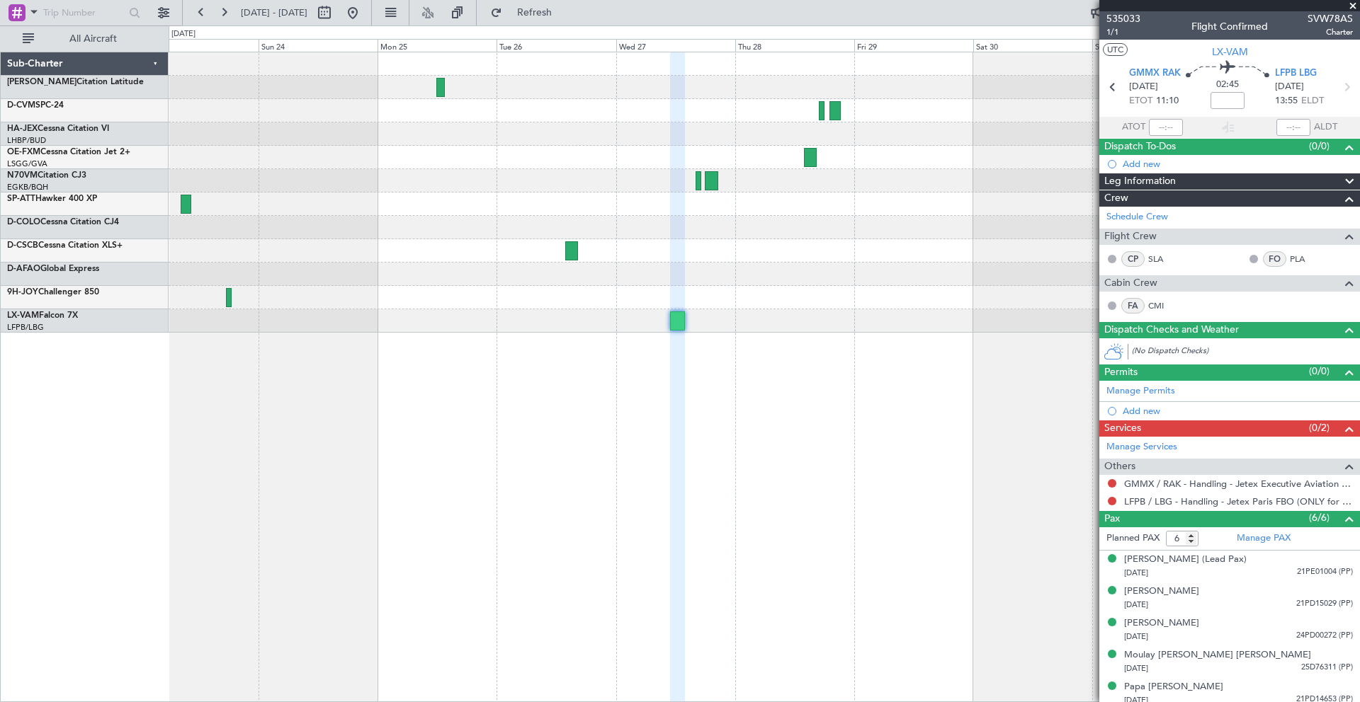
click at [1350, 3] on span at bounding box center [1353, 6] width 14 height 13
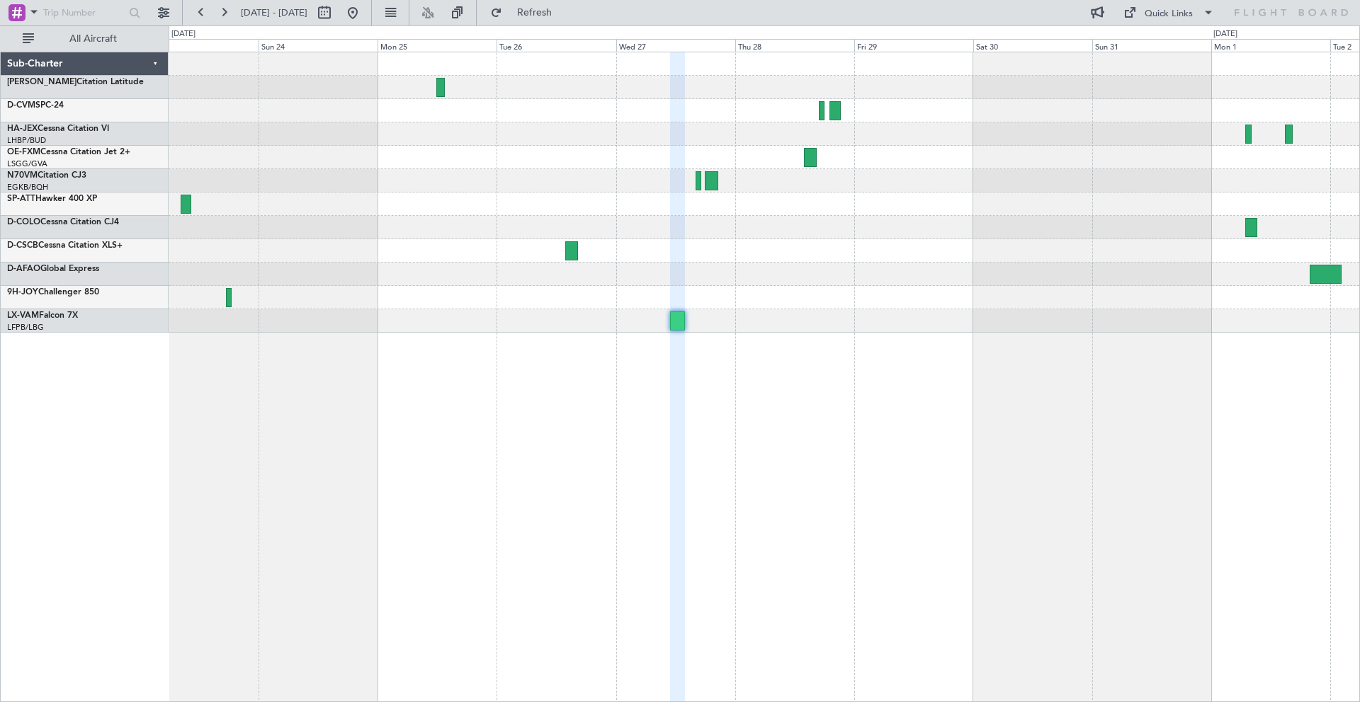
type input "0"
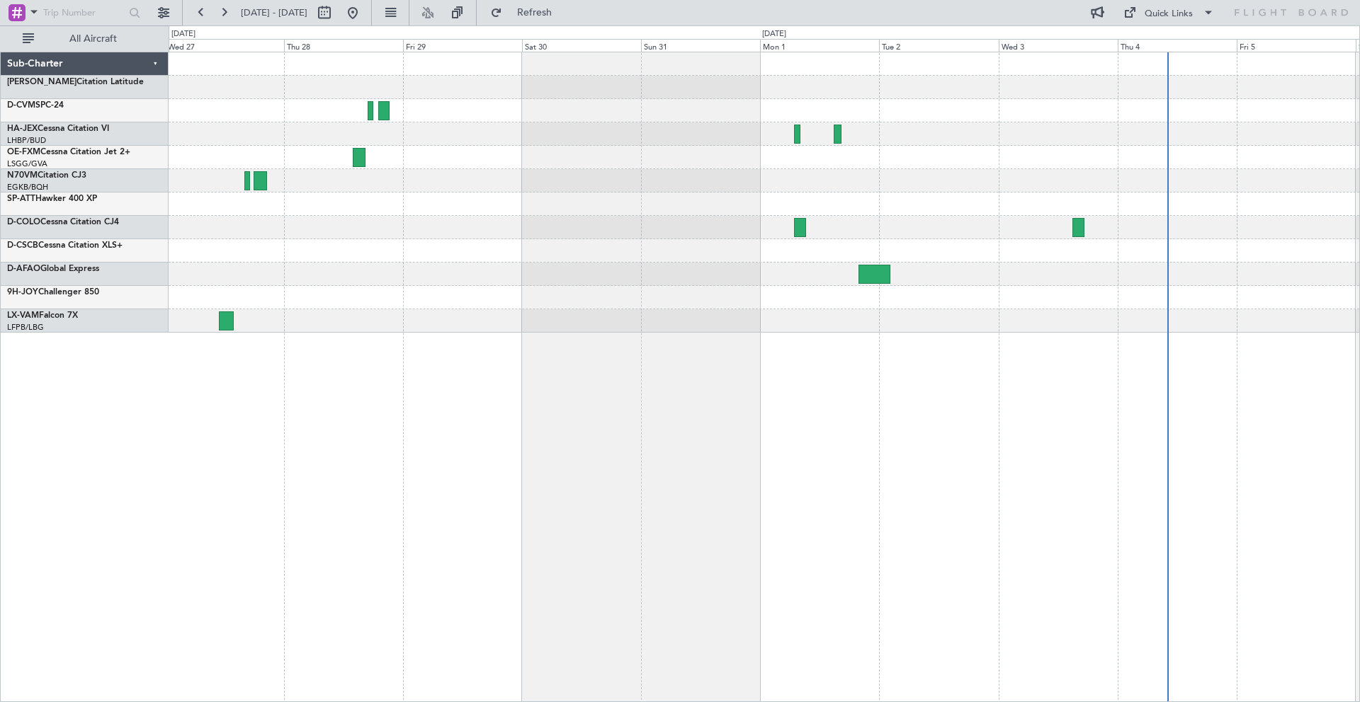
click at [678, 125] on div at bounding box center [764, 192] width 1190 height 280
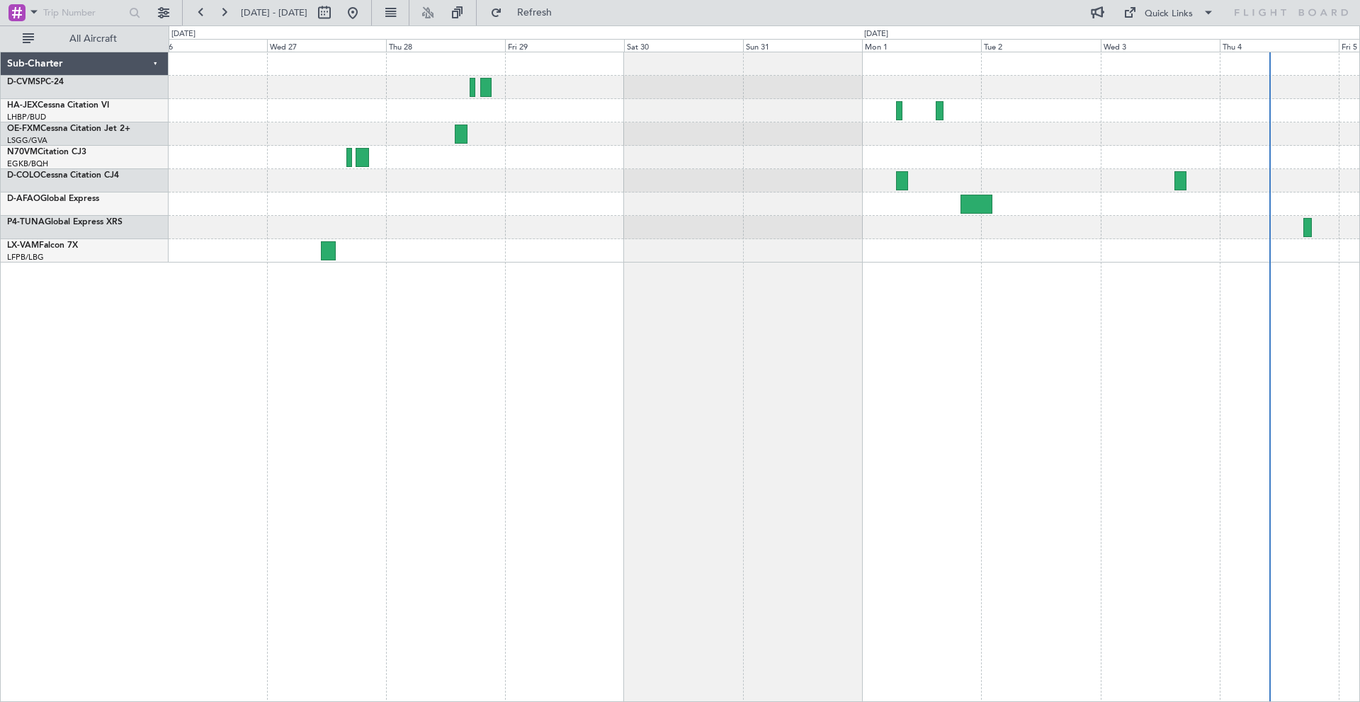
click at [719, 227] on div at bounding box center [764, 227] width 1190 height 23
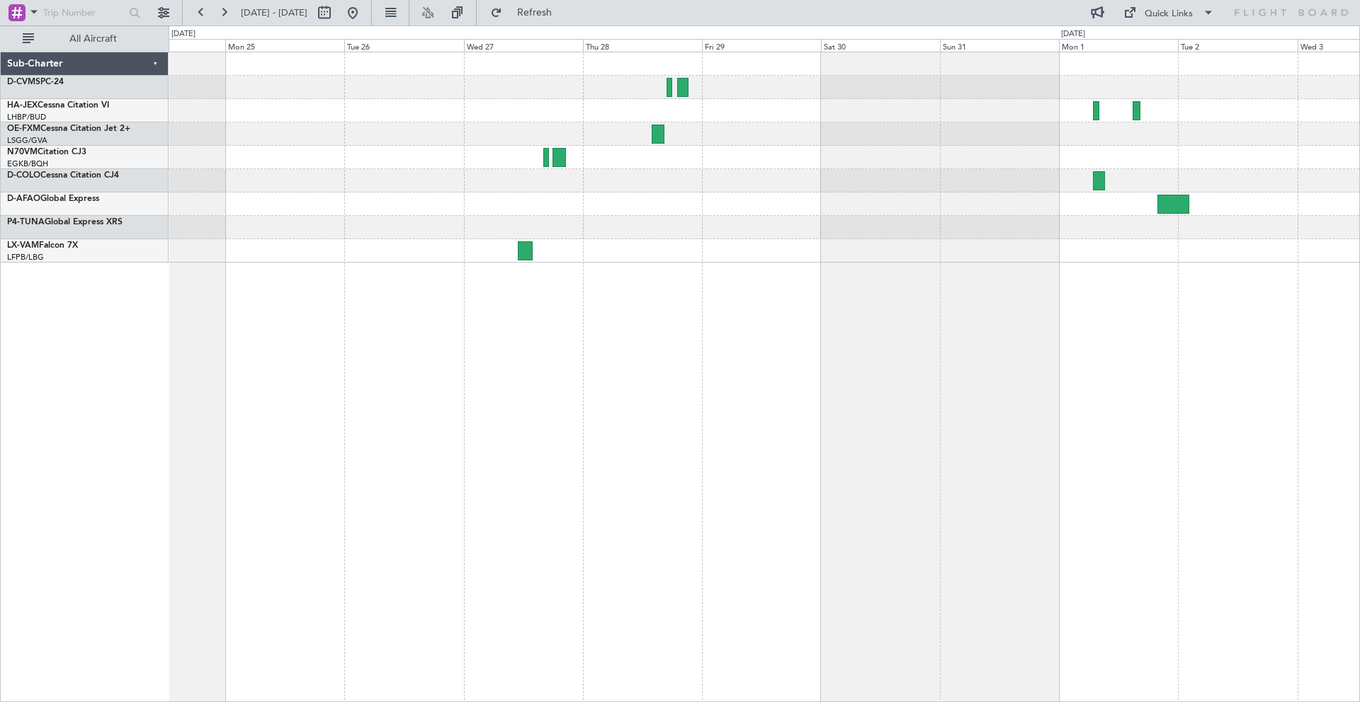
click at [741, 210] on div at bounding box center [764, 204] width 1190 height 23
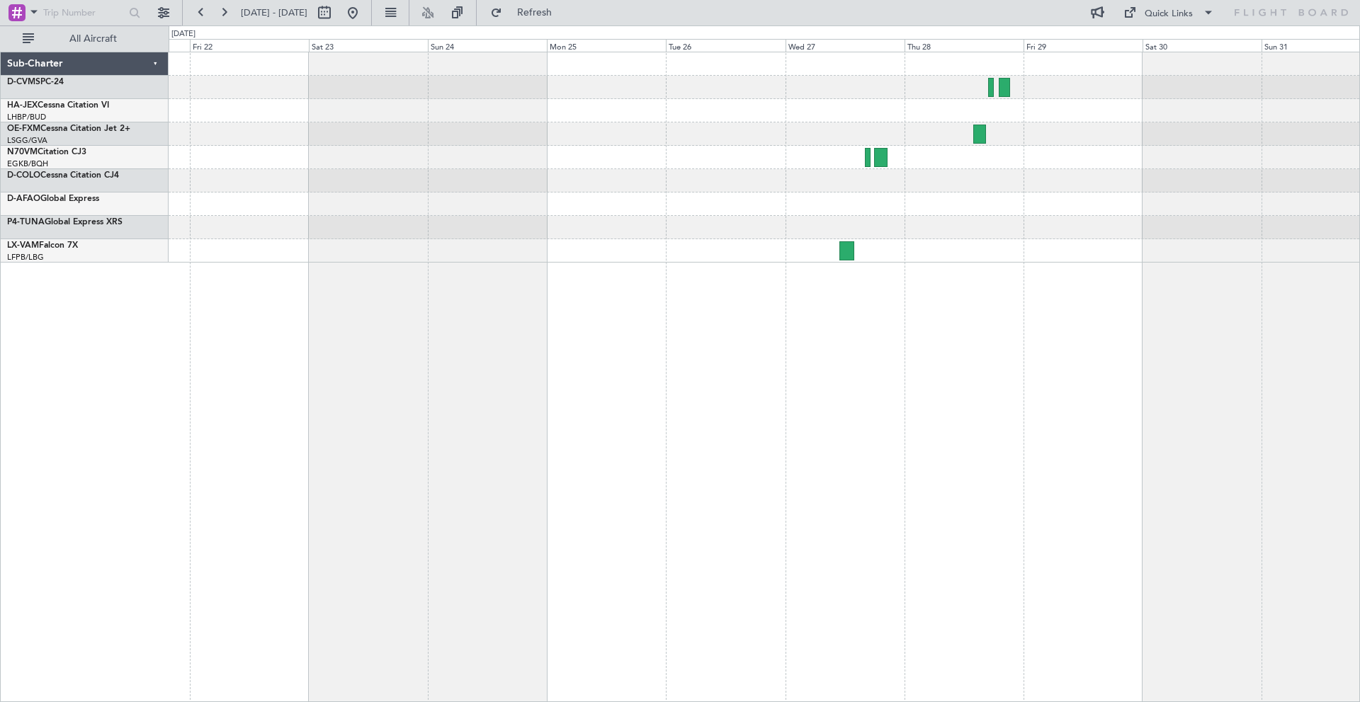
click at [648, 198] on div at bounding box center [764, 204] width 1190 height 23
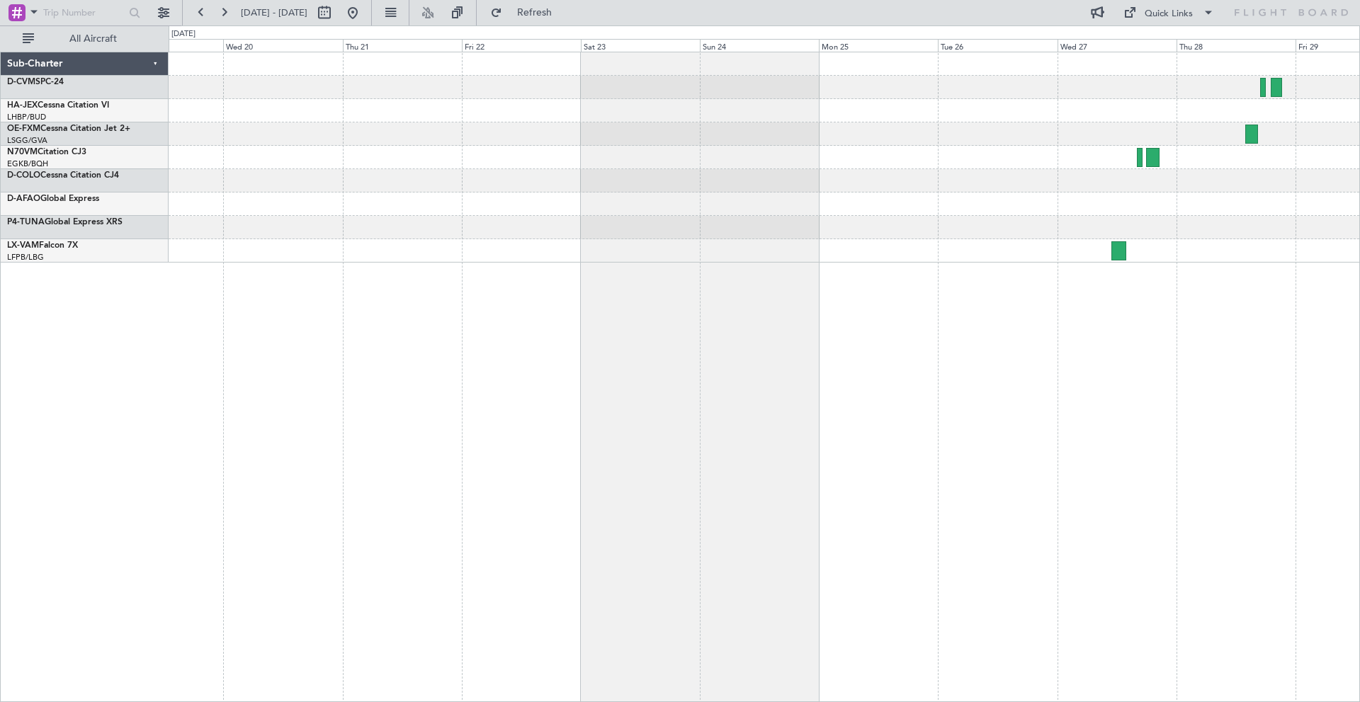
click at [622, 187] on div at bounding box center [764, 157] width 1190 height 210
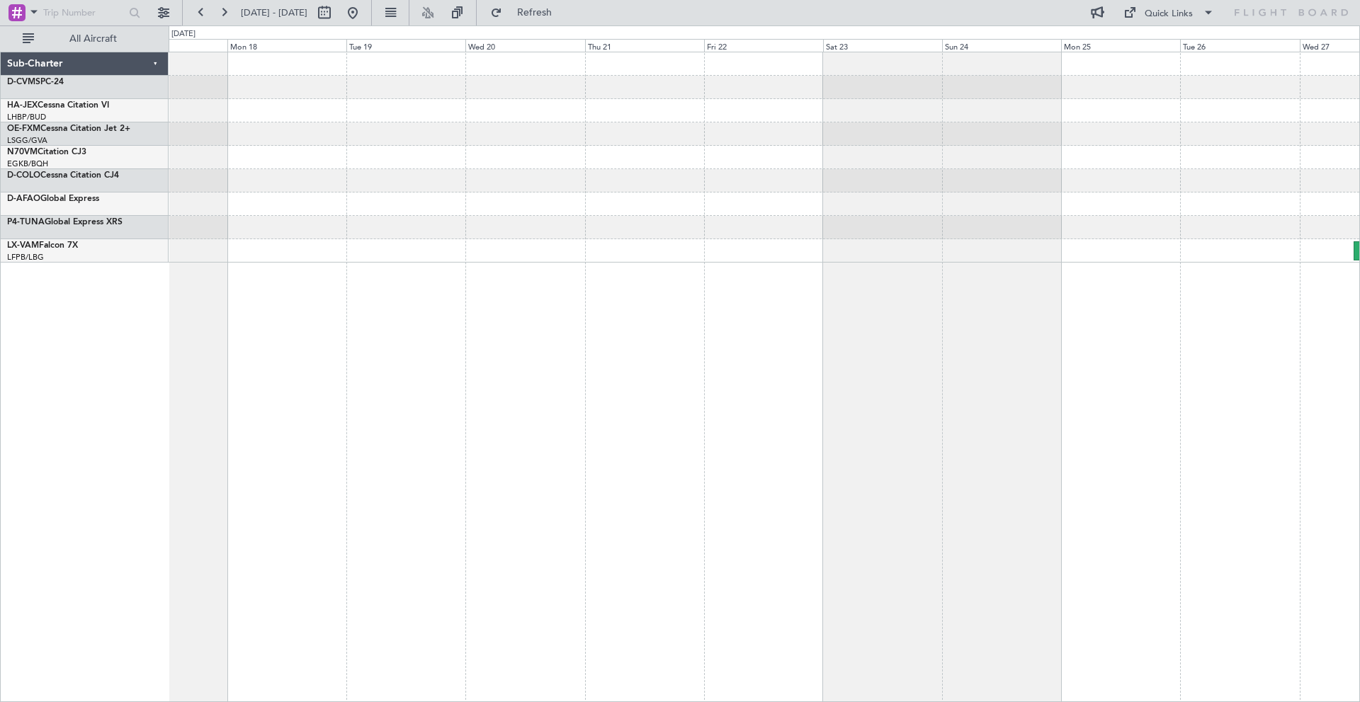
click at [501, 198] on div at bounding box center [764, 204] width 1190 height 23
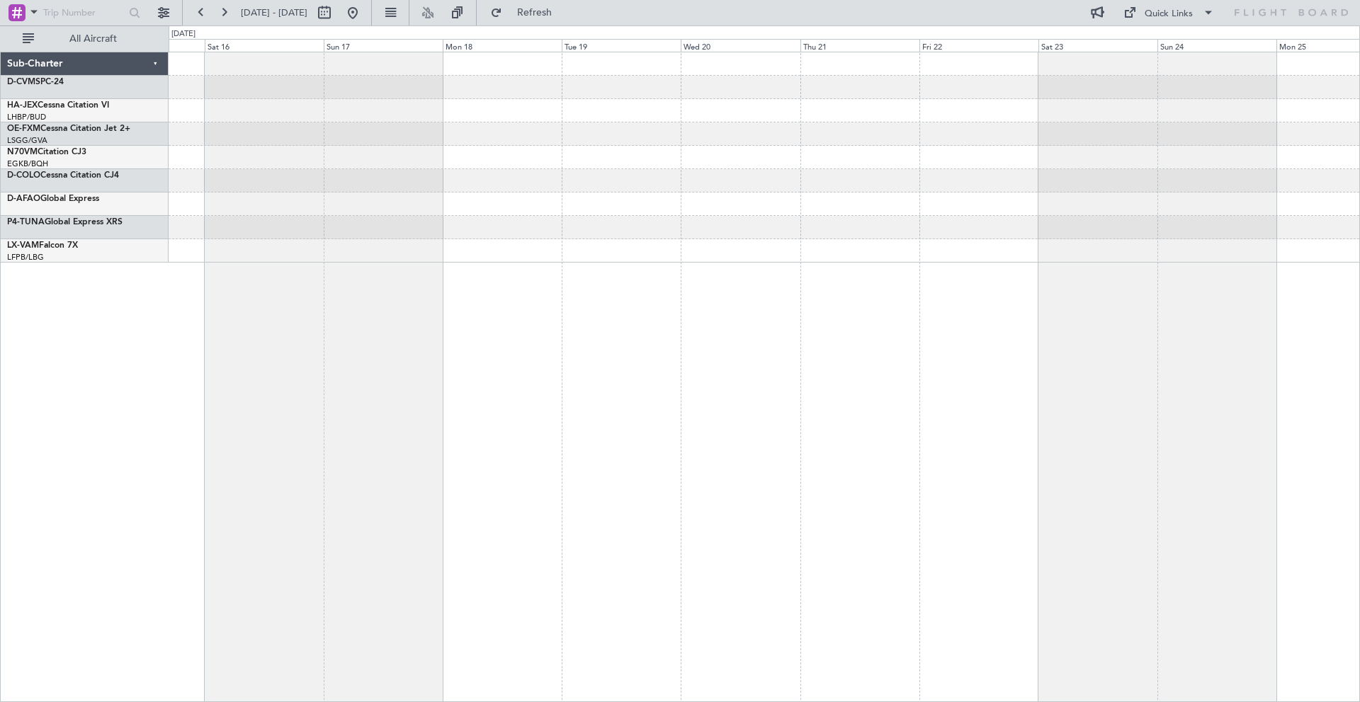
click at [519, 200] on div at bounding box center [764, 204] width 1190 height 23
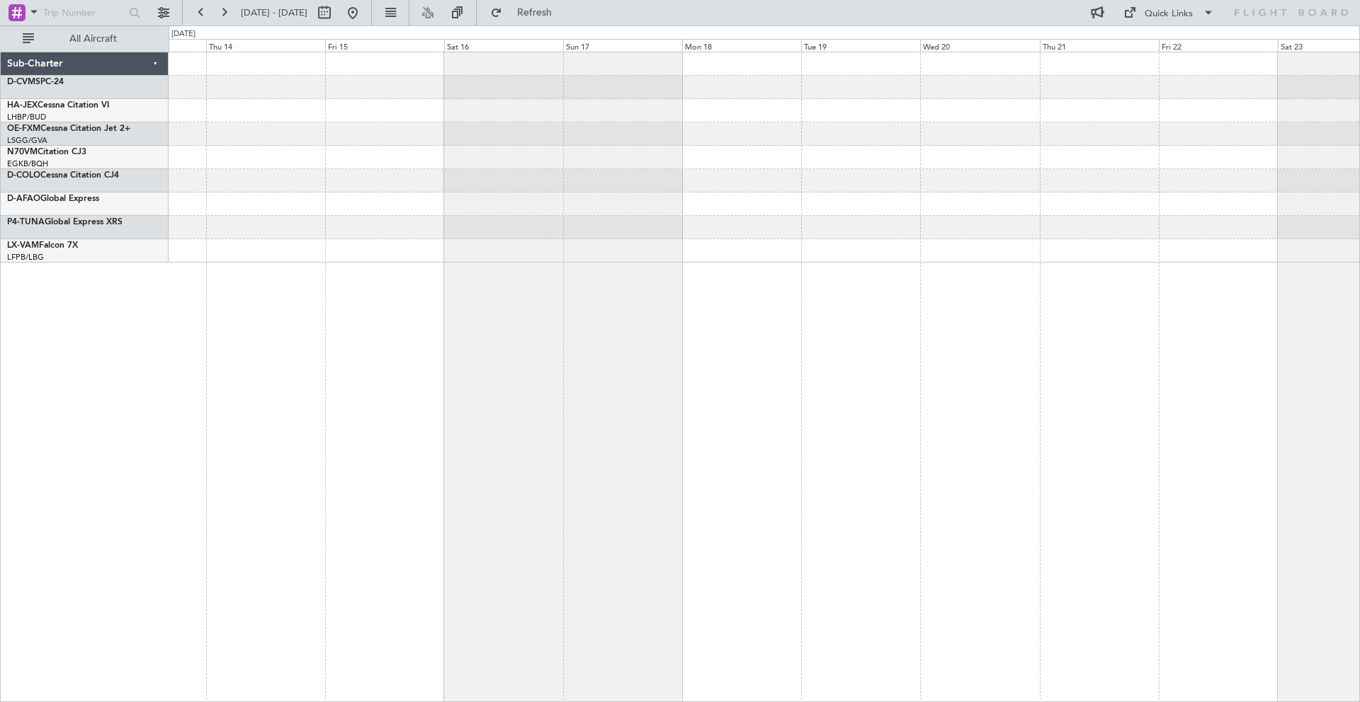
click at [511, 190] on div at bounding box center [764, 180] width 1190 height 23
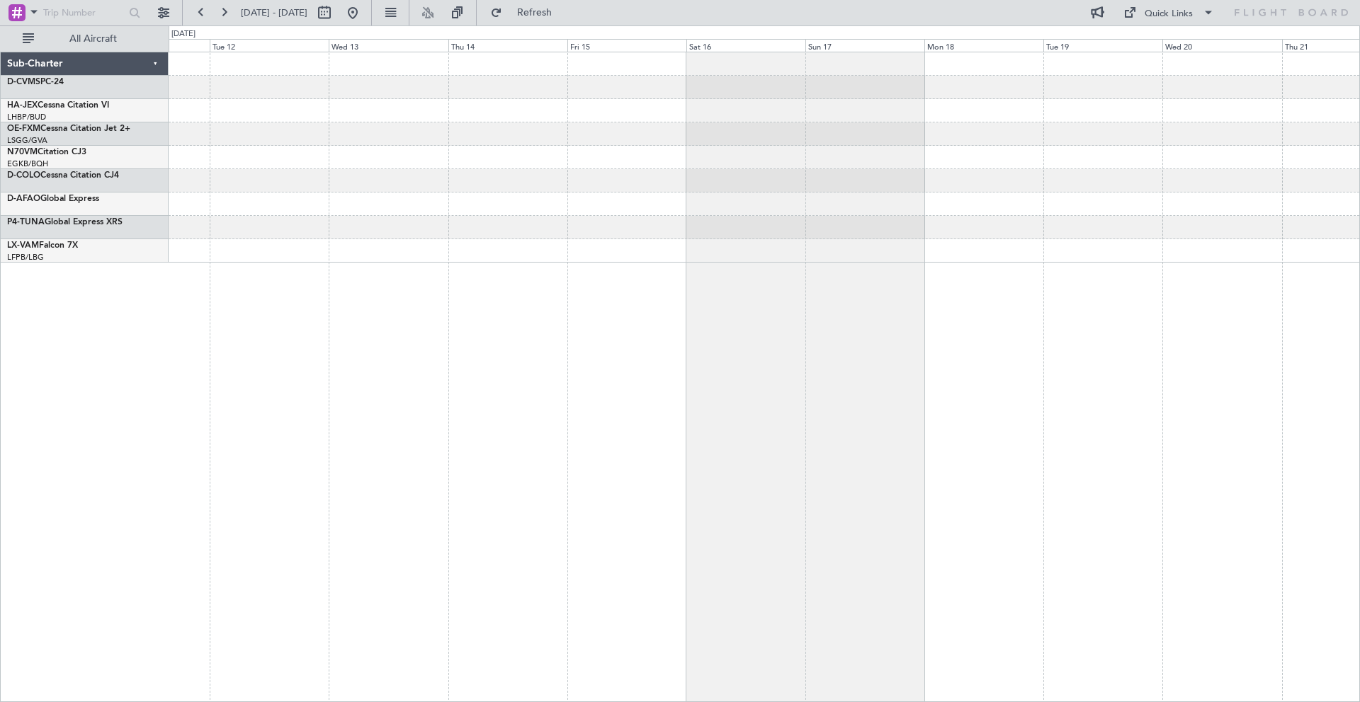
click at [520, 185] on div at bounding box center [764, 180] width 1190 height 23
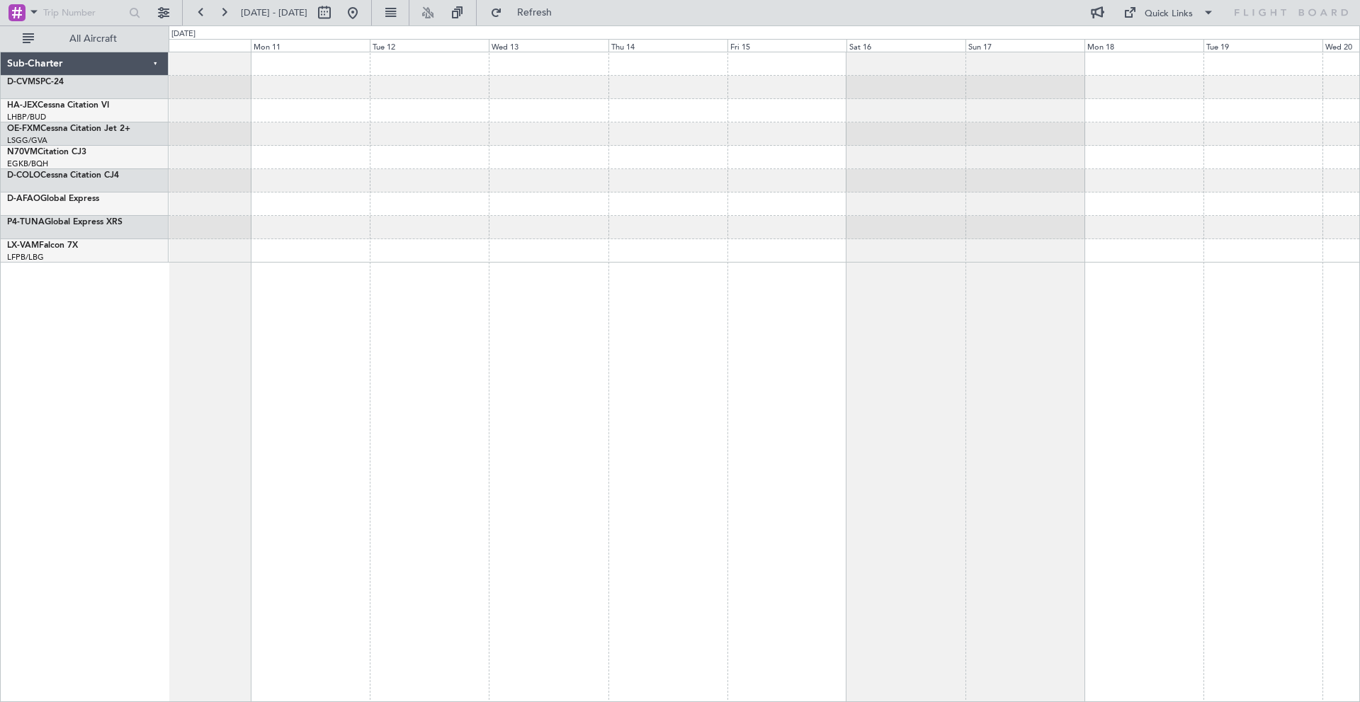
click at [525, 176] on div at bounding box center [764, 180] width 1190 height 23
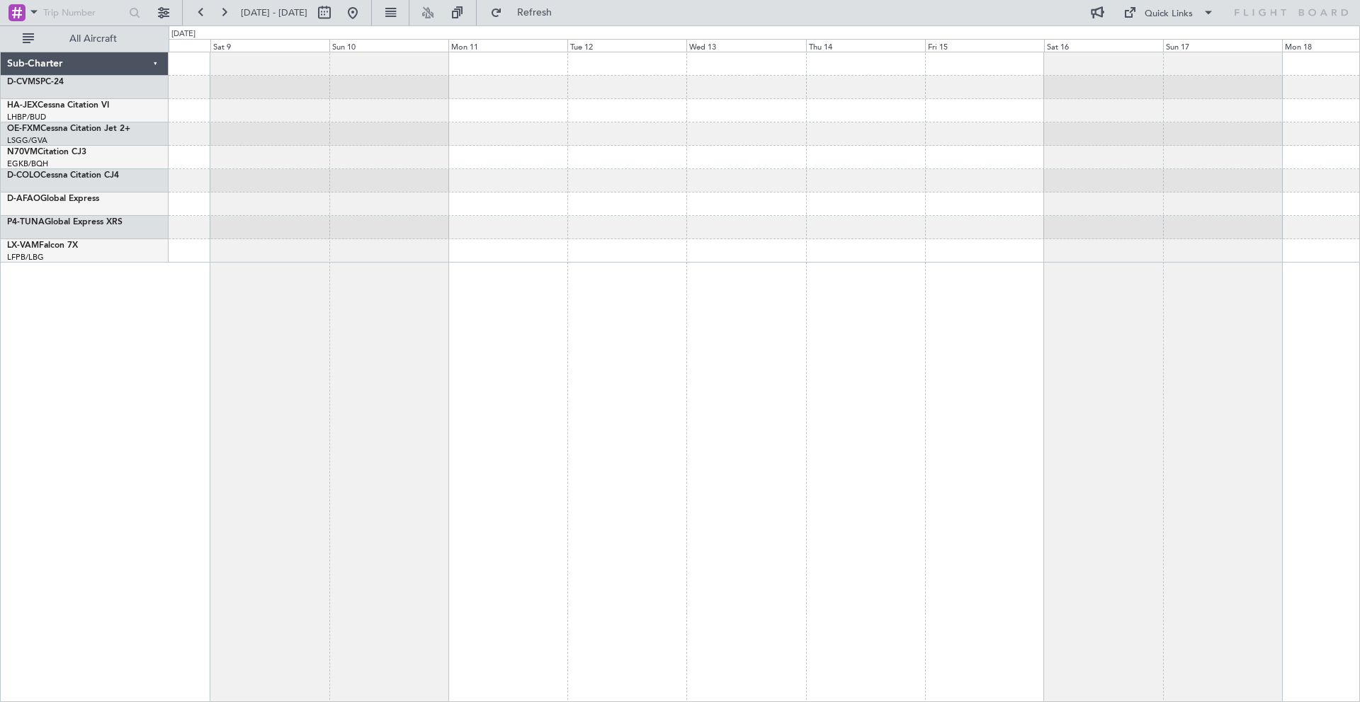
click at [542, 176] on div at bounding box center [764, 180] width 1190 height 23
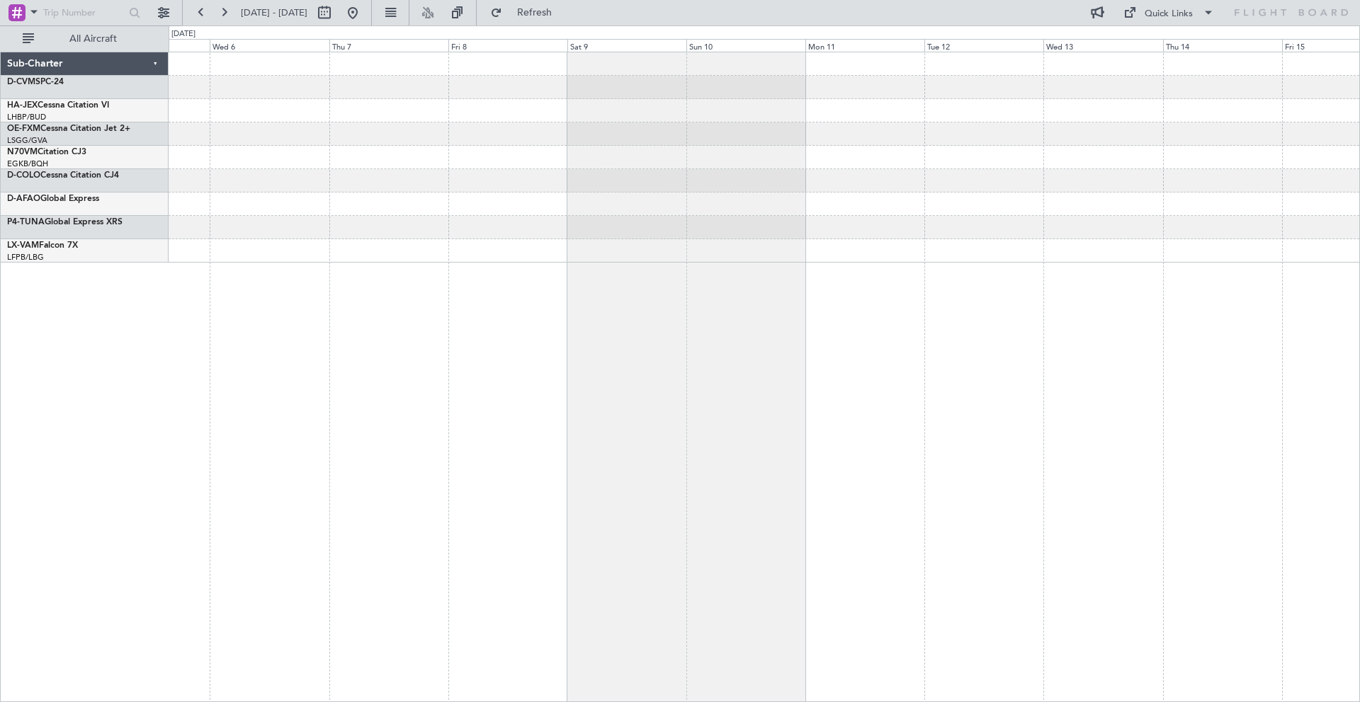
click at [526, 176] on div at bounding box center [764, 180] width 1190 height 23
click at [526, 171] on div at bounding box center [764, 180] width 1190 height 23
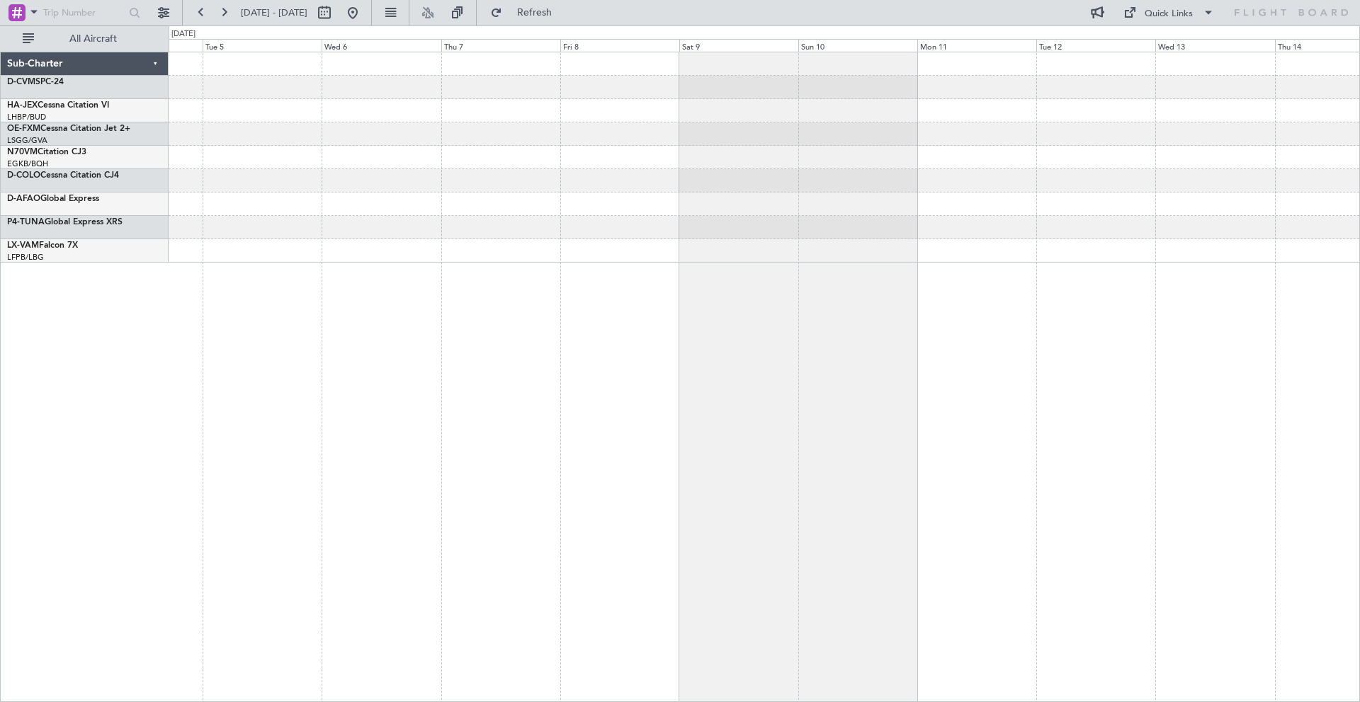
click at [588, 174] on div at bounding box center [764, 157] width 1190 height 210
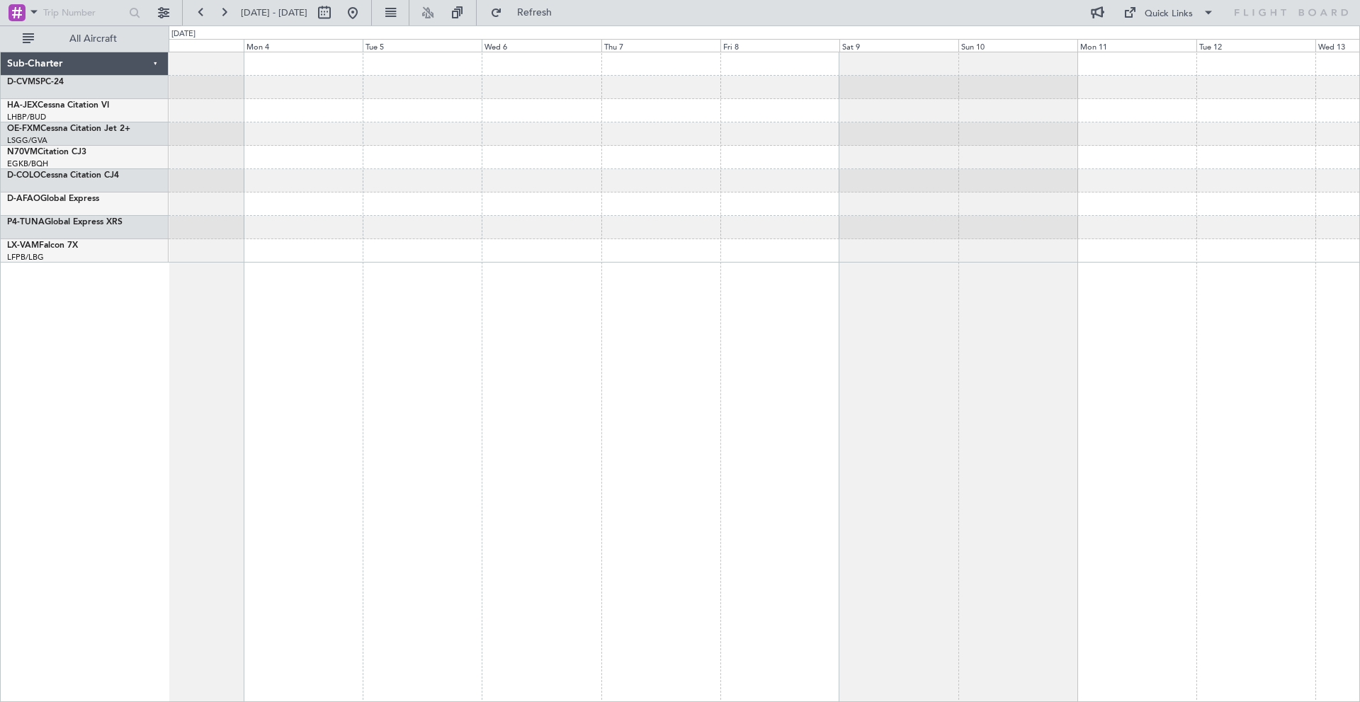
click at [608, 164] on div at bounding box center [764, 157] width 1190 height 23
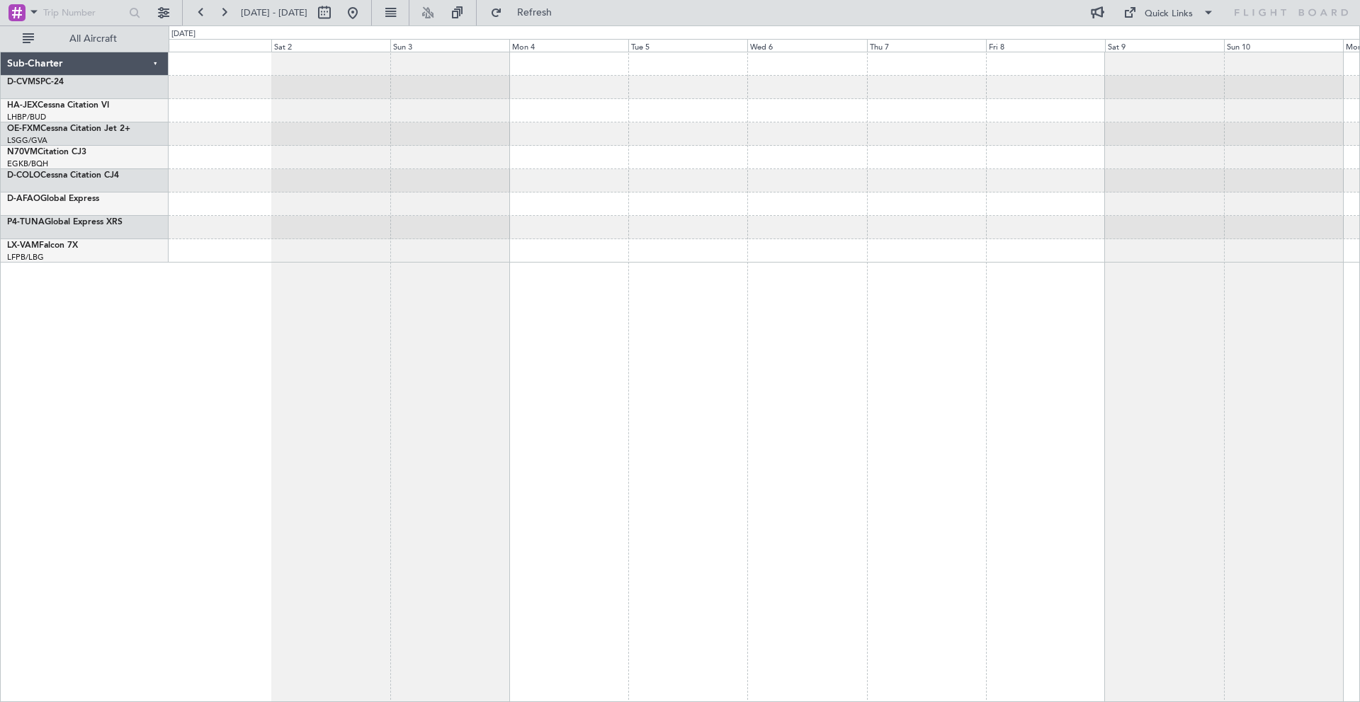
click at [610, 169] on div at bounding box center [764, 157] width 1190 height 210
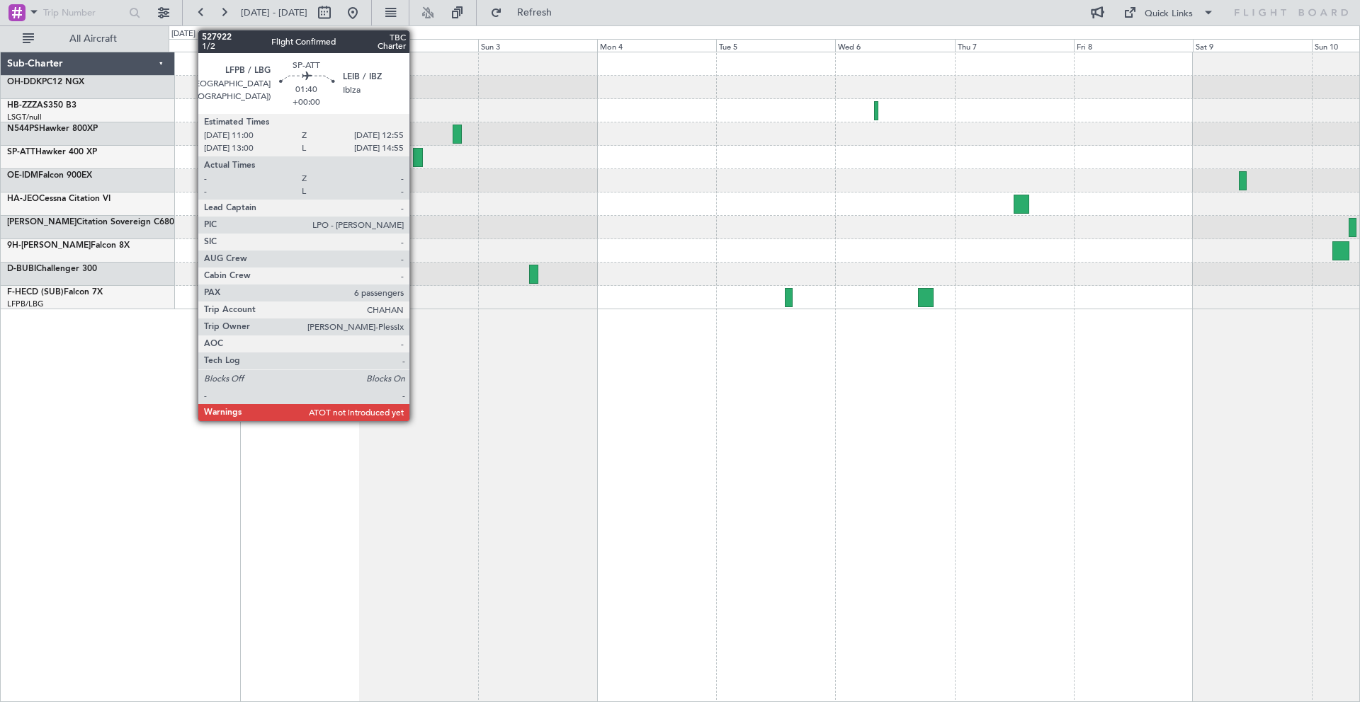
click at [416, 158] on div at bounding box center [418, 157] width 10 height 19
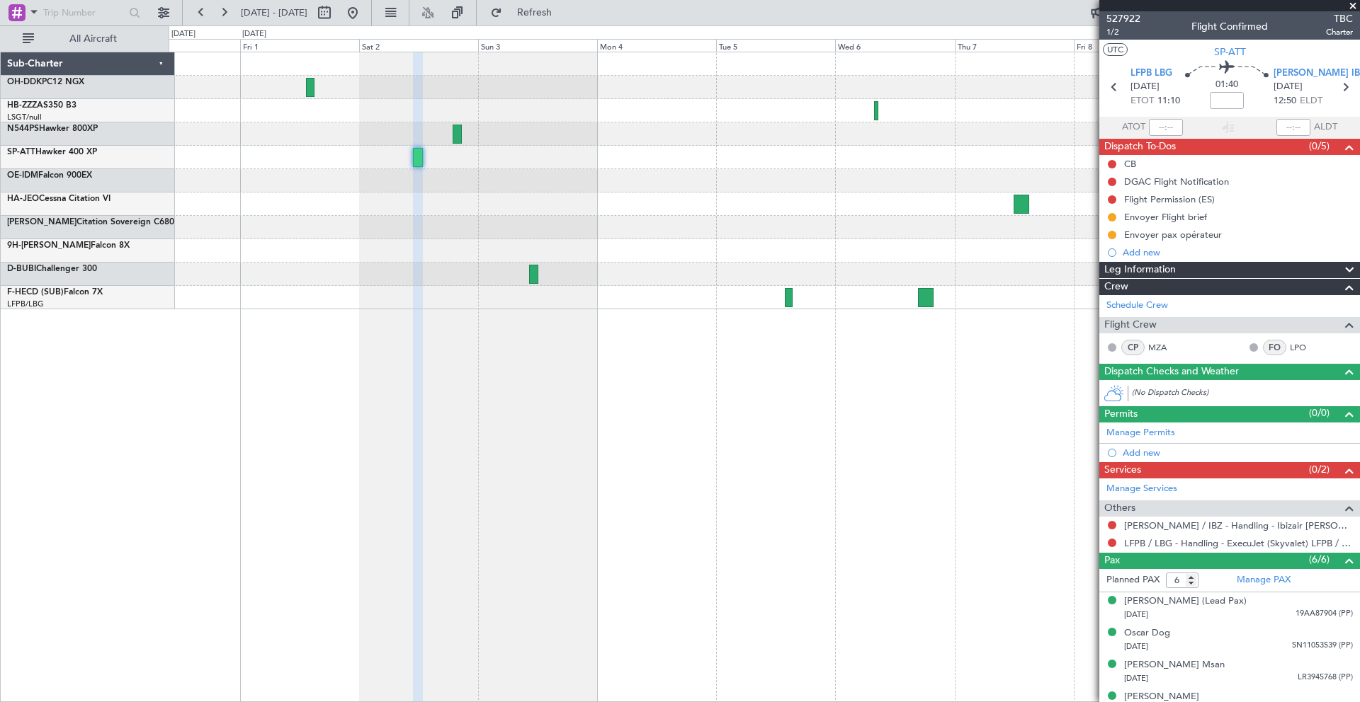
click at [1355, 3] on span at bounding box center [1353, 6] width 14 height 13
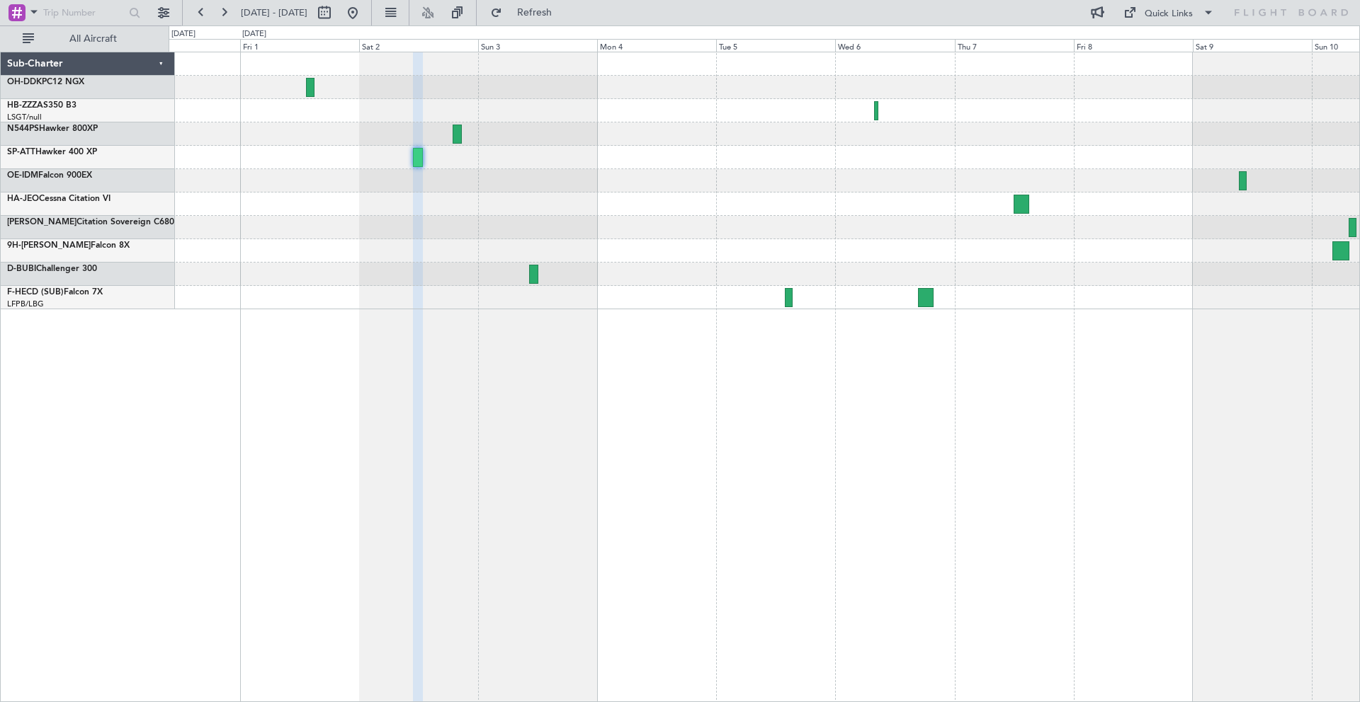
type input "0"
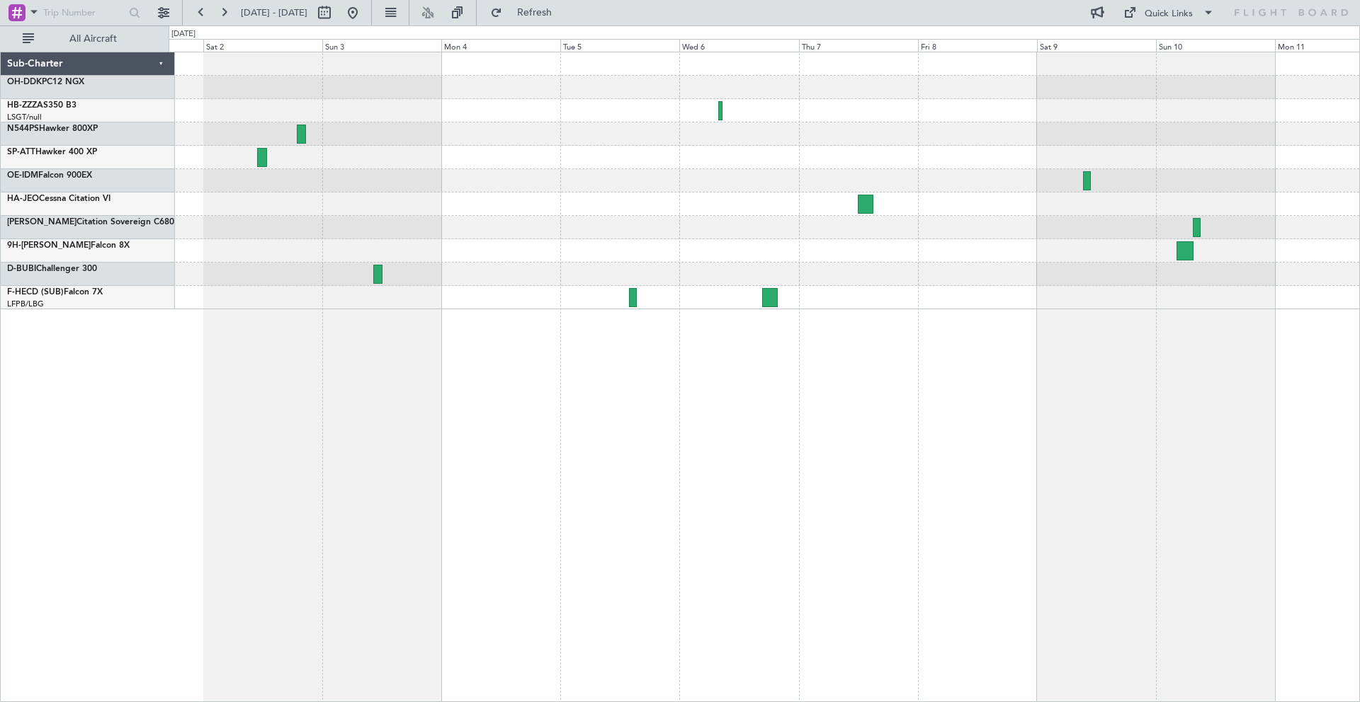
click at [571, 205] on div at bounding box center [764, 204] width 1190 height 23
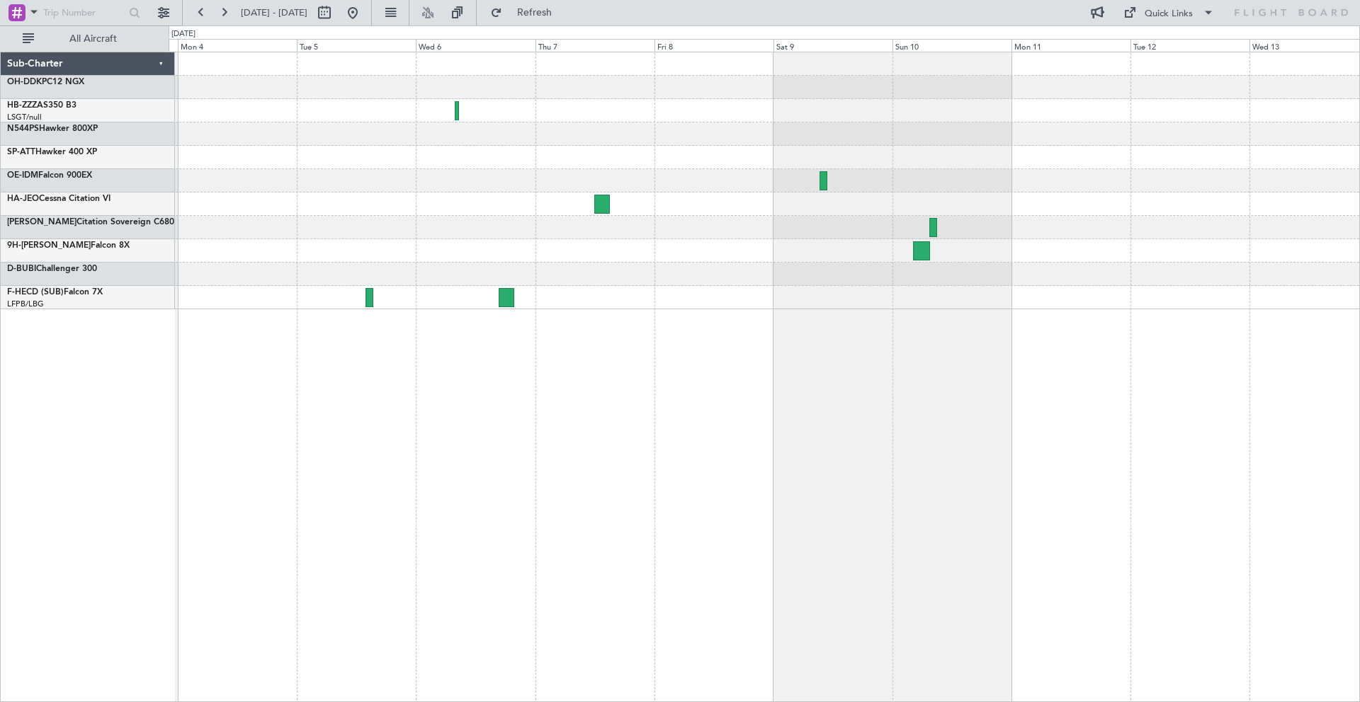
click at [729, 201] on div at bounding box center [764, 204] width 1190 height 23
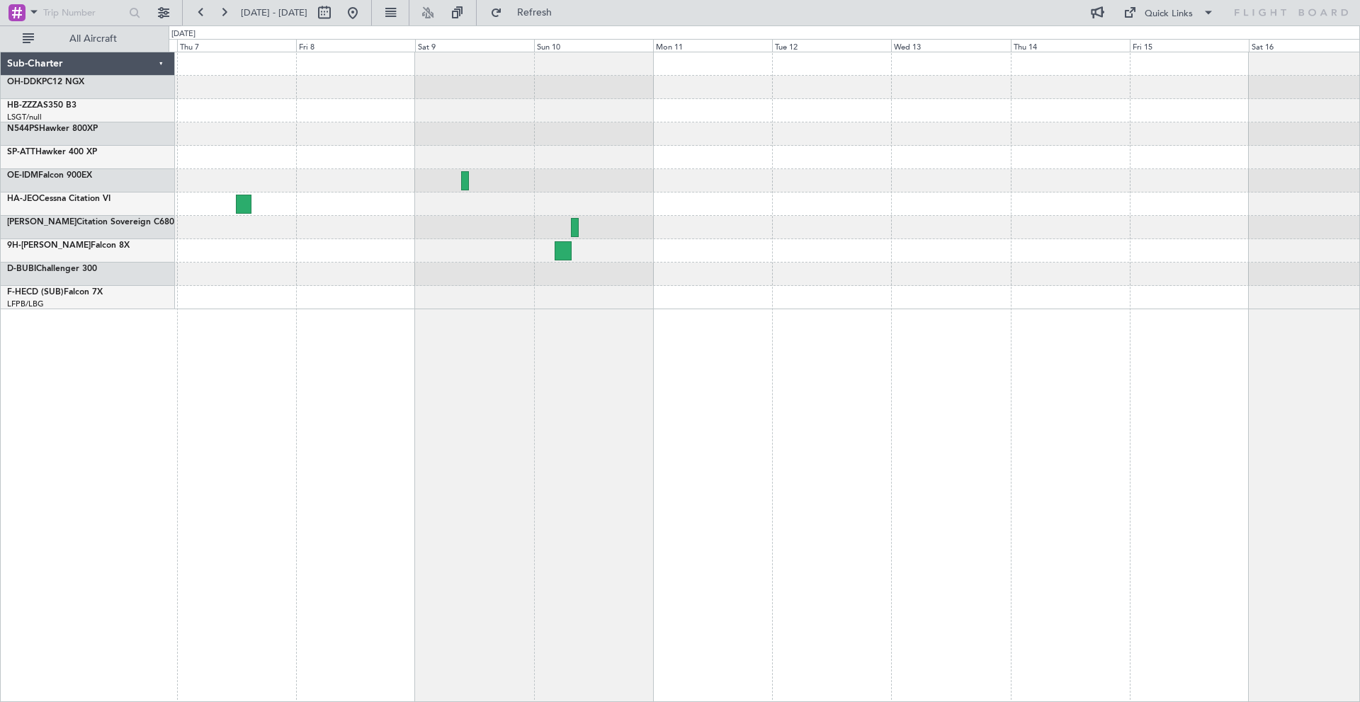
click at [764, 209] on div at bounding box center [764, 204] width 1190 height 23
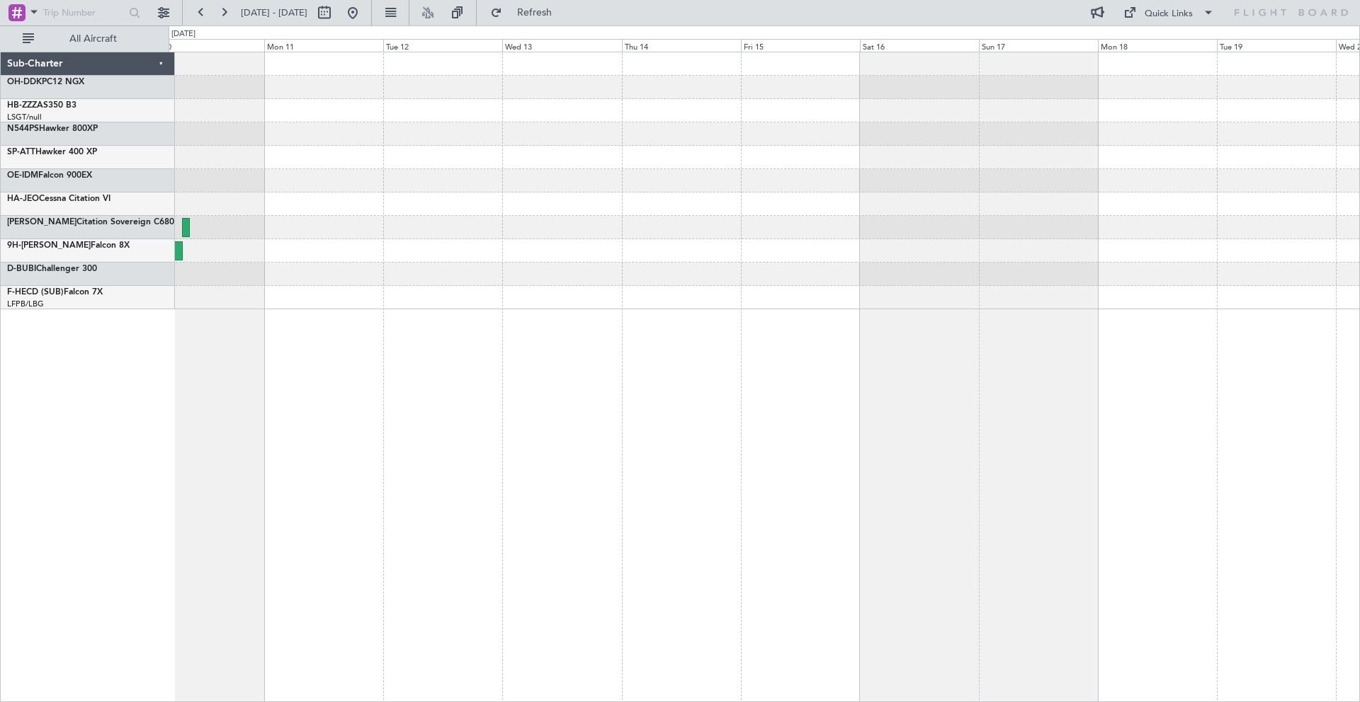
click at [721, 205] on div at bounding box center [764, 204] width 1190 height 23
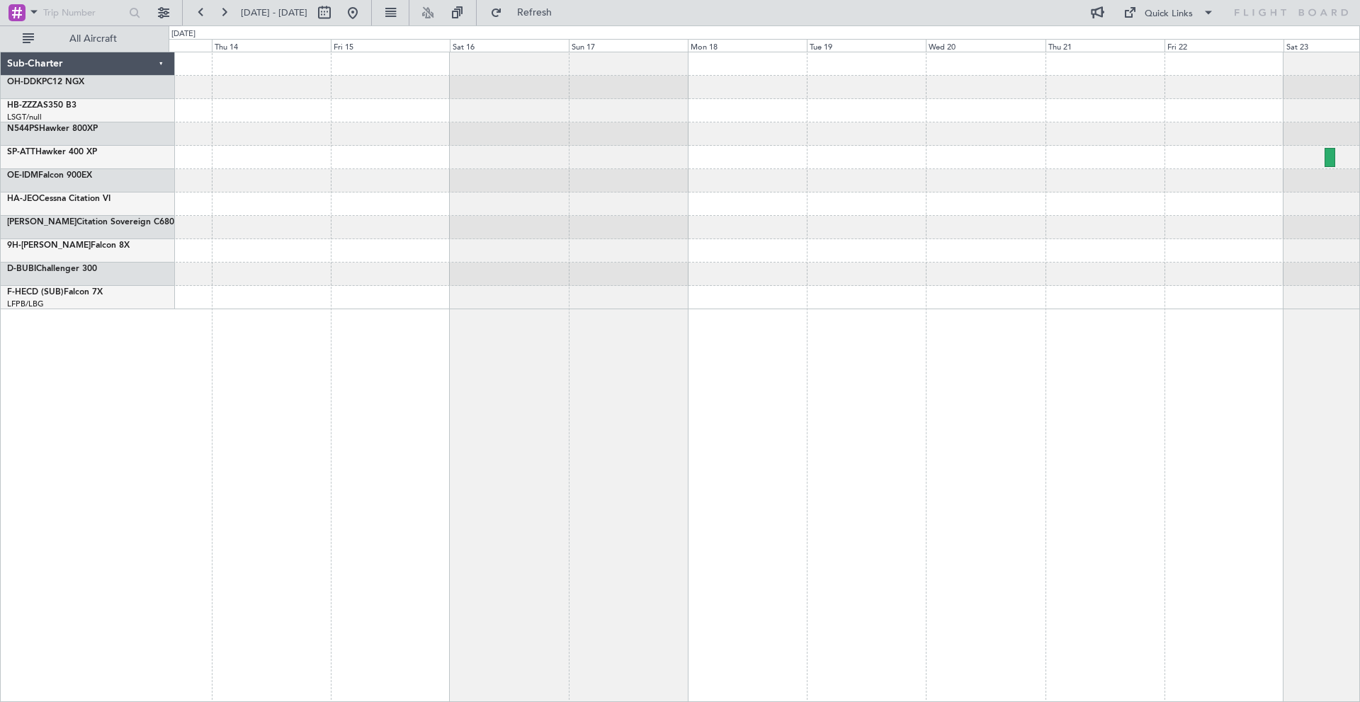
click at [746, 202] on div at bounding box center [764, 204] width 1190 height 23
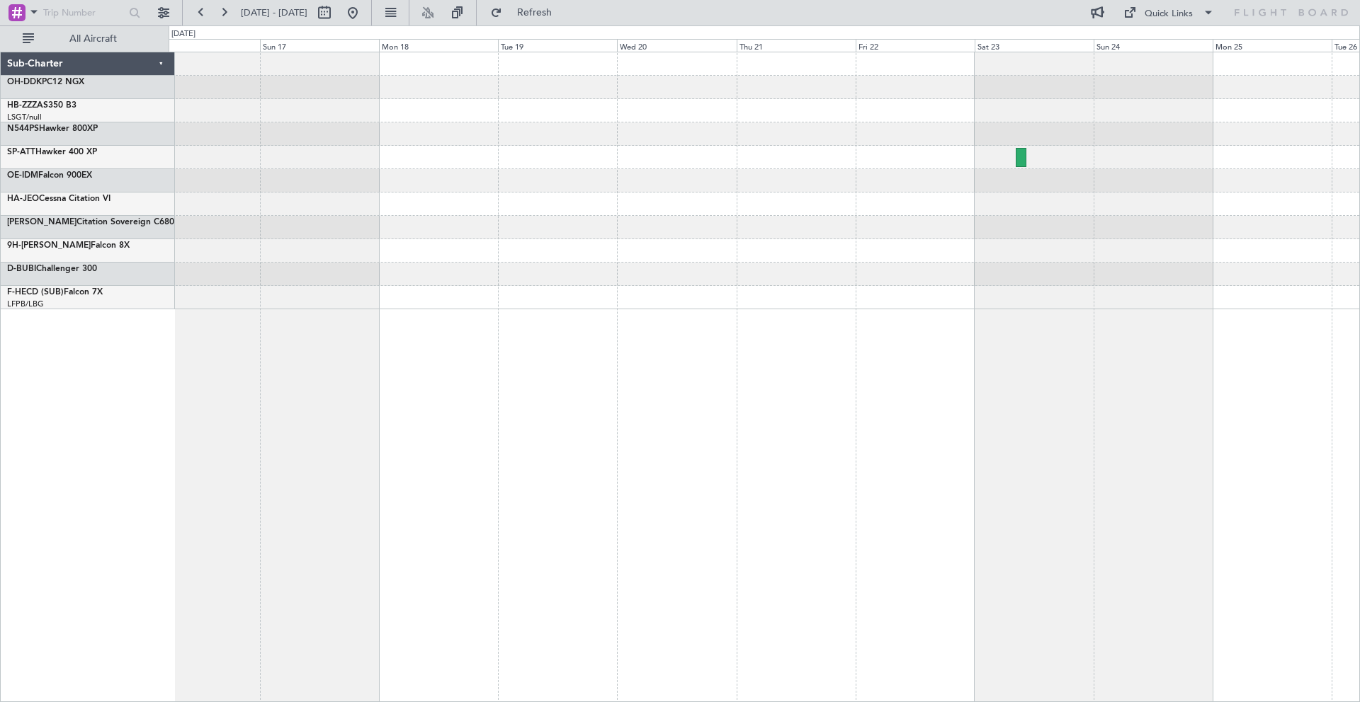
click at [459, 223] on div at bounding box center [764, 180] width 1190 height 257
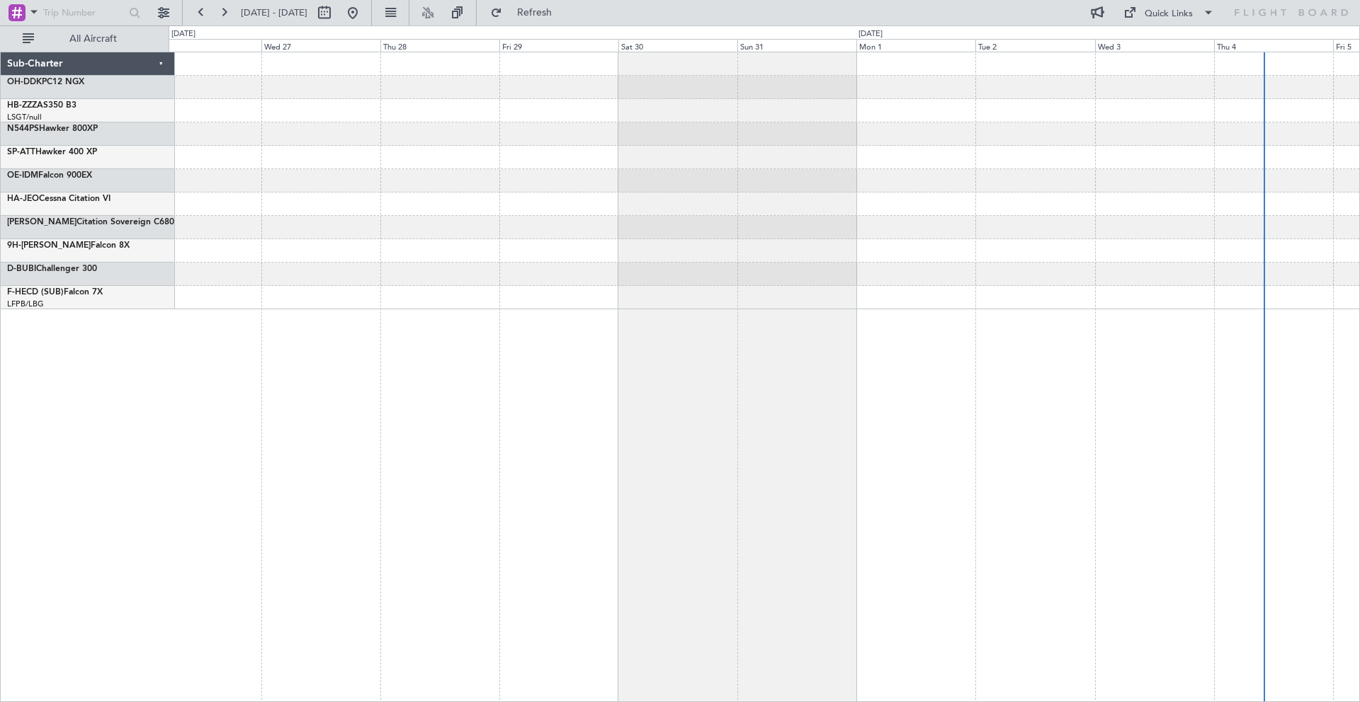
click at [244, 233] on div at bounding box center [764, 180] width 1190 height 257
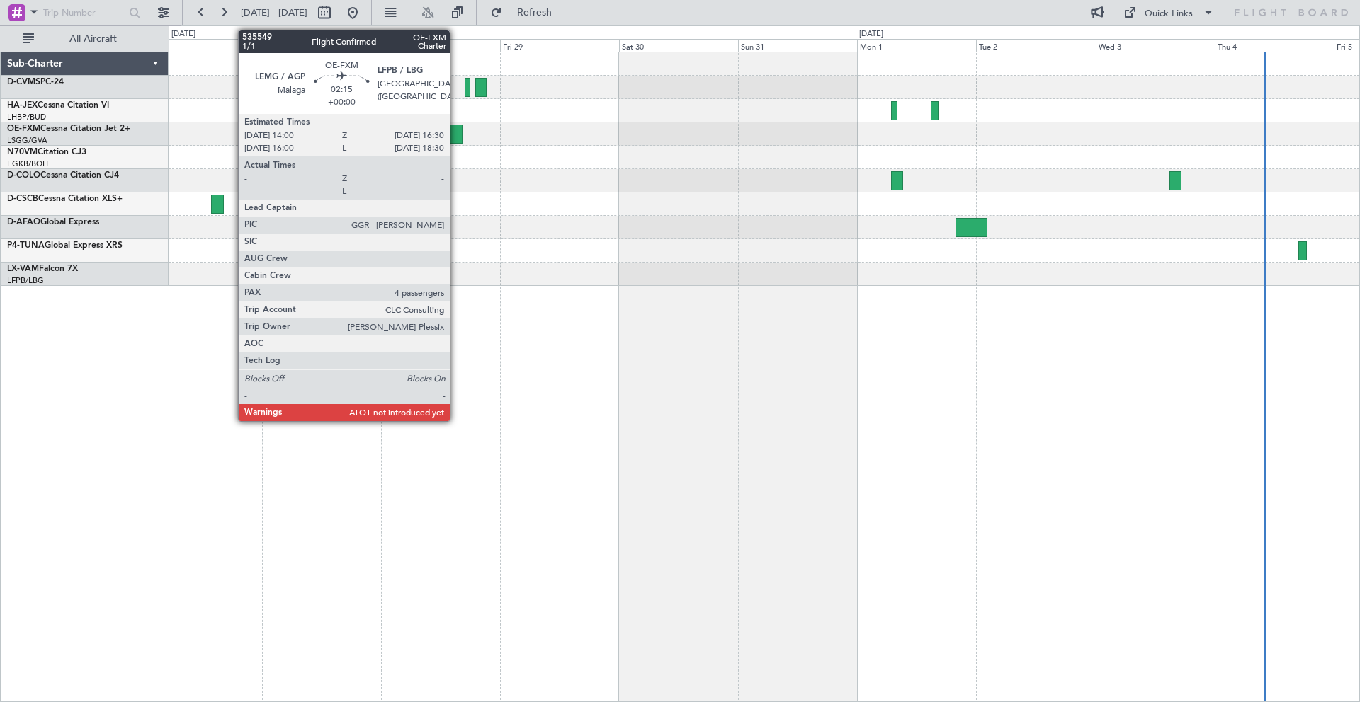
click at [456, 132] on div at bounding box center [456, 134] width 13 height 19
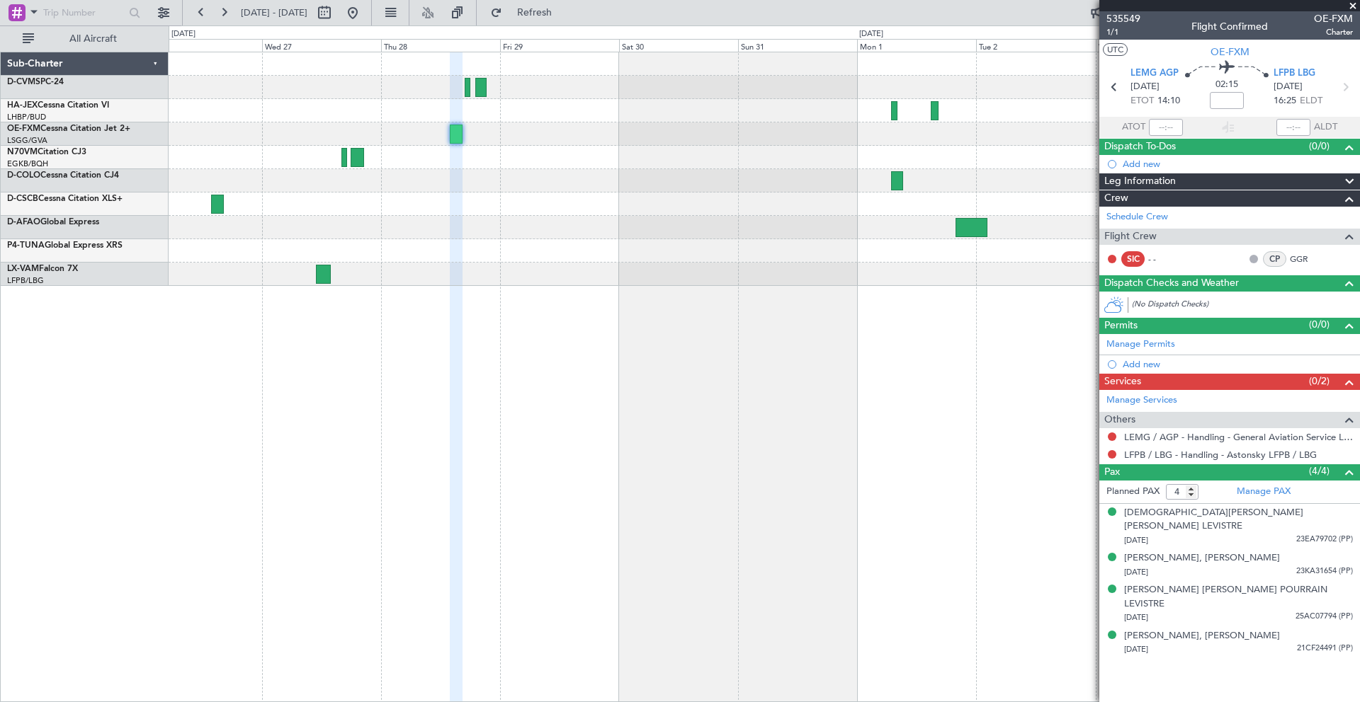
click at [661, 179] on div at bounding box center [764, 180] width 1190 height 23
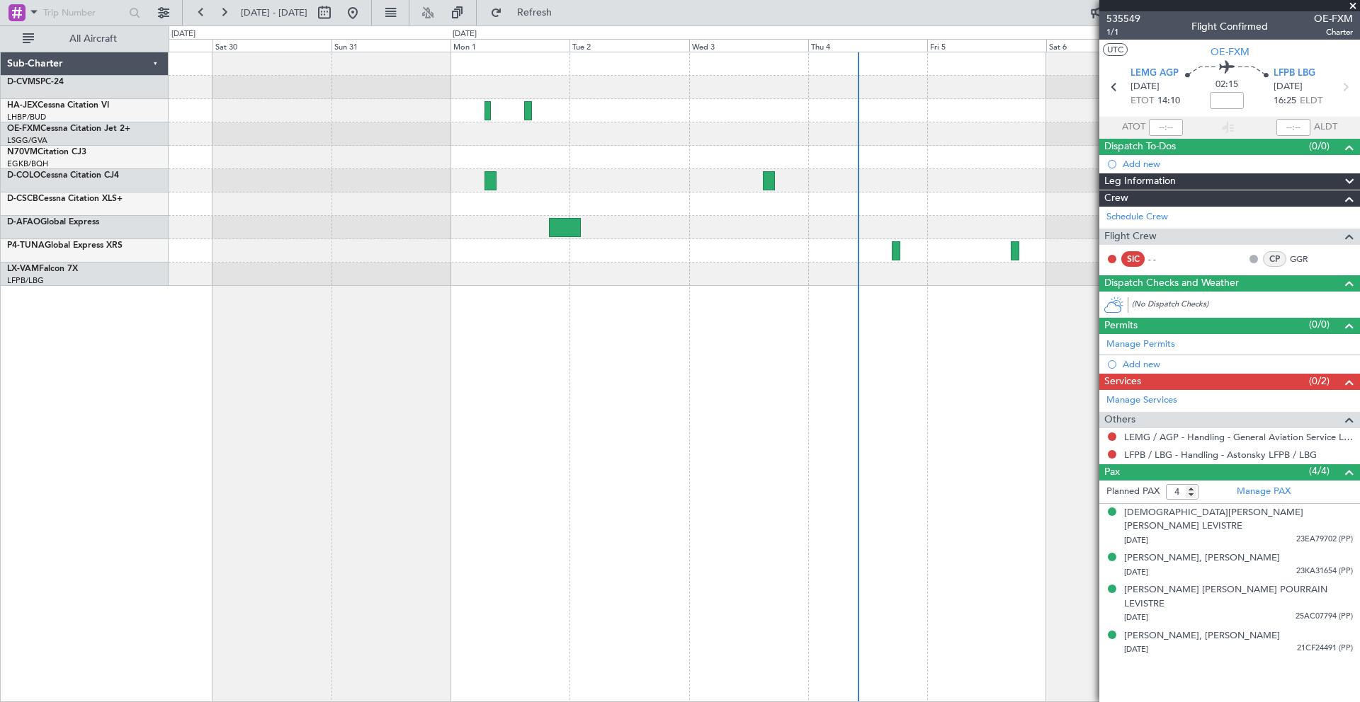
click at [620, 171] on div at bounding box center [764, 169] width 1190 height 234
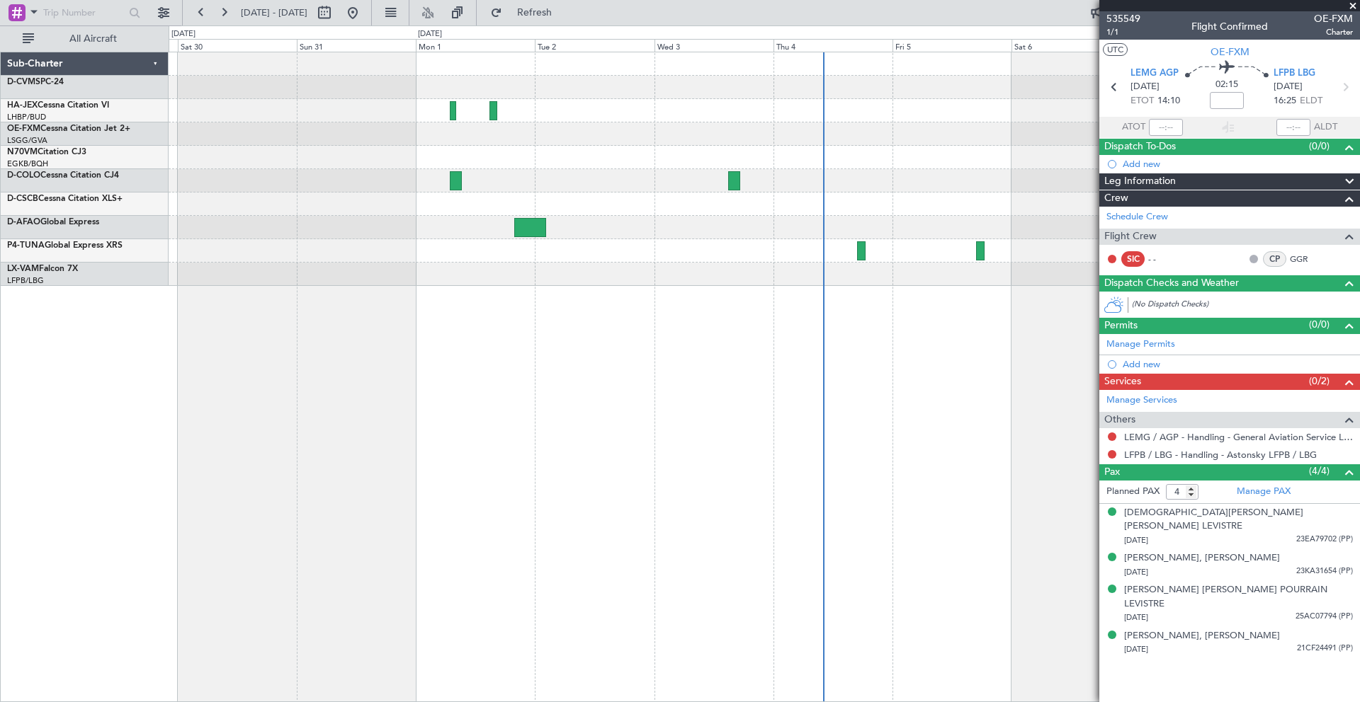
click at [633, 177] on div at bounding box center [764, 169] width 1190 height 234
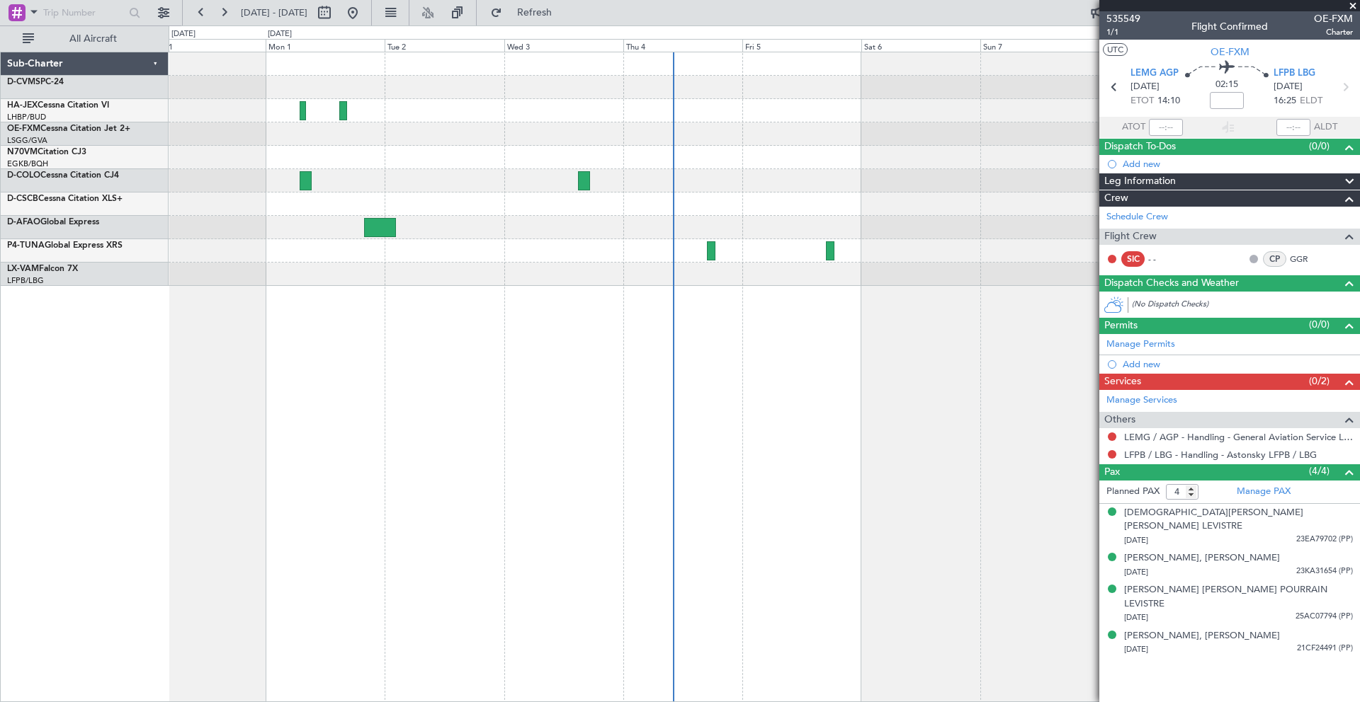
click at [962, 157] on div at bounding box center [764, 169] width 1190 height 234
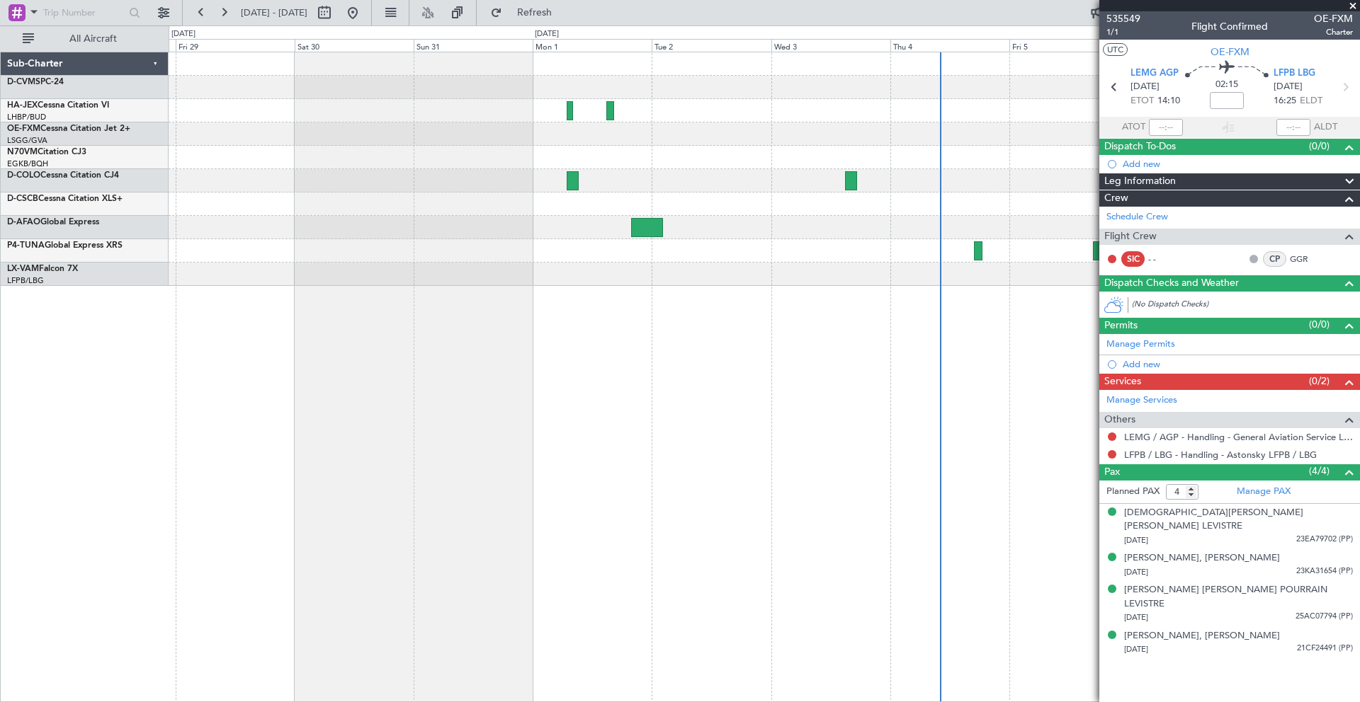
click at [724, 160] on div at bounding box center [764, 157] width 1190 height 23
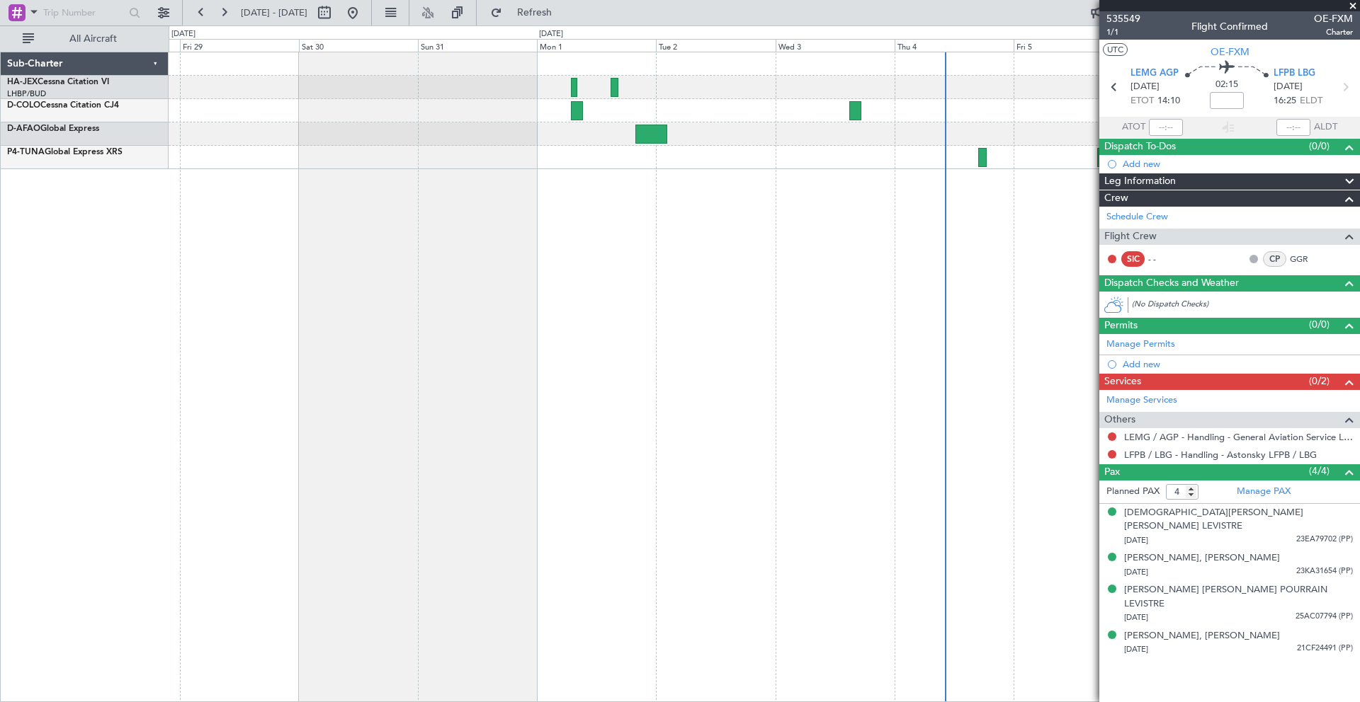
click at [700, 161] on div at bounding box center [764, 377] width 1191 height 651
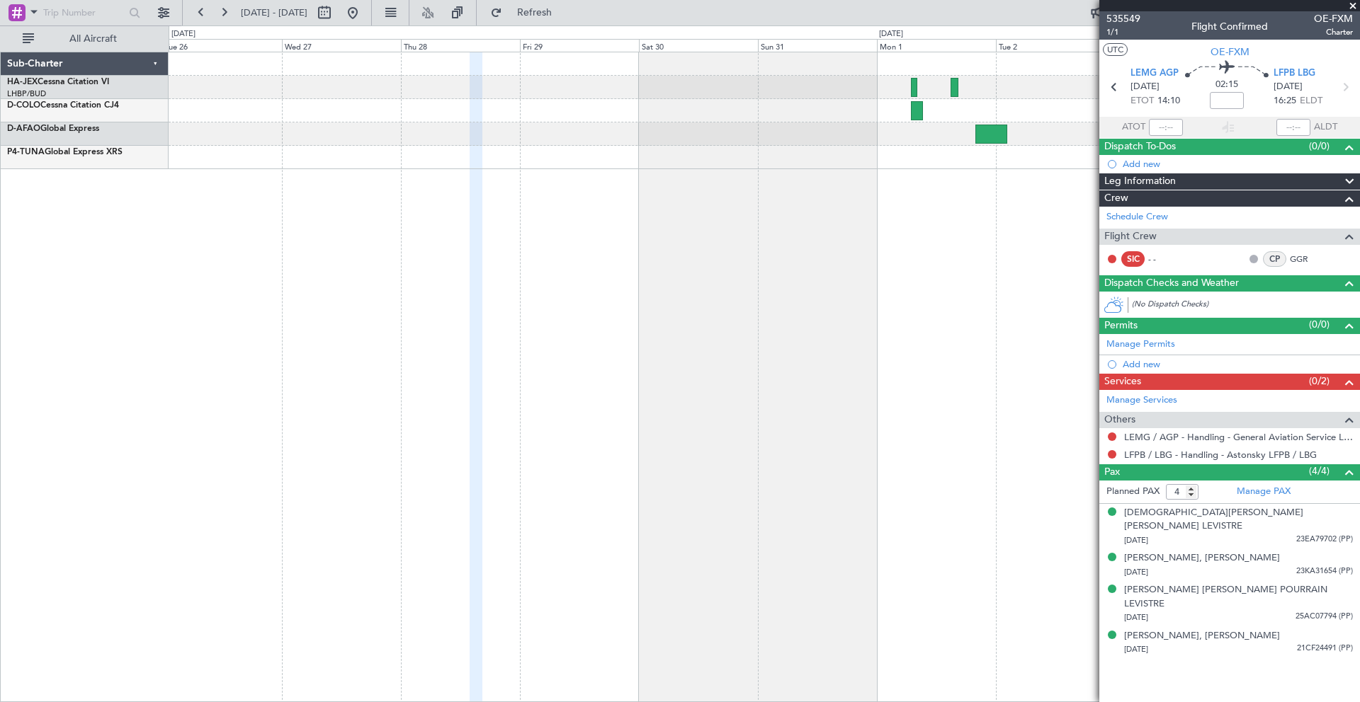
click at [719, 169] on div at bounding box center [764, 377] width 1191 height 651
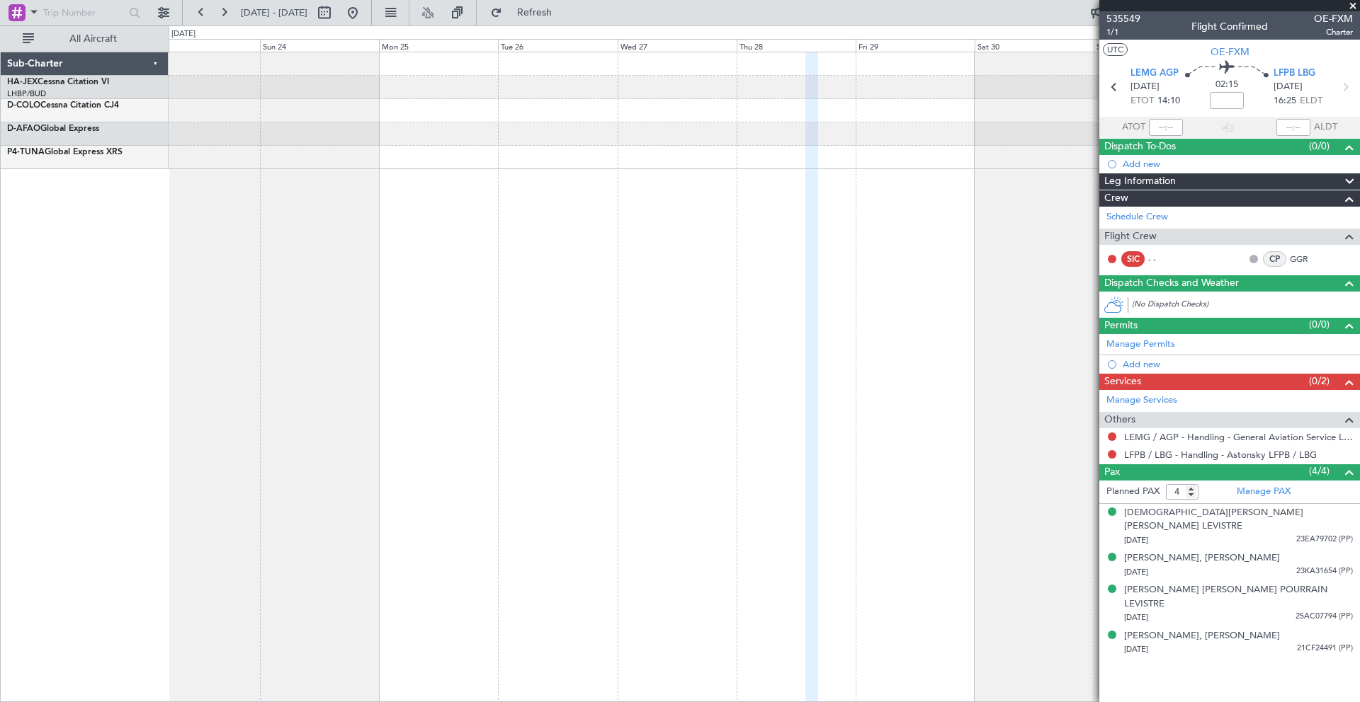
click at [548, 176] on div at bounding box center [764, 377] width 1191 height 651
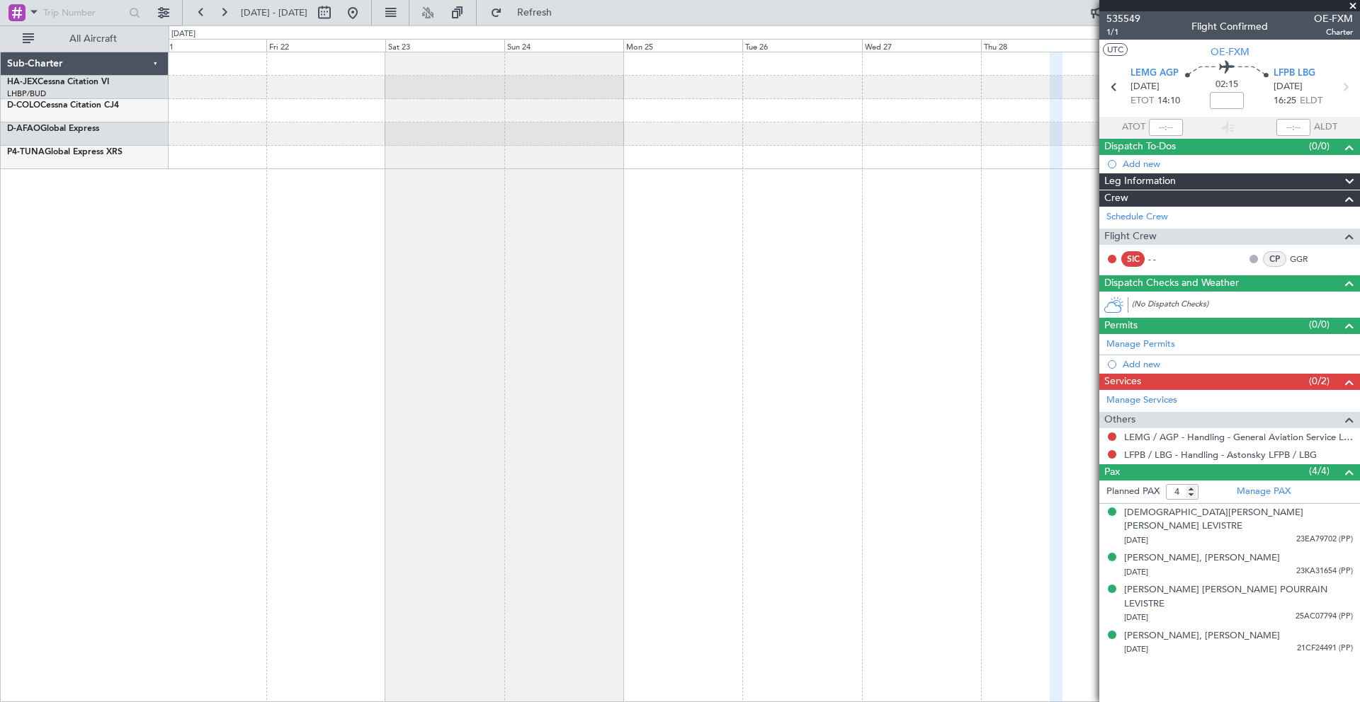
click at [527, 175] on div at bounding box center [764, 377] width 1191 height 651
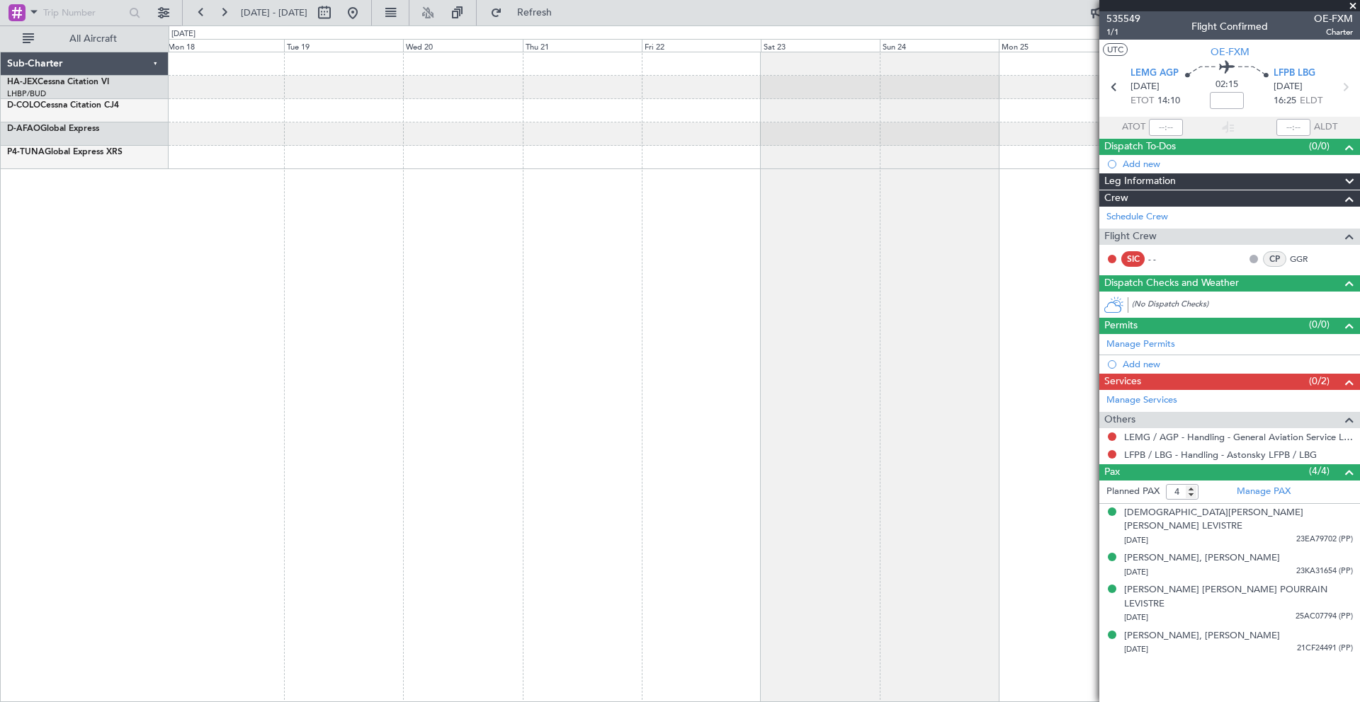
click at [537, 166] on div at bounding box center [764, 377] width 1191 height 651
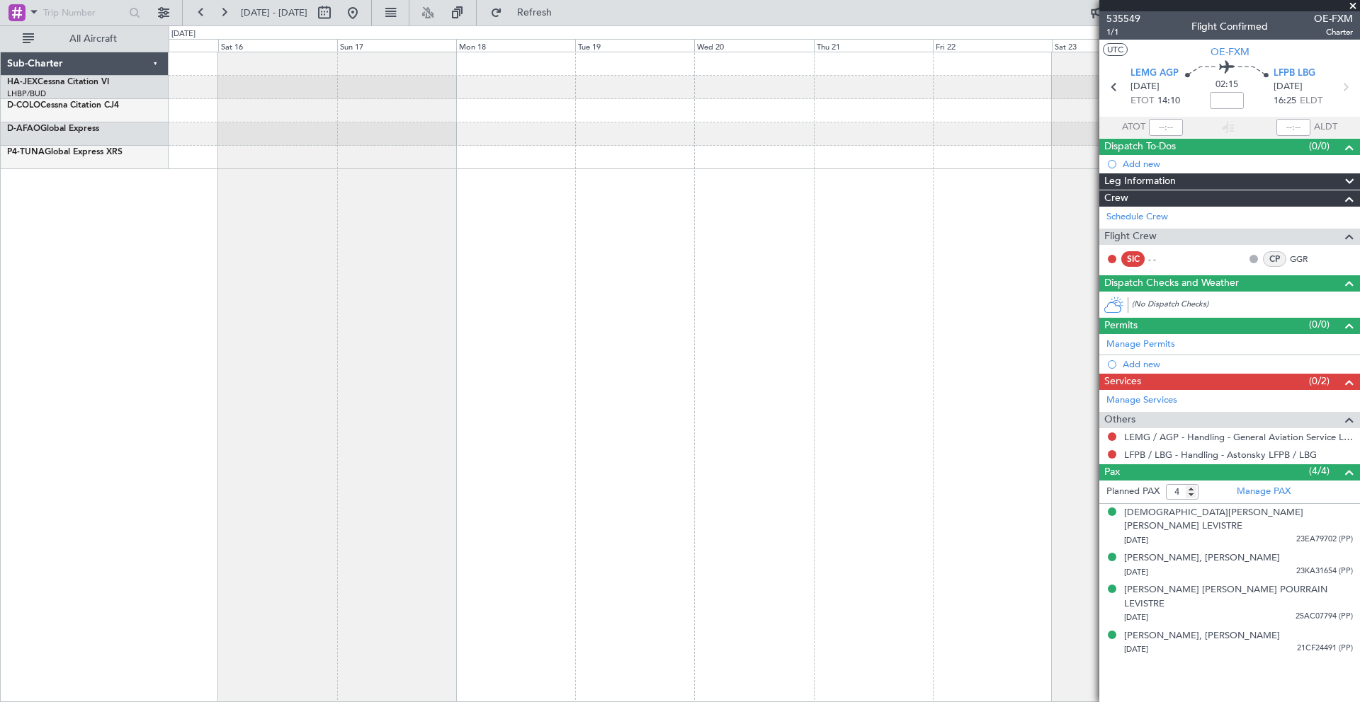
click at [505, 152] on div at bounding box center [764, 157] width 1190 height 23
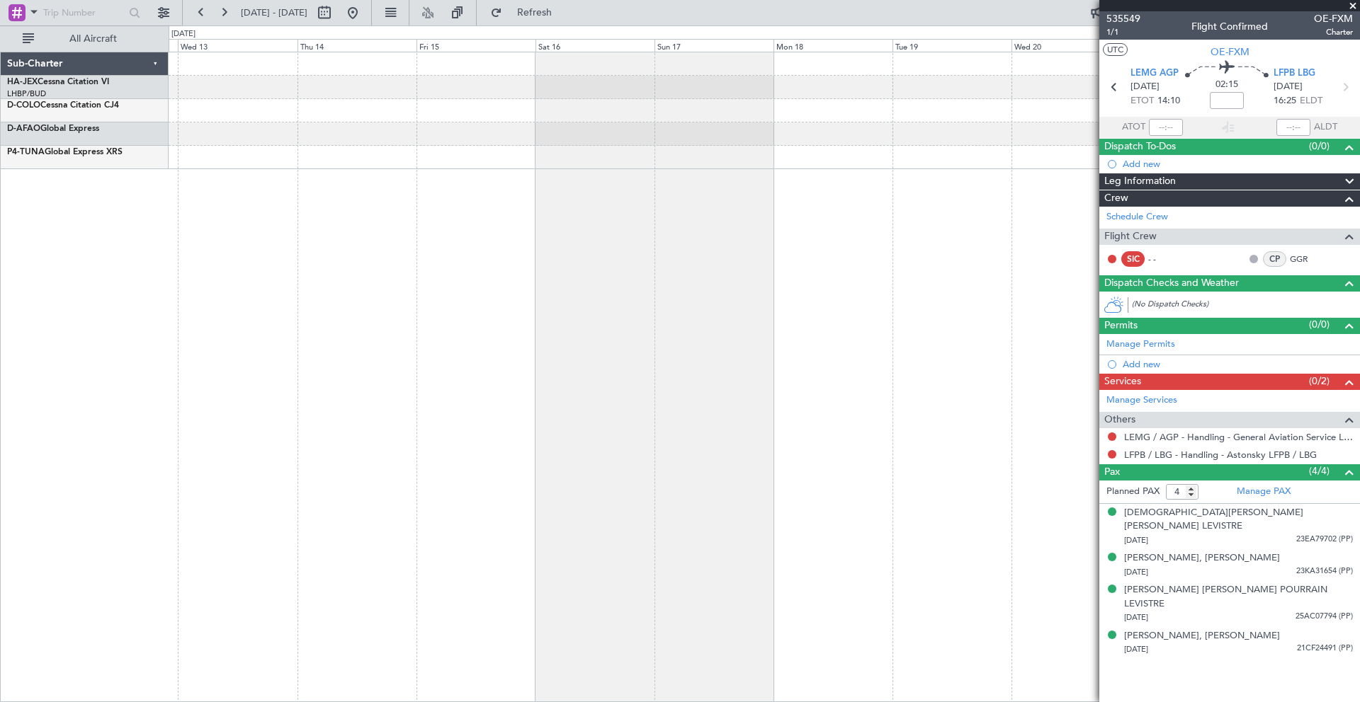
click at [537, 149] on div at bounding box center [764, 157] width 1190 height 23
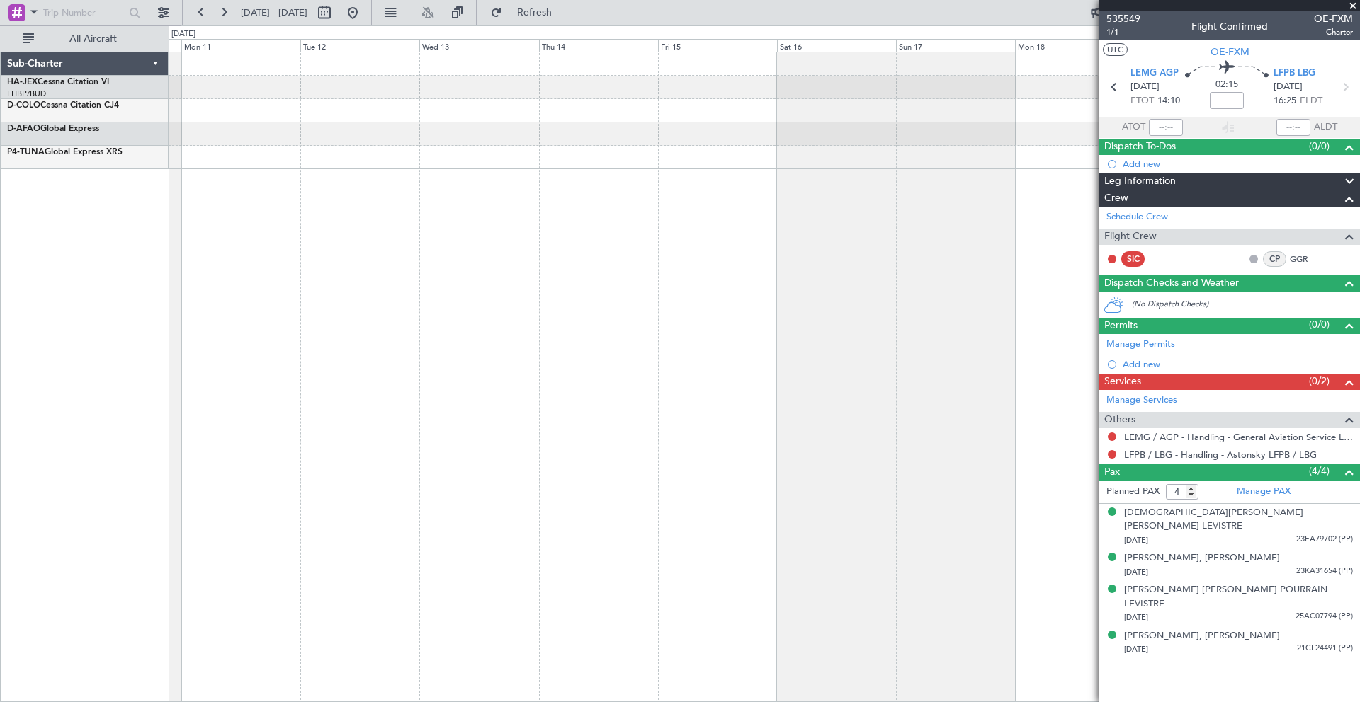
click at [518, 146] on div at bounding box center [764, 157] width 1190 height 23
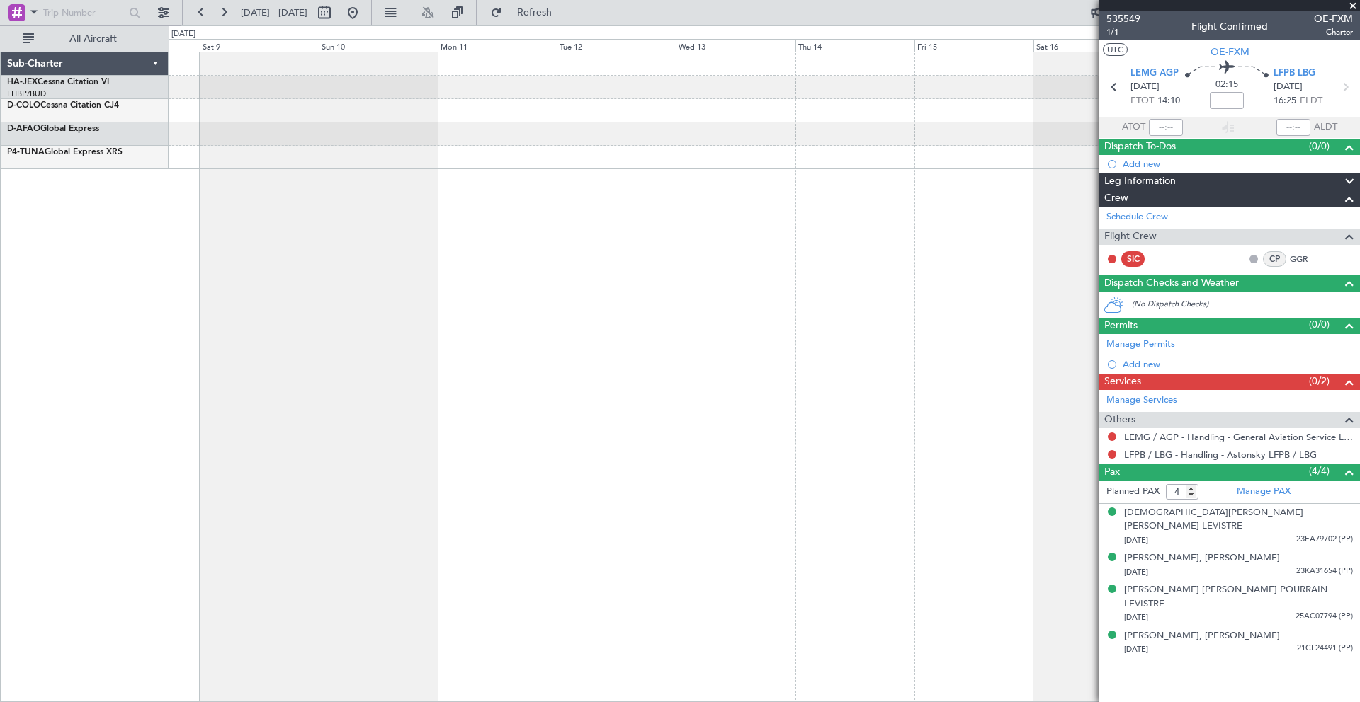
click at [523, 138] on div at bounding box center [764, 110] width 1190 height 117
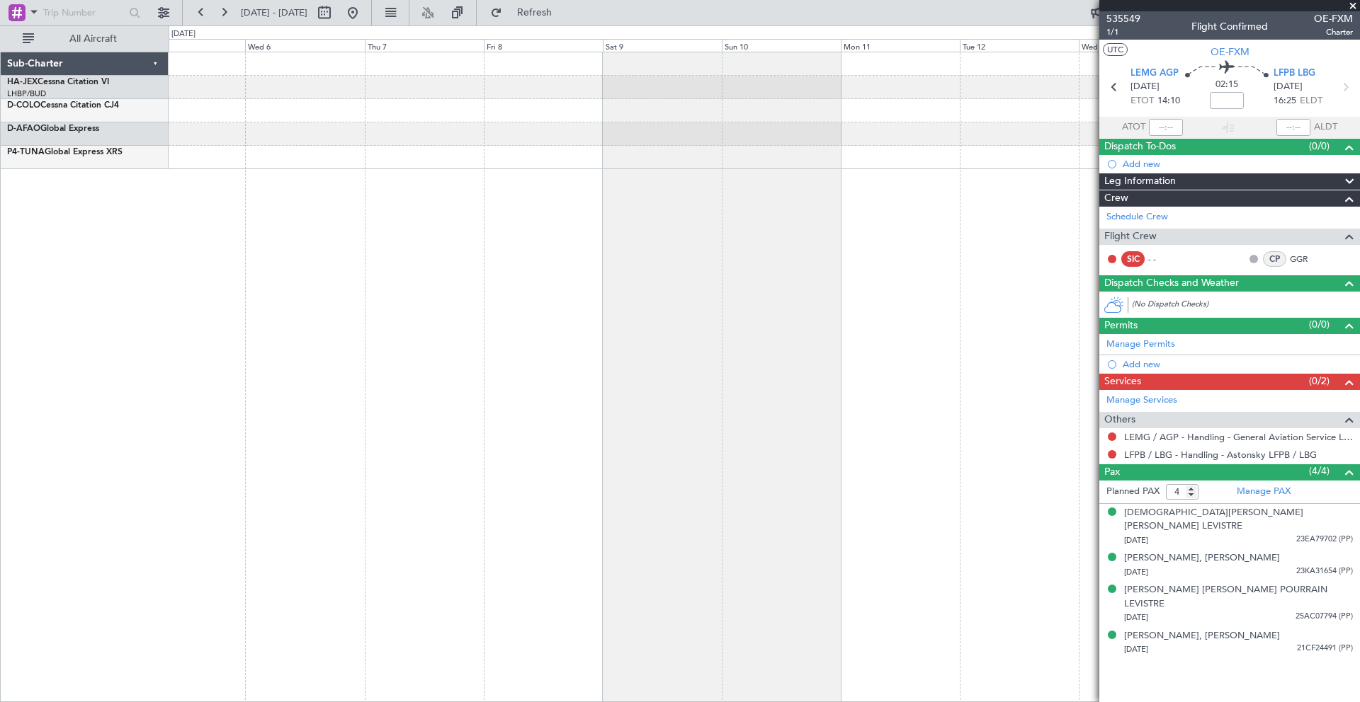
click at [530, 135] on div at bounding box center [764, 134] width 1190 height 23
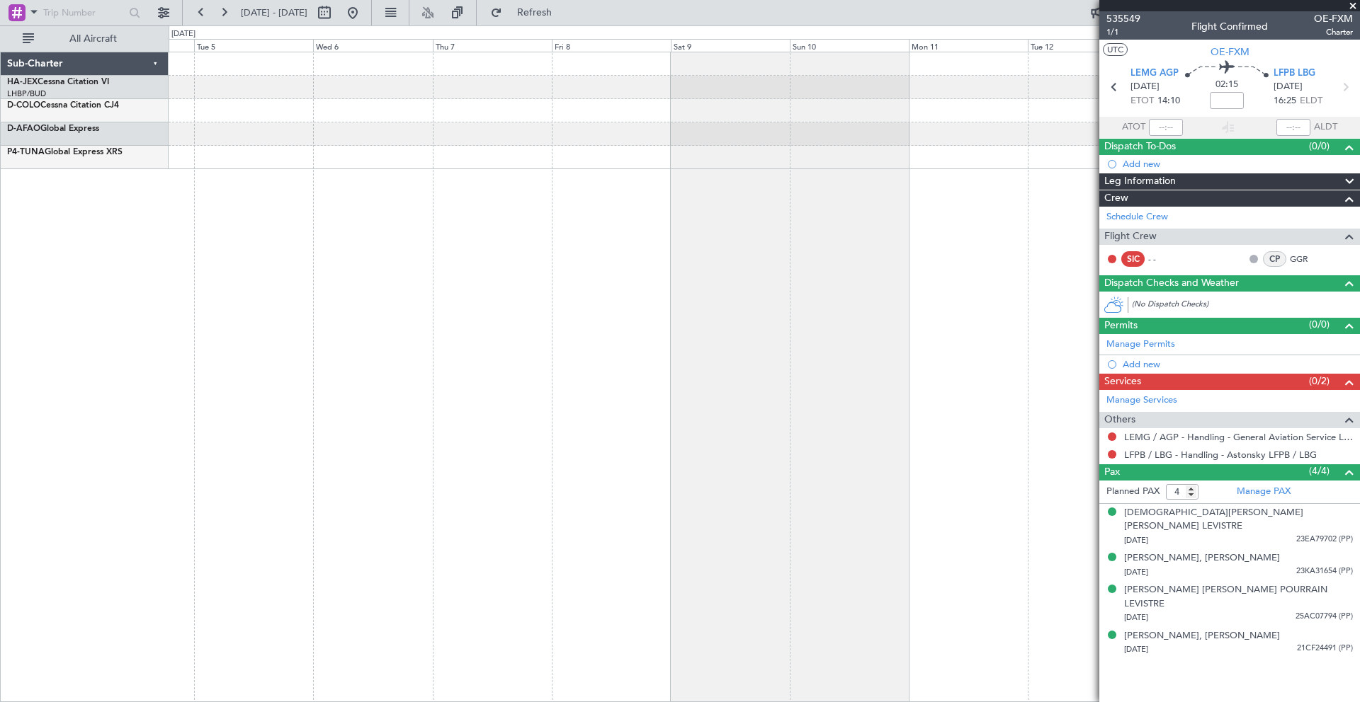
click at [491, 137] on div at bounding box center [764, 134] width 1190 height 23
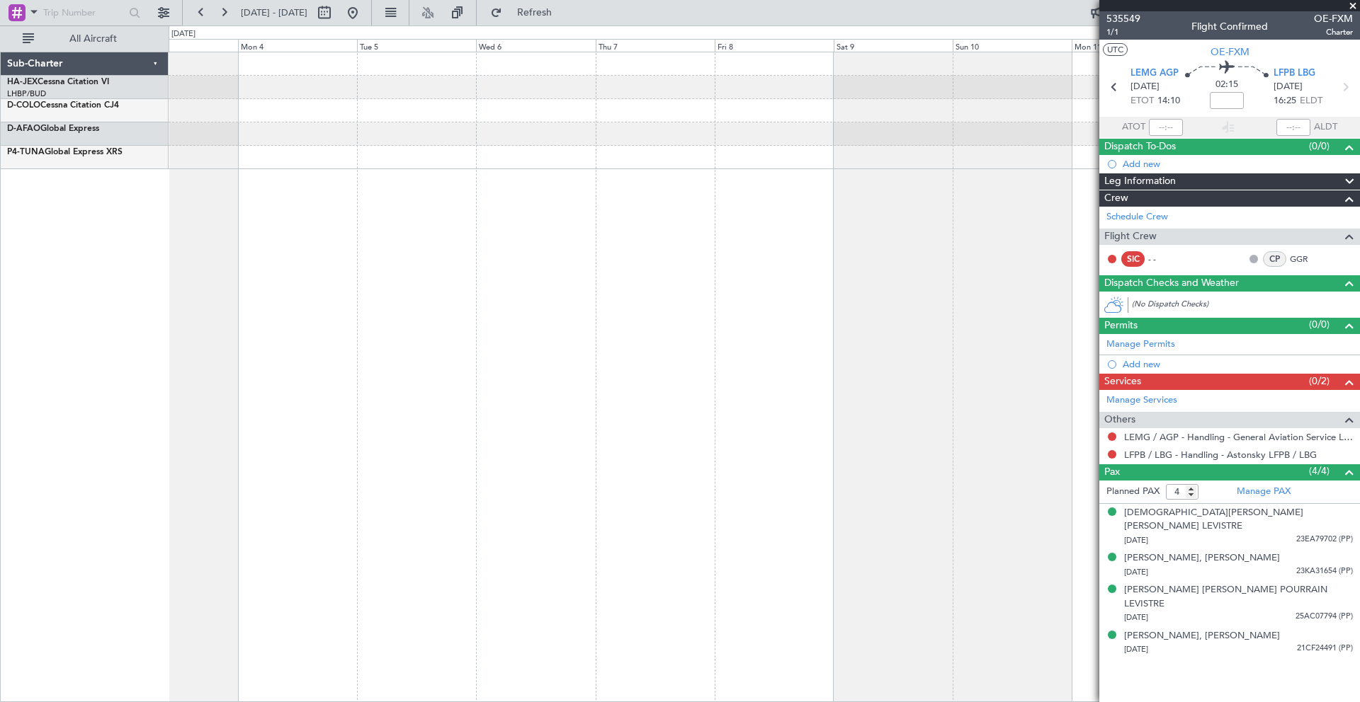
click at [542, 130] on div at bounding box center [764, 134] width 1190 height 23
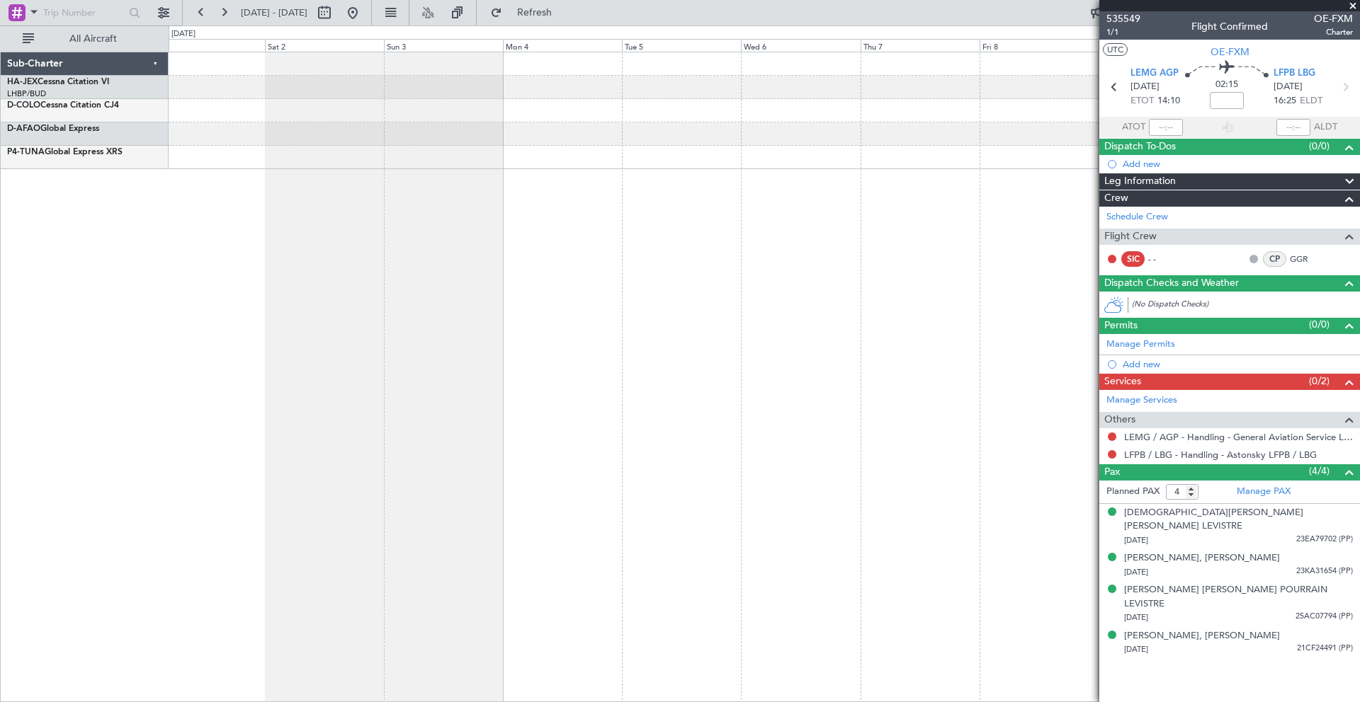
click at [514, 128] on div at bounding box center [764, 134] width 1190 height 23
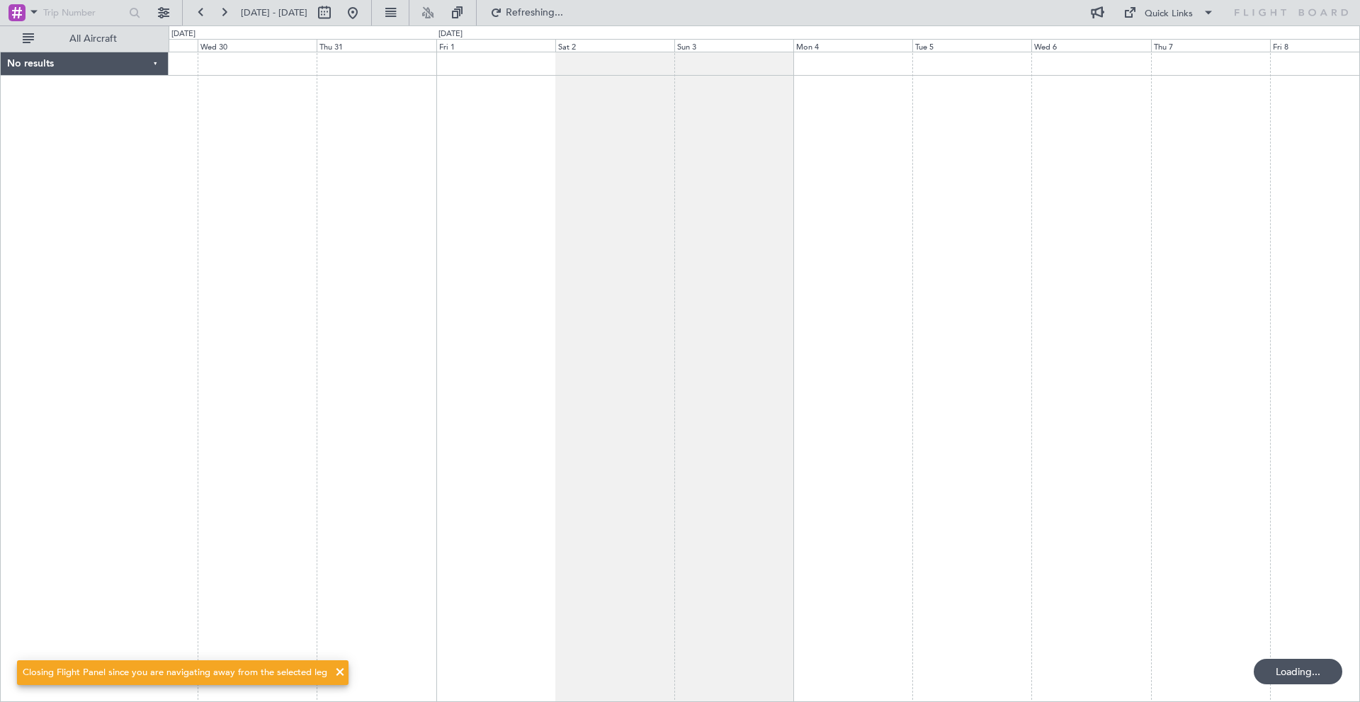
click at [556, 130] on div at bounding box center [764, 377] width 1191 height 651
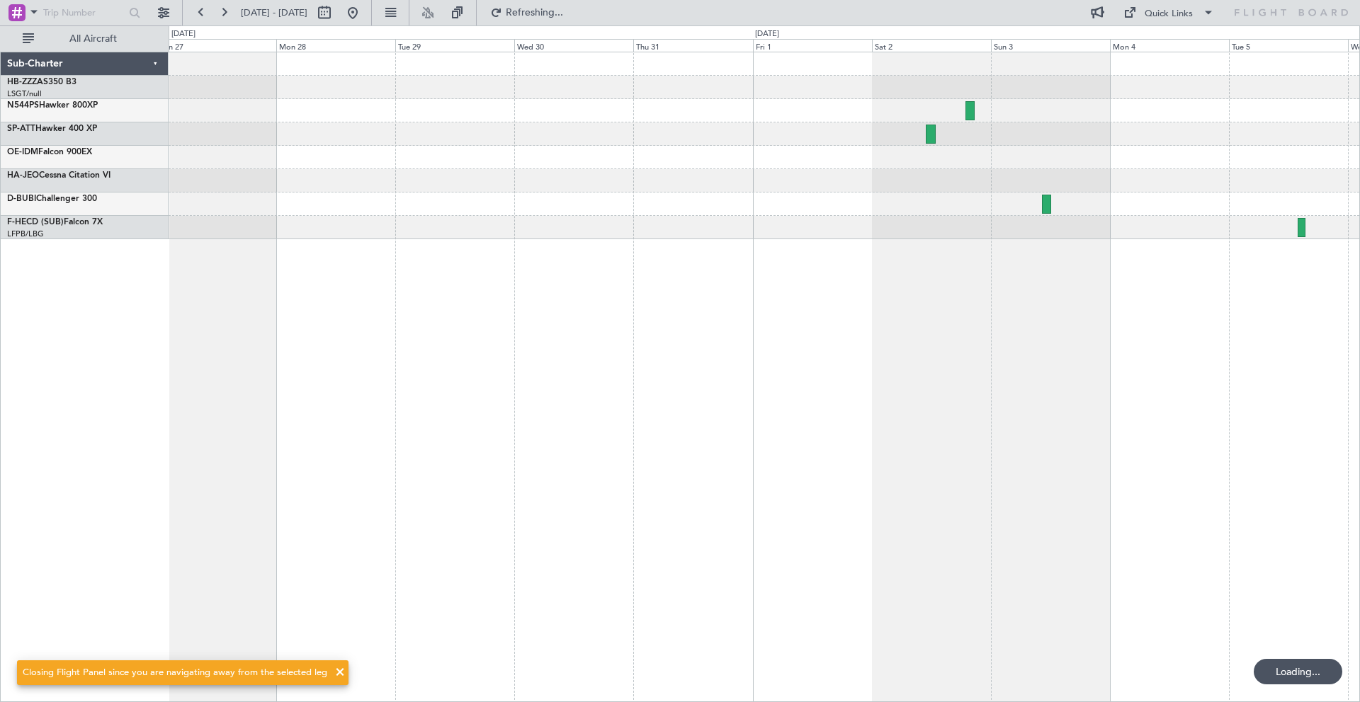
click at [496, 126] on div at bounding box center [764, 134] width 1190 height 23
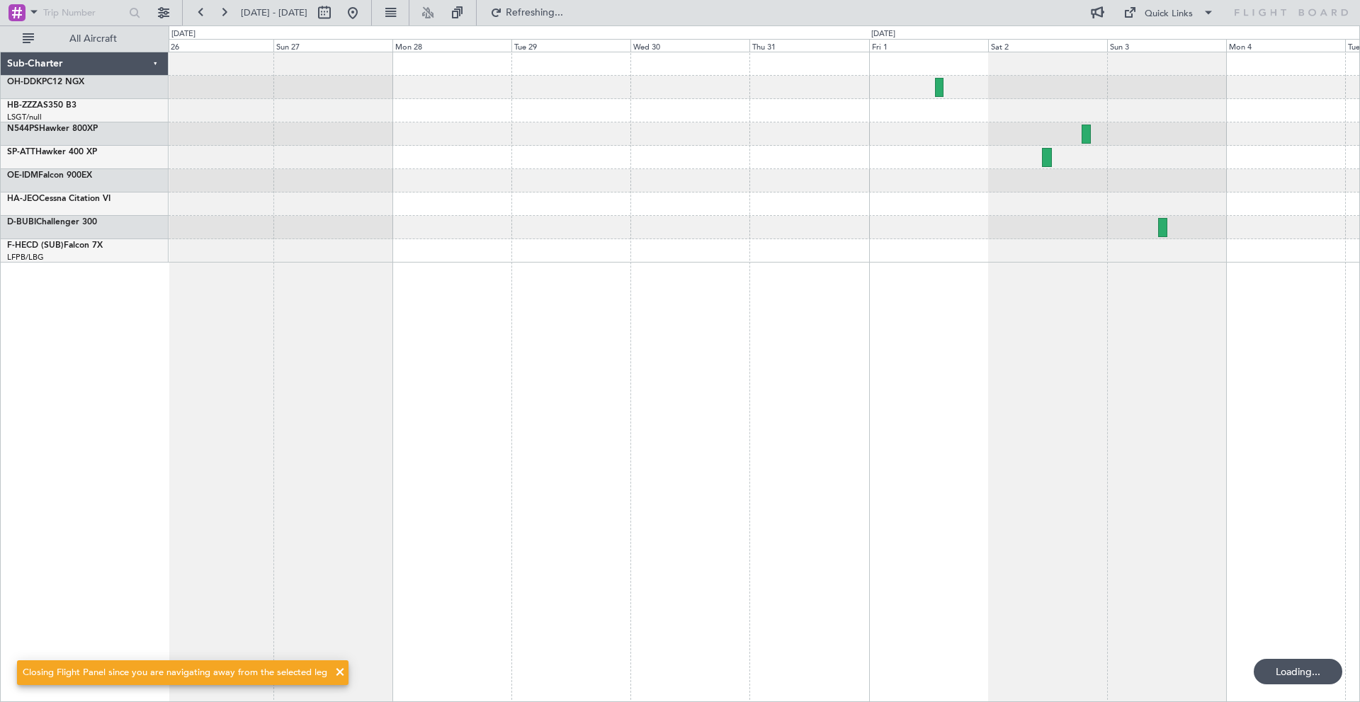
click at [450, 126] on div at bounding box center [764, 134] width 1190 height 23
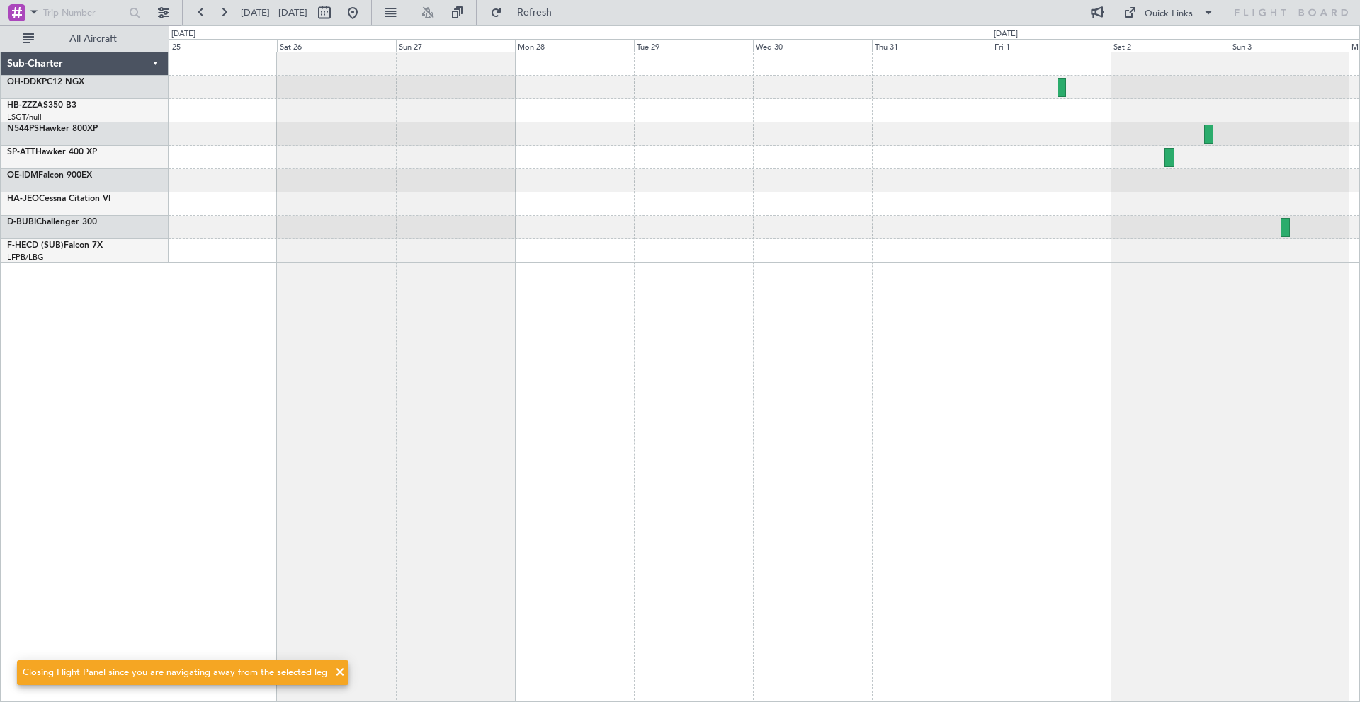
click at [445, 128] on div at bounding box center [764, 134] width 1190 height 23
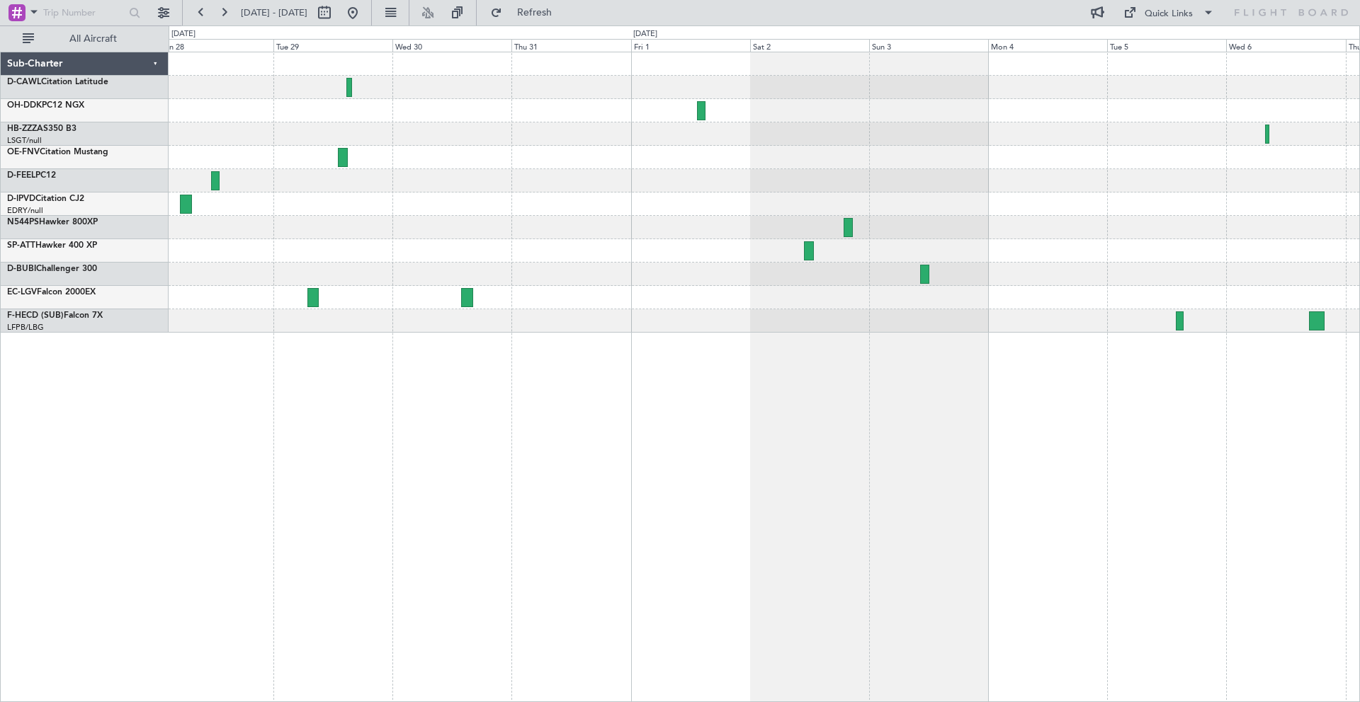
click at [279, 140] on div at bounding box center [764, 134] width 1190 height 23
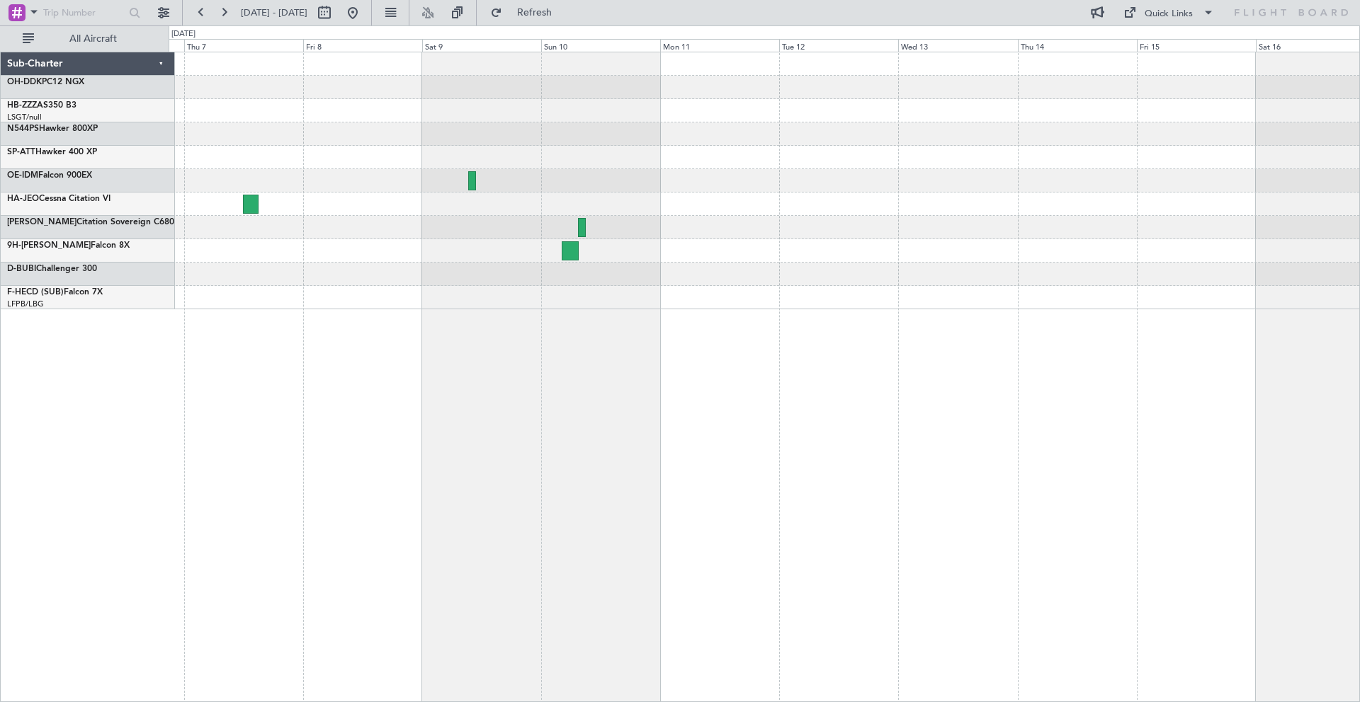
click at [659, 137] on div at bounding box center [764, 180] width 1190 height 257
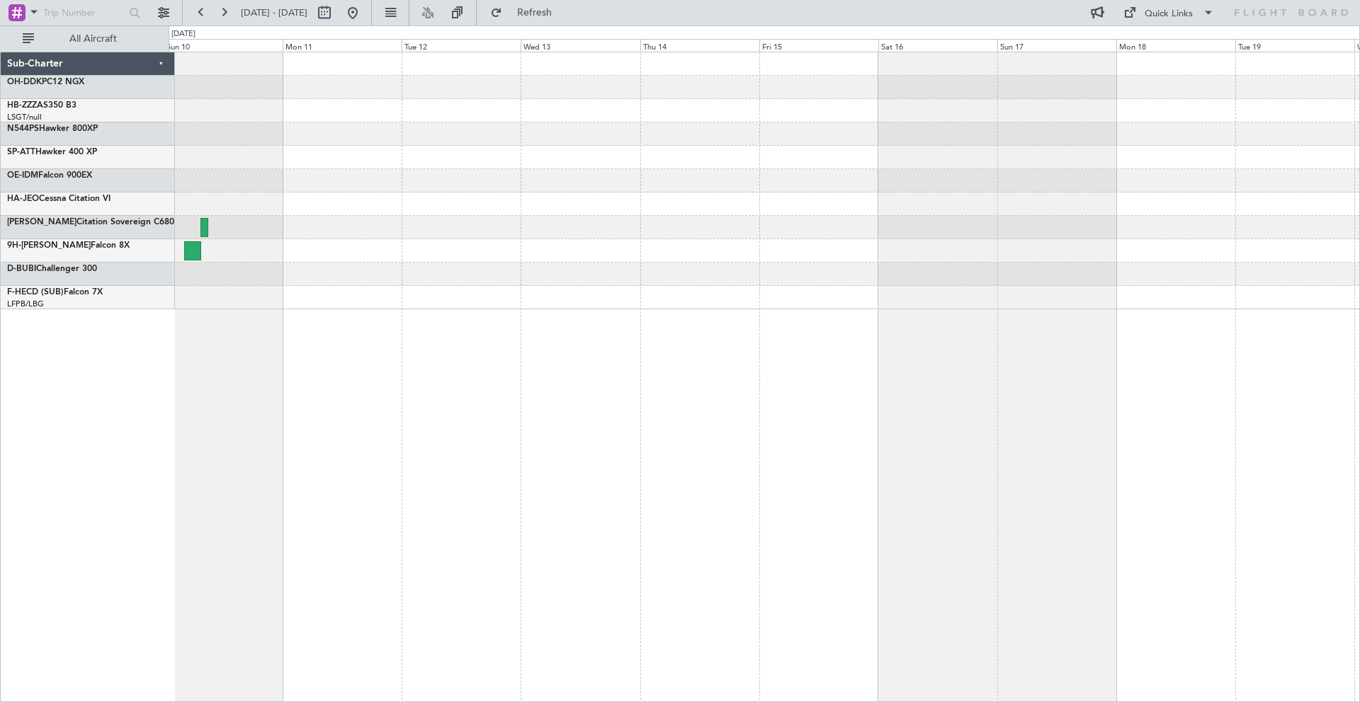
click at [705, 120] on div at bounding box center [764, 110] width 1190 height 23
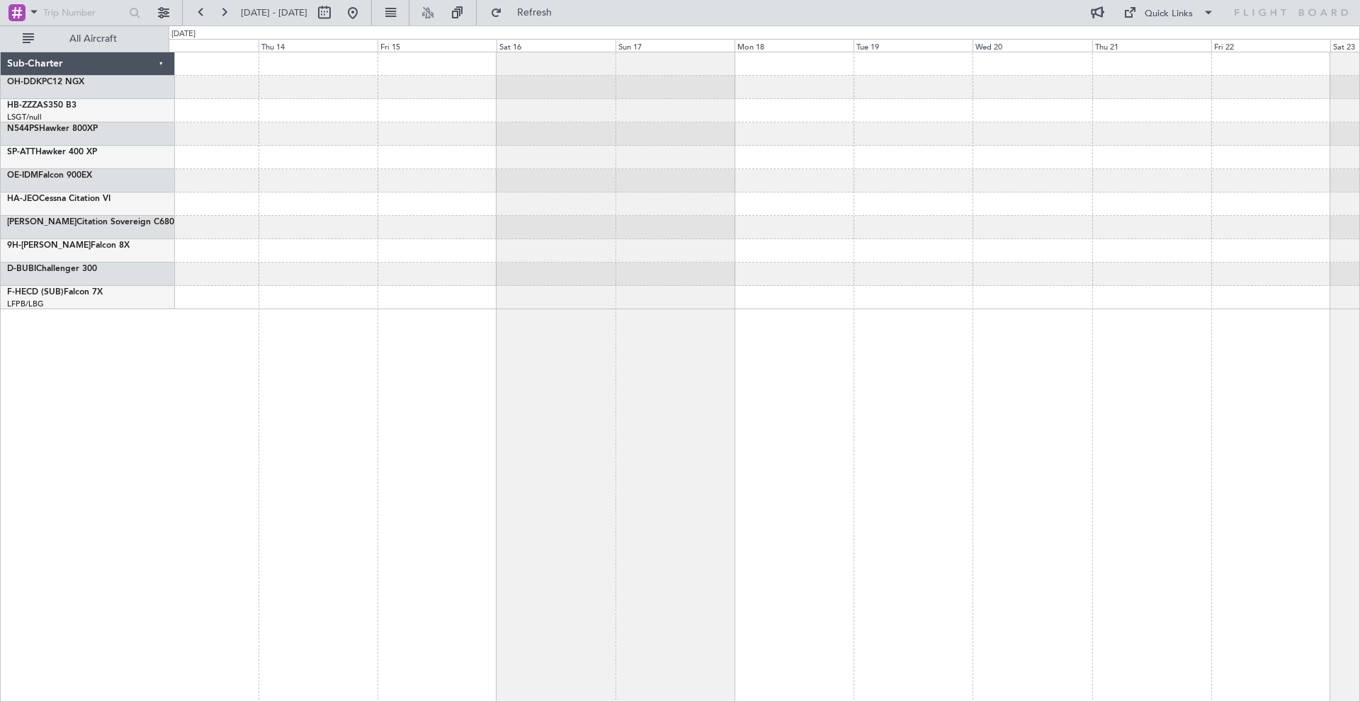
click at [725, 121] on div at bounding box center [764, 110] width 1190 height 23
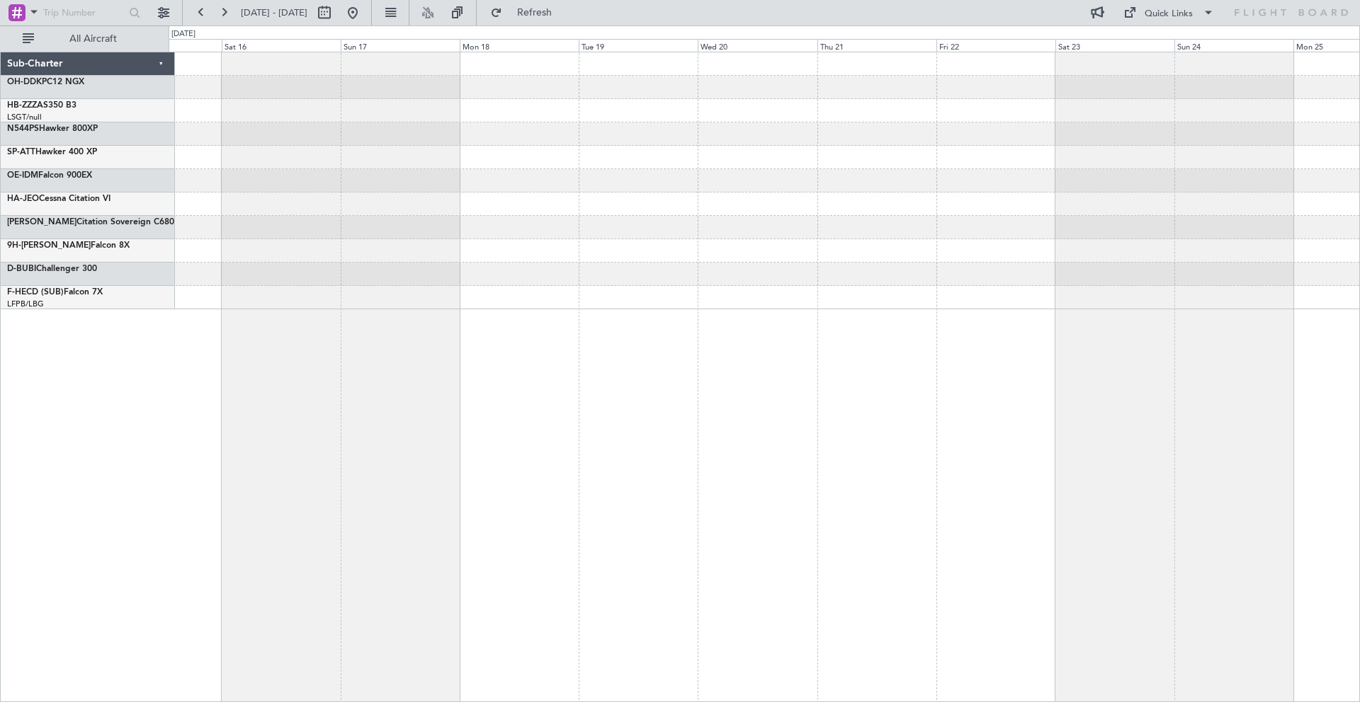
click at [728, 126] on div at bounding box center [764, 180] width 1190 height 257
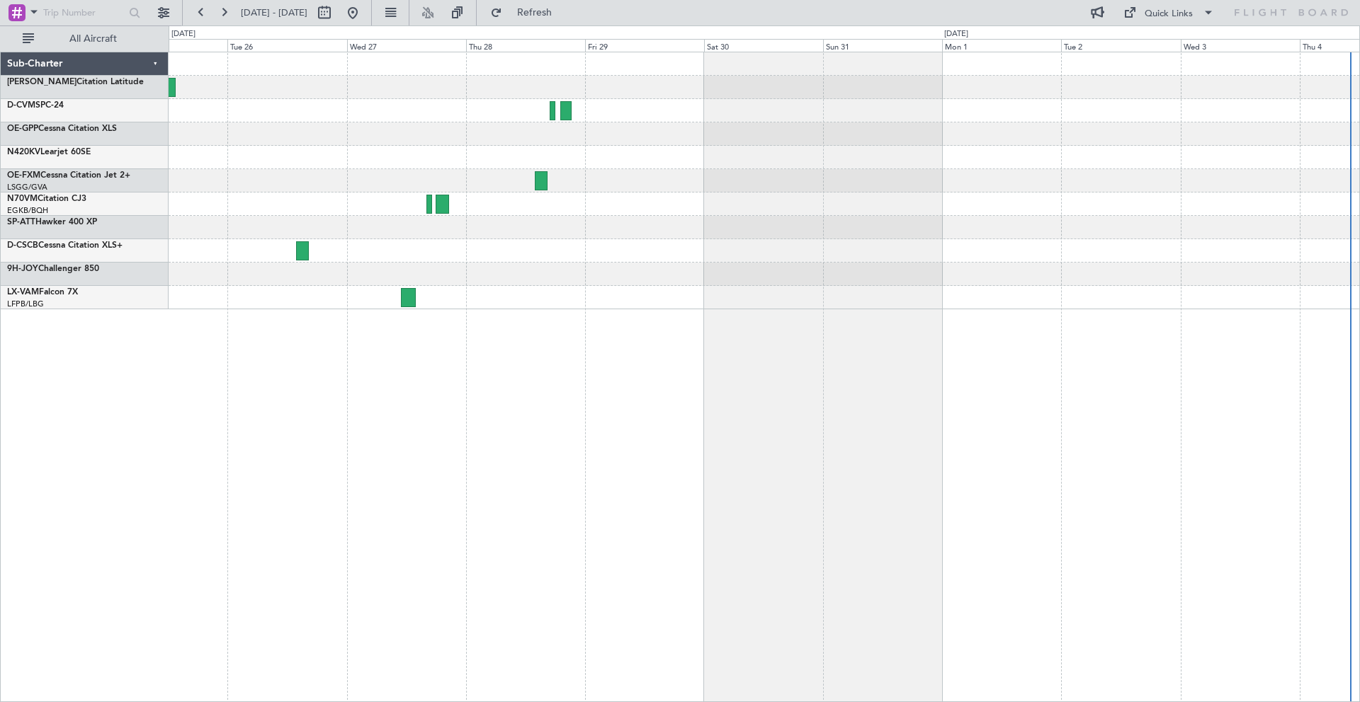
click at [387, 101] on div at bounding box center [764, 180] width 1190 height 257
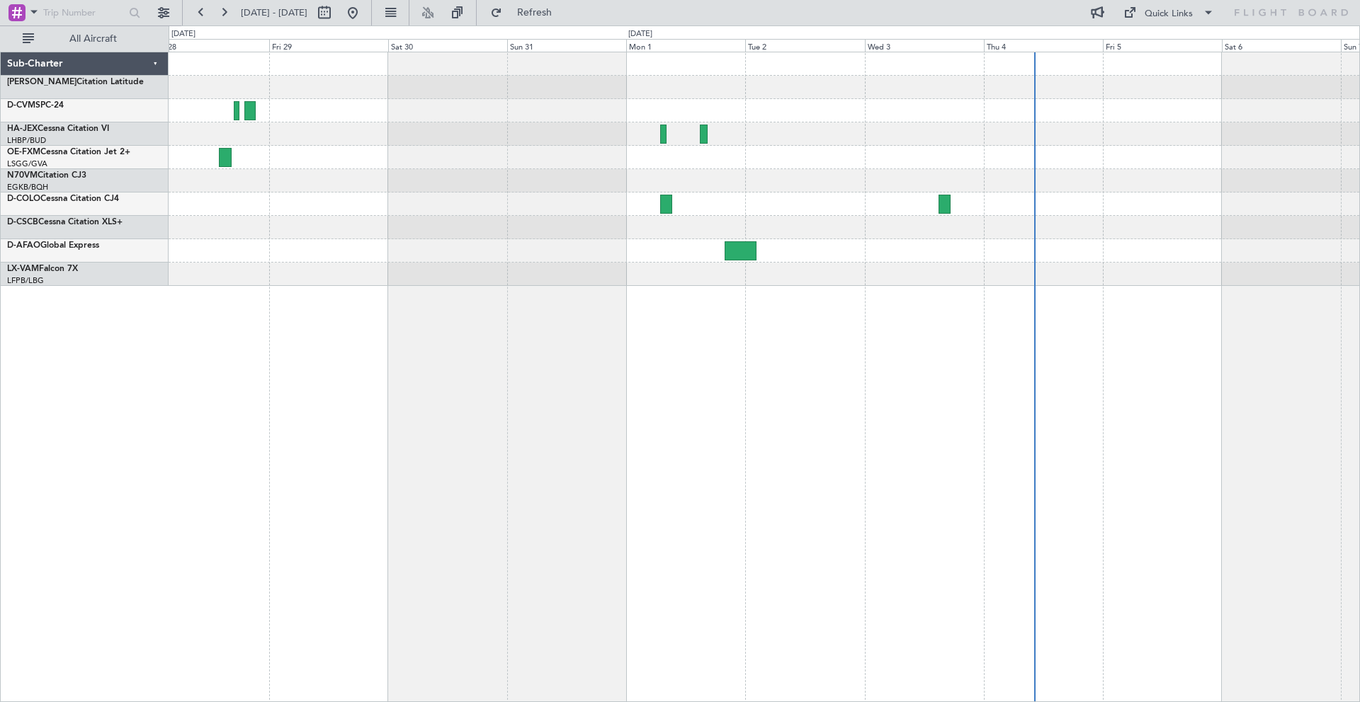
click at [522, 120] on div at bounding box center [764, 110] width 1190 height 23
